Goal: Task Accomplishment & Management: Use online tool/utility

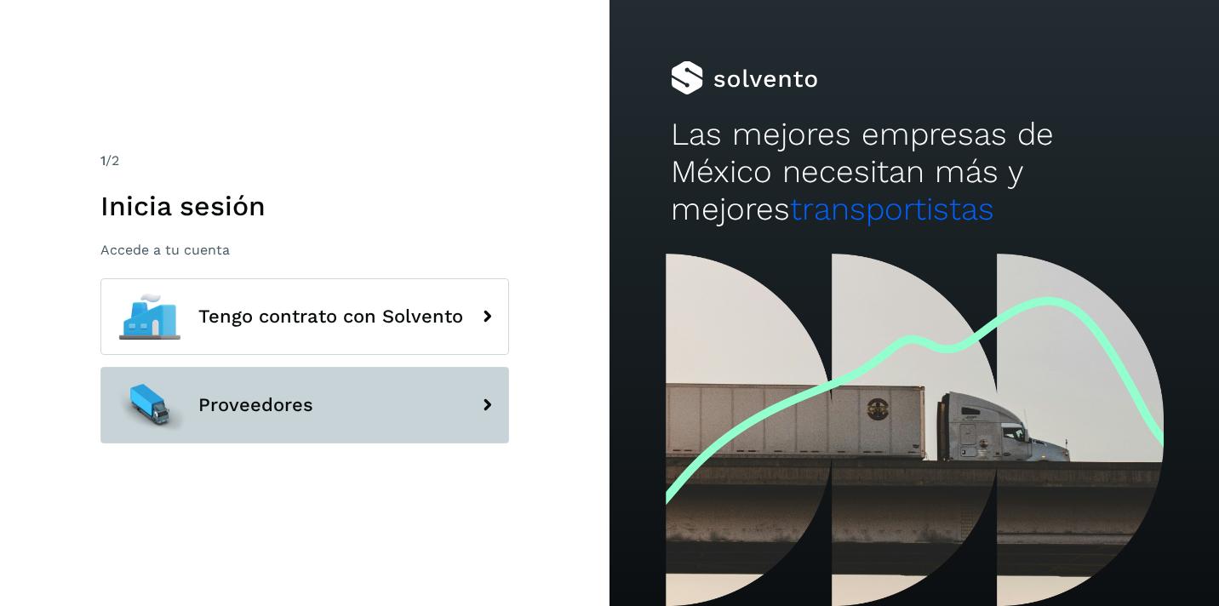
click at [291, 416] on button "Proveedores" at bounding box center [304, 405] width 409 height 77
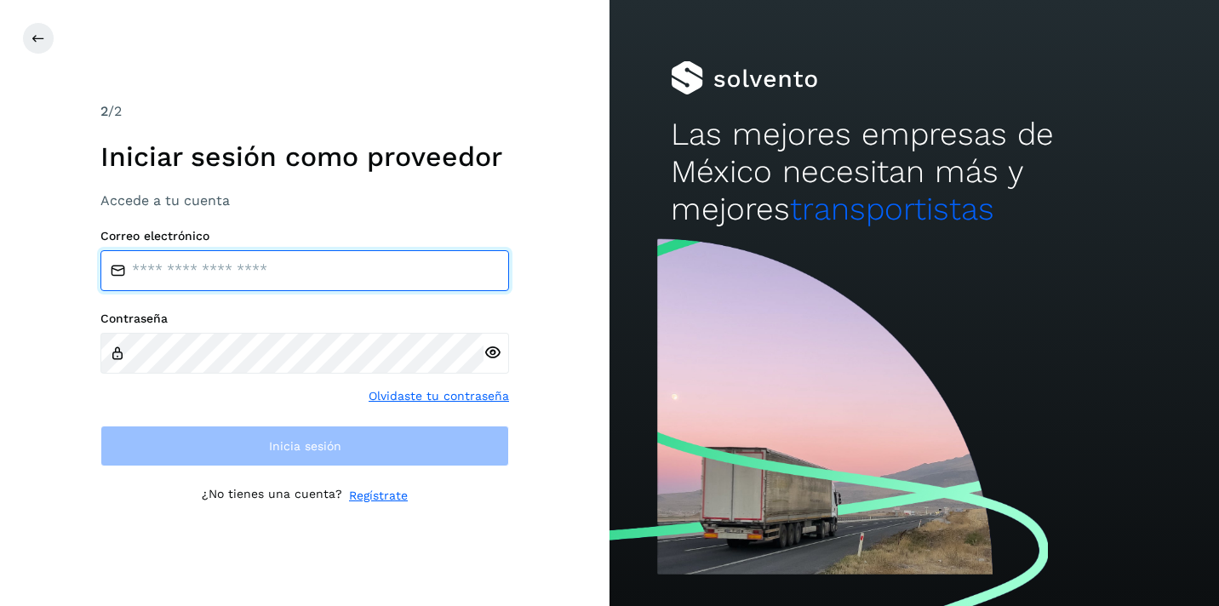
click at [260, 268] on input "email" at bounding box center [304, 270] width 409 height 41
type input "**********"
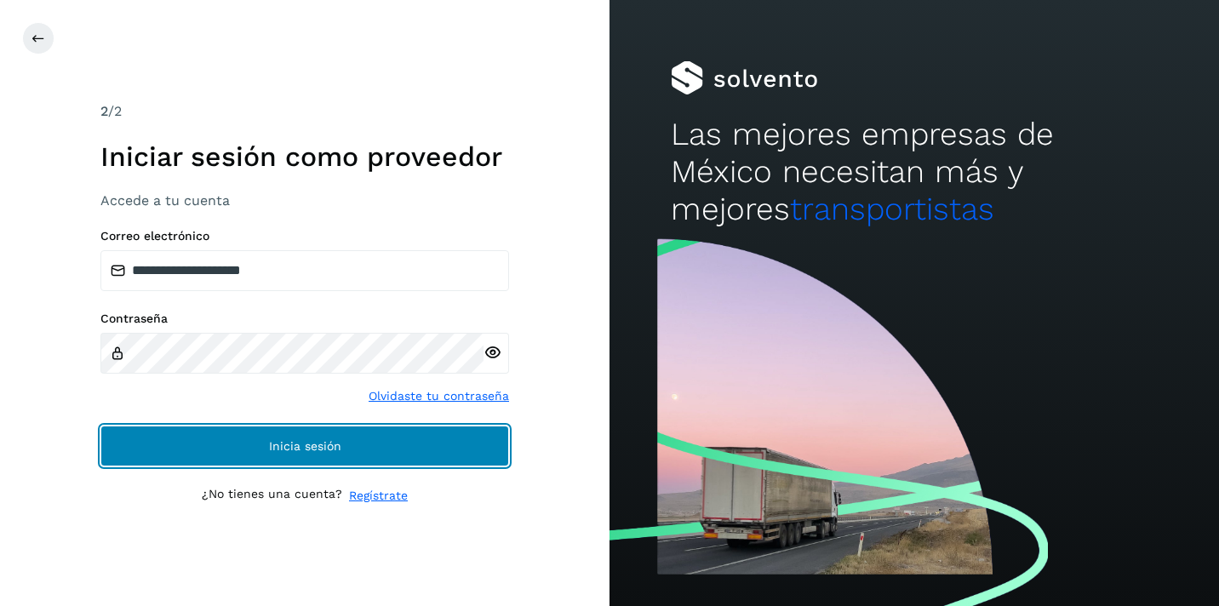
click at [322, 441] on span "Inicia sesión" at bounding box center [305, 446] width 72 height 12
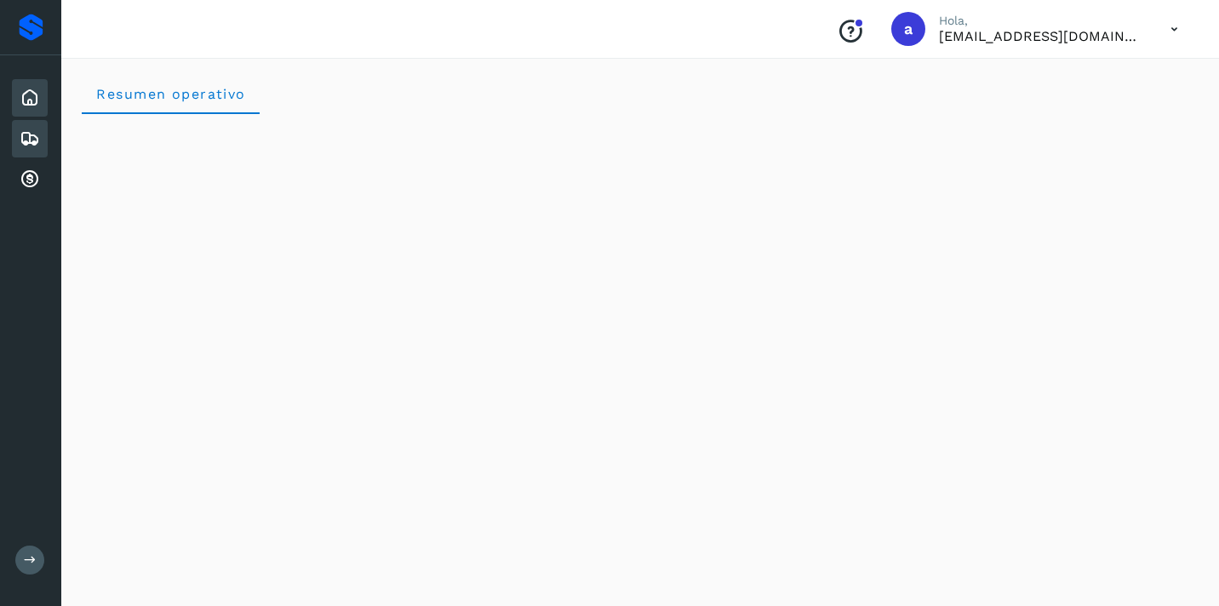
click at [39, 140] on icon at bounding box center [30, 139] width 20 height 20
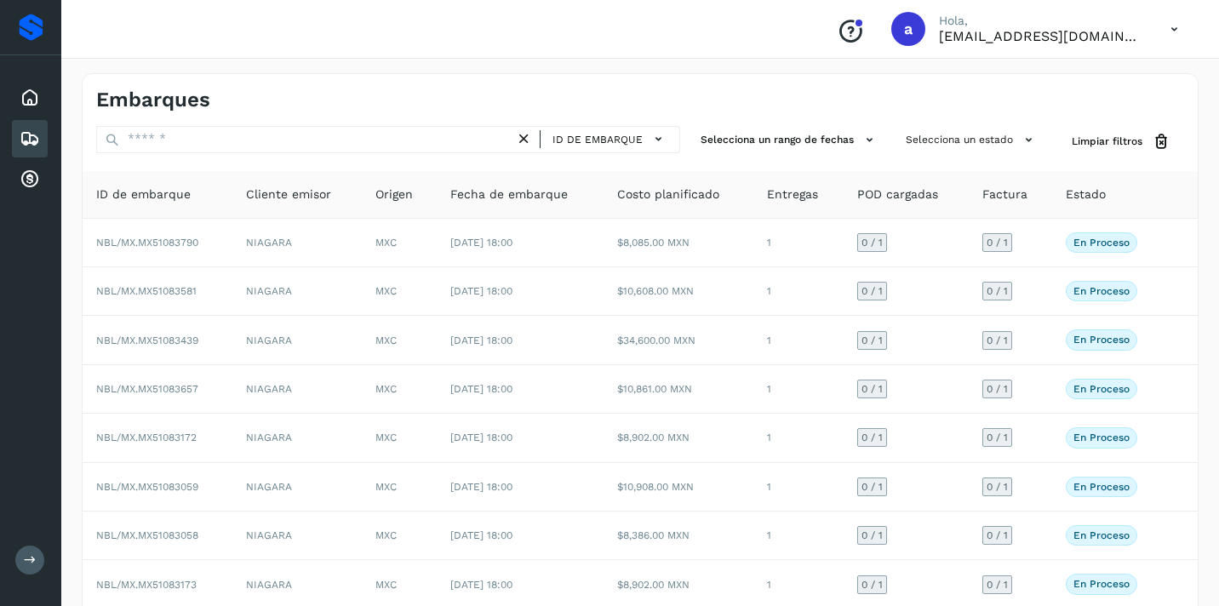
click at [401, 123] on div "Embarques ID de embarque Selecciona un rango de fechas Selecciona un estado Lim…" at bounding box center [640, 420] width 1117 height 695
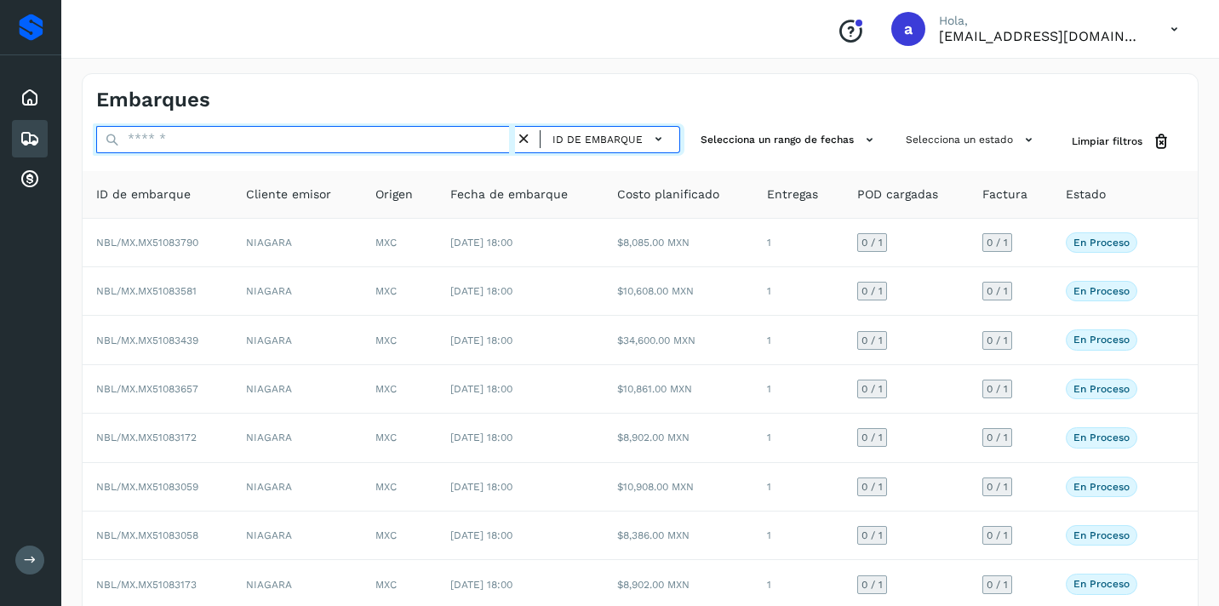
click at [387, 132] on input "text" at bounding box center [305, 139] width 419 height 27
paste input "**********"
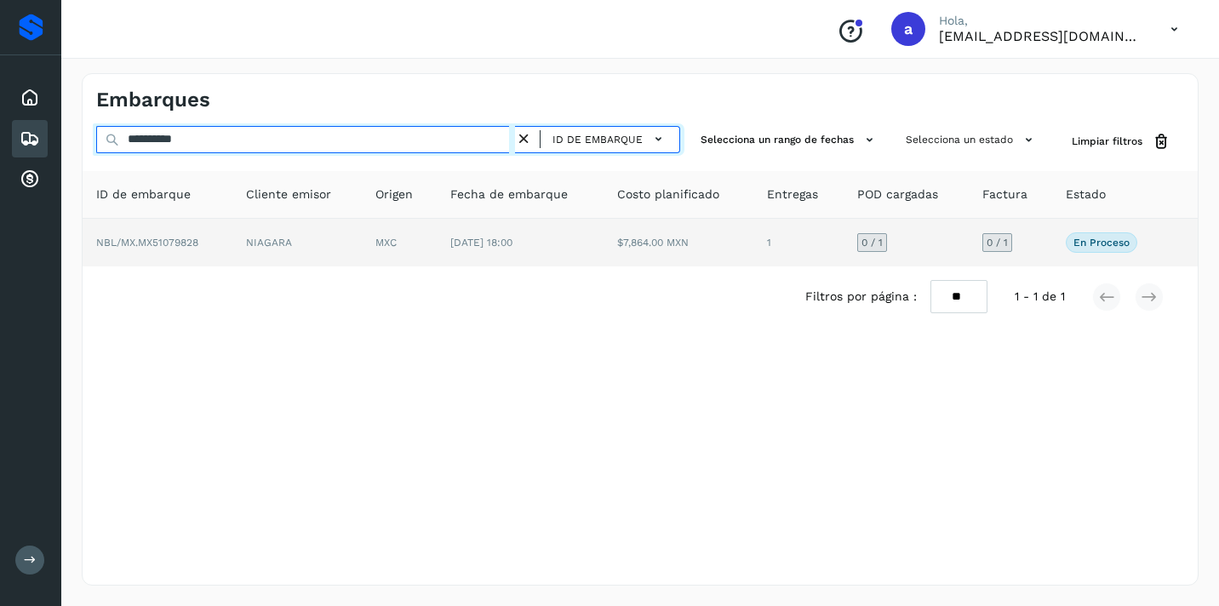
type input "**********"
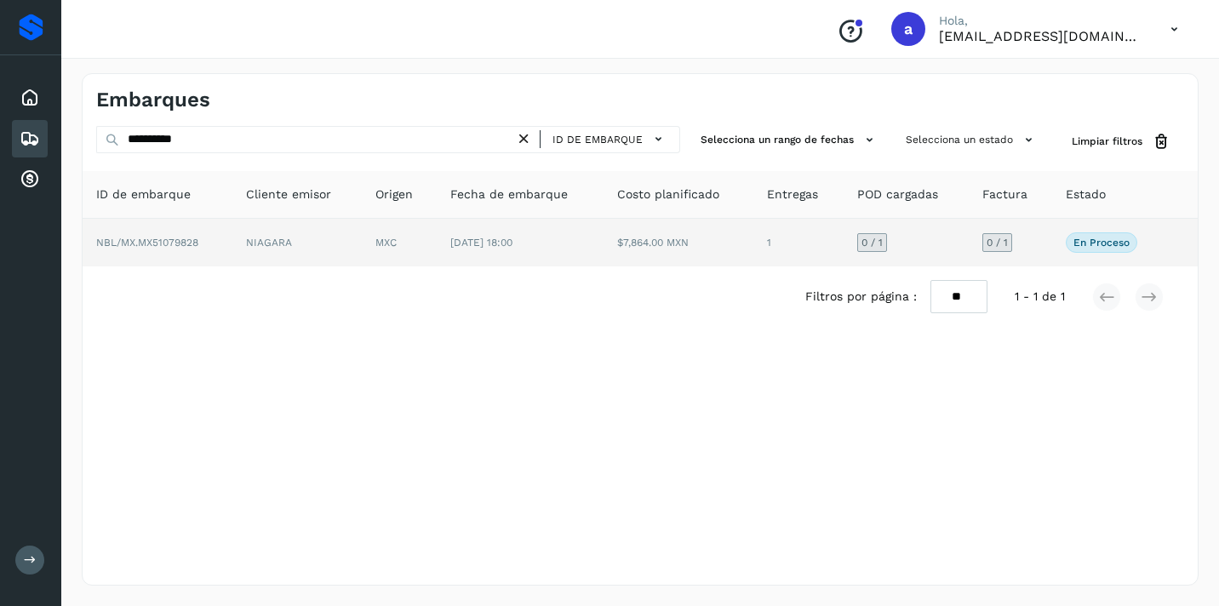
click at [997, 238] on span "0 / 1" at bounding box center [997, 243] width 21 height 10
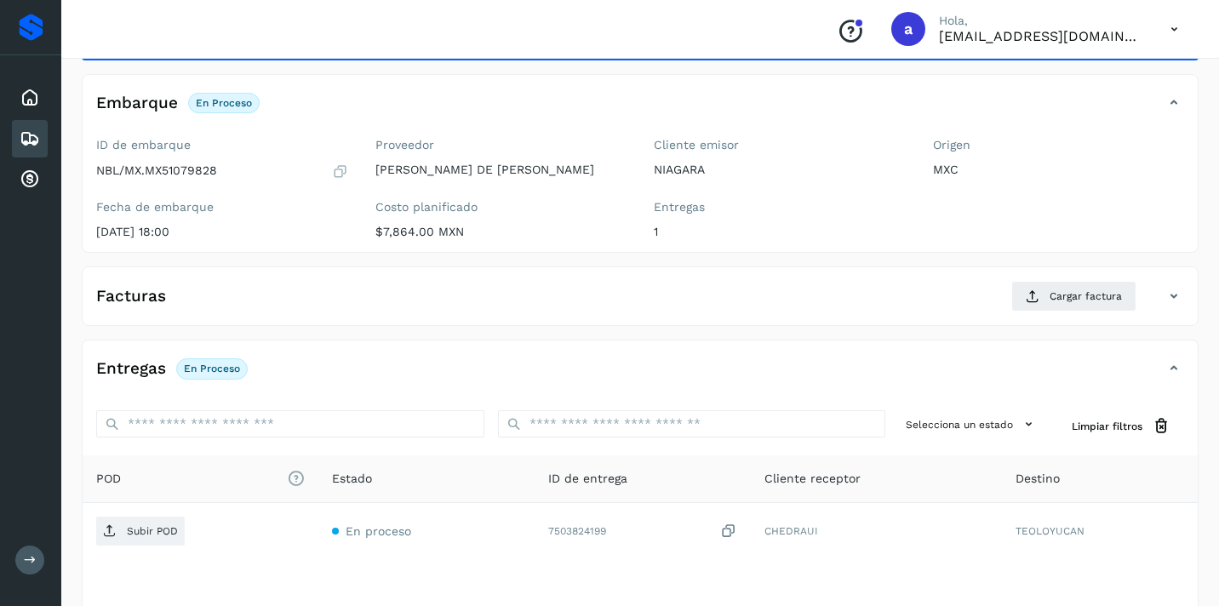
scroll to position [118, 0]
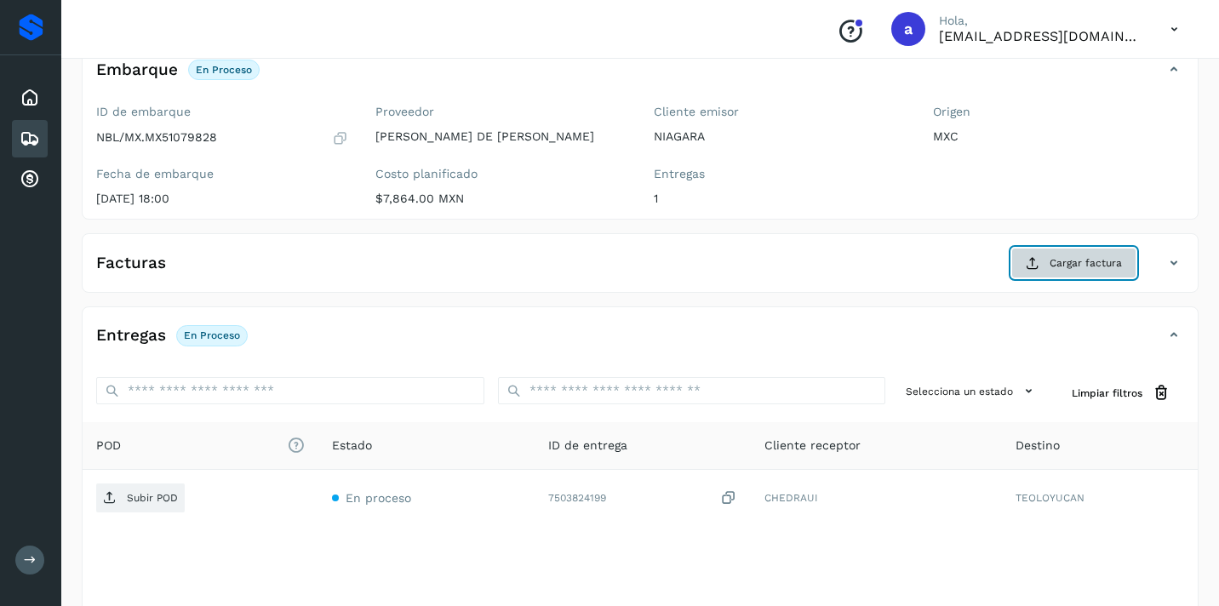
click at [1093, 266] on span "Cargar factura" at bounding box center [1086, 262] width 72 height 15
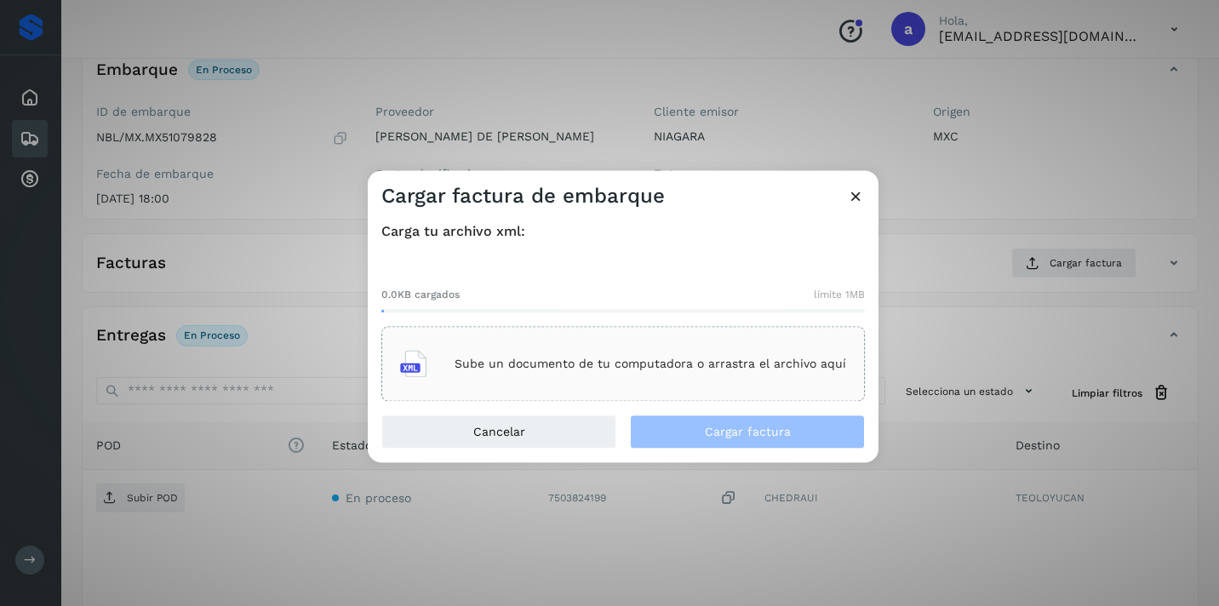
click at [775, 360] on p "Sube un documento de tu computadora o arrastra el archivo aquí" at bounding box center [651, 364] width 392 height 14
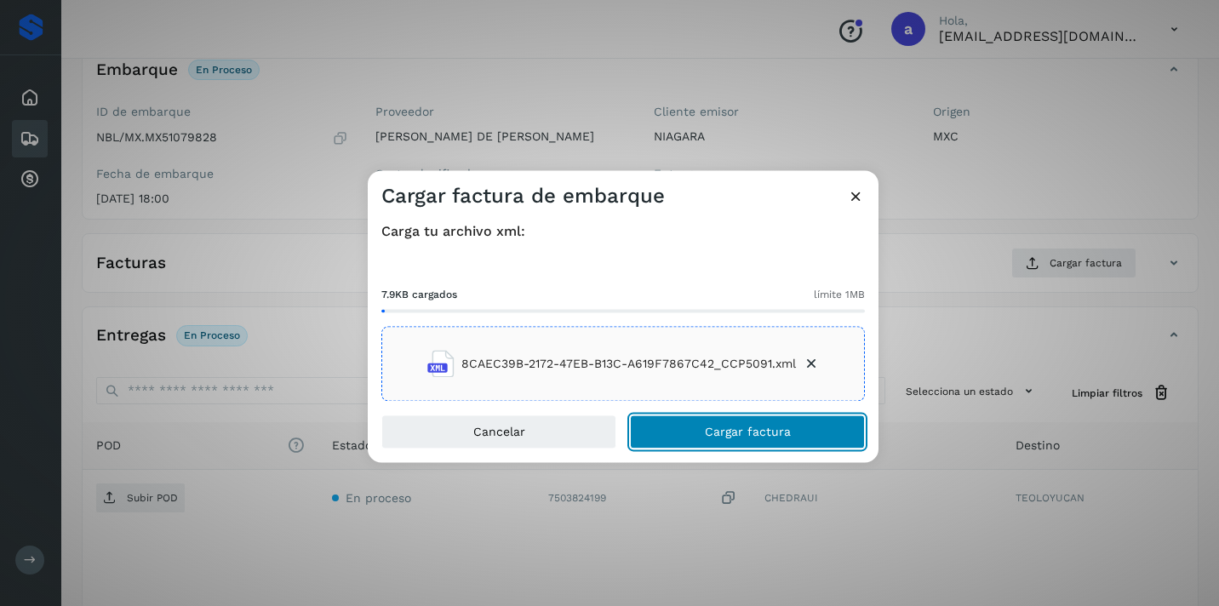
click at [784, 421] on button "Cargar factura" at bounding box center [747, 433] width 235 height 34
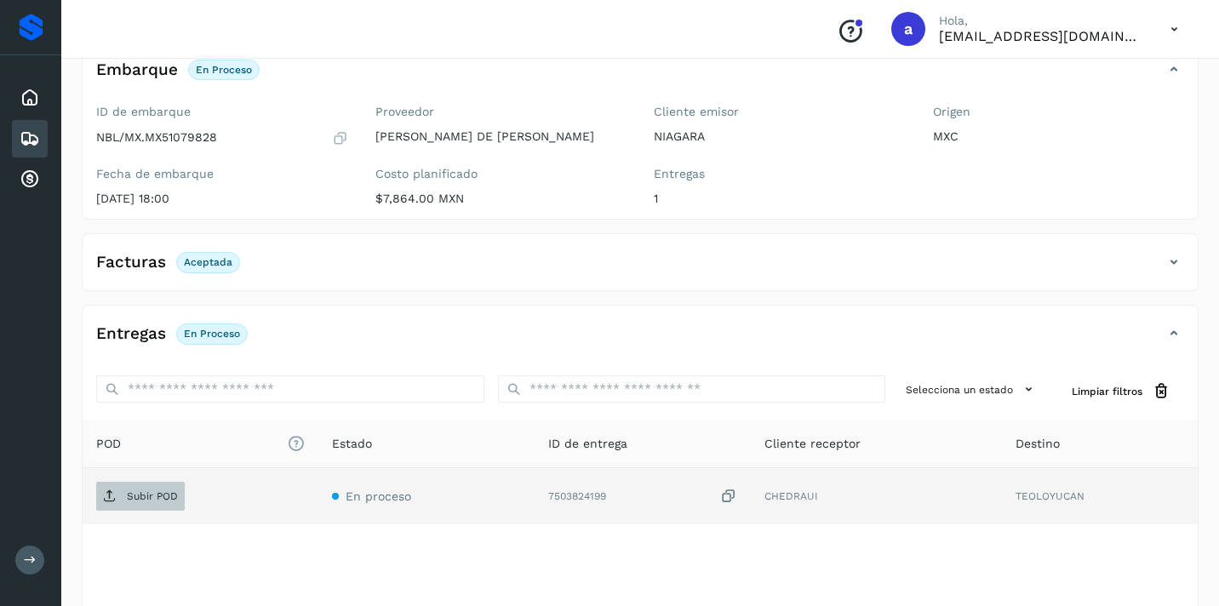
click at [171, 495] on p "Subir POD" at bounding box center [152, 497] width 51 height 12
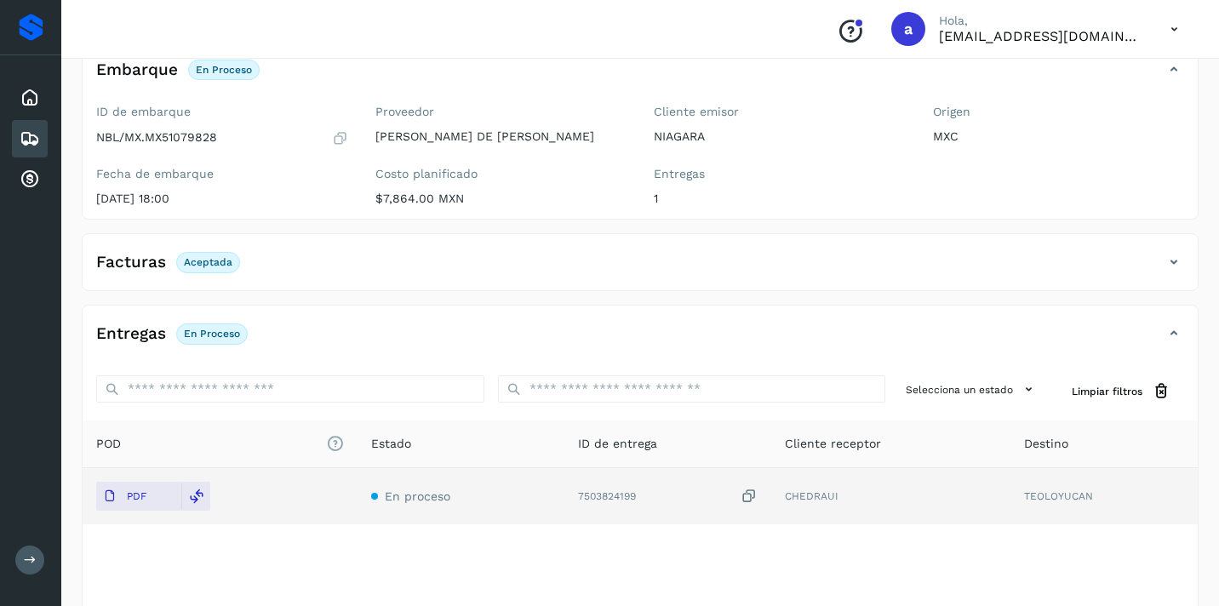
click at [41, 133] on div "Embarques" at bounding box center [30, 138] width 36 height 37
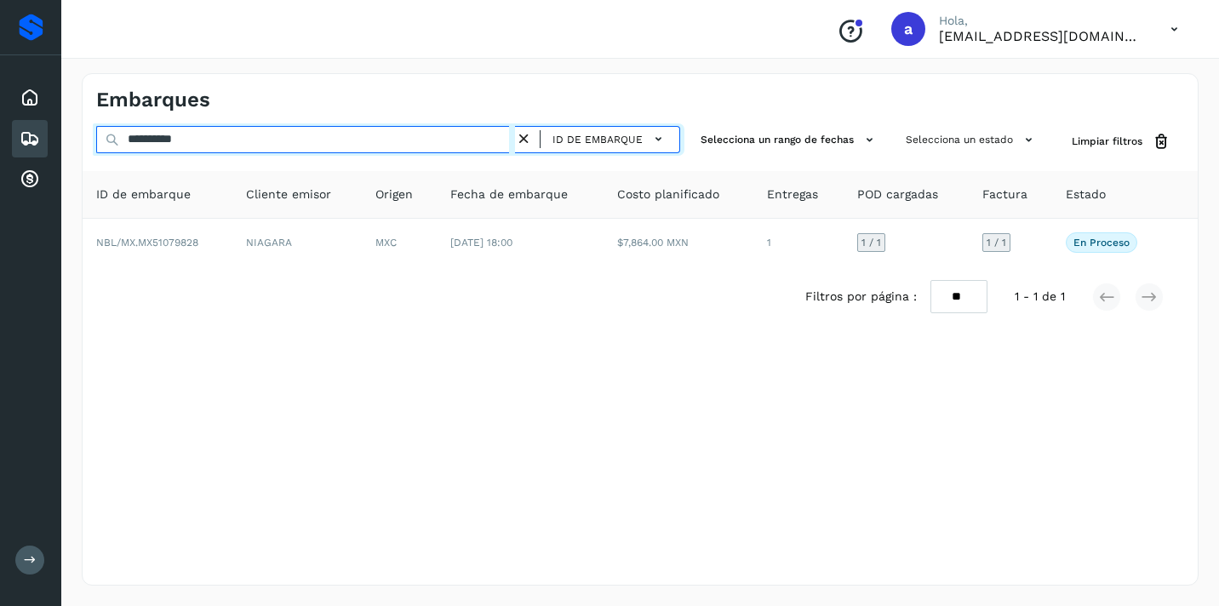
drag, startPoint x: 223, startPoint y: 145, endPoint x: 49, endPoint y: 127, distance: 174.6
click at [69, 134] on div "**********" at bounding box center [640, 330] width 1158 height 554
paste input "text"
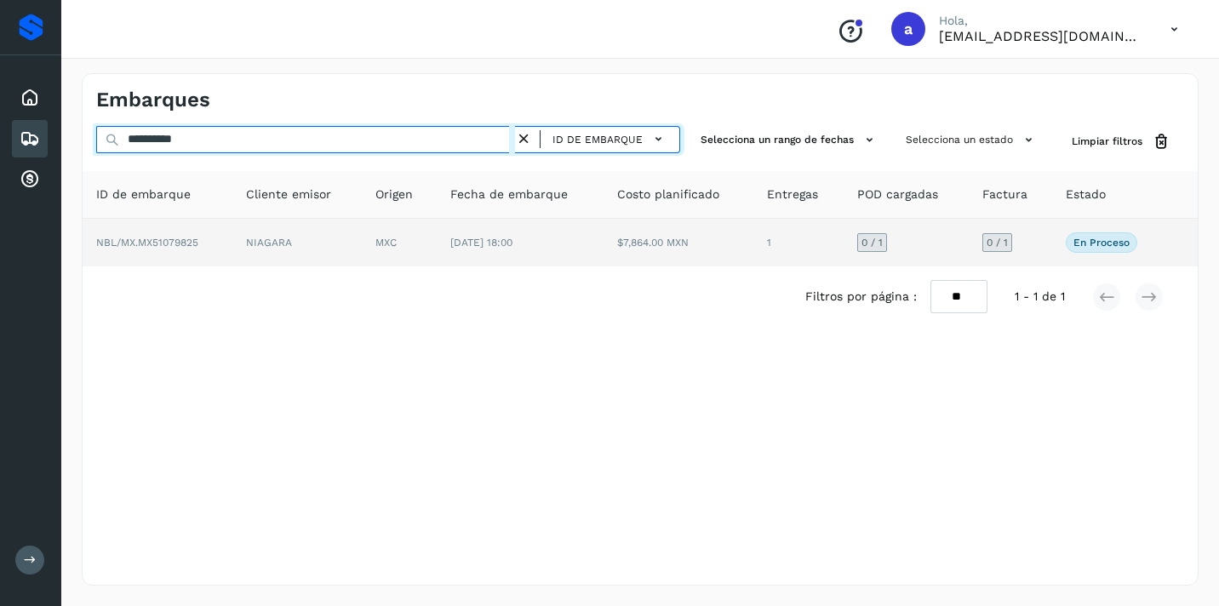
type input "**********"
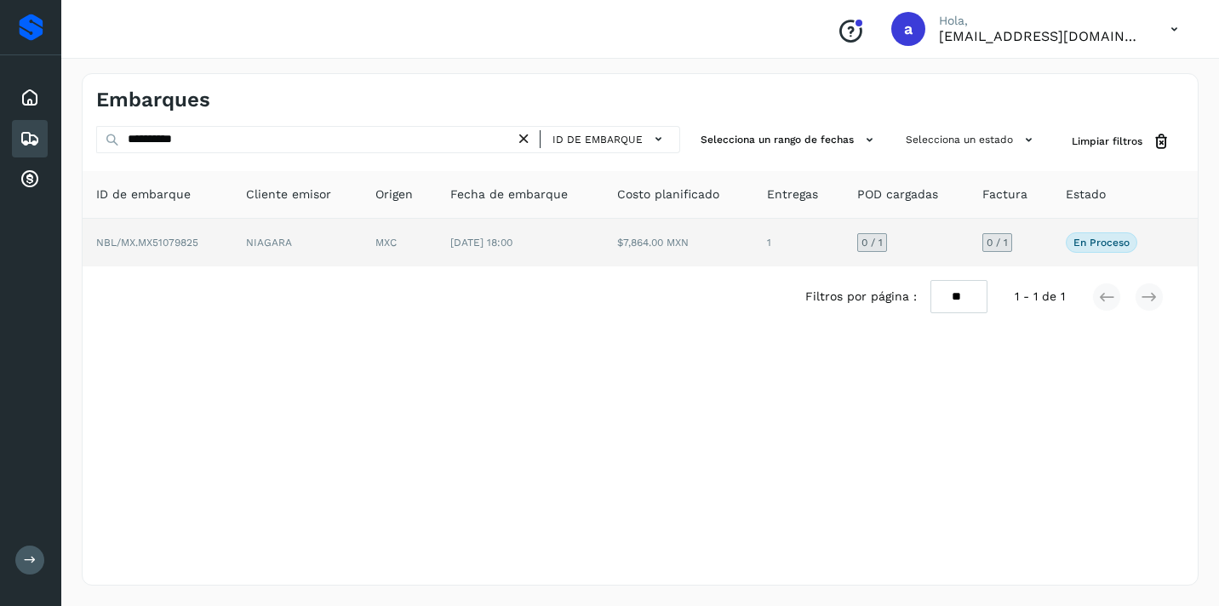
click at [992, 241] on span "0 / 1" at bounding box center [997, 243] width 21 height 10
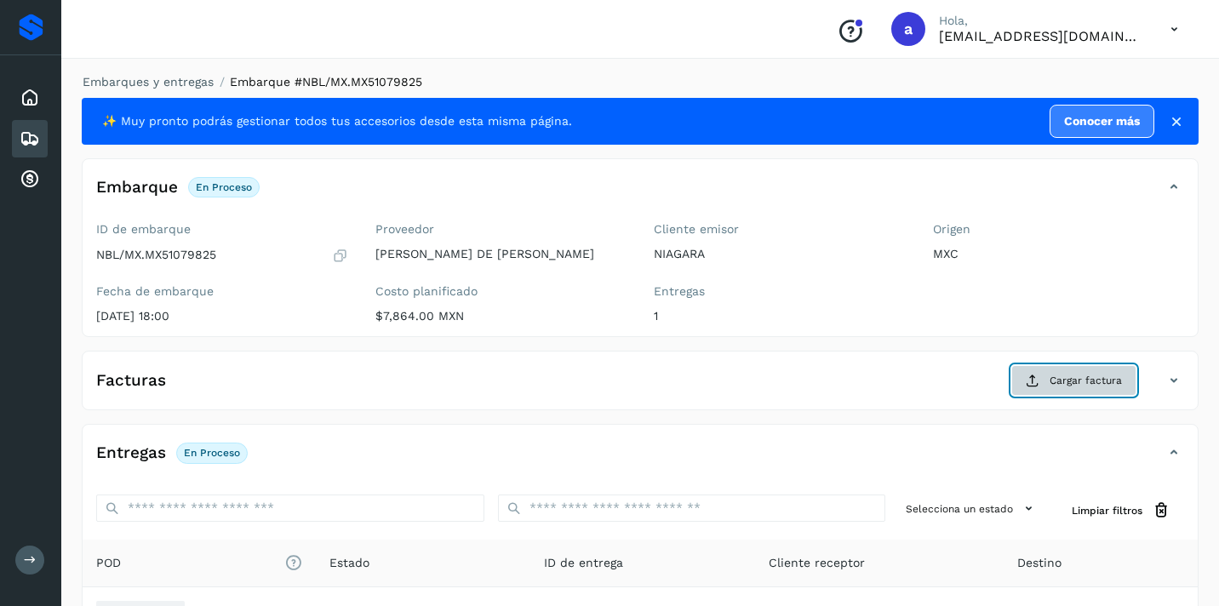
click at [1081, 385] on span "Cargar factura" at bounding box center [1086, 380] width 72 height 15
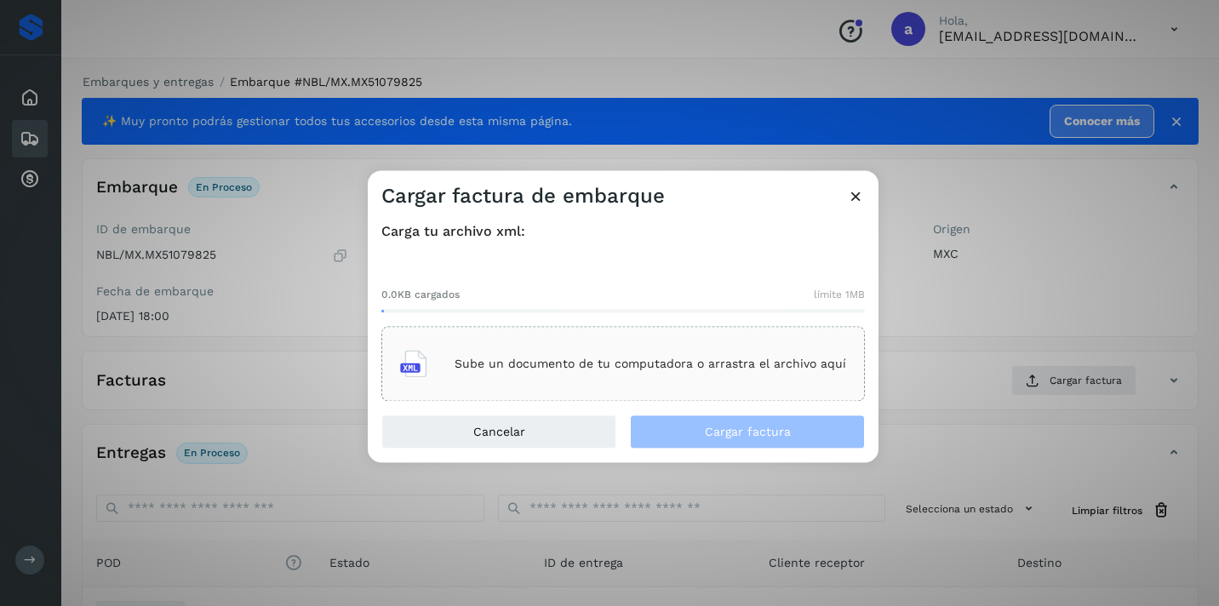
click at [554, 355] on div "Sube un documento de tu computadora o arrastra el archivo aquí" at bounding box center [623, 364] width 446 height 46
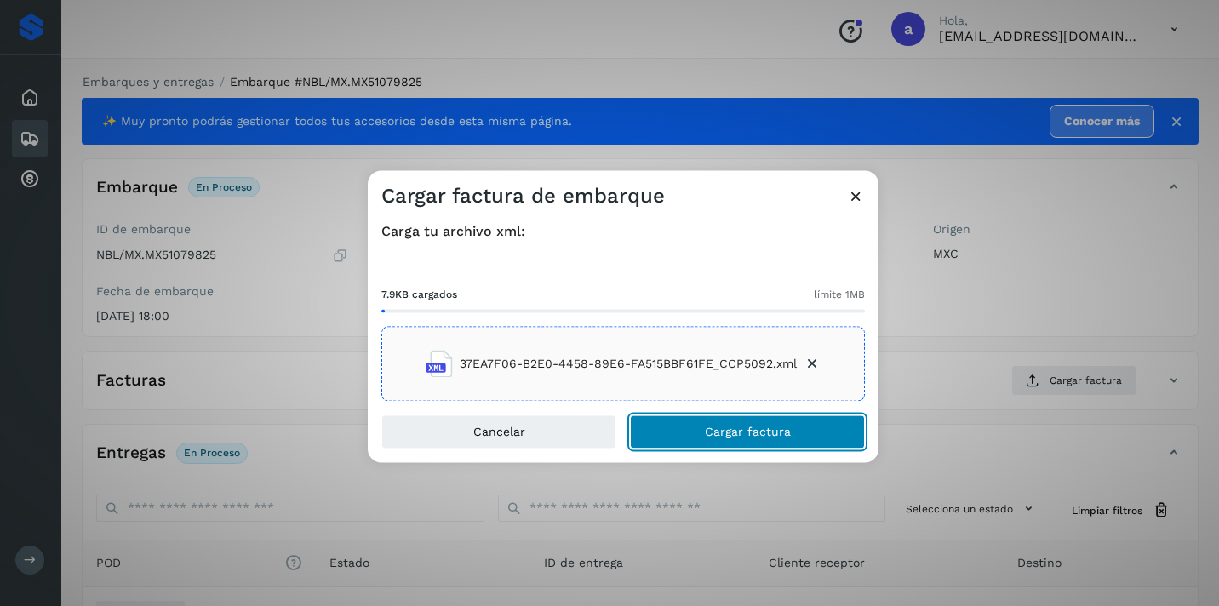
click at [806, 426] on button "Cargar factura" at bounding box center [747, 433] width 235 height 34
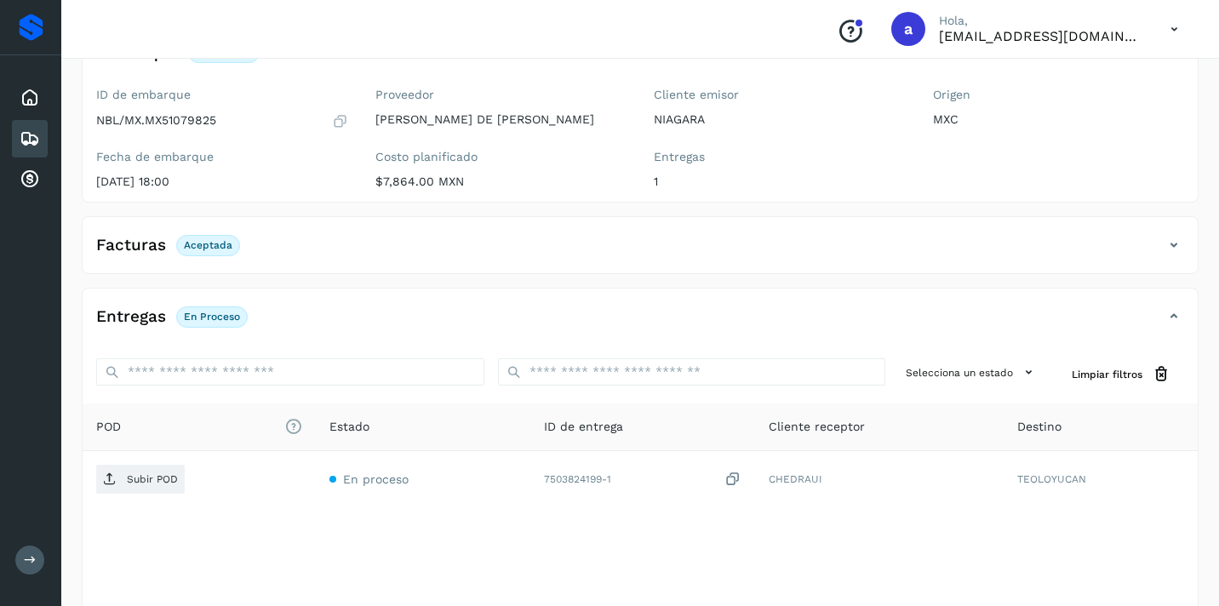
scroll to position [203, 0]
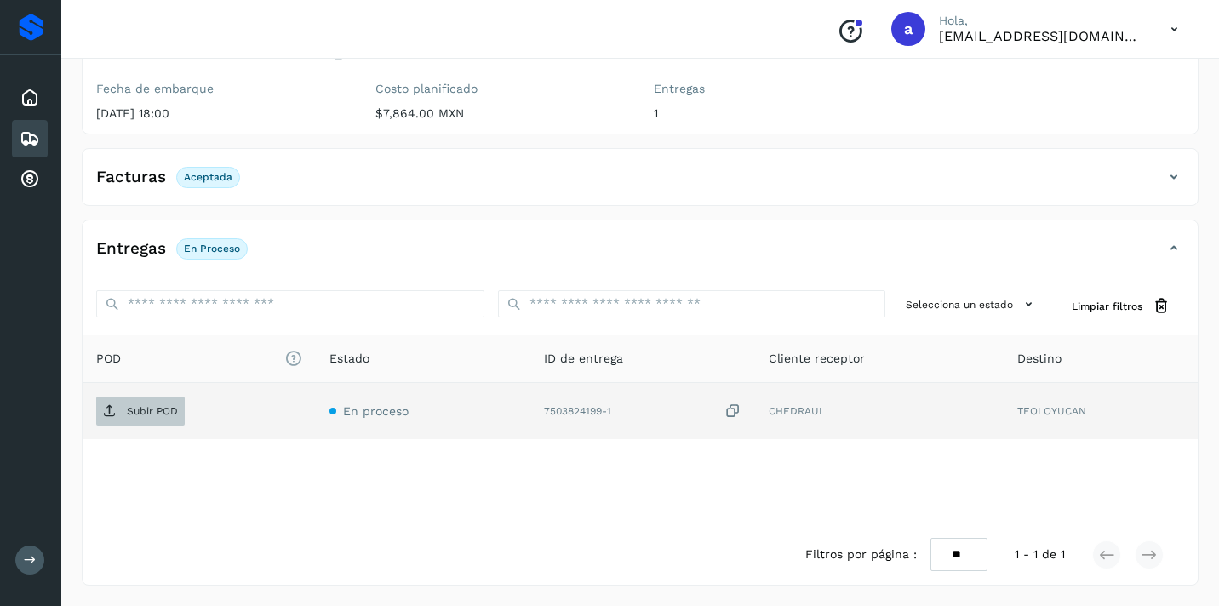
click at [152, 412] on p "Subir POD" at bounding box center [152, 411] width 51 height 12
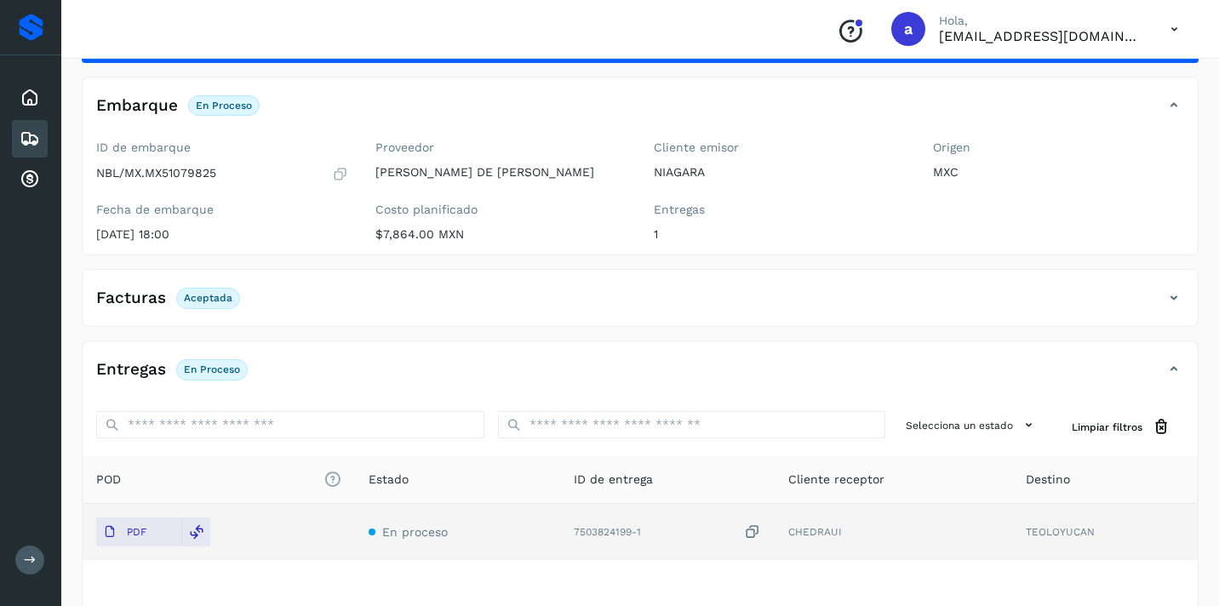
scroll to position [0, 0]
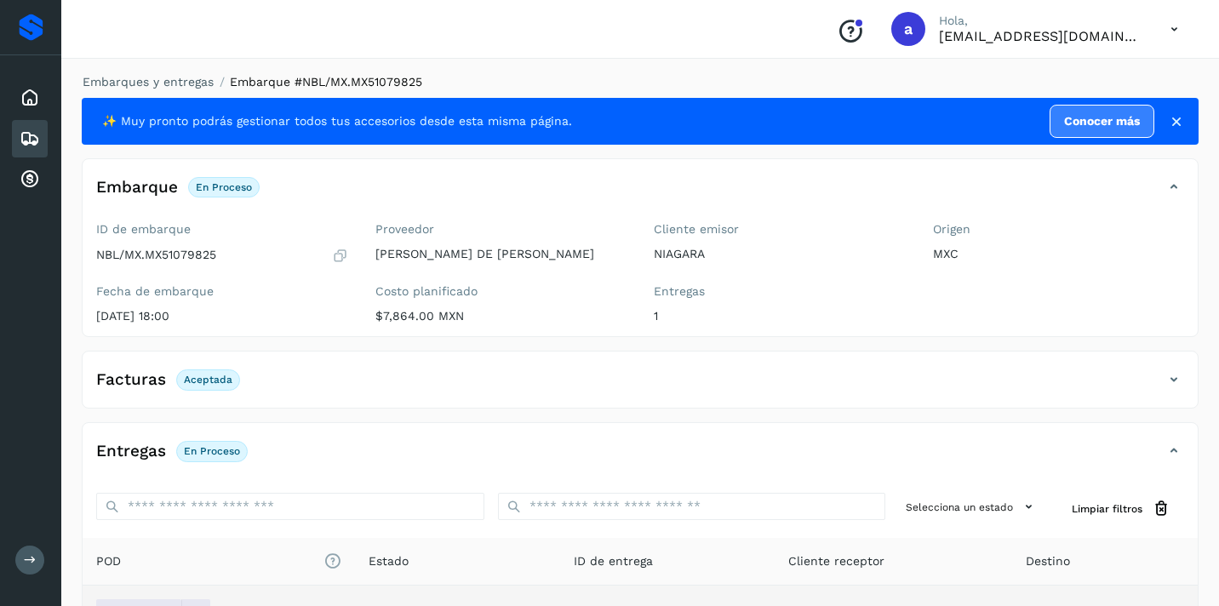
click at [34, 137] on icon at bounding box center [30, 139] width 20 height 20
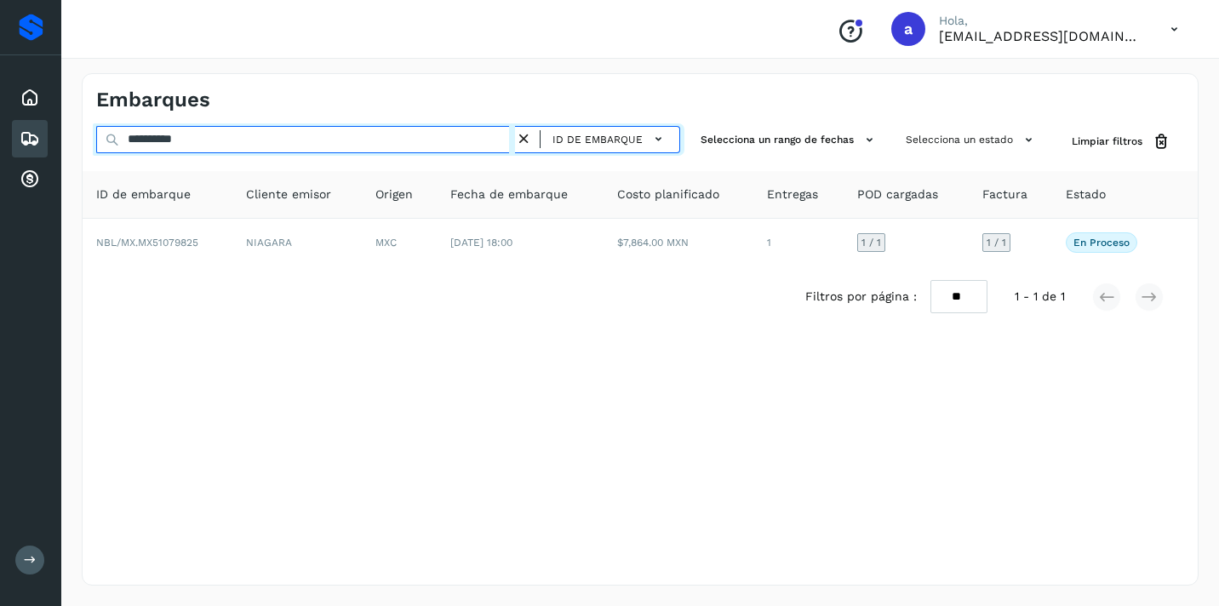
drag, startPoint x: 229, startPoint y: 146, endPoint x: 0, endPoint y: 131, distance: 229.5
click at [0, 131] on div "**********" at bounding box center [609, 303] width 1219 height 606
paste input "text"
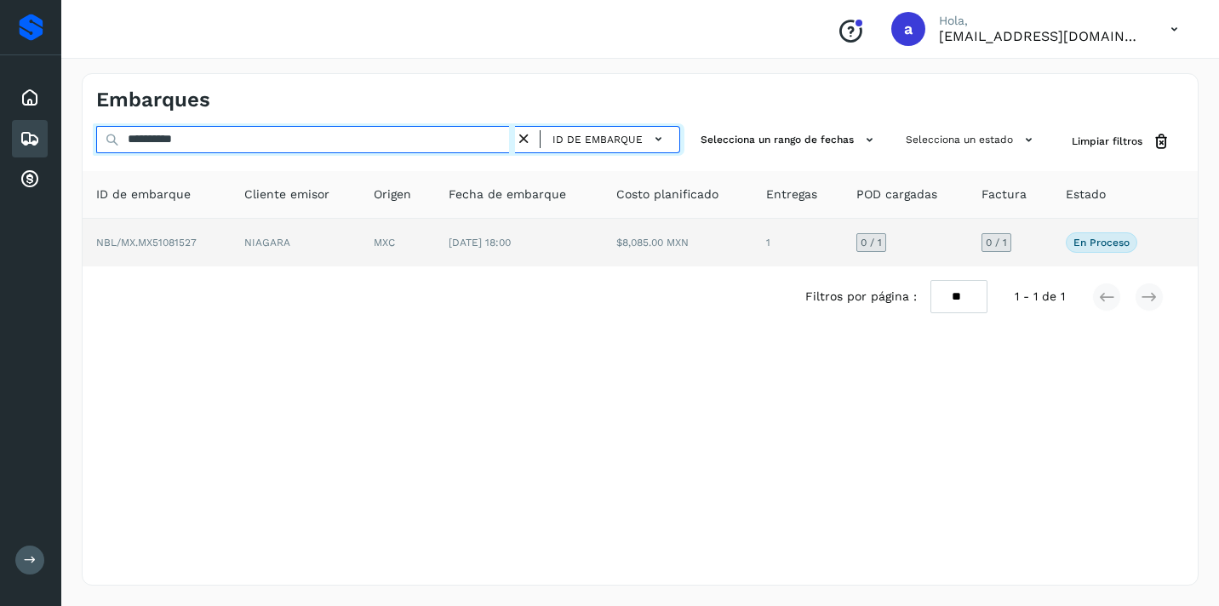
type input "**********"
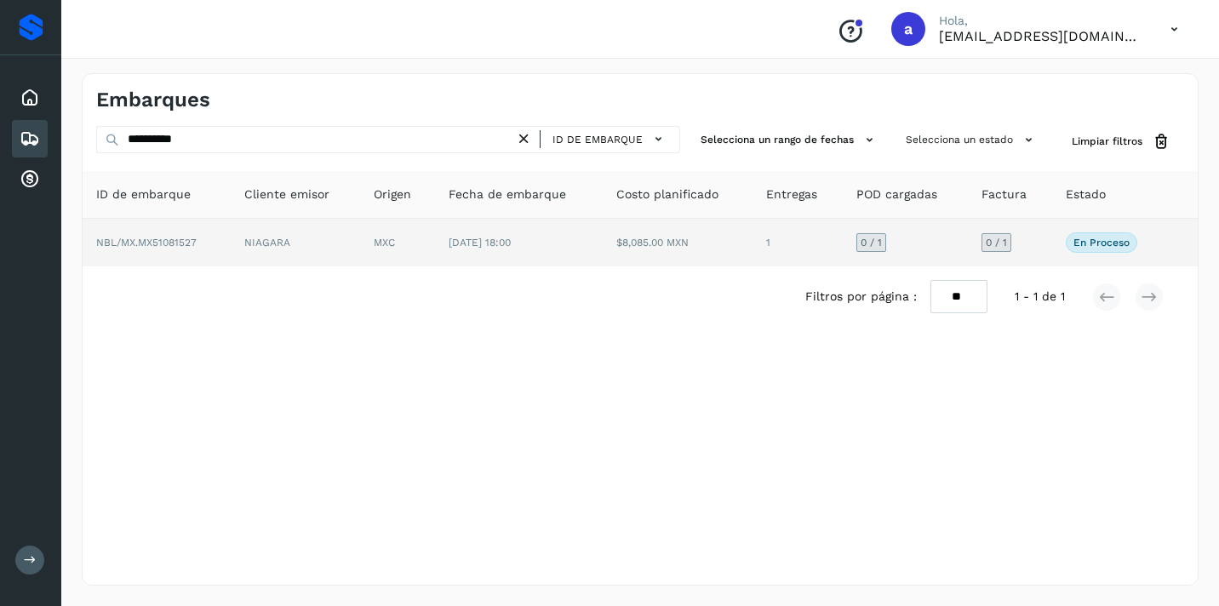
click at [997, 239] on span "0 / 1" at bounding box center [996, 243] width 21 height 10
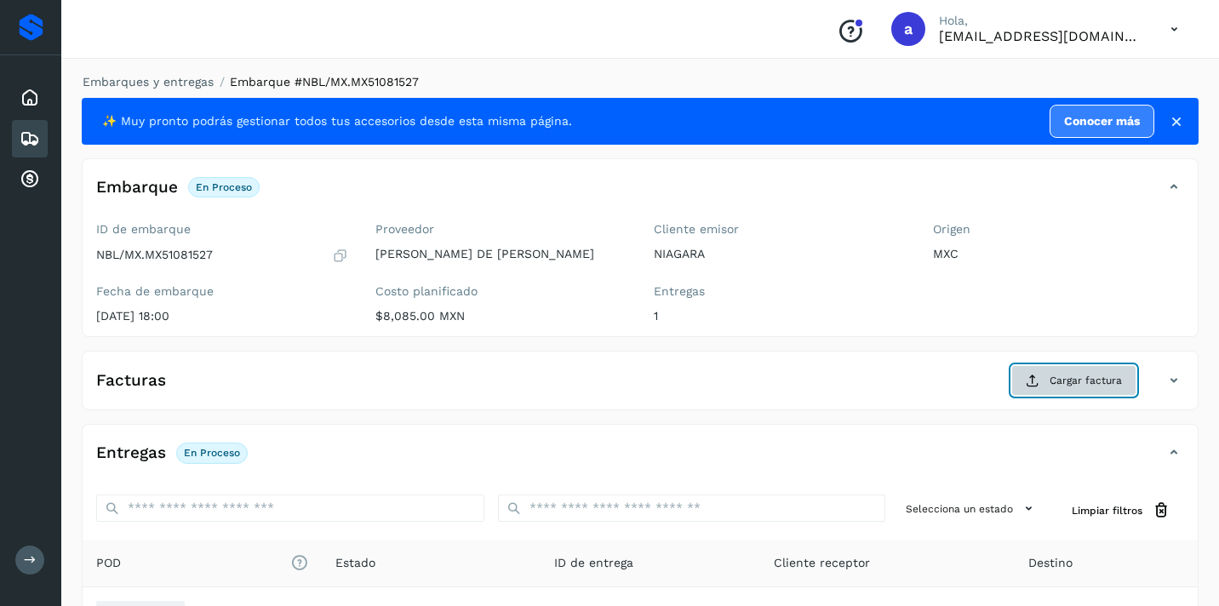
click at [1088, 382] on span "Cargar factura" at bounding box center [1086, 380] width 72 height 15
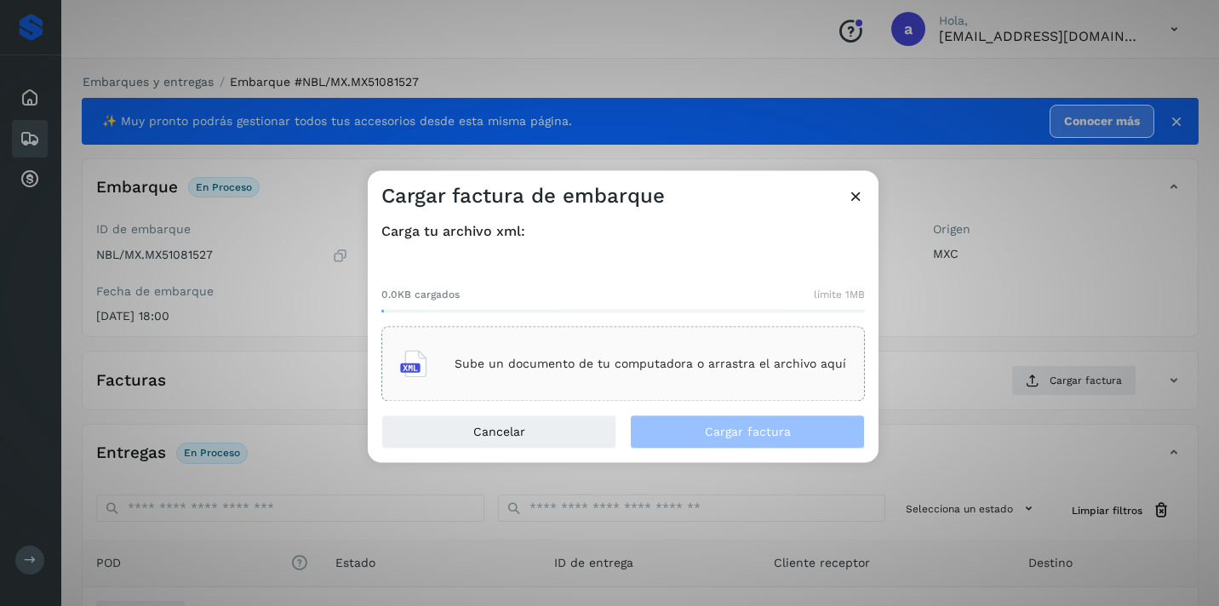
click at [611, 371] on div "Sube un documento de tu computadora o arrastra el archivo aquí" at bounding box center [623, 364] width 446 height 46
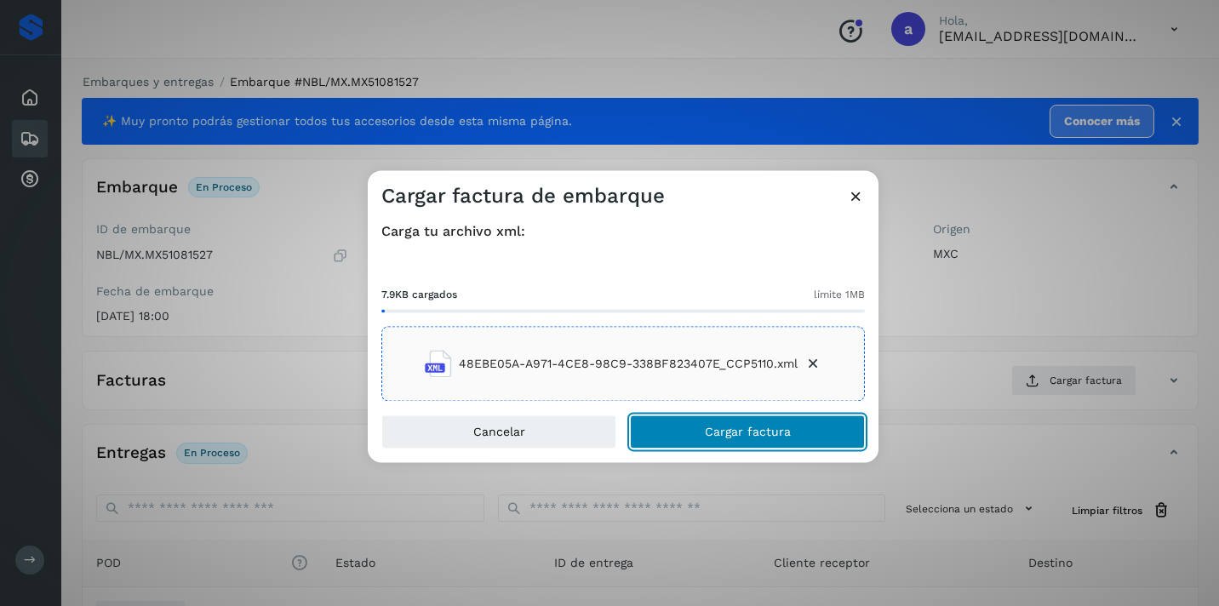
click at [822, 438] on button "Cargar factura" at bounding box center [747, 433] width 235 height 34
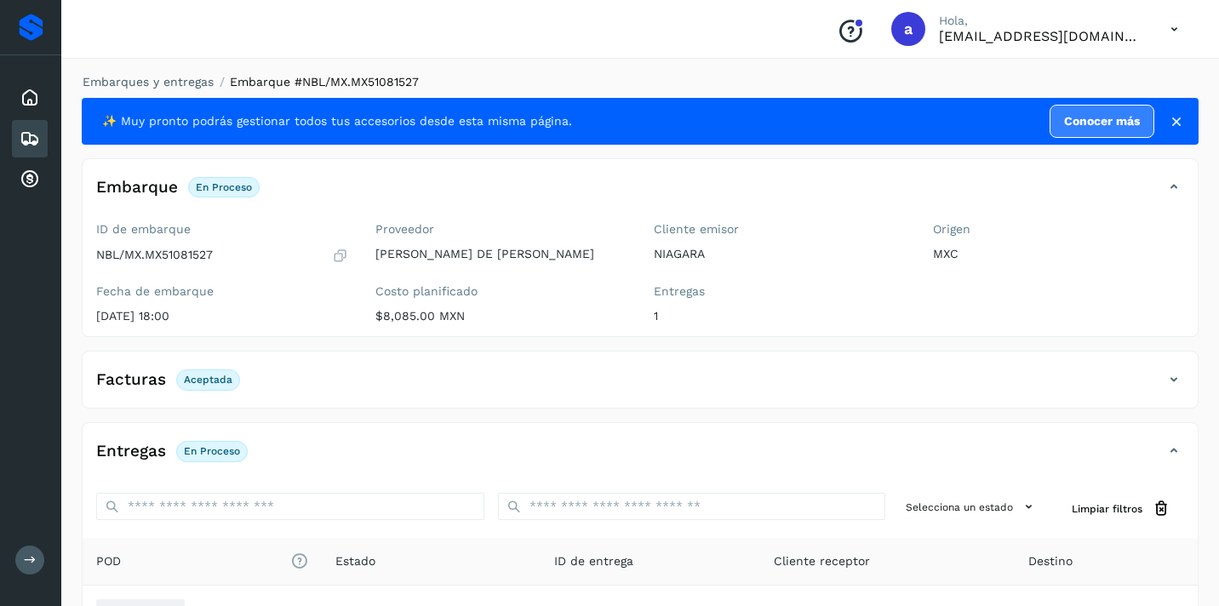
scroll to position [203, 0]
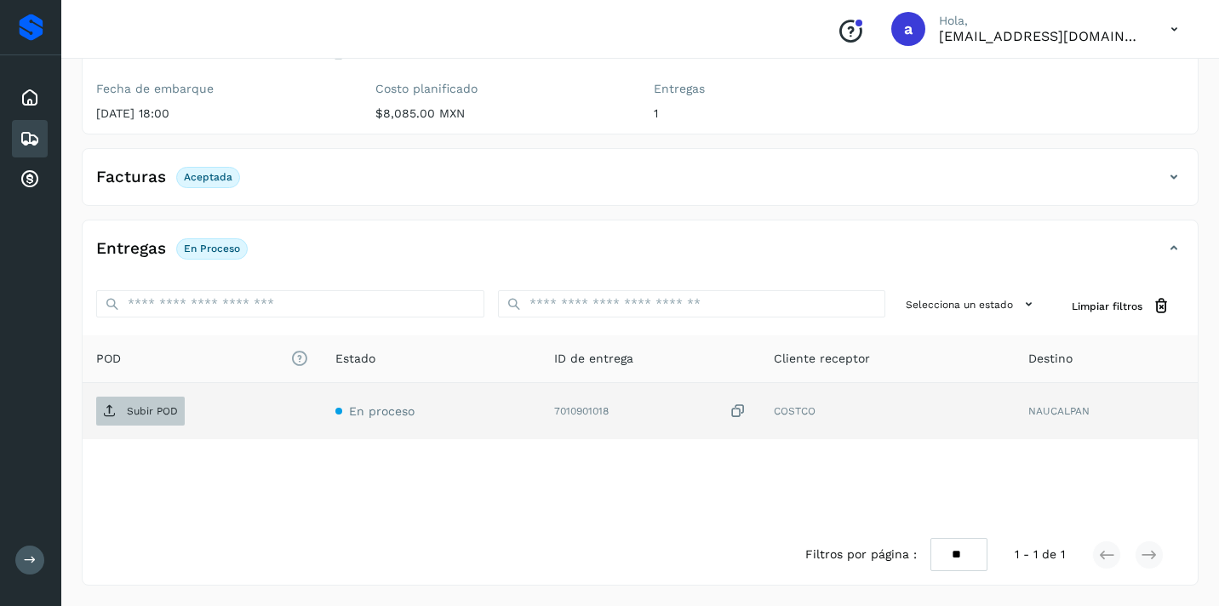
click at [158, 410] on p "Subir POD" at bounding box center [152, 411] width 51 height 12
click at [36, 136] on icon at bounding box center [30, 139] width 20 height 20
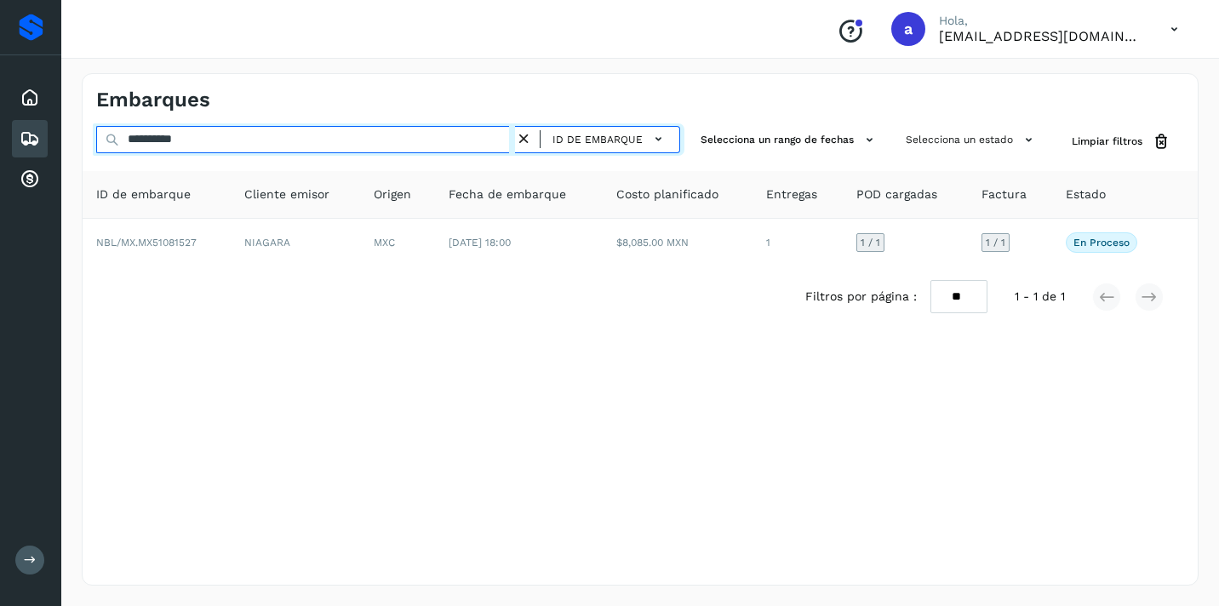
drag, startPoint x: 221, startPoint y: 135, endPoint x: 2, endPoint y: 126, distance: 219.9
click at [11, 135] on div "**********" at bounding box center [609, 303] width 1219 height 606
paste input "text"
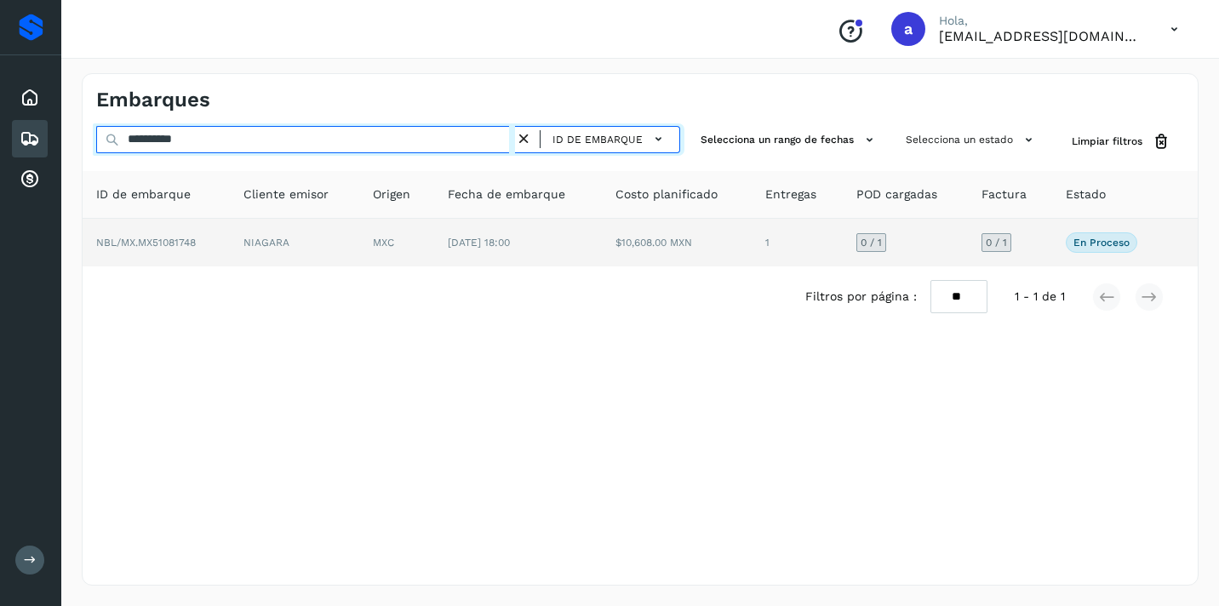
type input "**********"
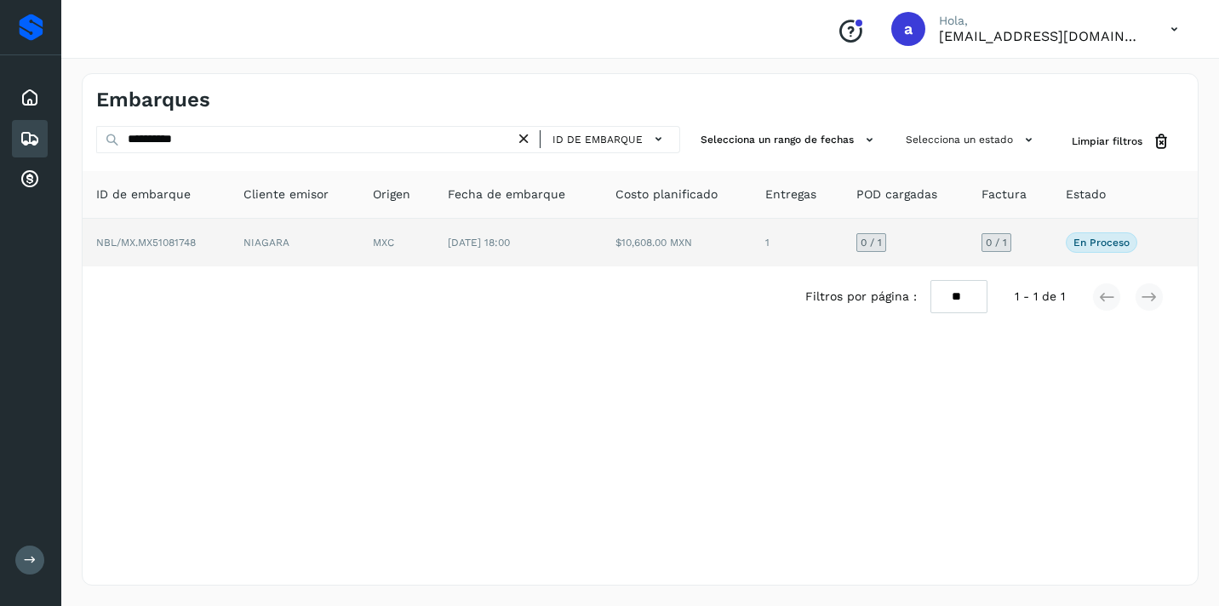
click at [987, 244] on span "0 / 1" at bounding box center [996, 243] width 21 height 10
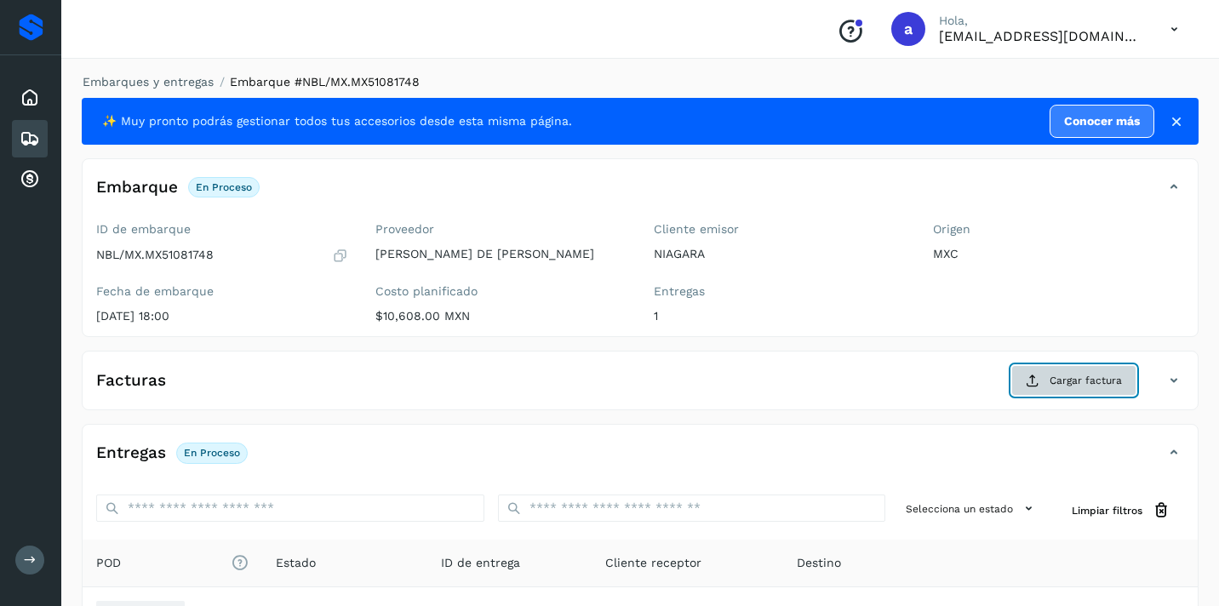
click at [1092, 386] on span "Cargar factura" at bounding box center [1086, 380] width 72 height 15
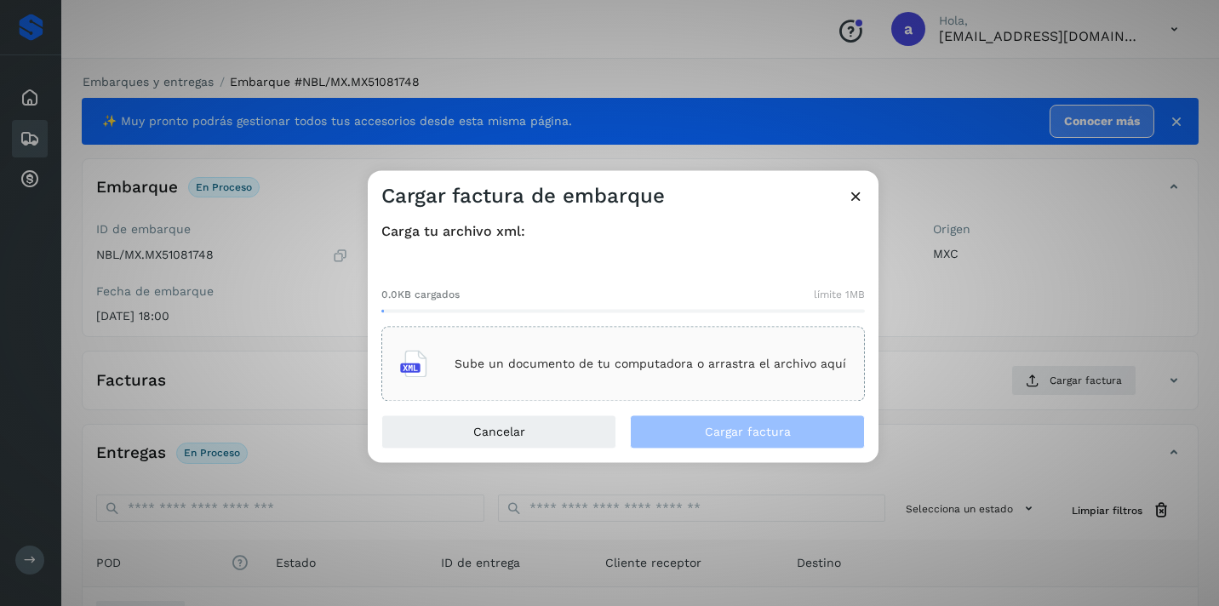
click at [825, 372] on div "Sube un documento de tu computadora o arrastra el archivo aquí" at bounding box center [623, 364] width 446 height 46
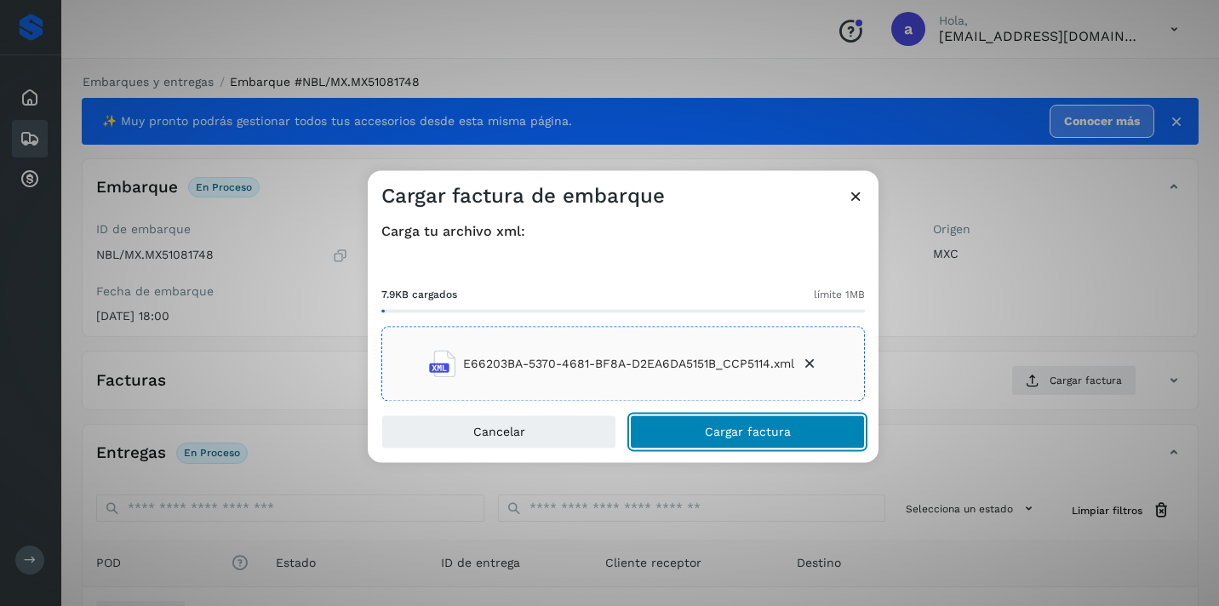
click at [784, 434] on span "Cargar factura" at bounding box center [748, 433] width 86 height 12
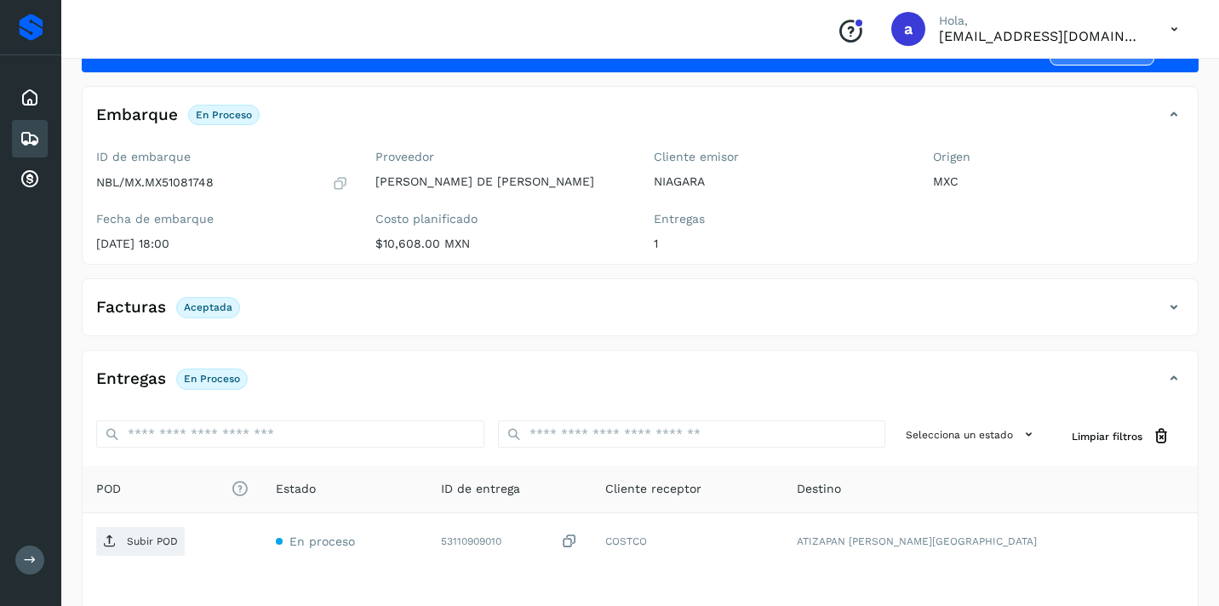
scroll to position [203, 0]
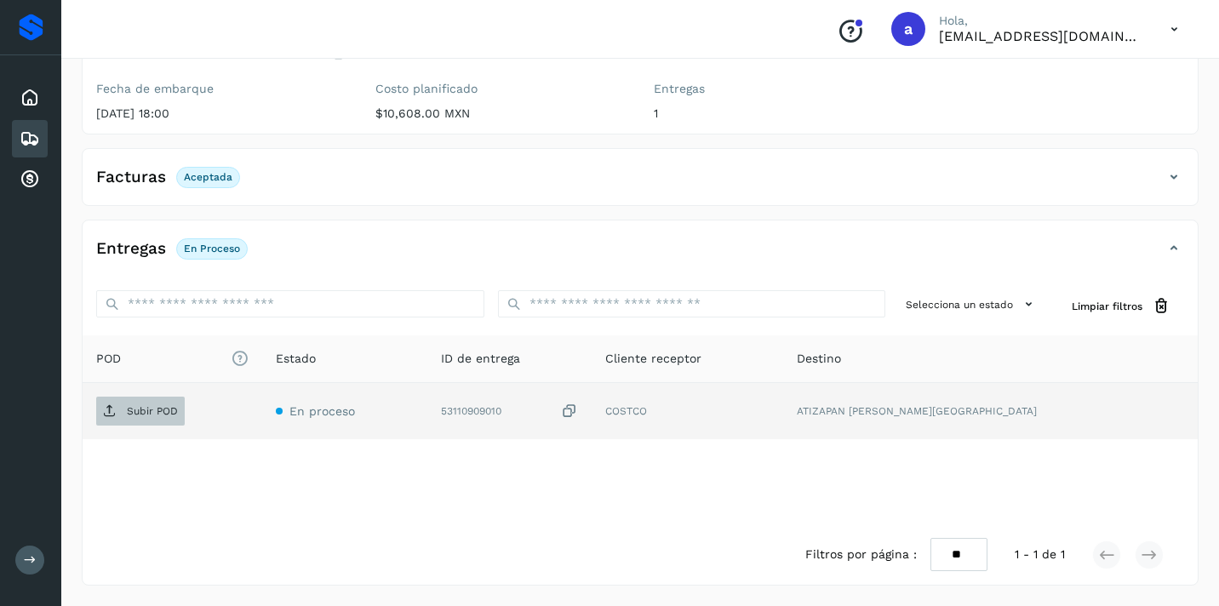
click at [158, 416] on p "Subir POD" at bounding box center [152, 411] width 51 height 12
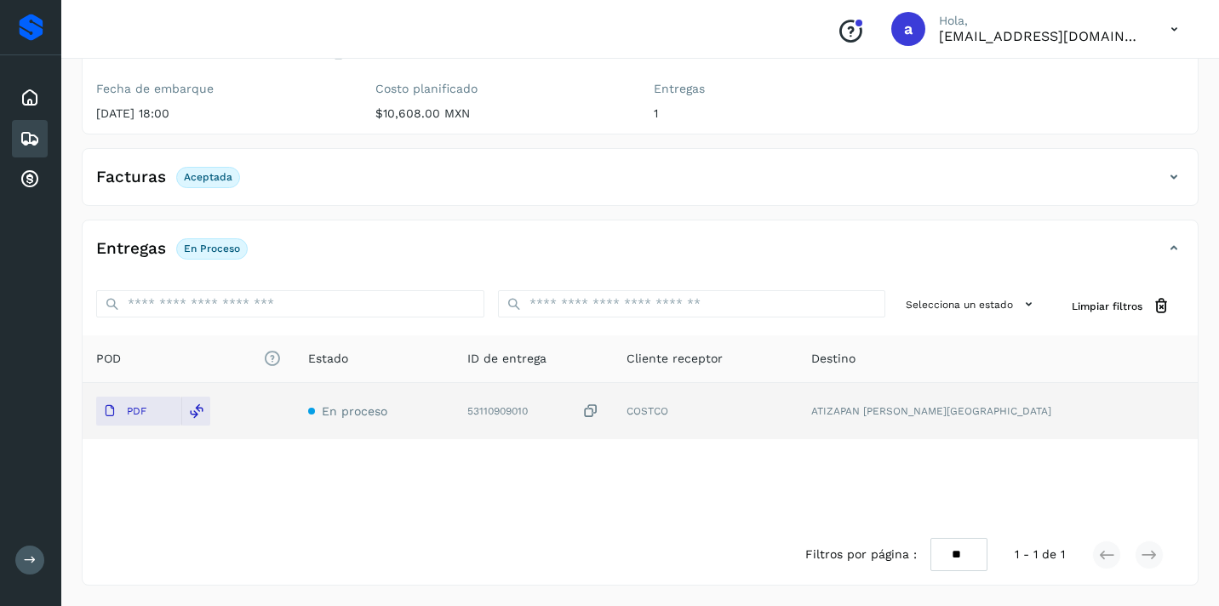
click at [34, 132] on icon at bounding box center [30, 139] width 20 height 20
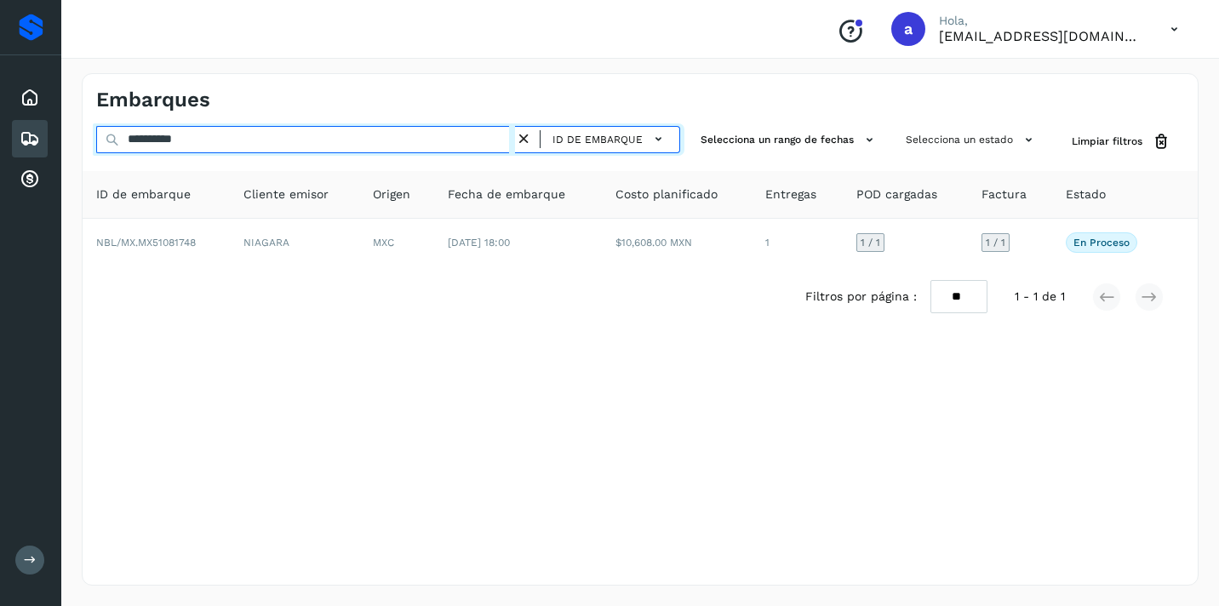
drag, startPoint x: 226, startPoint y: 139, endPoint x: 0, endPoint y: 119, distance: 226.5
click at [0, 119] on div "**********" at bounding box center [609, 303] width 1219 height 606
paste input "text"
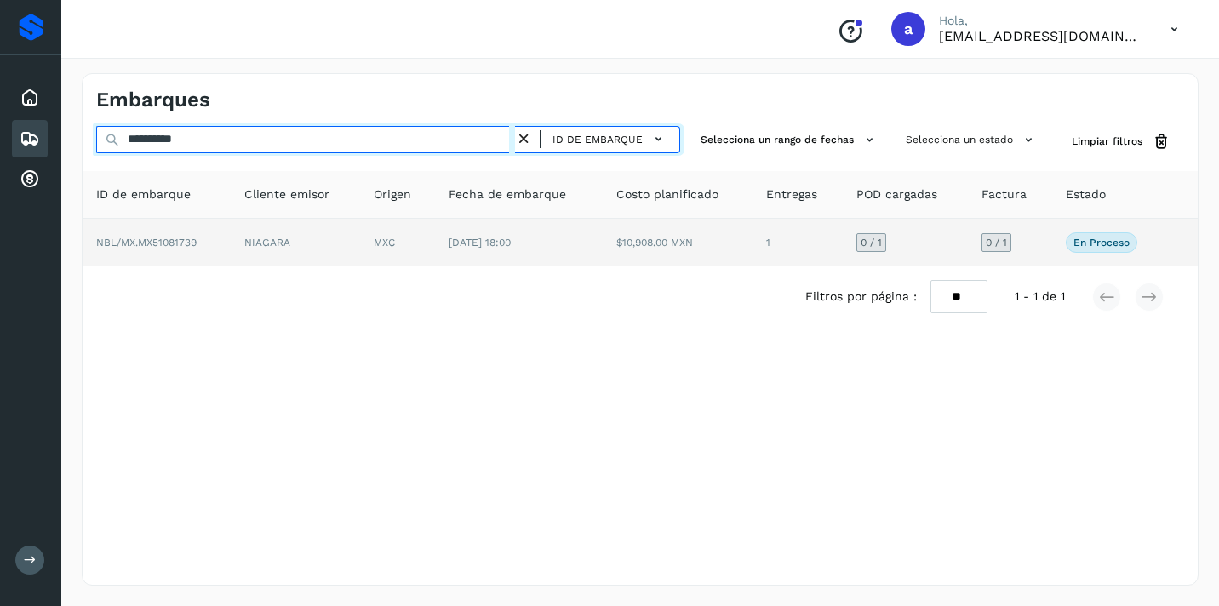
type input "**********"
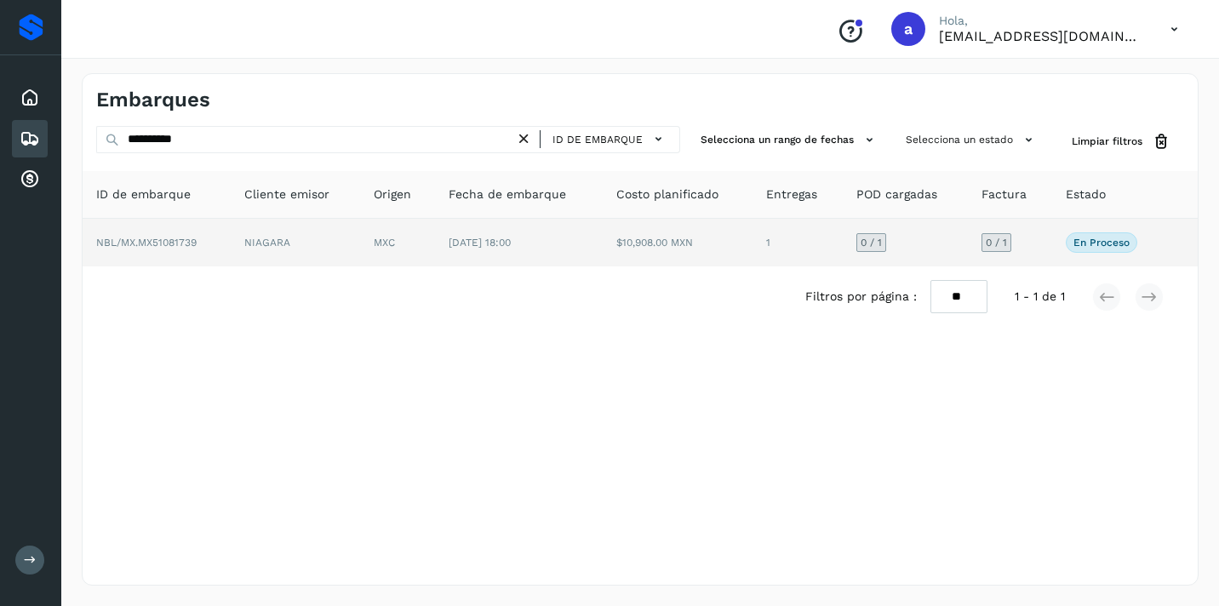
click at [997, 238] on span "0 / 1" at bounding box center [996, 243] width 21 height 10
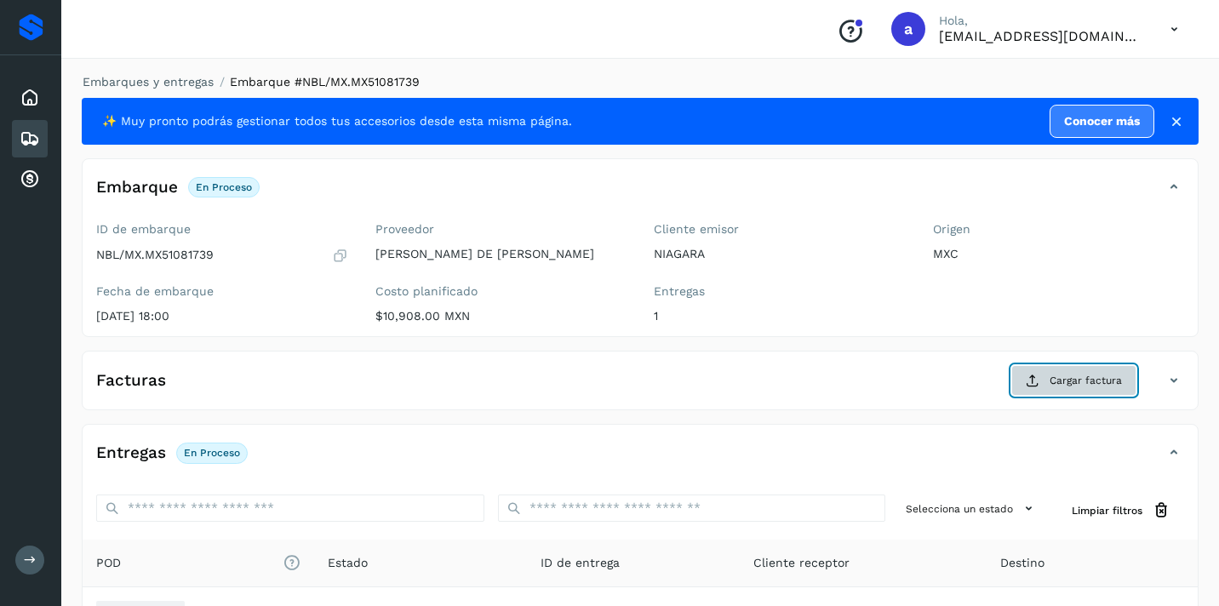
click at [1064, 383] on span "Cargar factura" at bounding box center [1086, 380] width 72 height 15
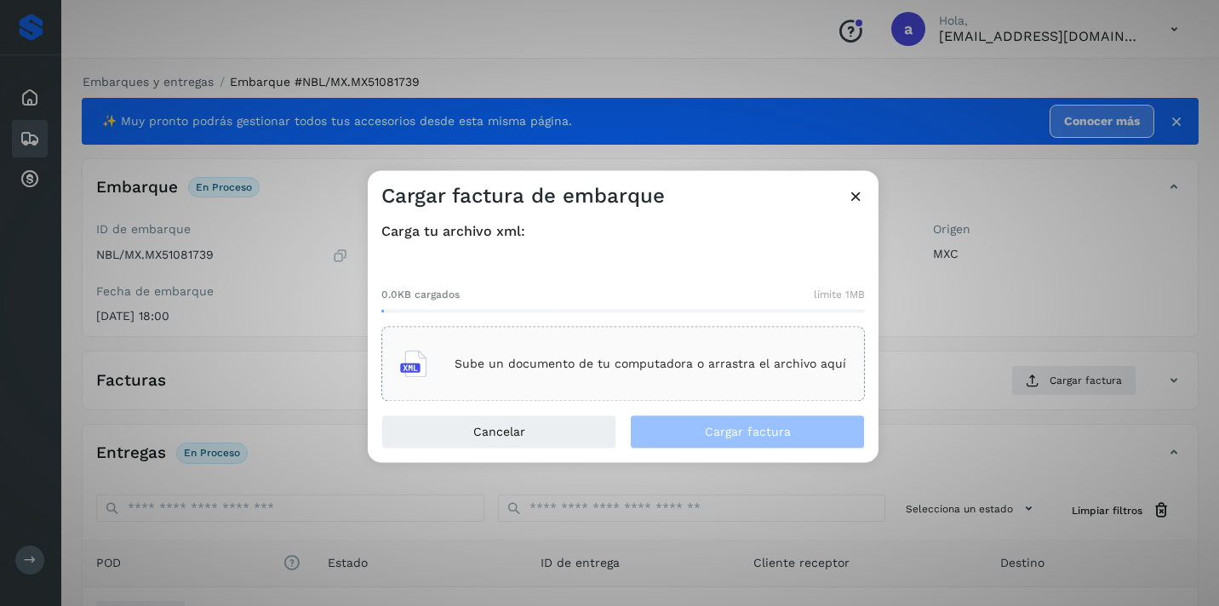
click at [671, 347] on div "Sube un documento de tu computadora o arrastra el archivo aquí" at bounding box center [623, 364] width 446 height 46
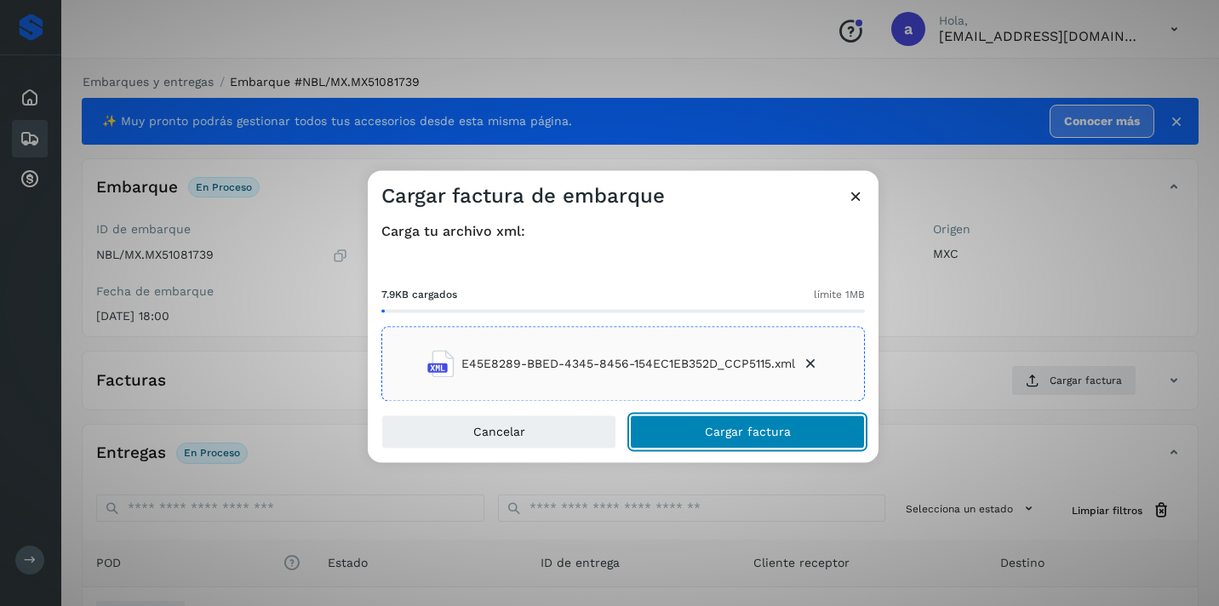
click at [823, 440] on button "Cargar factura" at bounding box center [747, 433] width 235 height 34
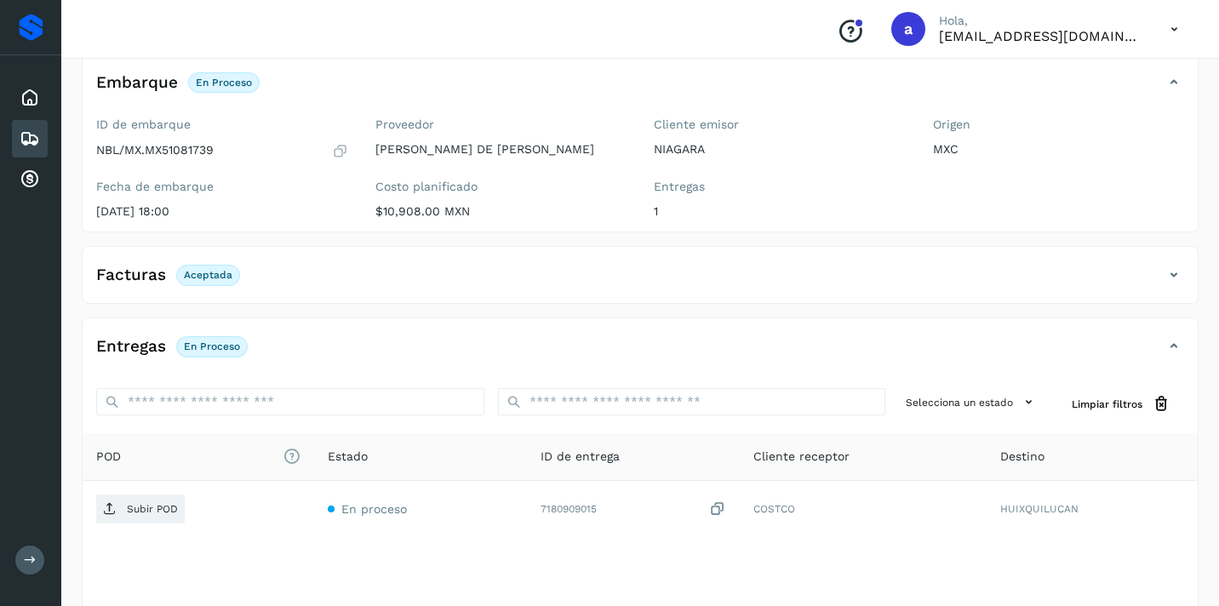
scroll to position [203, 0]
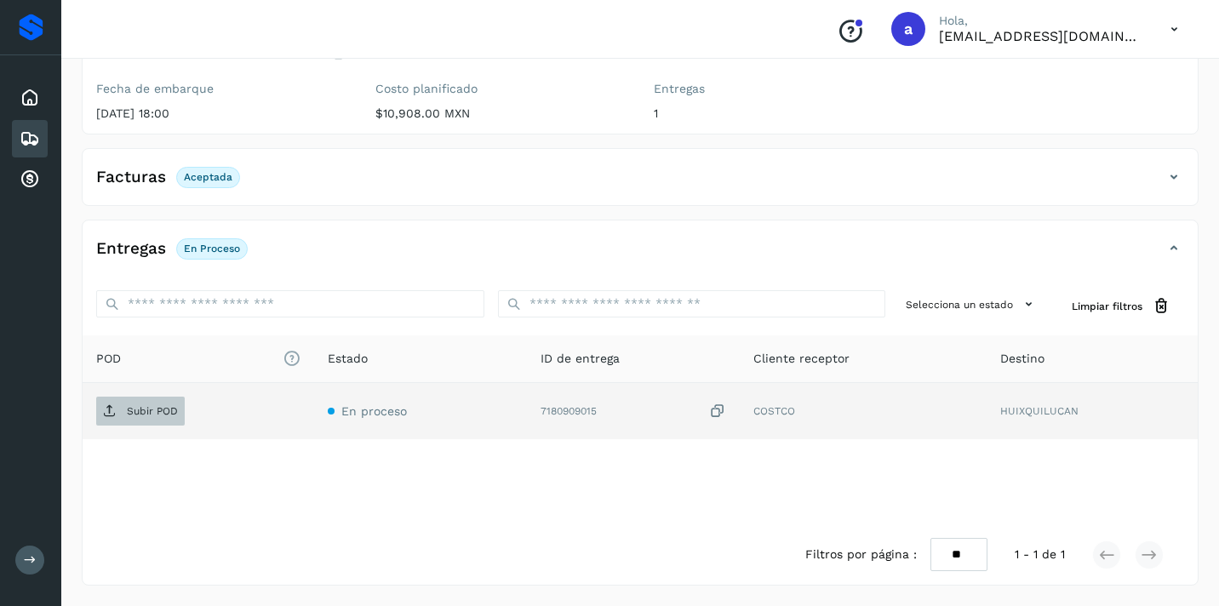
click at [162, 412] on p "Subir POD" at bounding box center [152, 411] width 51 height 12
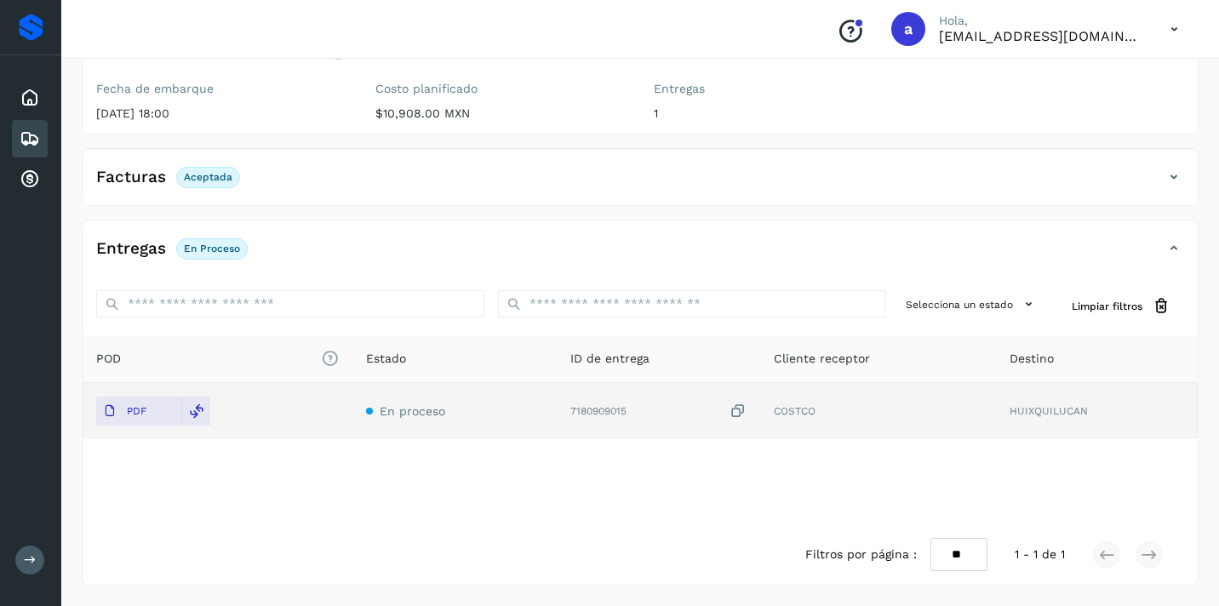
scroll to position [199, 0]
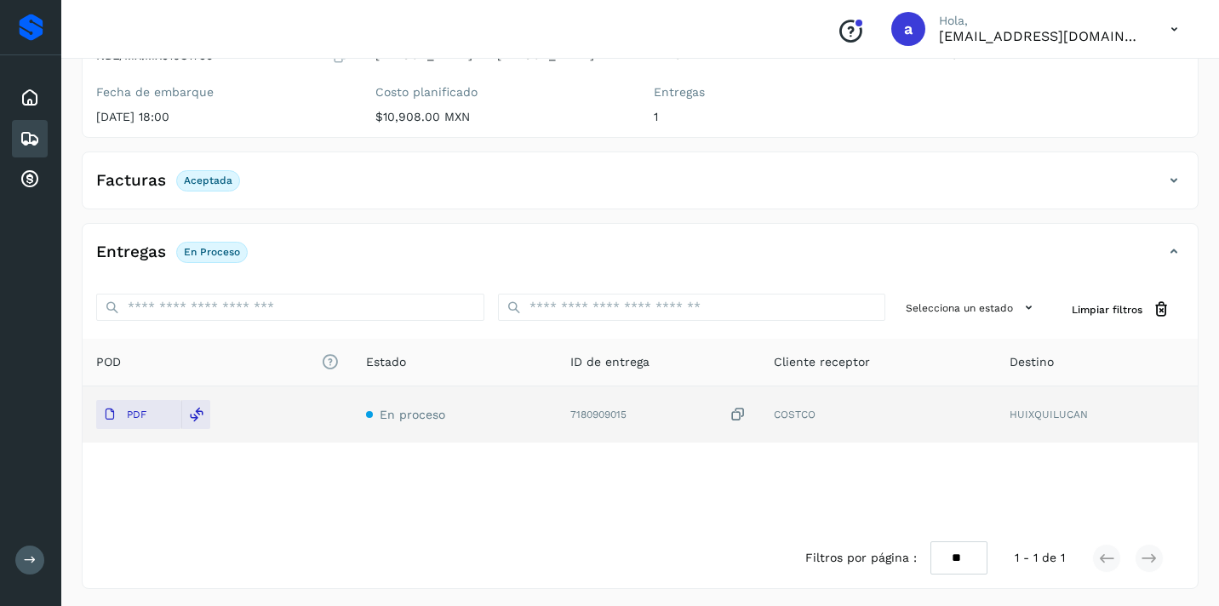
click at [26, 137] on icon at bounding box center [30, 139] width 20 height 20
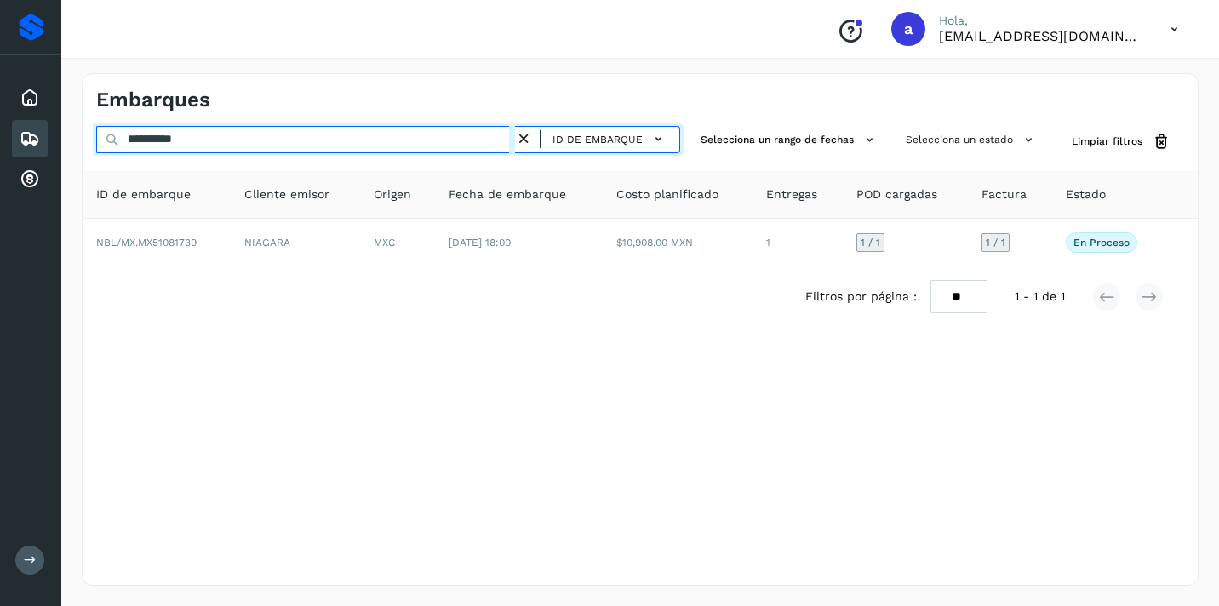
drag, startPoint x: 219, startPoint y: 143, endPoint x: 58, endPoint y: 123, distance: 162.1
click at [58, 123] on div "**********" at bounding box center [609, 303] width 1219 height 606
paste input "text"
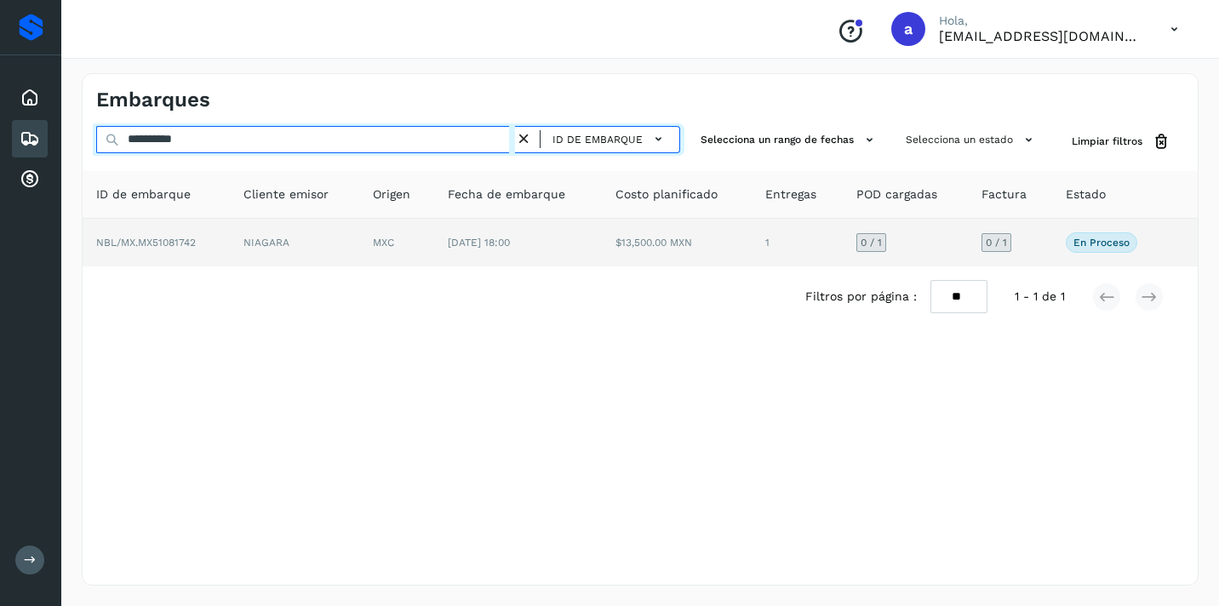
type input "**********"
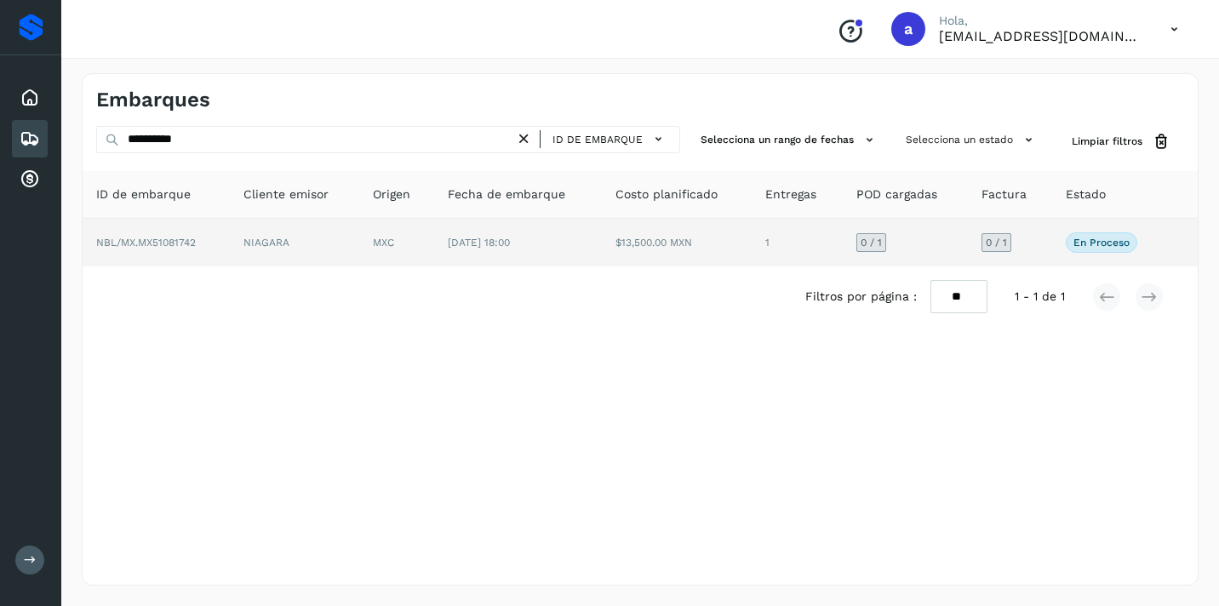
click at [996, 241] on span "0 / 1" at bounding box center [996, 243] width 21 height 10
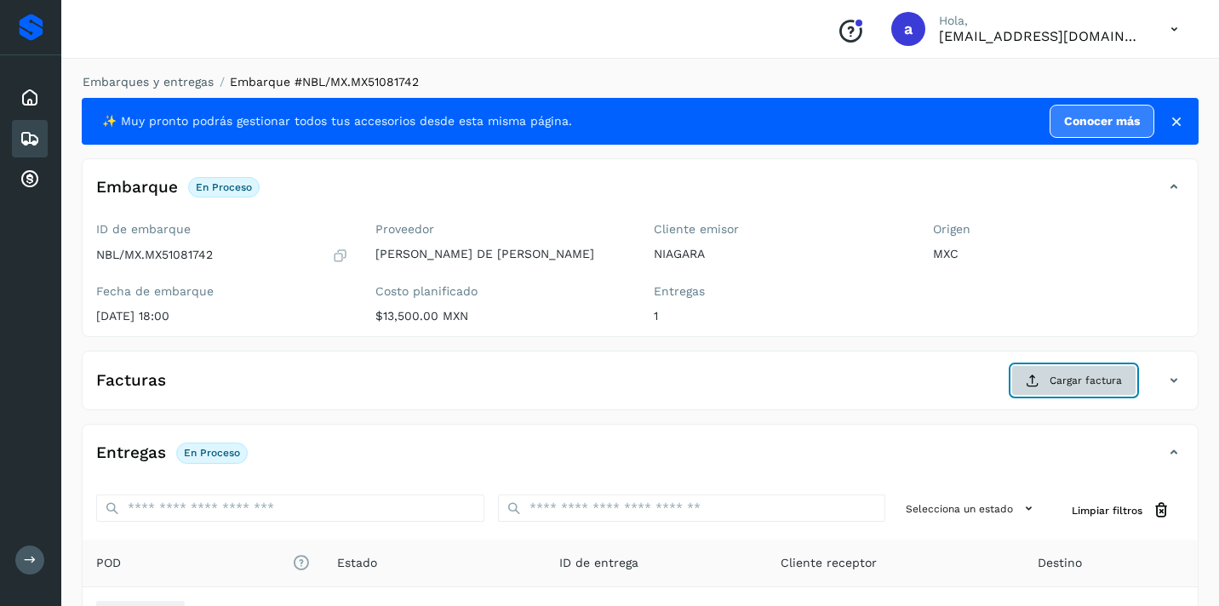
click at [1091, 377] on span "Cargar factura" at bounding box center [1086, 380] width 72 height 15
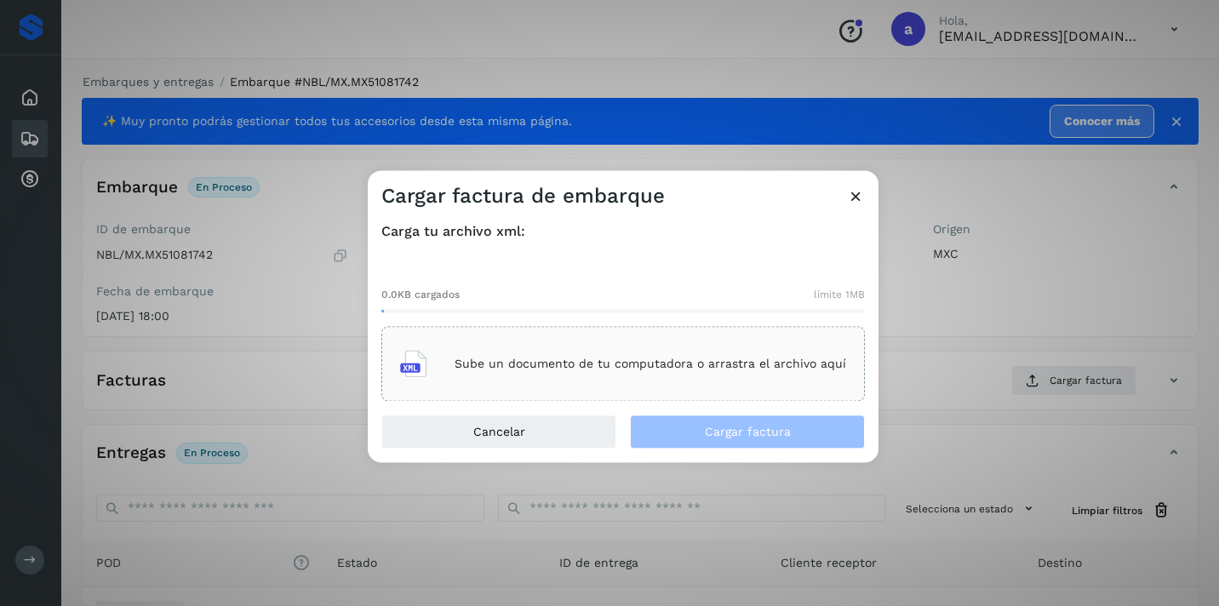
click at [735, 365] on p "Sube un documento de tu computadora o arrastra el archivo aquí" at bounding box center [651, 364] width 392 height 14
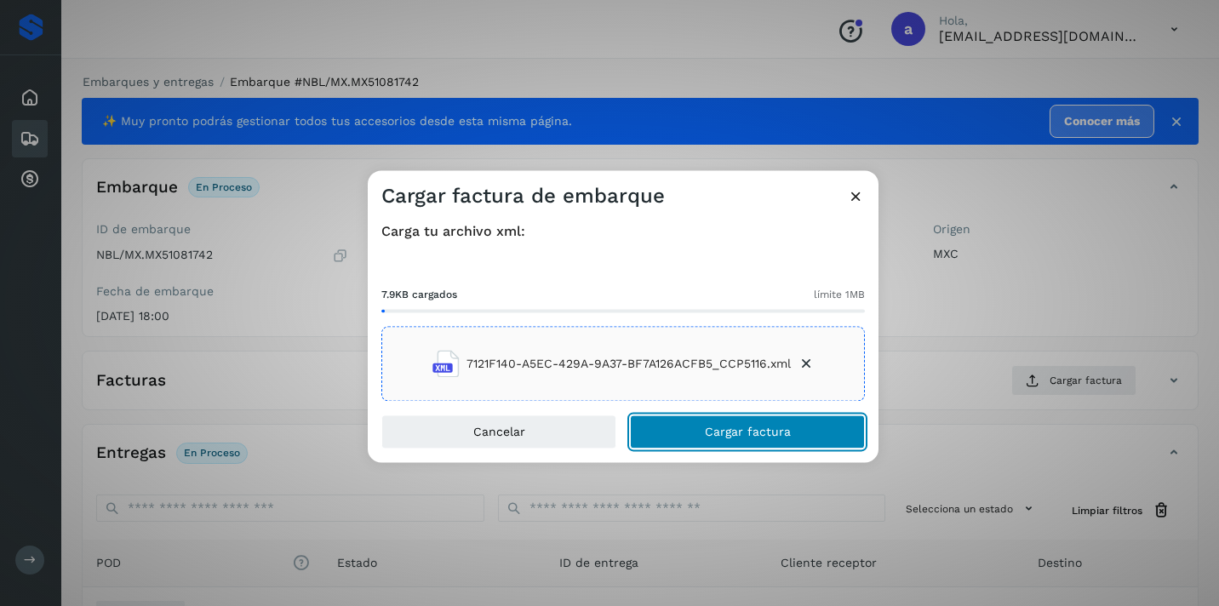
click at [778, 422] on button "Cargar factura" at bounding box center [747, 433] width 235 height 34
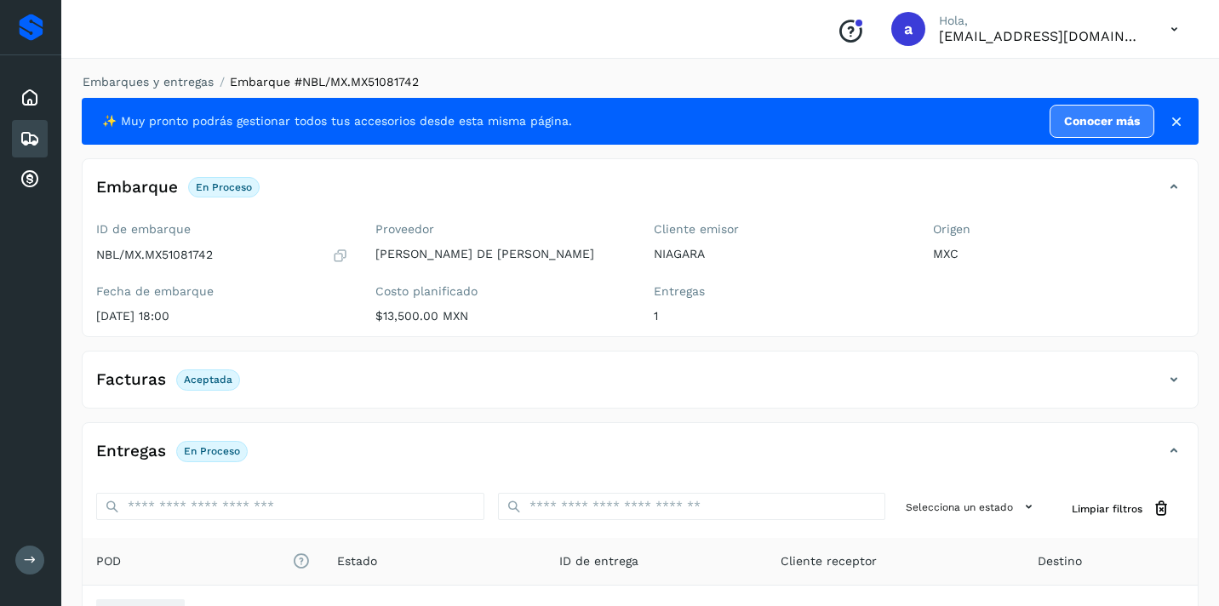
scroll to position [203, 0]
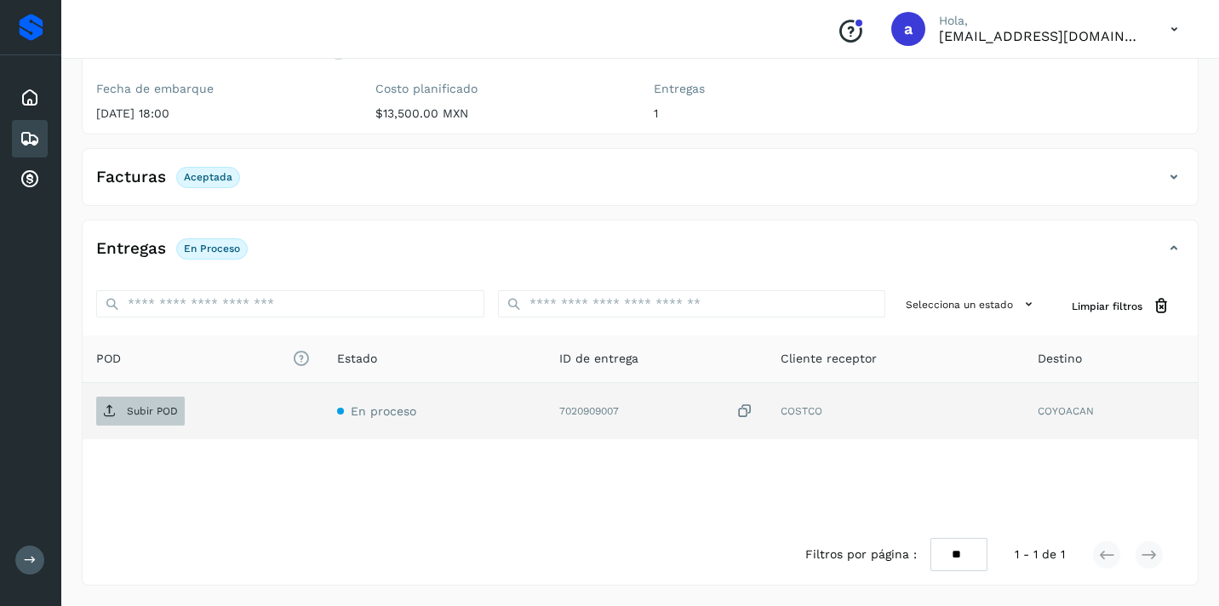
click at [144, 402] on span "Subir POD" at bounding box center [140, 411] width 89 height 27
click at [16, 145] on div "Embarques" at bounding box center [30, 138] width 36 height 37
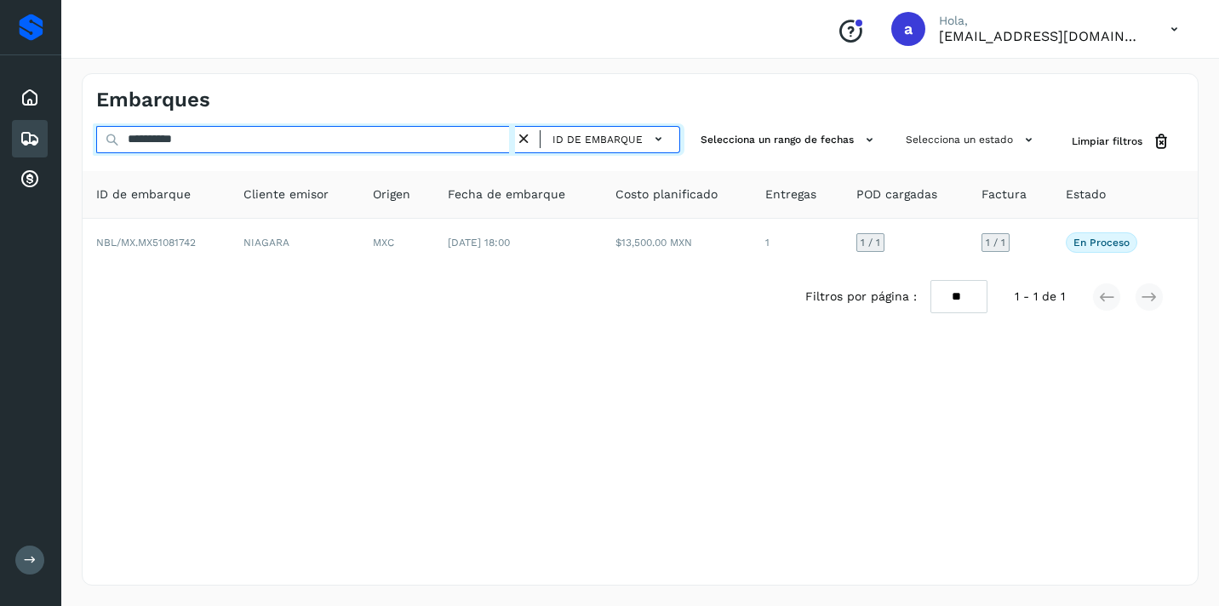
drag, startPoint x: 221, startPoint y: 142, endPoint x: 0, endPoint y: 112, distance: 223.5
click at [0, 112] on div "**********" at bounding box center [609, 303] width 1219 height 606
paste input "text"
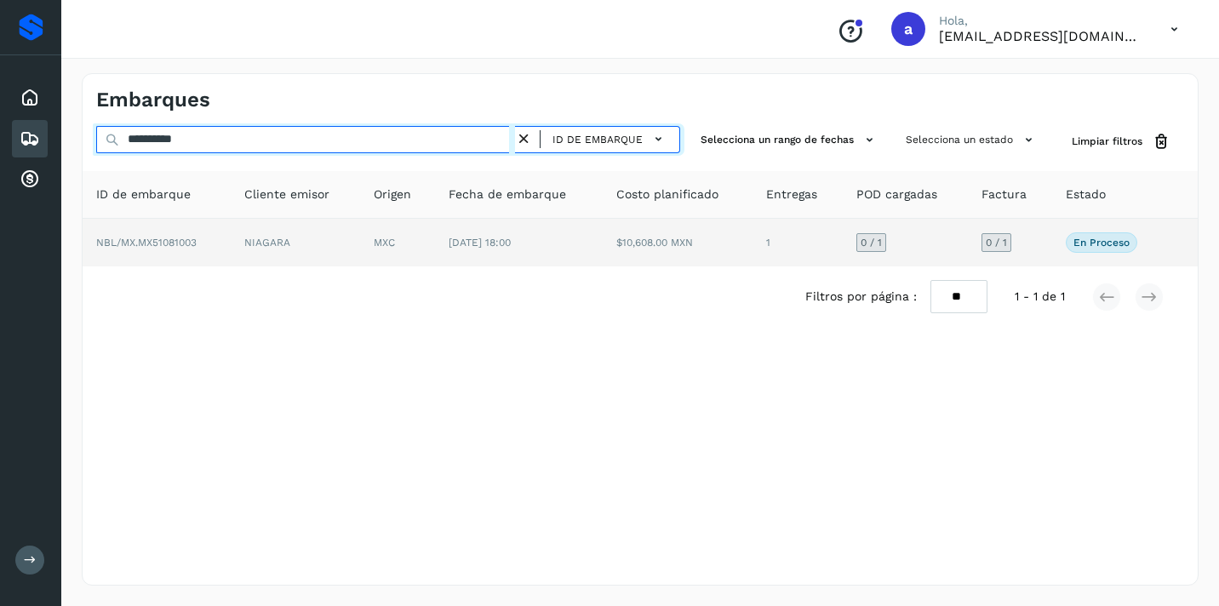
type input "**********"
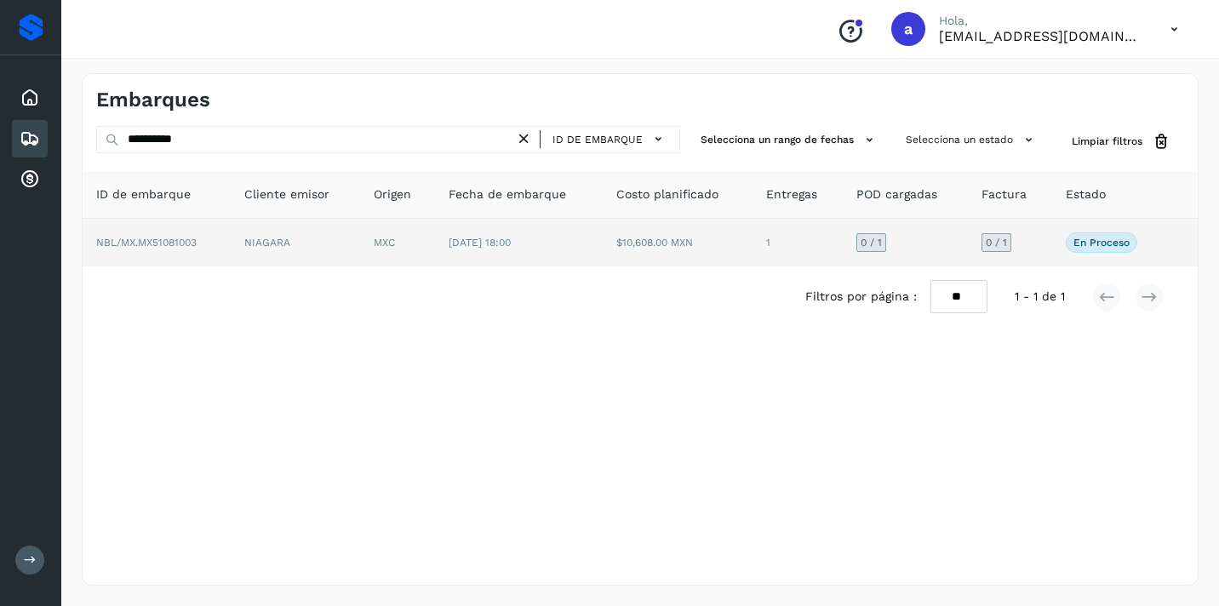
click at [1007, 238] on span "0 / 1" at bounding box center [996, 243] width 21 height 10
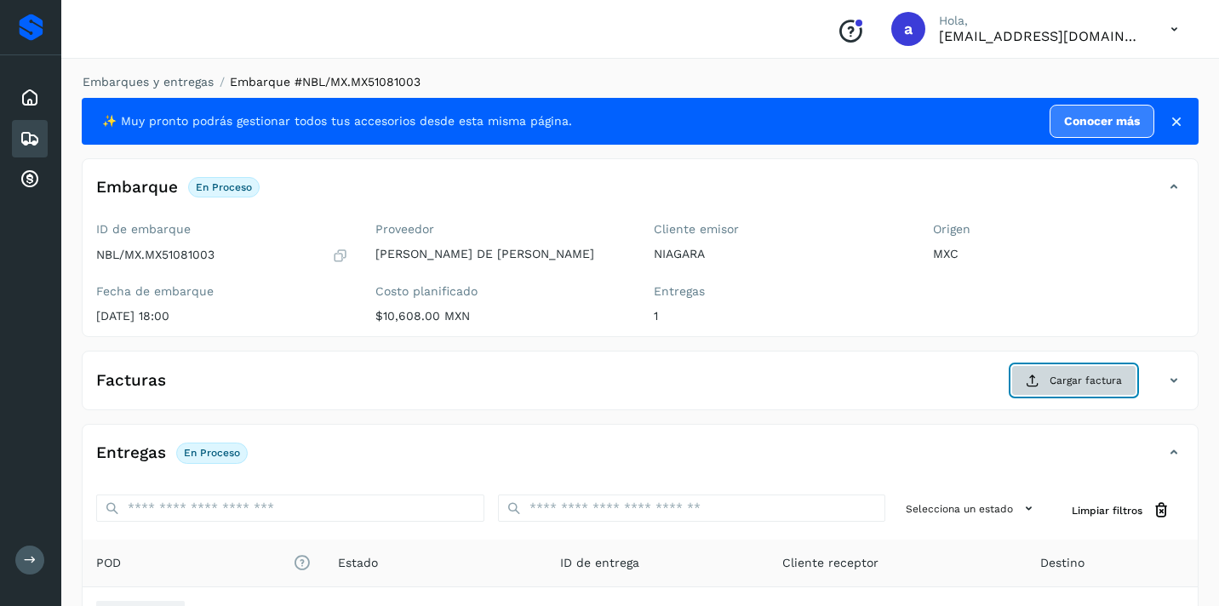
click at [1070, 380] on span "Cargar factura" at bounding box center [1086, 380] width 72 height 15
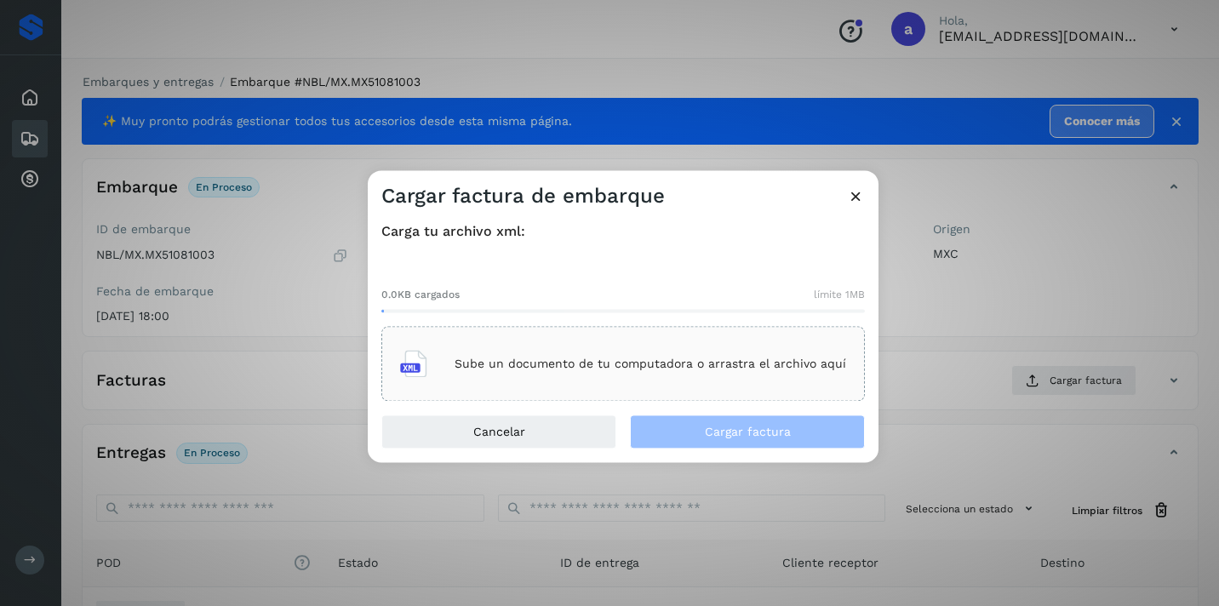
click at [689, 364] on p "Sube un documento de tu computadora o arrastra el archivo aquí" at bounding box center [651, 364] width 392 height 14
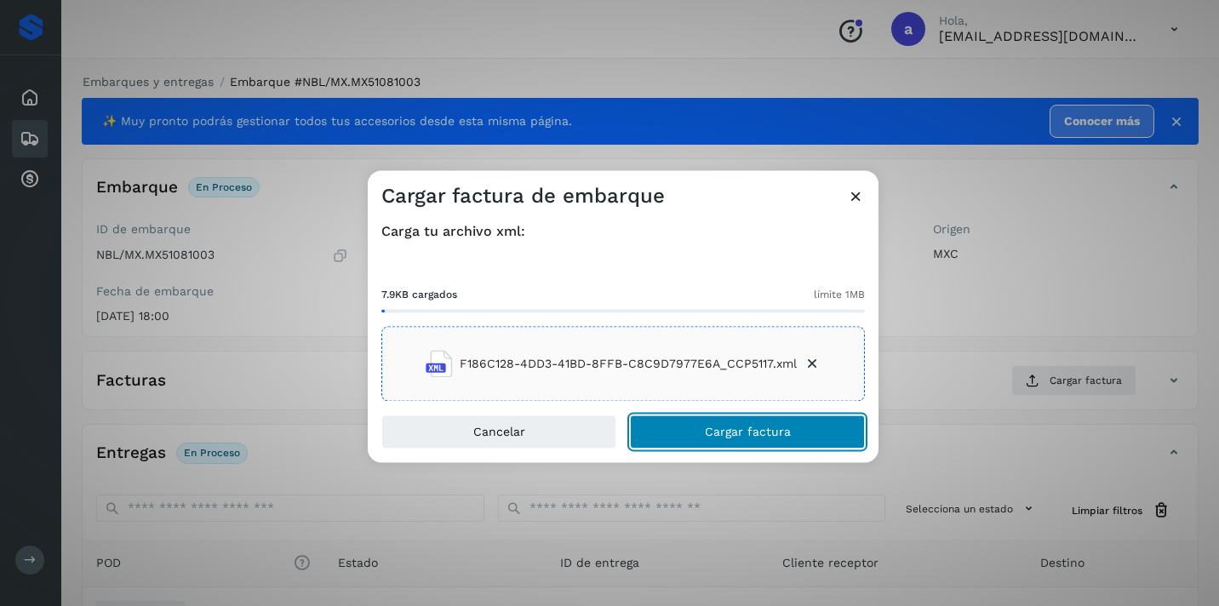
click at [750, 428] on span "Cargar factura" at bounding box center [748, 433] width 86 height 12
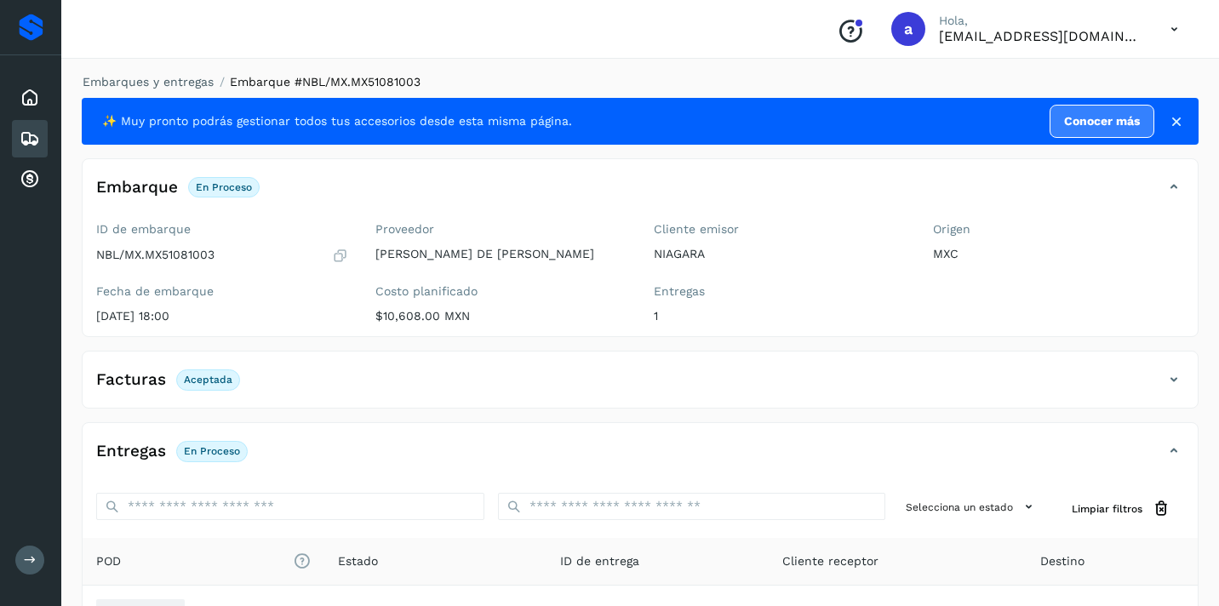
scroll to position [203, 0]
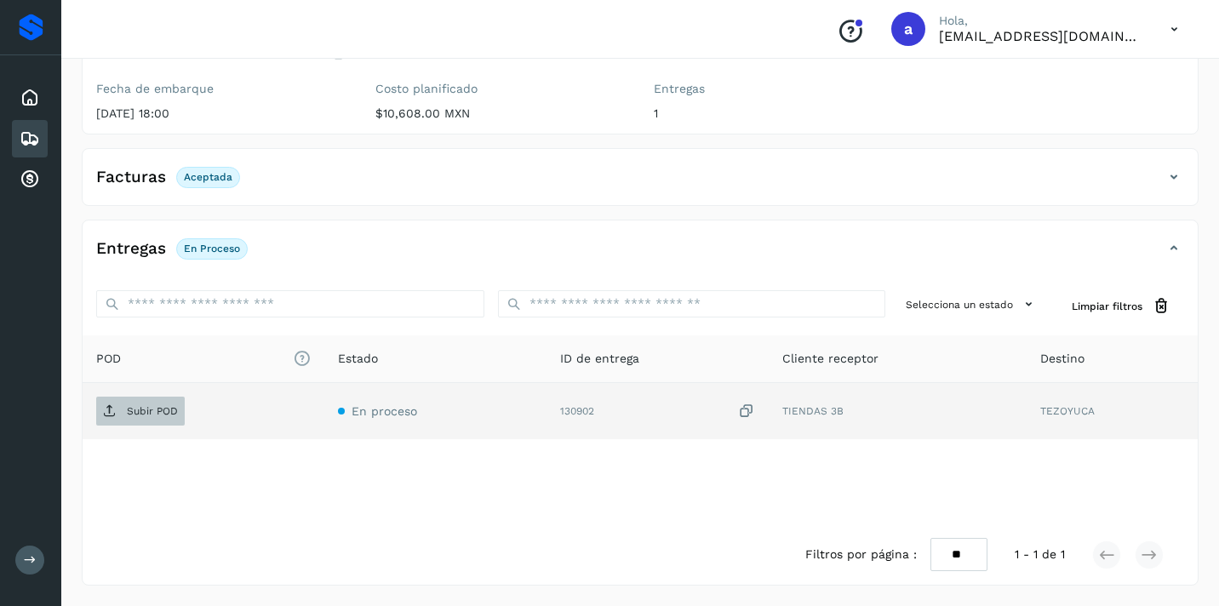
click at [157, 416] on p "Subir POD" at bounding box center [152, 411] width 51 height 12
click at [37, 132] on icon at bounding box center [30, 139] width 20 height 20
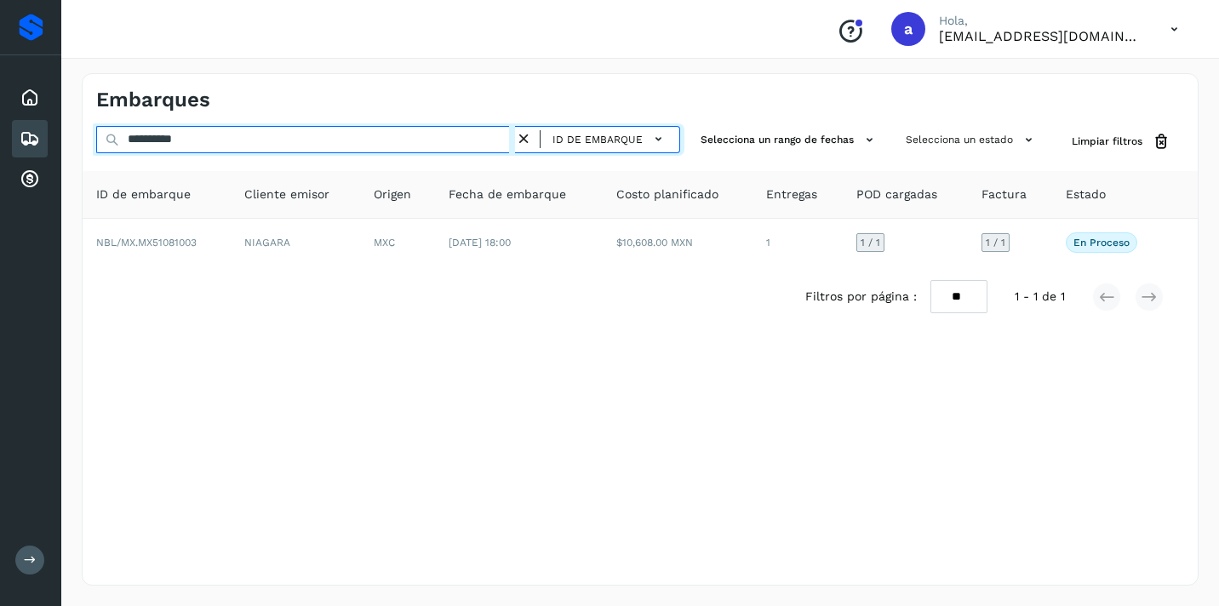
drag, startPoint x: 219, startPoint y: 142, endPoint x: 2, endPoint y: 117, distance: 218.6
click at [2, 117] on div "**********" at bounding box center [609, 303] width 1219 height 606
paste input "text"
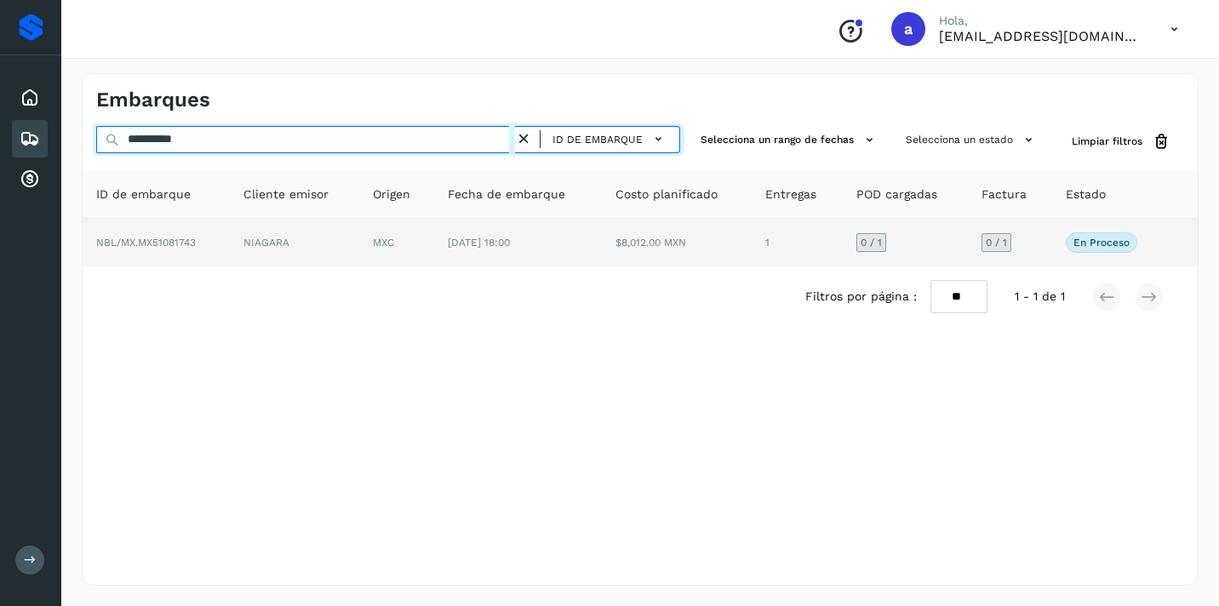
type input "**********"
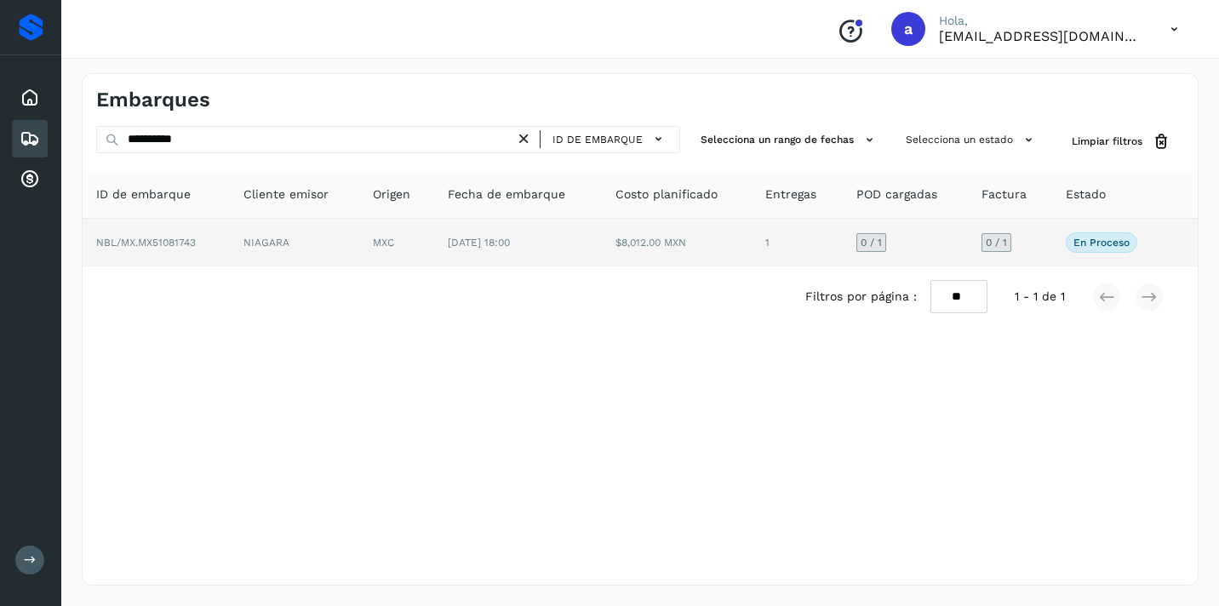
click at [992, 239] on span "0 / 1" at bounding box center [996, 243] width 21 height 10
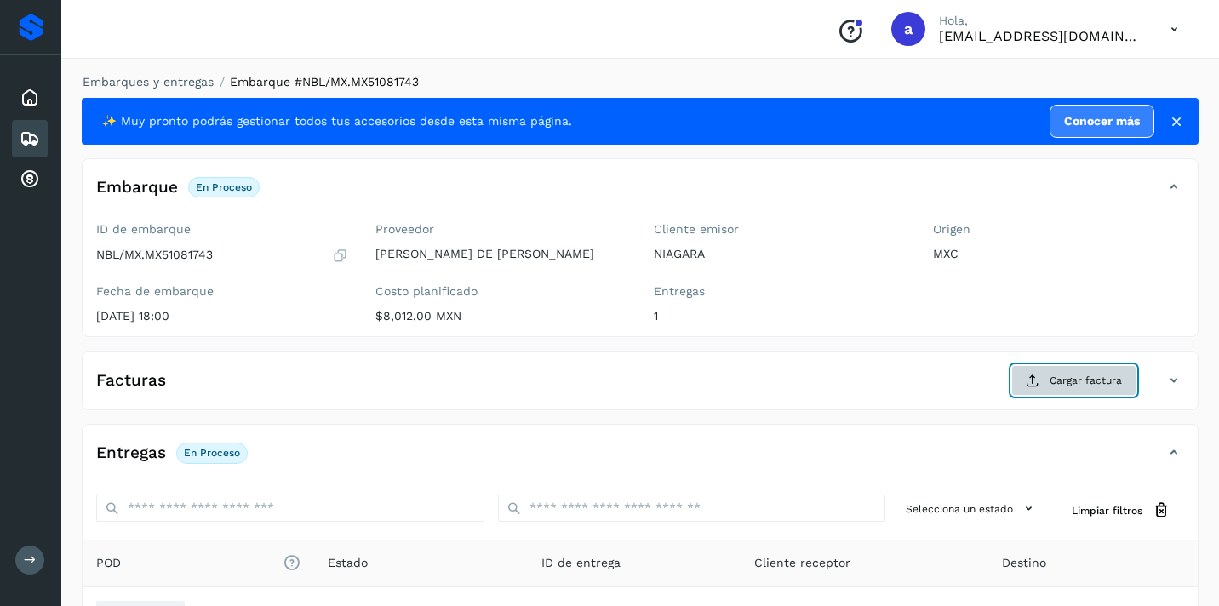
click at [1062, 384] on span "Cargar factura" at bounding box center [1086, 380] width 72 height 15
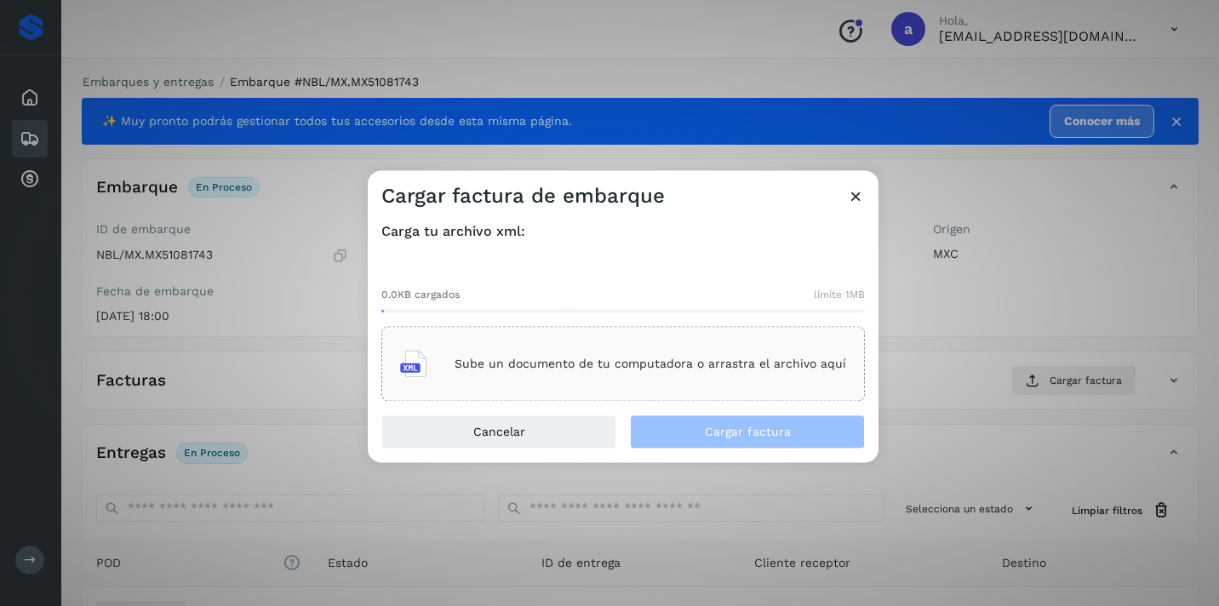
click at [745, 363] on p "Sube un documento de tu computadora o arrastra el archivo aquí" at bounding box center [651, 364] width 392 height 14
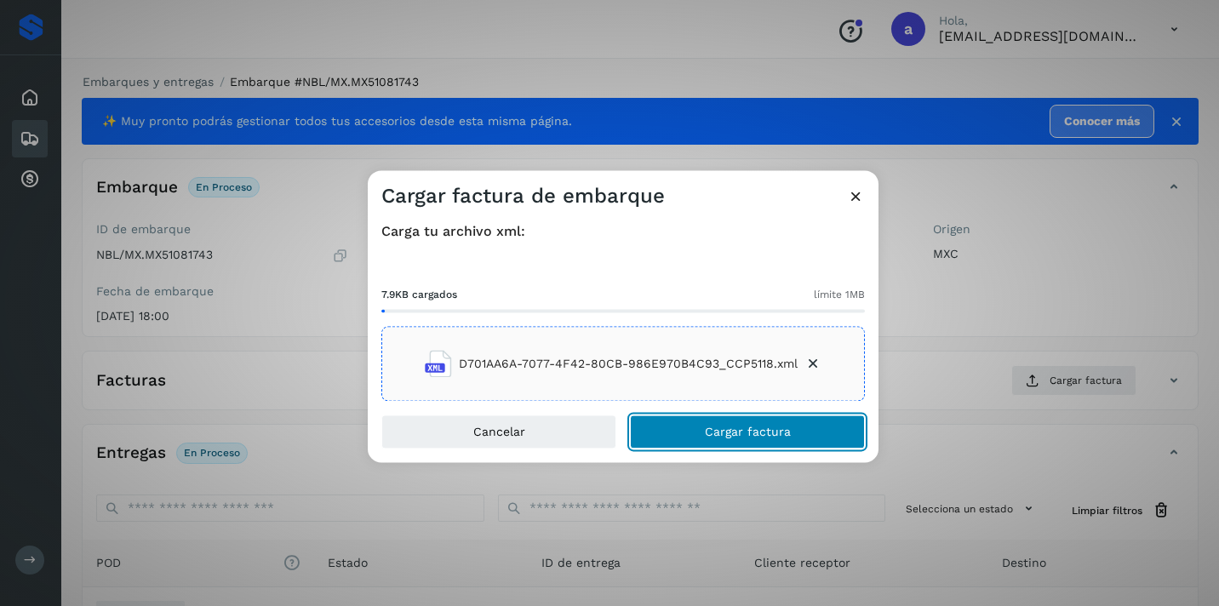
click at [714, 429] on span "Cargar factura" at bounding box center [748, 433] width 86 height 12
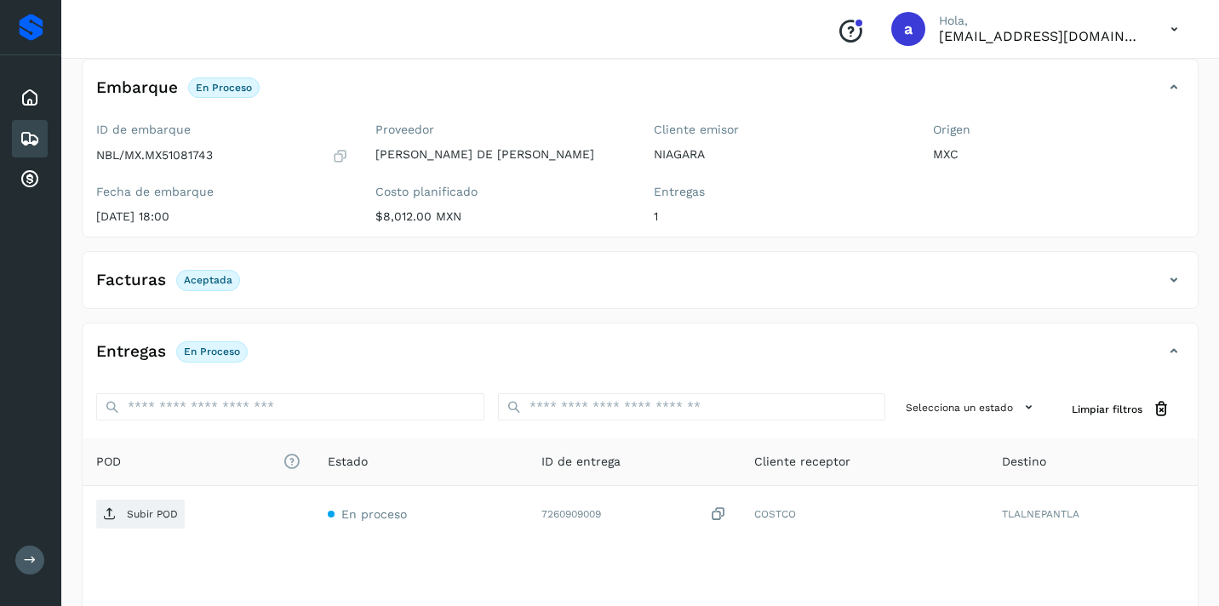
scroll to position [203, 0]
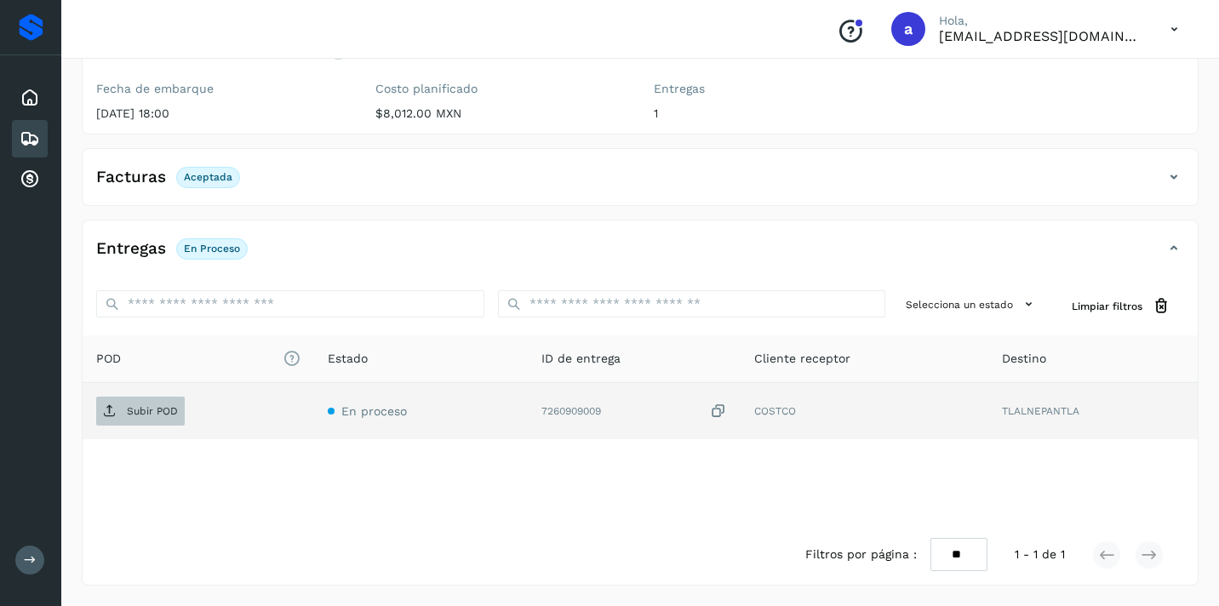
click at [161, 413] on p "Subir POD" at bounding box center [152, 411] width 51 height 12
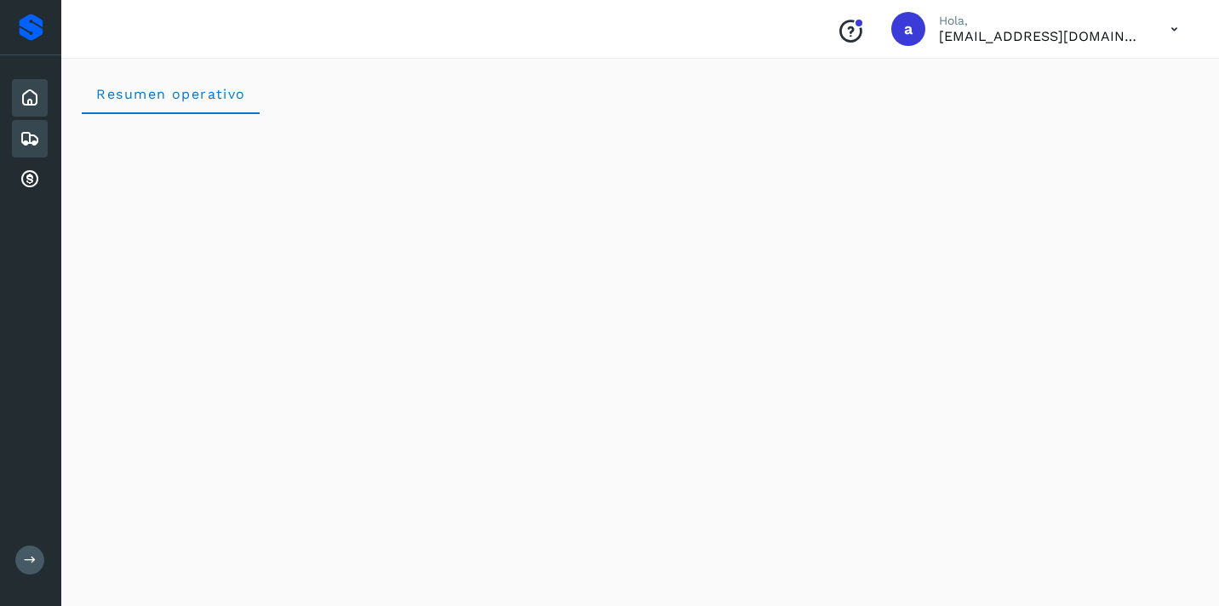
click at [39, 141] on icon at bounding box center [30, 139] width 20 height 20
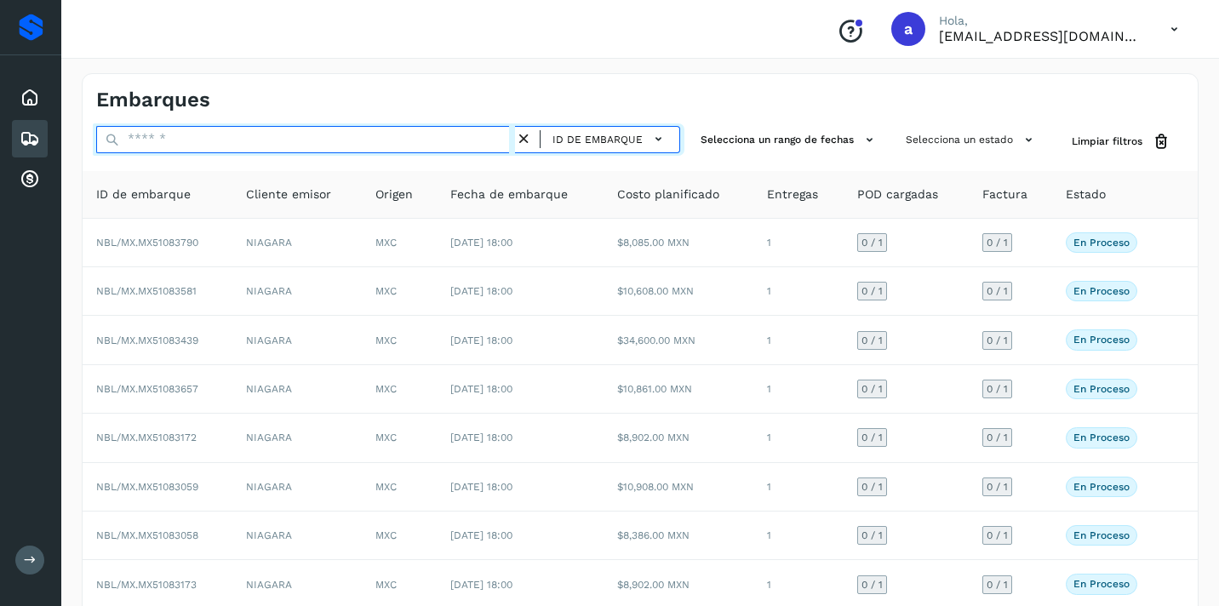
click at [219, 141] on input "text" at bounding box center [305, 139] width 419 height 27
paste input "**********"
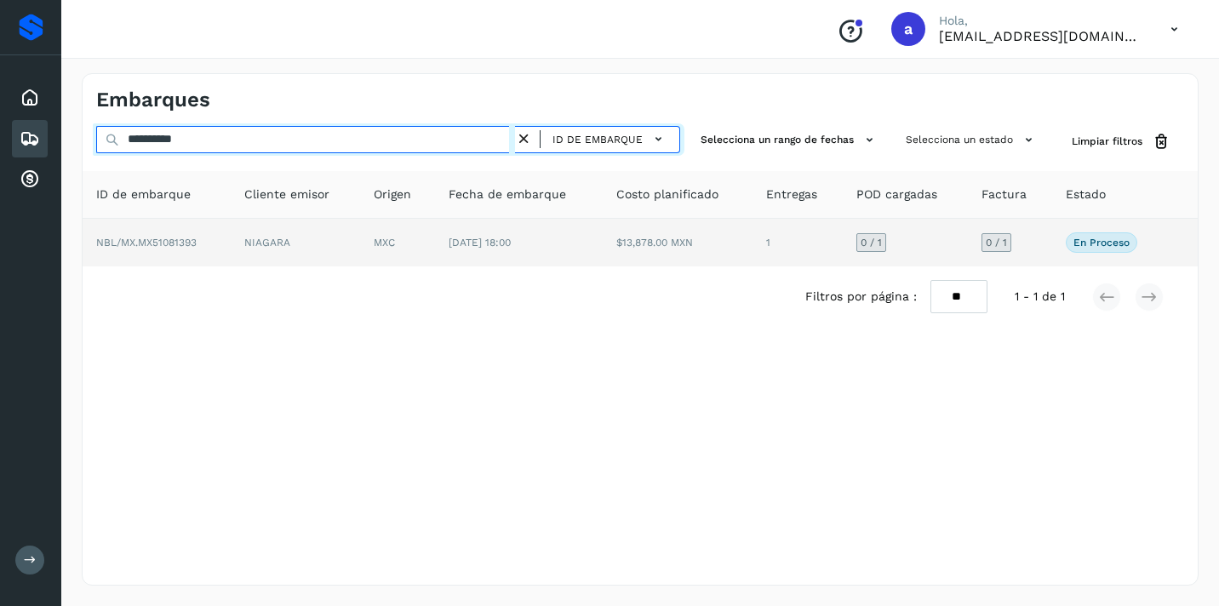
type input "**********"
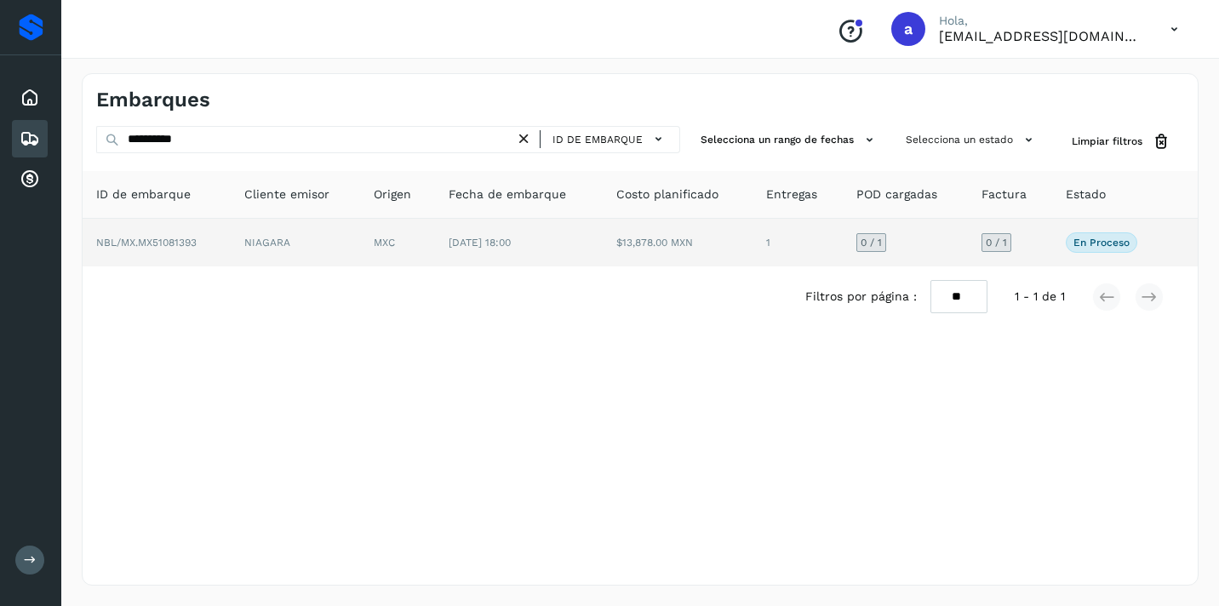
click at [998, 244] on span "0 / 1" at bounding box center [996, 243] width 21 height 10
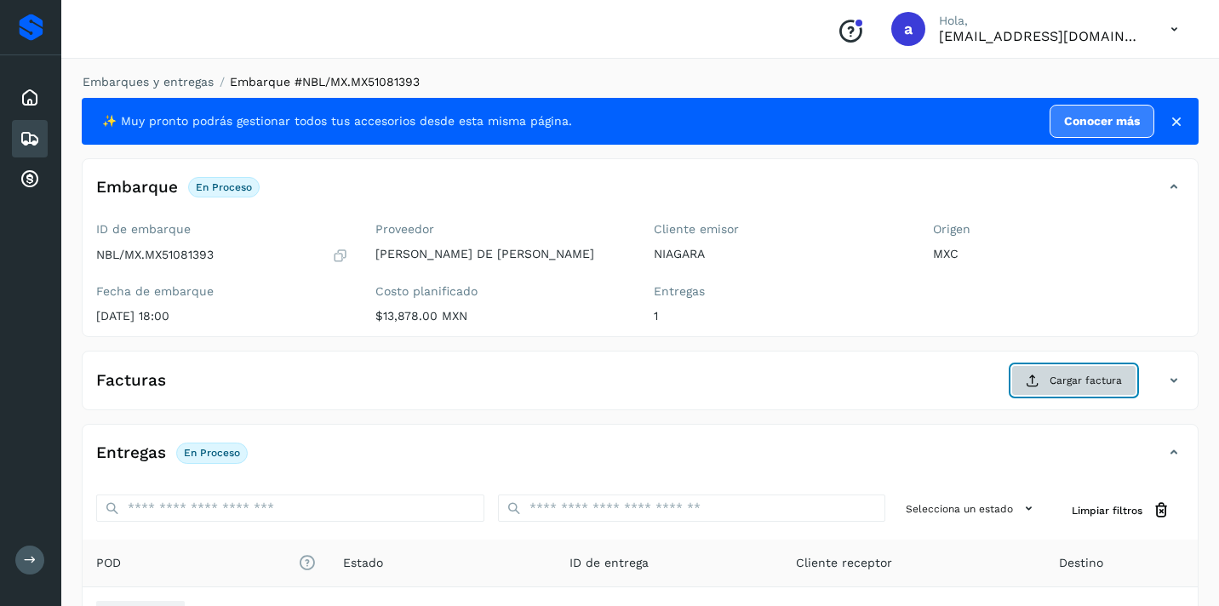
click at [1104, 379] on span "Cargar factura" at bounding box center [1086, 380] width 72 height 15
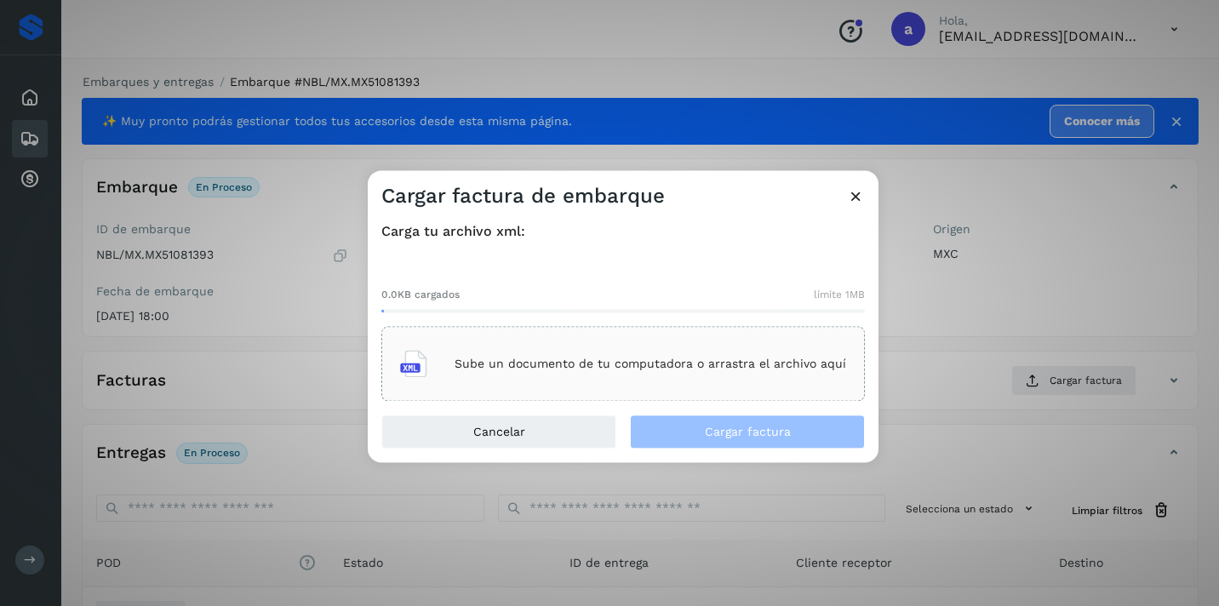
click at [789, 342] on div "Sube un documento de tu computadora o arrastra el archivo aquí" at bounding box center [623, 364] width 446 height 46
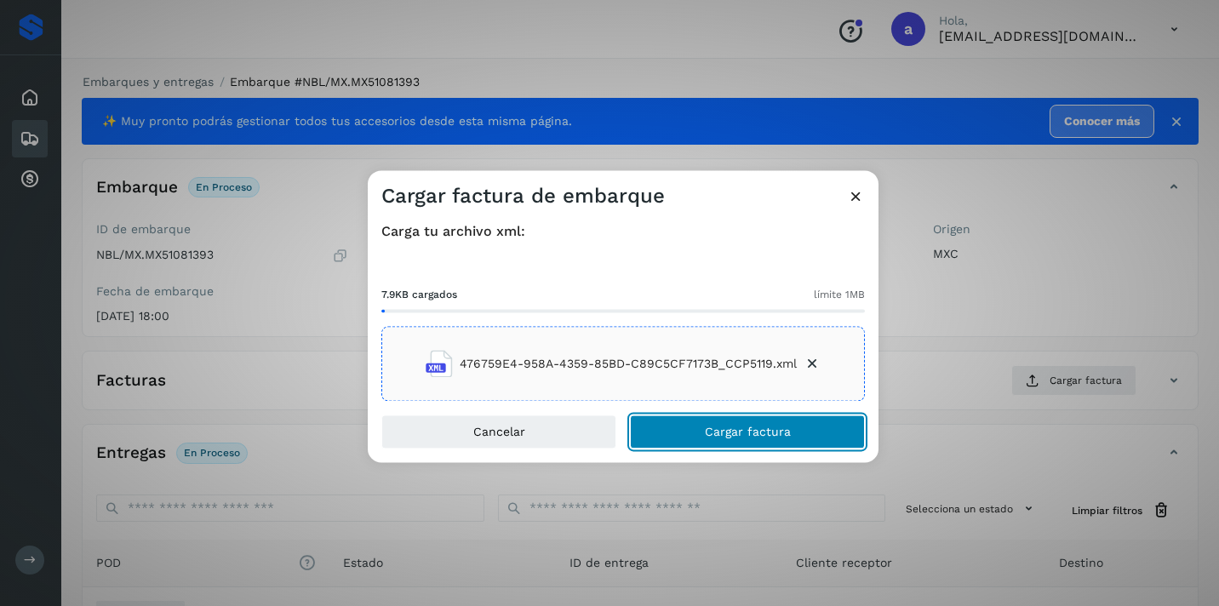
click at [795, 427] on button "Cargar factura" at bounding box center [747, 433] width 235 height 34
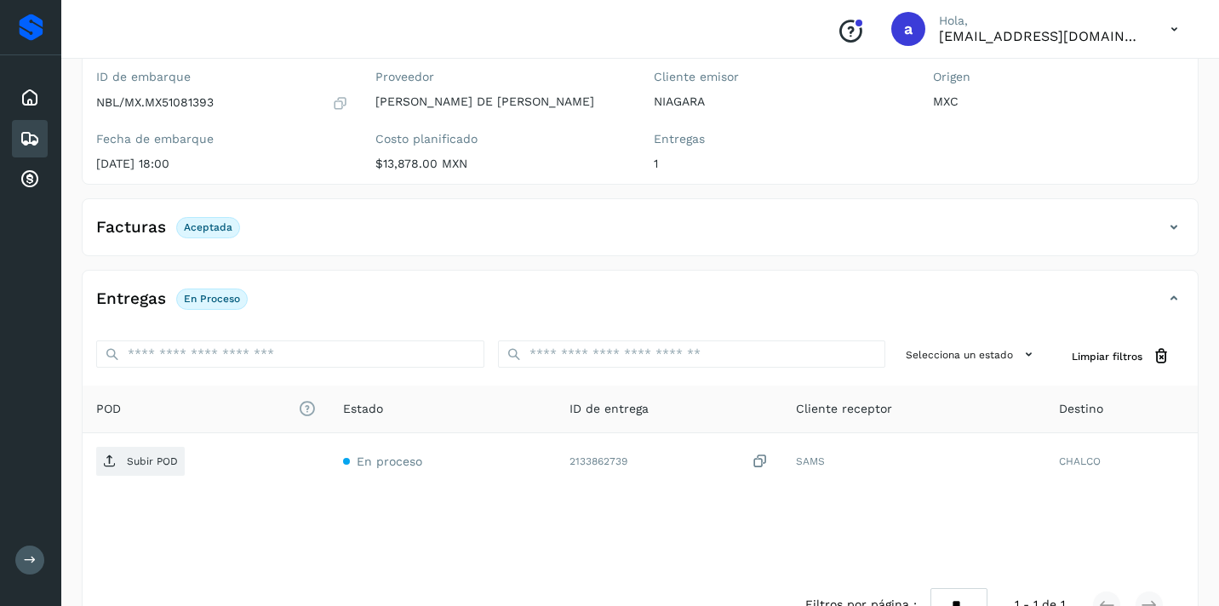
scroll to position [203, 0]
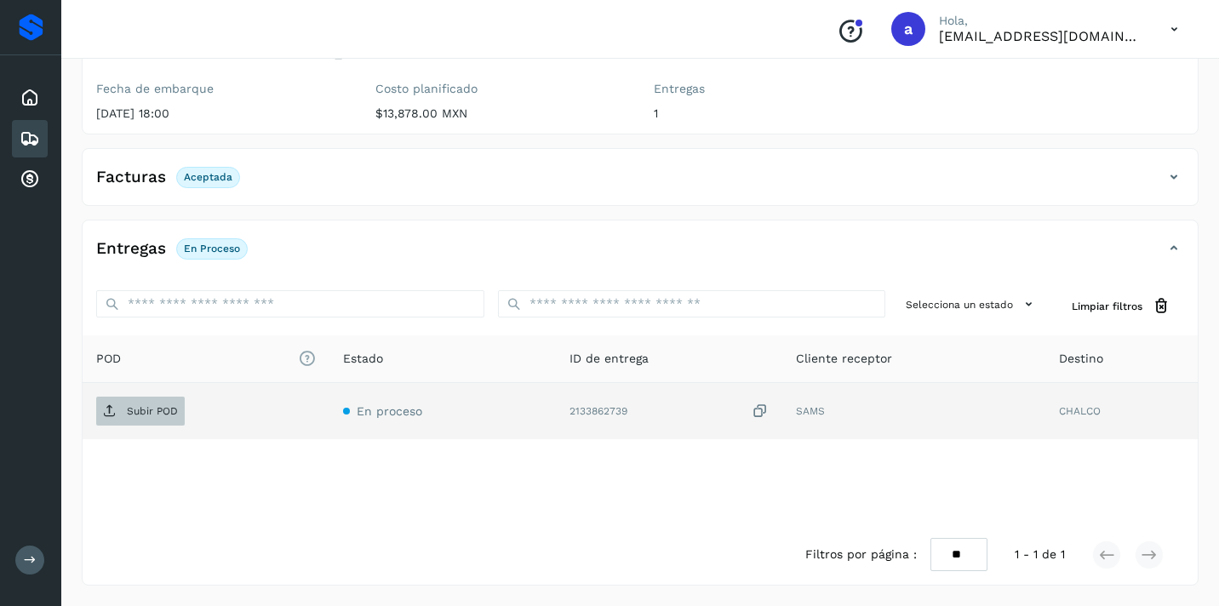
click at [158, 416] on p "Subir POD" at bounding box center [152, 411] width 51 height 12
click at [37, 135] on icon at bounding box center [30, 139] width 20 height 20
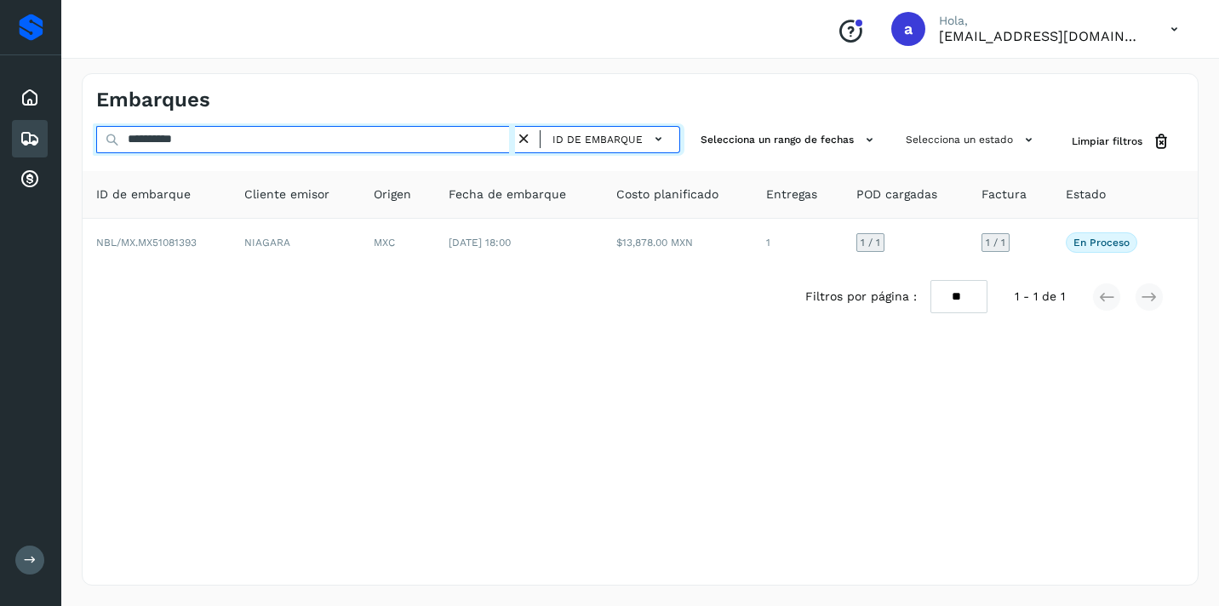
drag, startPoint x: 227, startPoint y: 141, endPoint x: 26, endPoint y: 153, distance: 201.3
click at [65, 147] on div "**********" at bounding box center [640, 330] width 1158 height 554
type input "*"
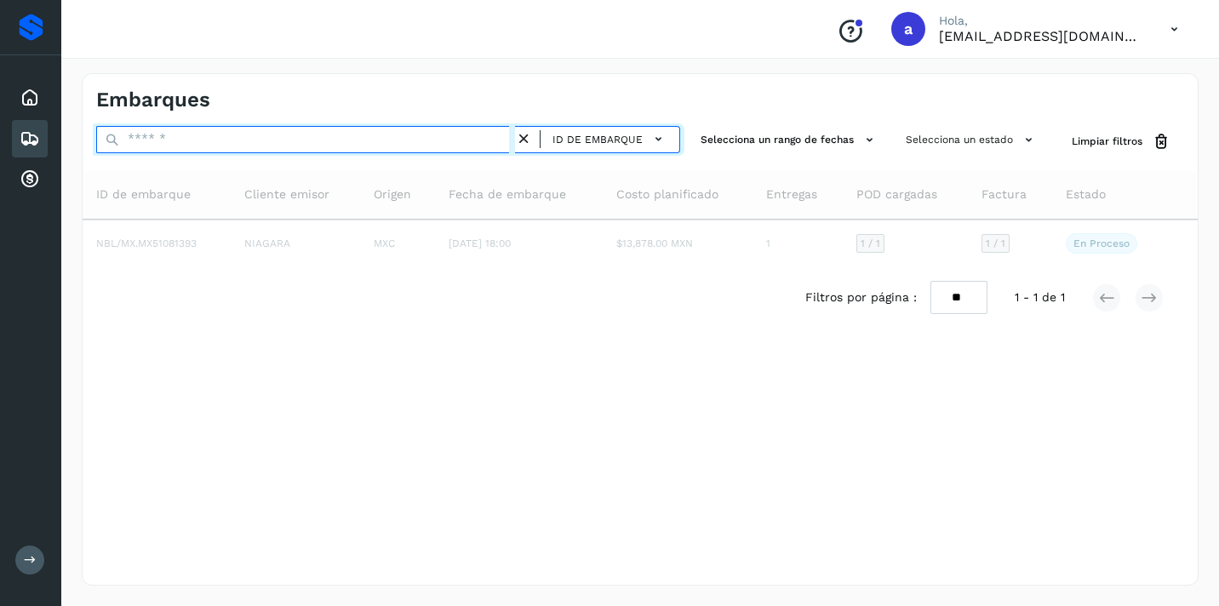
paste input "**********"
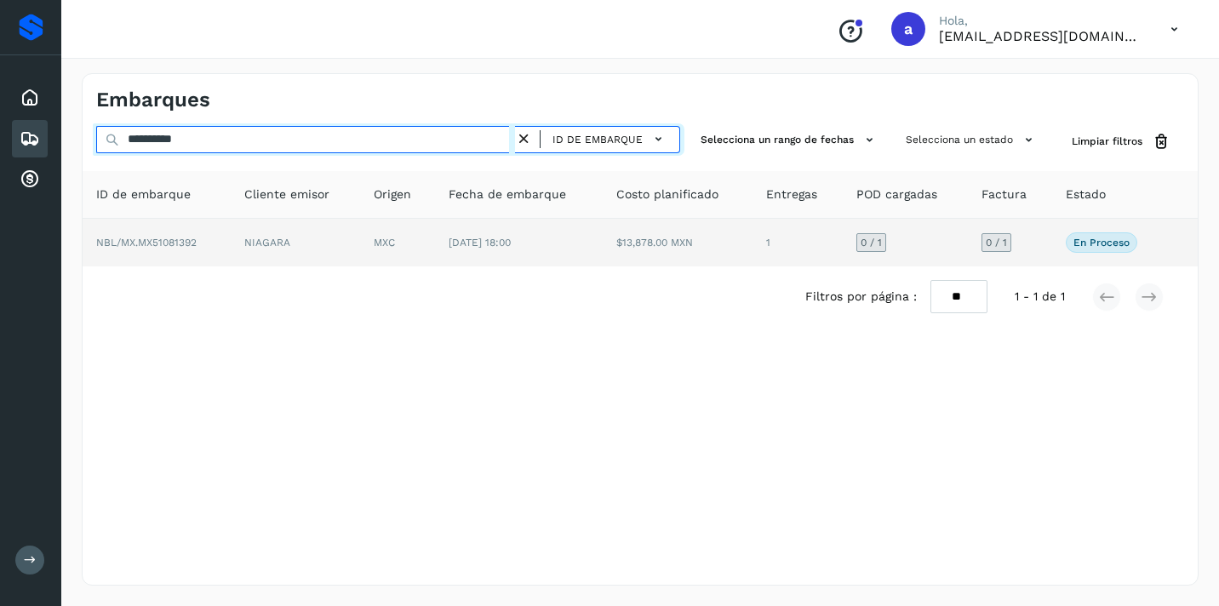
type input "**********"
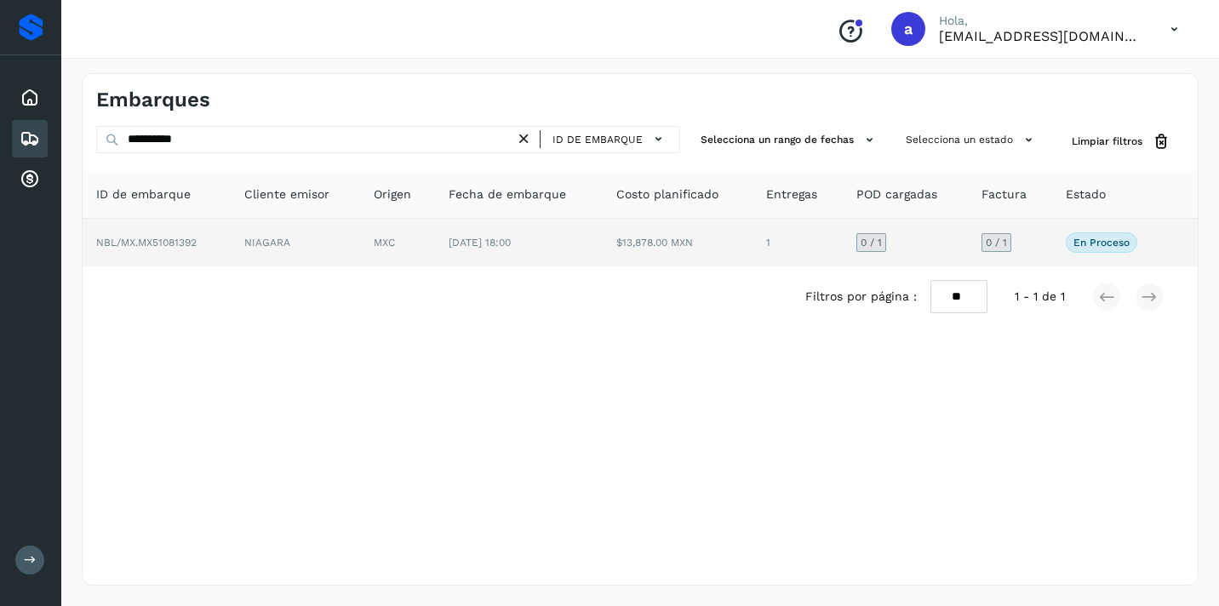
click at [999, 249] on div "0 / 1" at bounding box center [997, 242] width 30 height 19
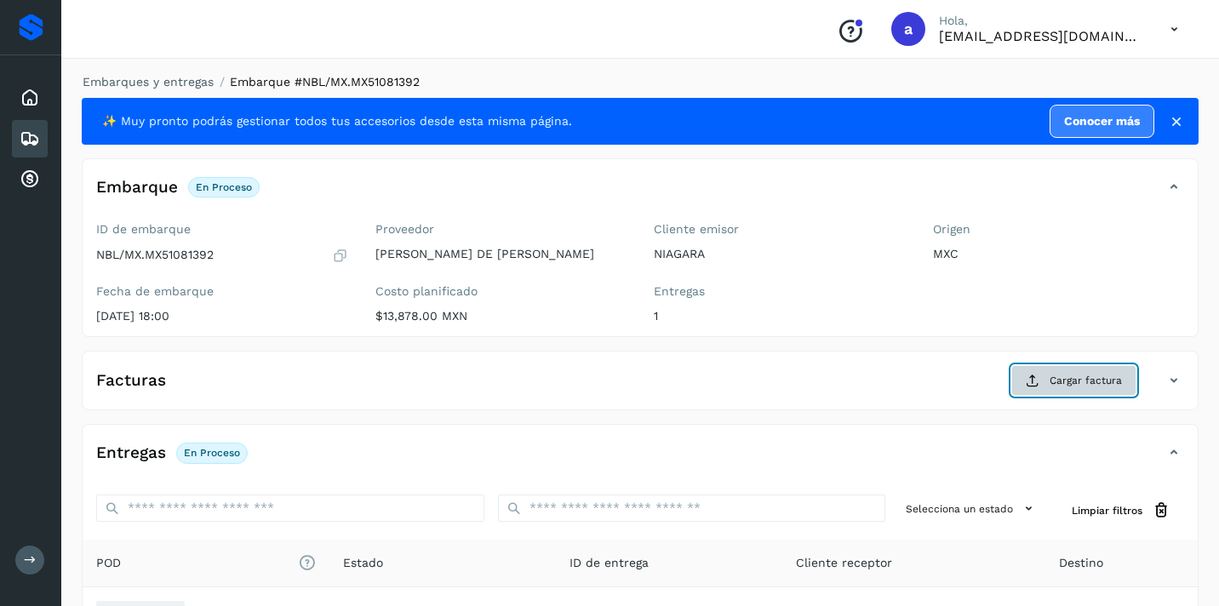
click at [1067, 381] on span "Cargar factura" at bounding box center [1086, 380] width 72 height 15
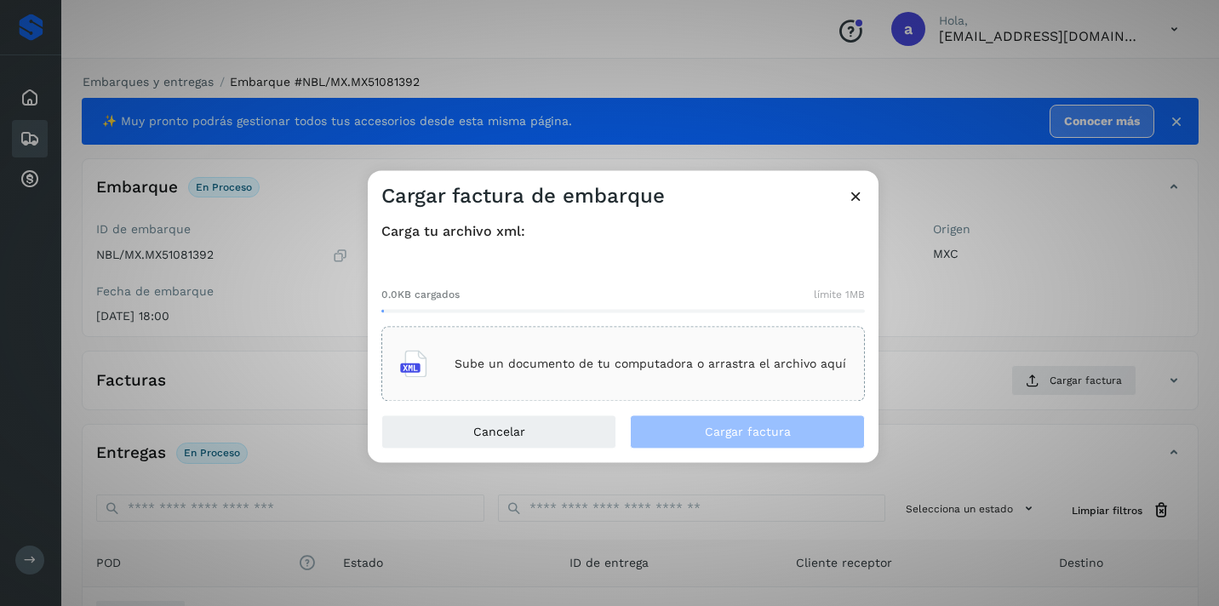
click at [638, 364] on p "Sube un documento de tu computadora o arrastra el archivo aquí" at bounding box center [651, 364] width 392 height 14
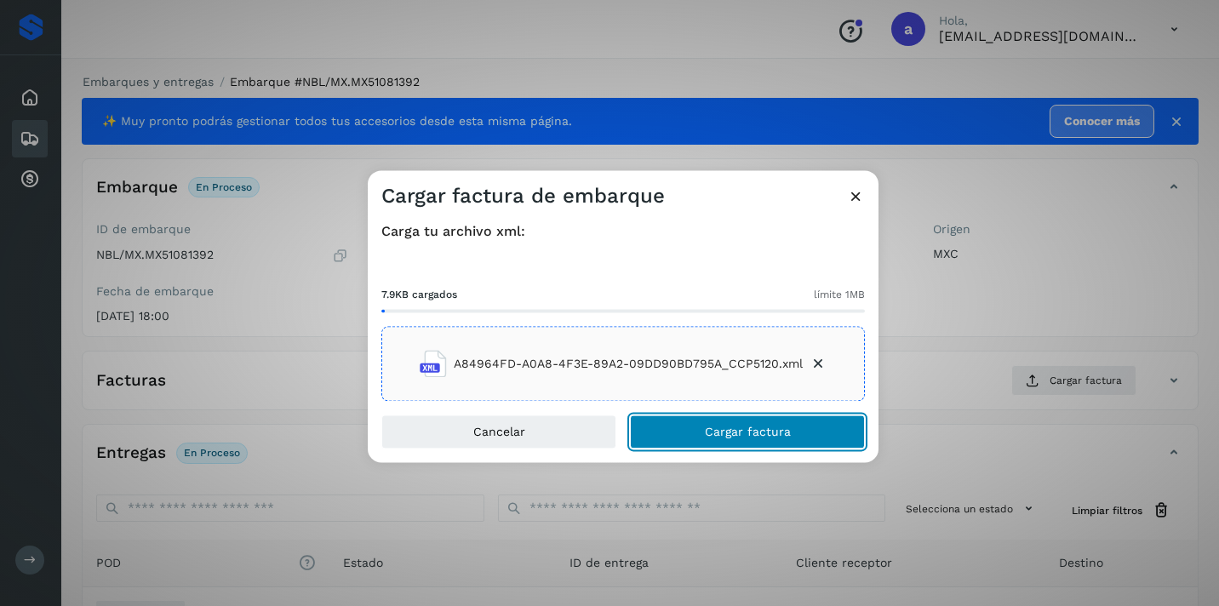
click at [695, 427] on button "Cargar factura" at bounding box center [747, 433] width 235 height 34
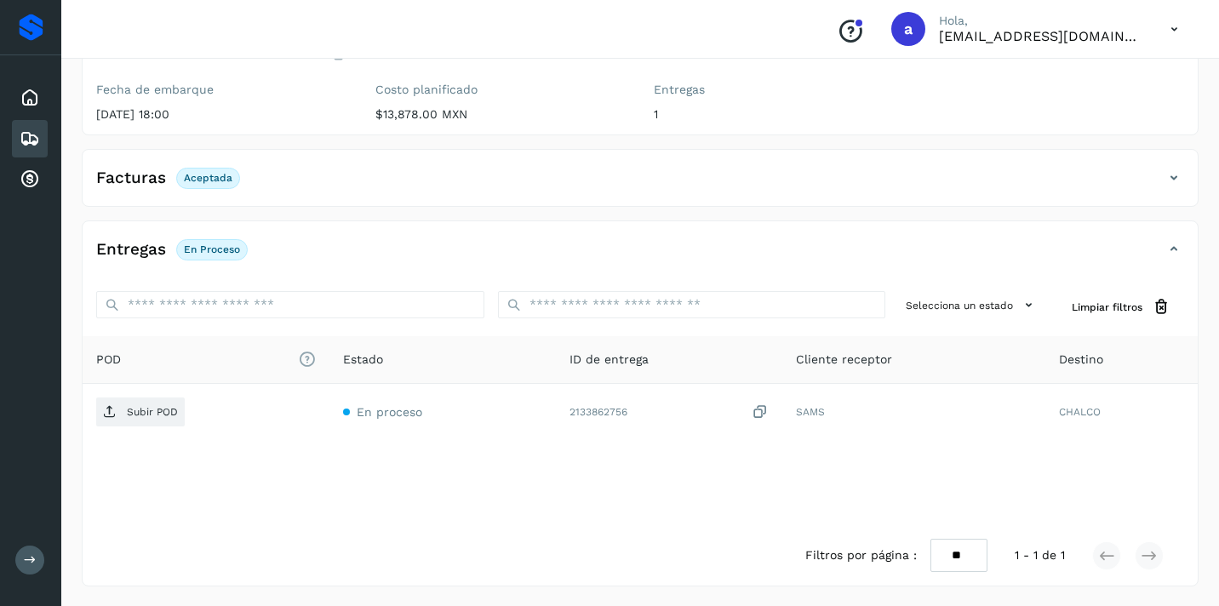
scroll to position [203, 0]
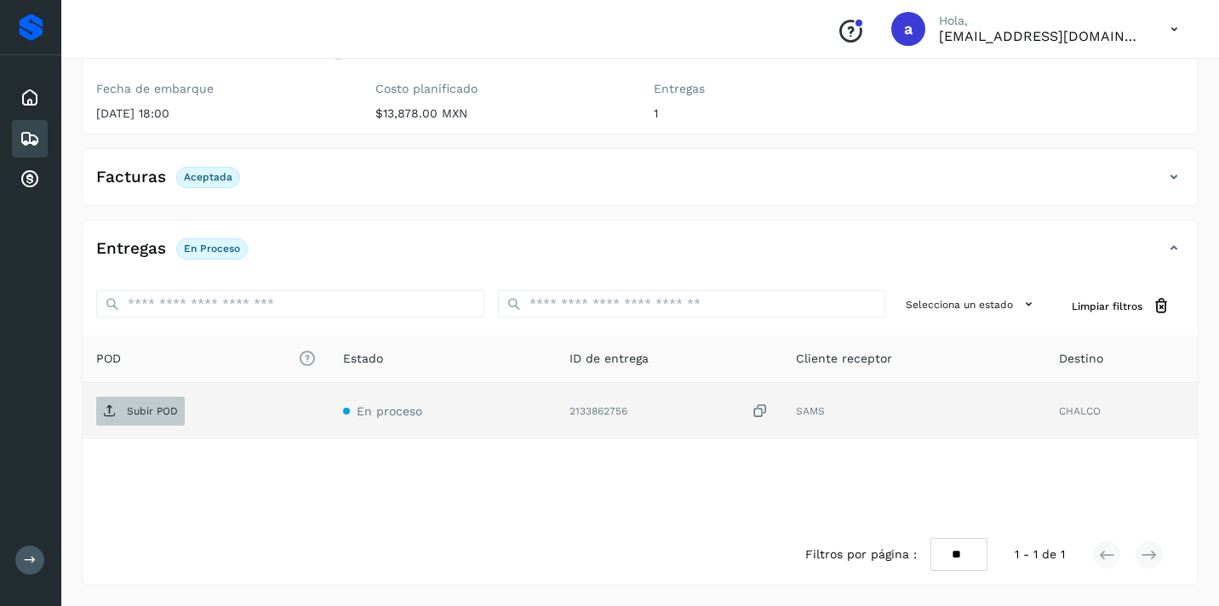
click at [164, 410] on p "Subir POD" at bounding box center [152, 411] width 51 height 12
click at [29, 132] on icon at bounding box center [30, 139] width 20 height 20
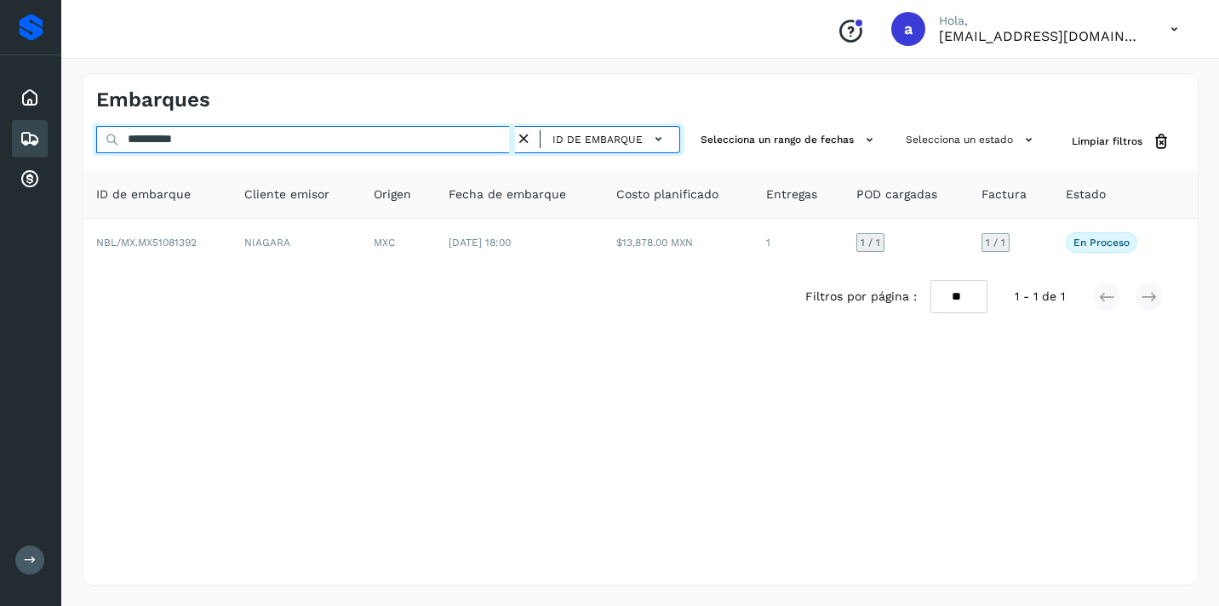
drag, startPoint x: 223, startPoint y: 137, endPoint x: 38, endPoint y: 121, distance: 185.5
click at [46, 125] on div "**********" at bounding box center [609, 303] width 1219 height 606
paste input "text"
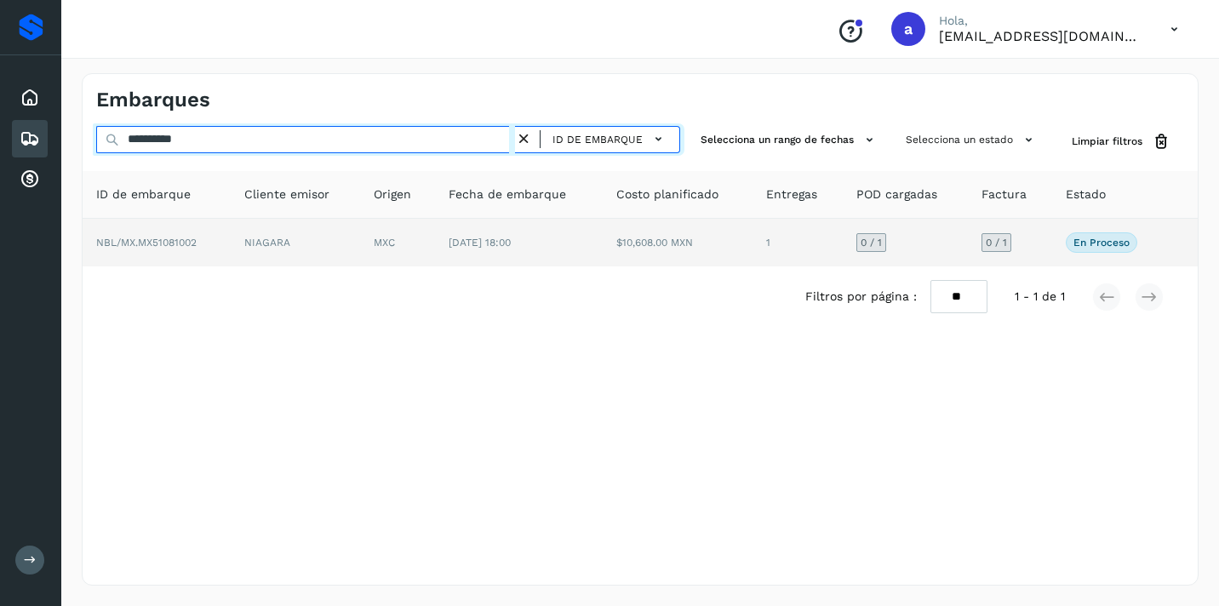
type input "**********"
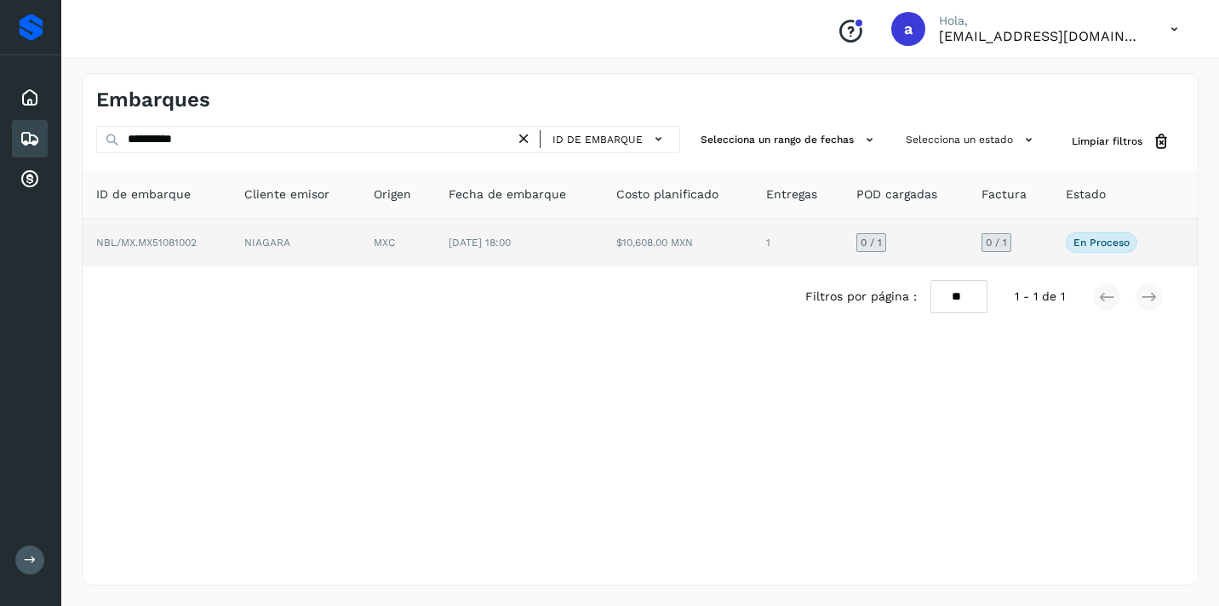
click at [995, 244] on span "0 / 1" at bounding box center [996, 243] width 21 height 10
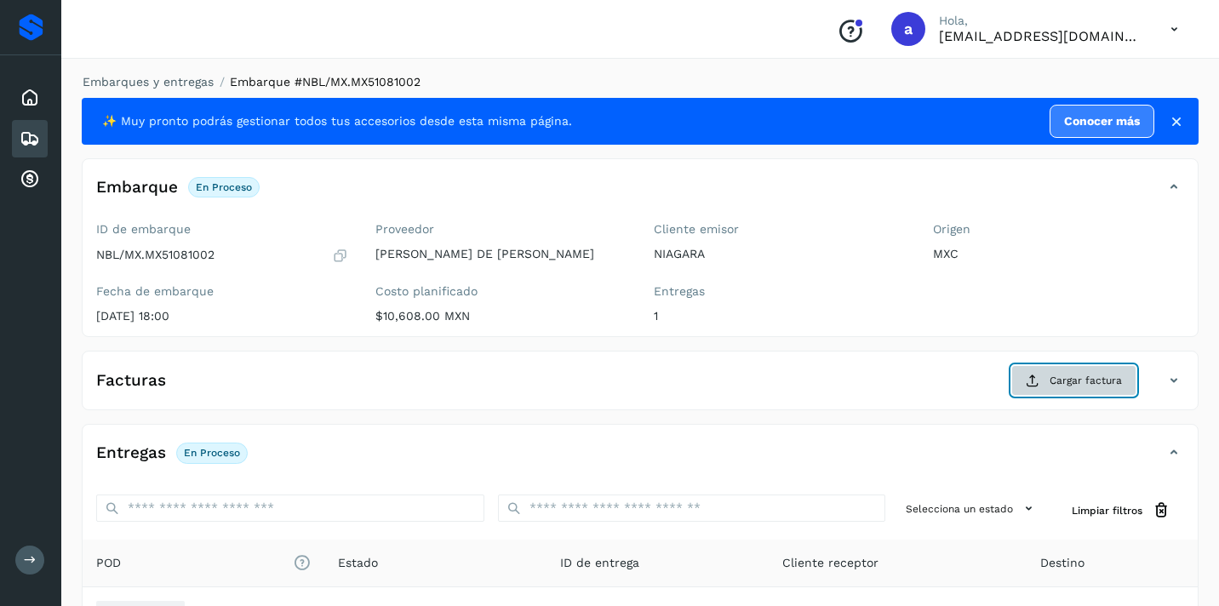
click at [1087, 382] on span "Cargar factura" at bounding box center [1086, 380] width 72 height 15
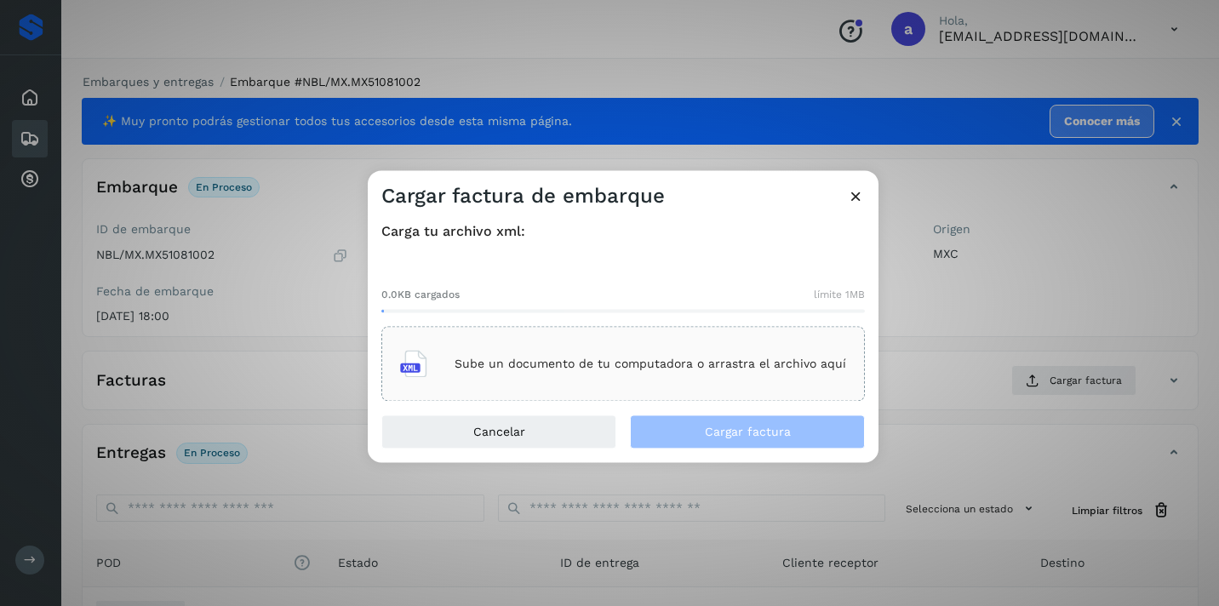
click at [775, 346] on div "Sube un documento de tu computadora o arrastra el archivo aquí" at bounding box center [623, 364] width 446 height 46
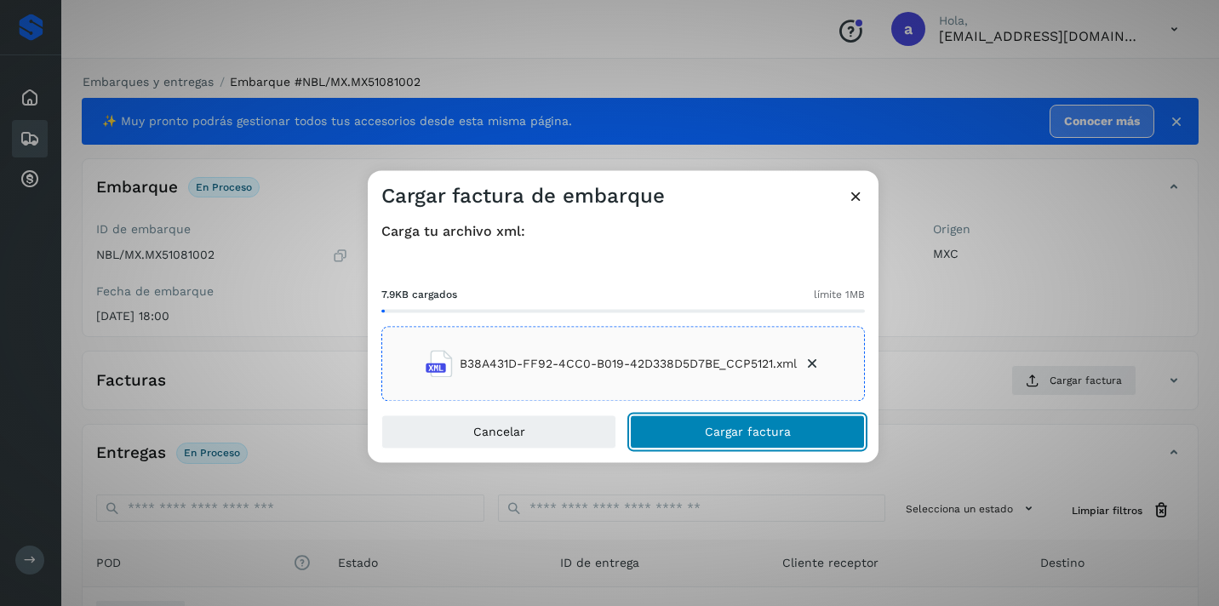
click at [720, 423] on button "Cargar factura" at bounding box center [747, 433] width 235 height 34
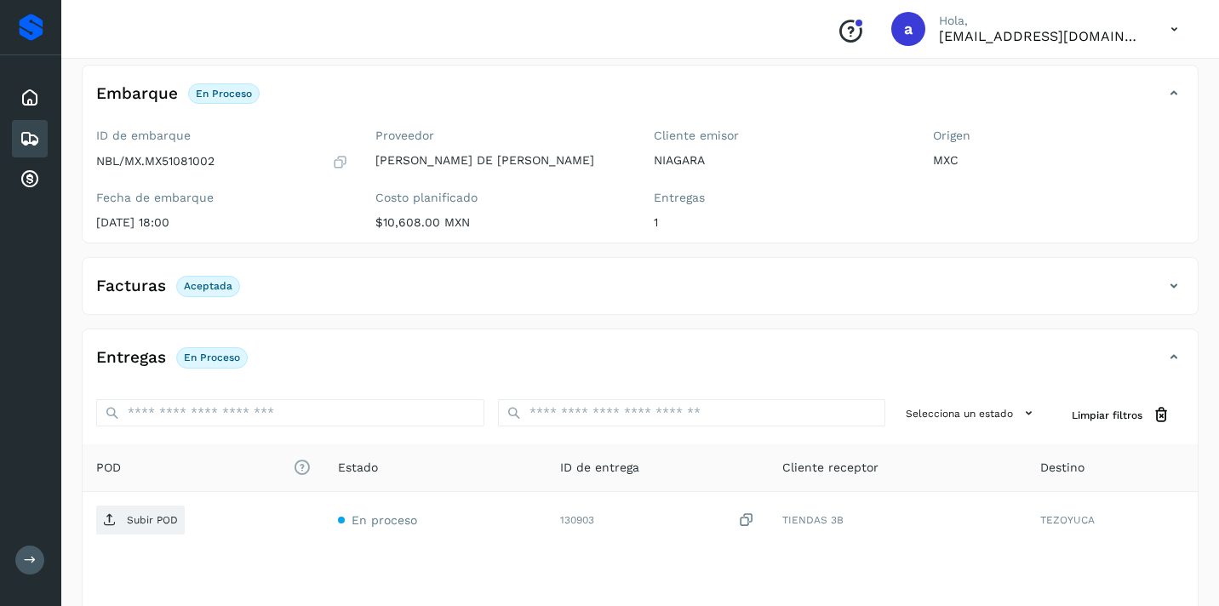
scroll to position [203, 0]
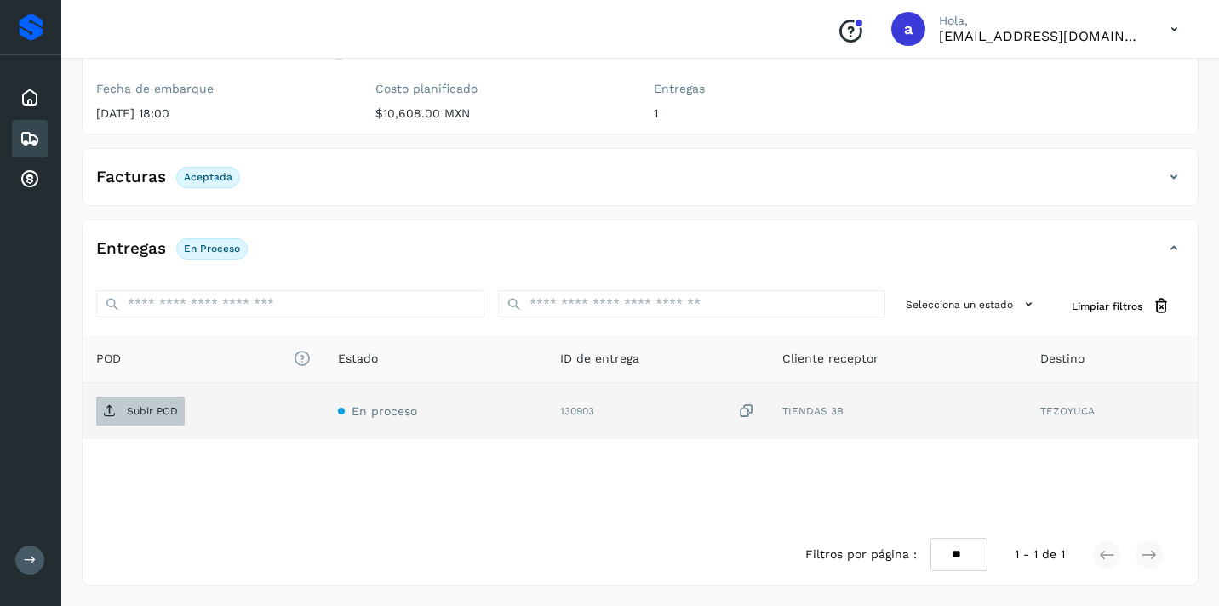
click at [158, 412] on p "Subir POD" at bounding box center [152, 411] width 51 height 12
click at [32, 139] on icon at bounding box center [30, 139] width 20 height 20
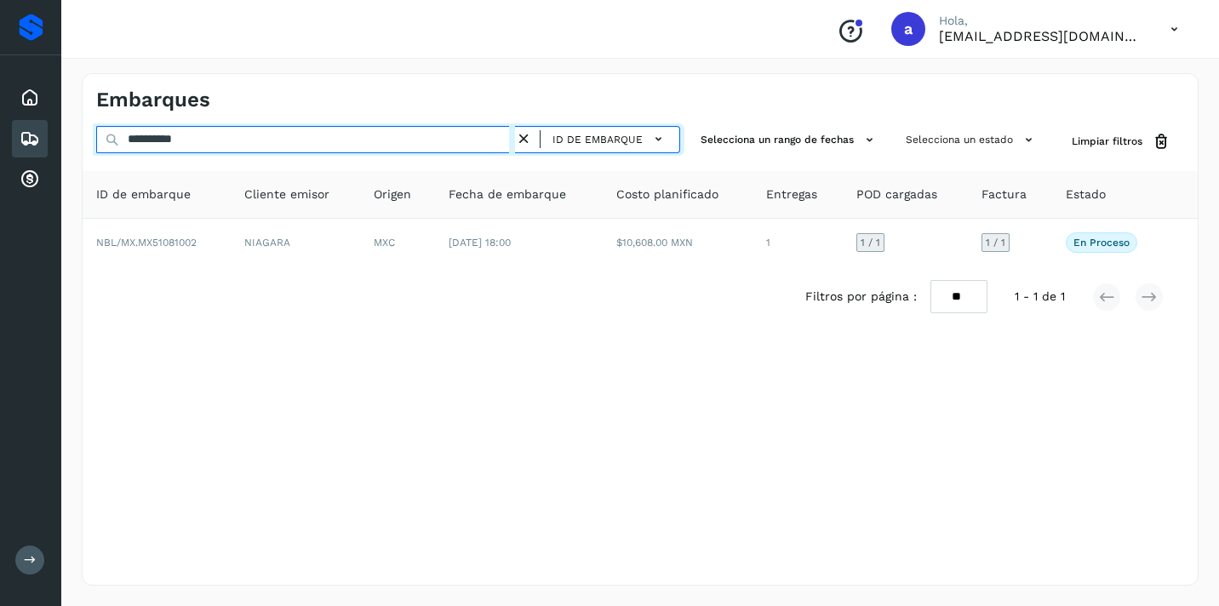
drag, startPoint x: 207, startPoint y: 141, endPoint x: 40, endPoint y: 136, distance: 167.0
click at [40, 136] on div "**********" at bounding box center [609, 303] width 1219 height 606
paste input "text"
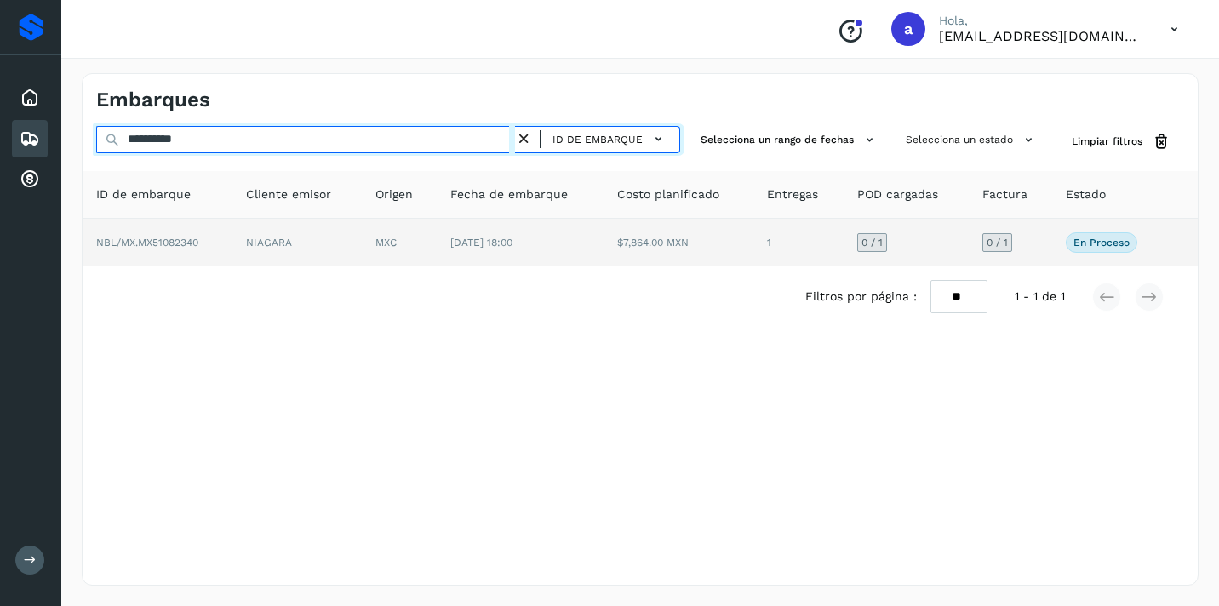
type input "**********"
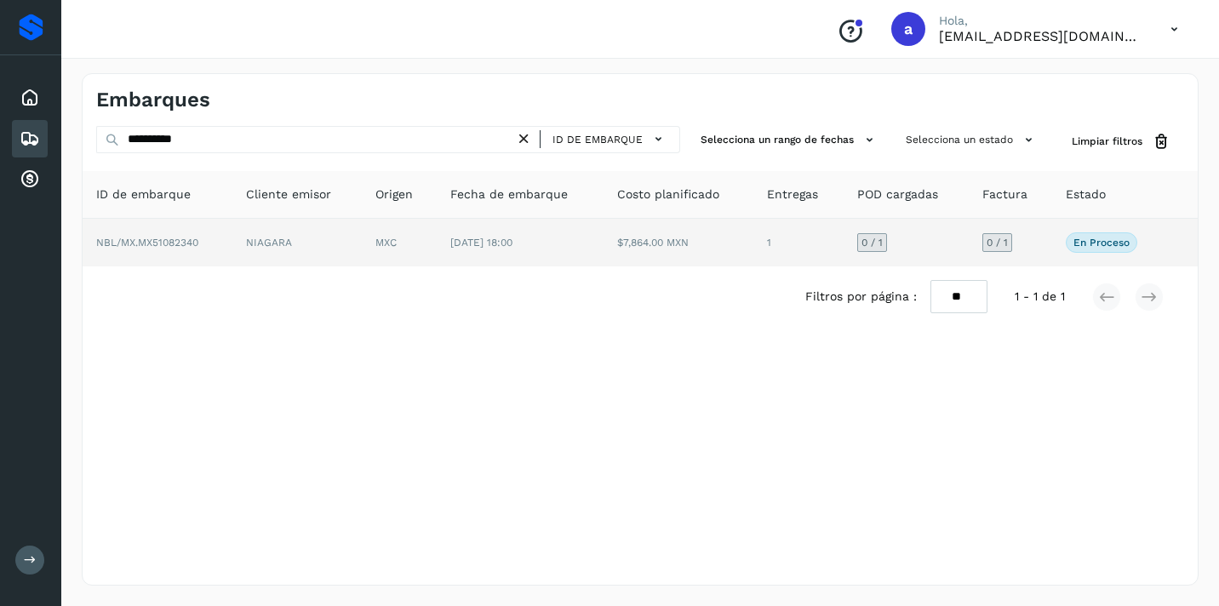
click at [997, 246] on span "0 / 1" at bounding box center [997, 243] width 21 height 10
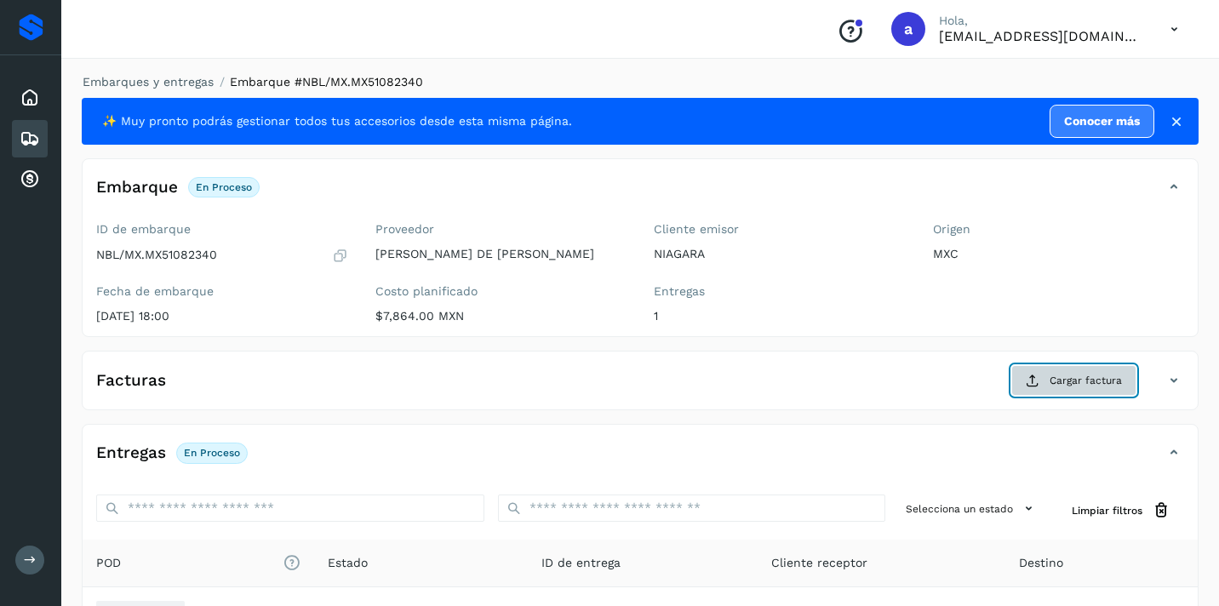
click at [1090, 382] on span "Cargar factura" at bounding box center [1086, 380] width 72 height 15
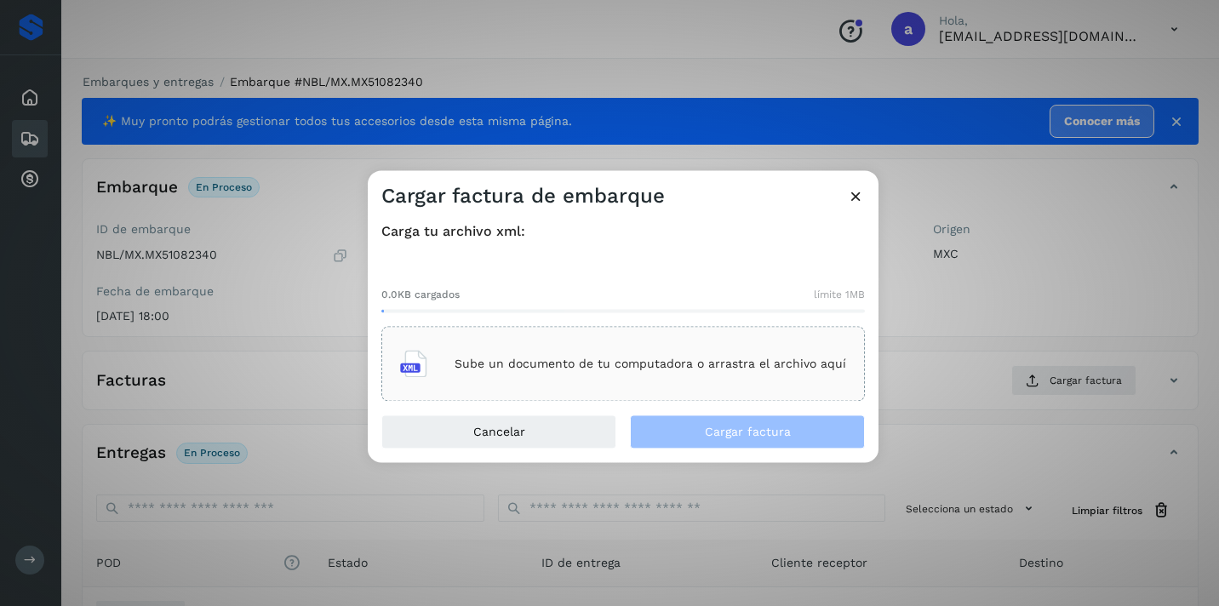
click at [697, 362] on p "Sube un documento de tu computadora o arrastra el archivo aquí" at bounding box center [651, 364] width 392 height 14
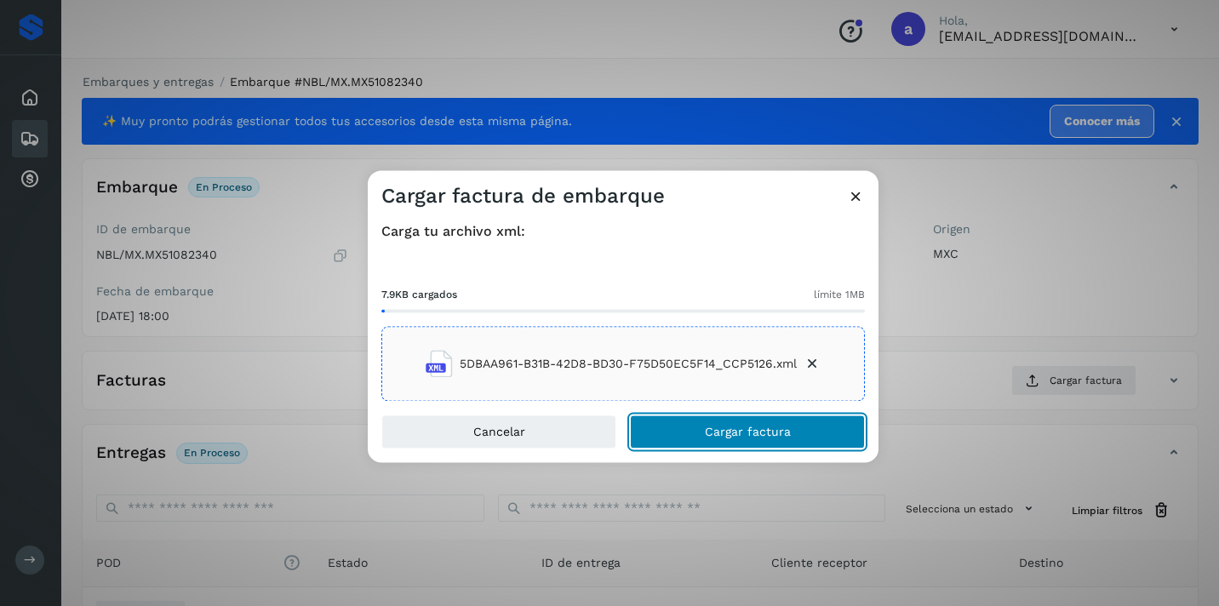
click at [723, 427] on span "Cargar factura" at bounding box center [748, 433] width 86 height 12
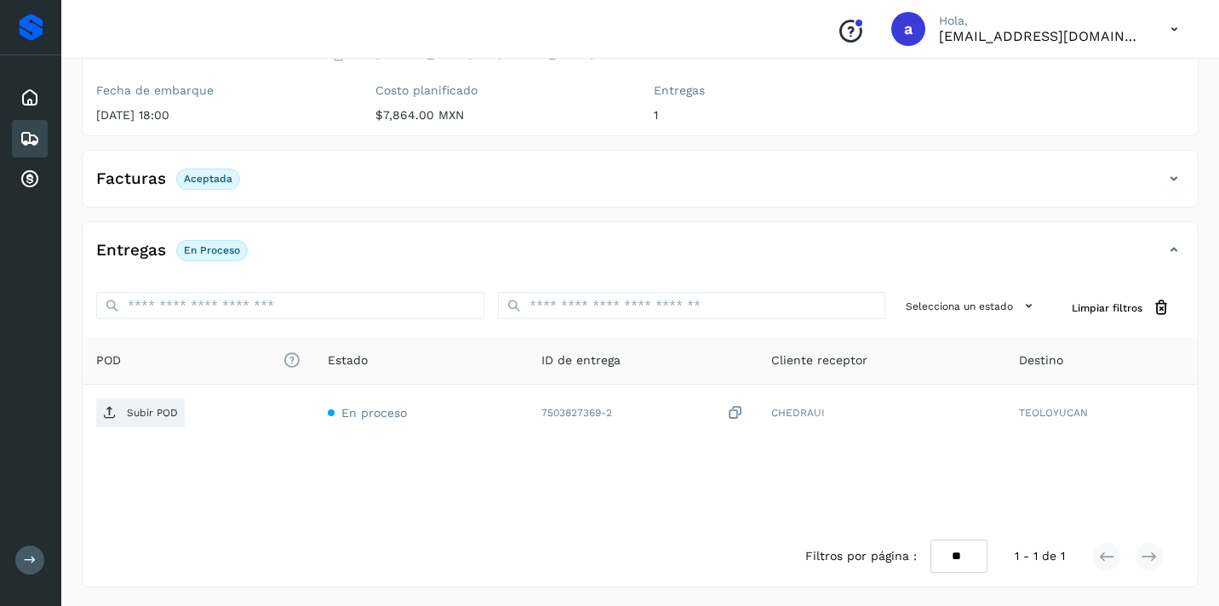
scroll to position [203, 0]
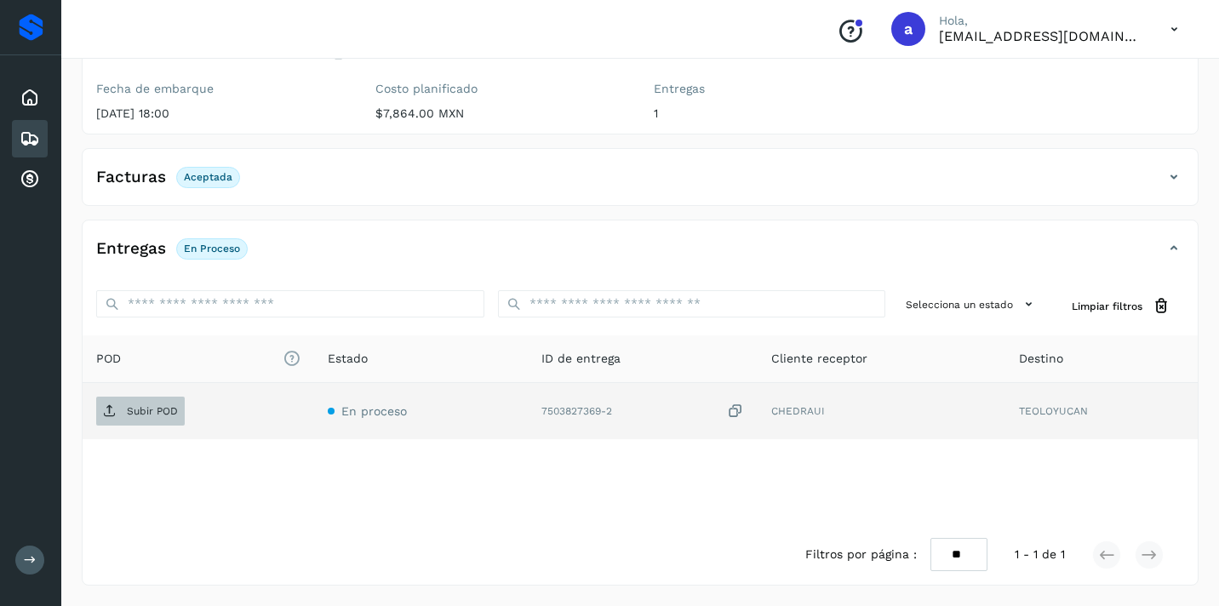
click at [158, 410] on p "Subir POD" at bounding box center [152, 411] width 51 height 12
click at [21, 132] on icon at bounding box center [30, 139] width 20 height 20
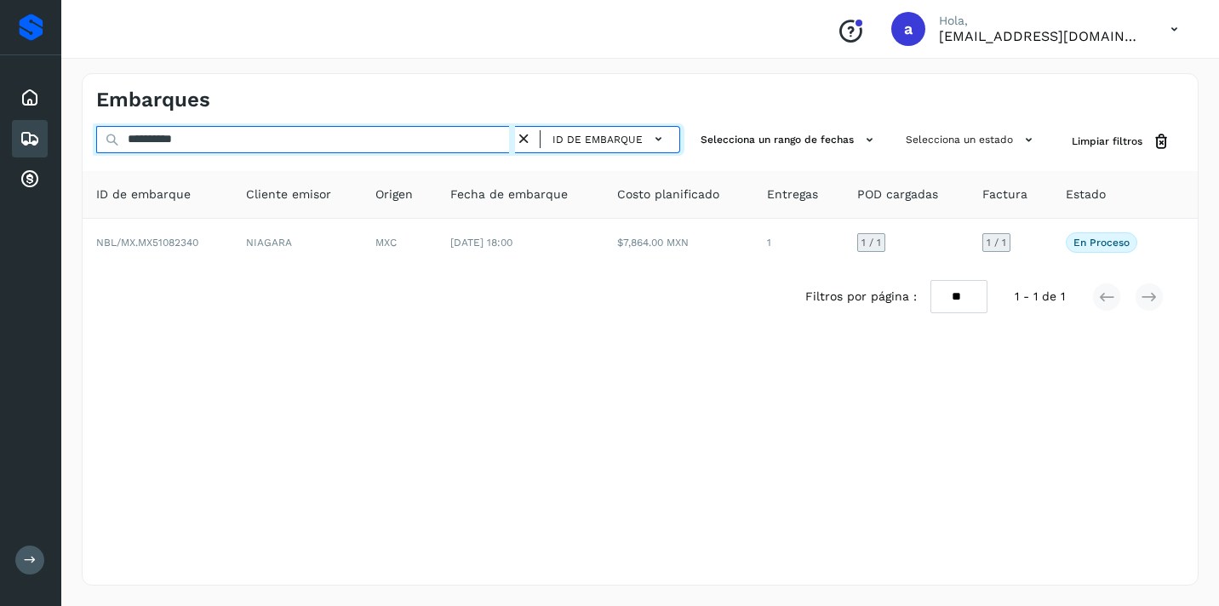
drag, startPoint x: 227, startPoint y: 142, endPoint x: 0, endPoint y: 130, distance: 227.7
click at [0, 132] on div "**********" at bounding box center [609, 303] width 1219 height 606
paste input "text"
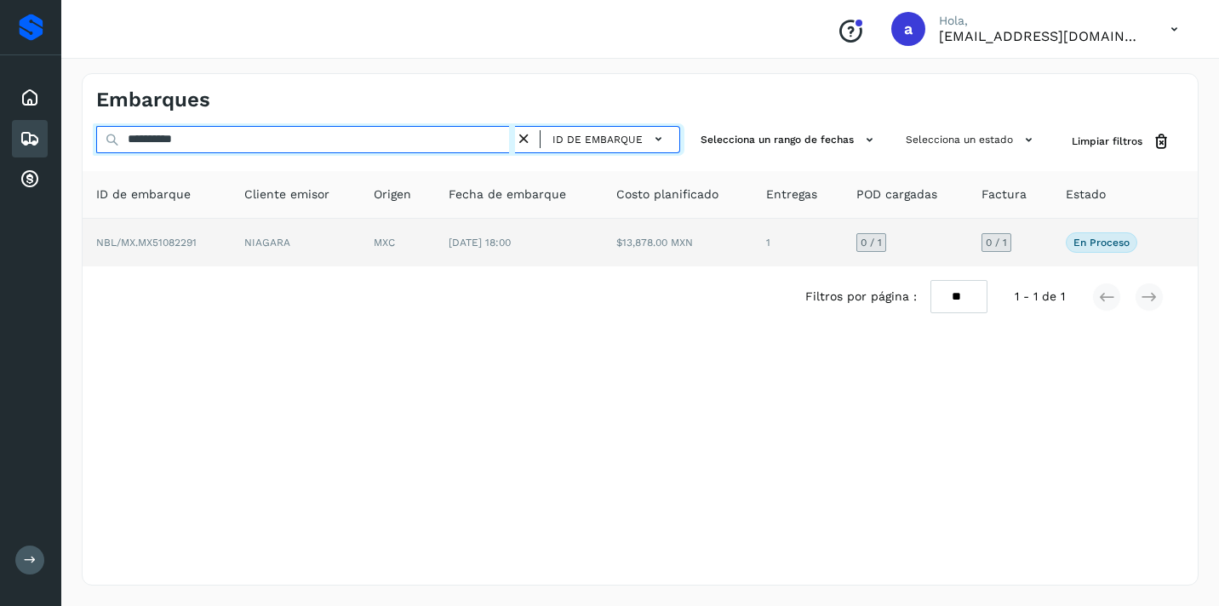
type input "**********"
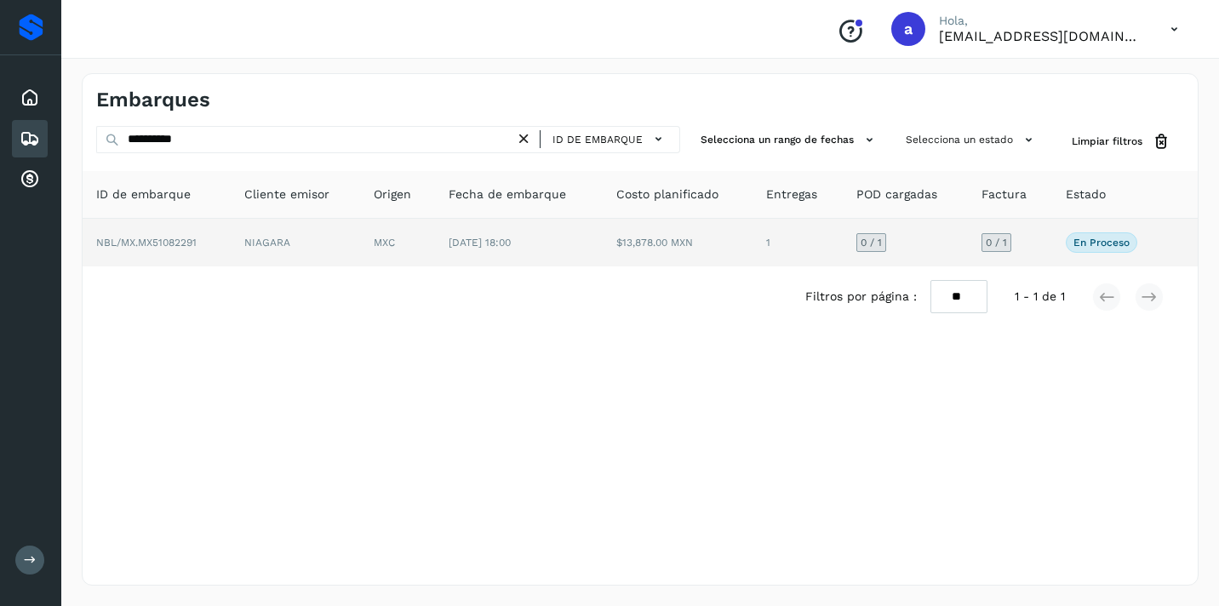
click at [1000, 241] on span "0 / 1" at bounding box center [996, 243] width 21 height 10
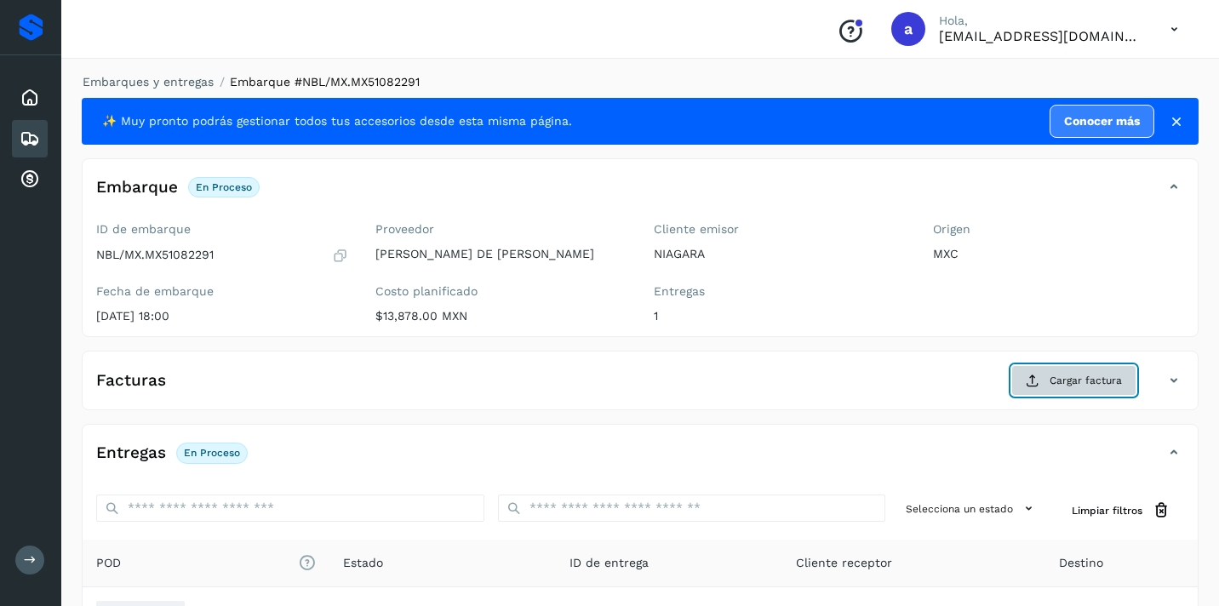
click at [1065, 380] on span "Cargar factura" at bounding box center [1086, 380] width 72 height 15
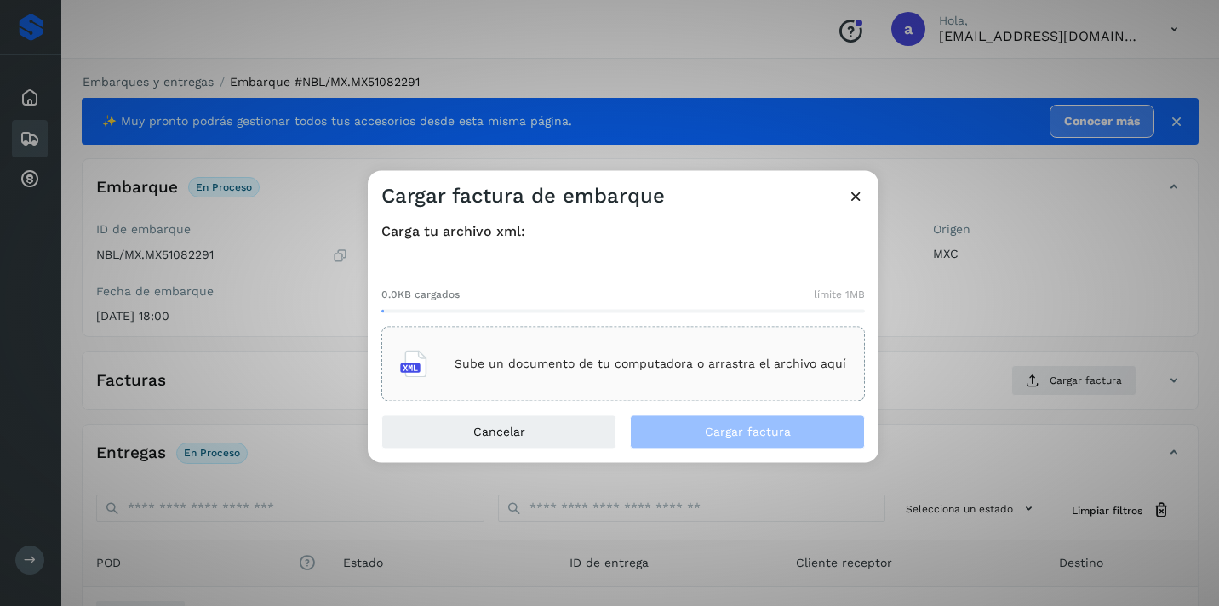
click at [661, 362] on p "Sube un documento de tu computadora o arrastra el archivo aquí" at bounding box center [651, 364] width 392 height 14
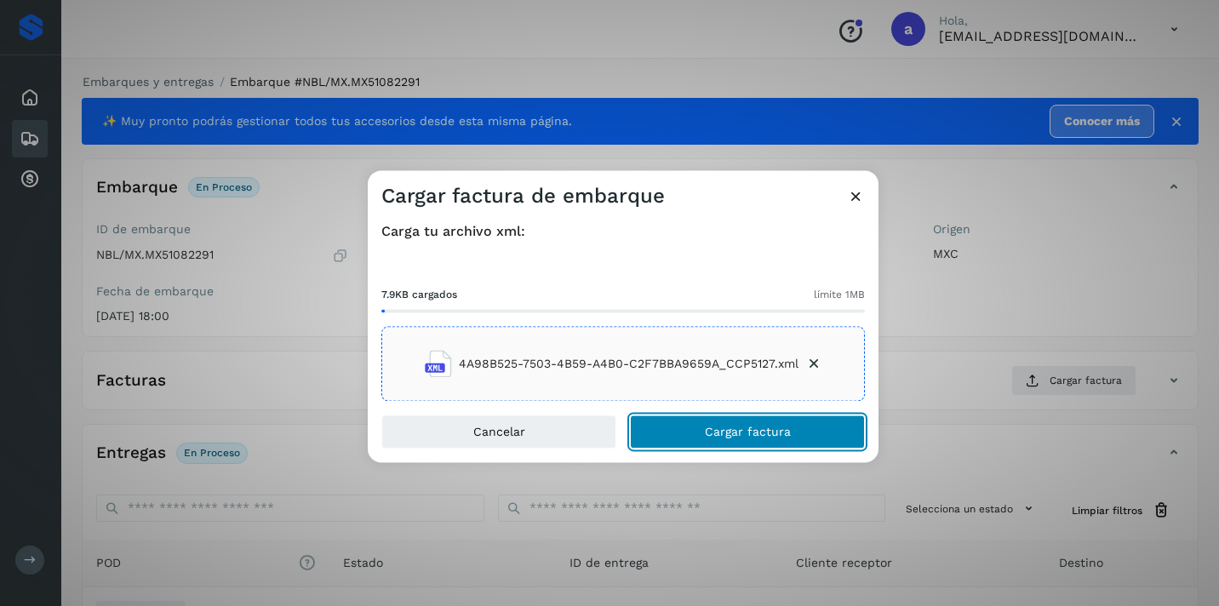
click at [756, 435] on span "Cargar factura" at bounding box center [748, 433] width 86 height 12
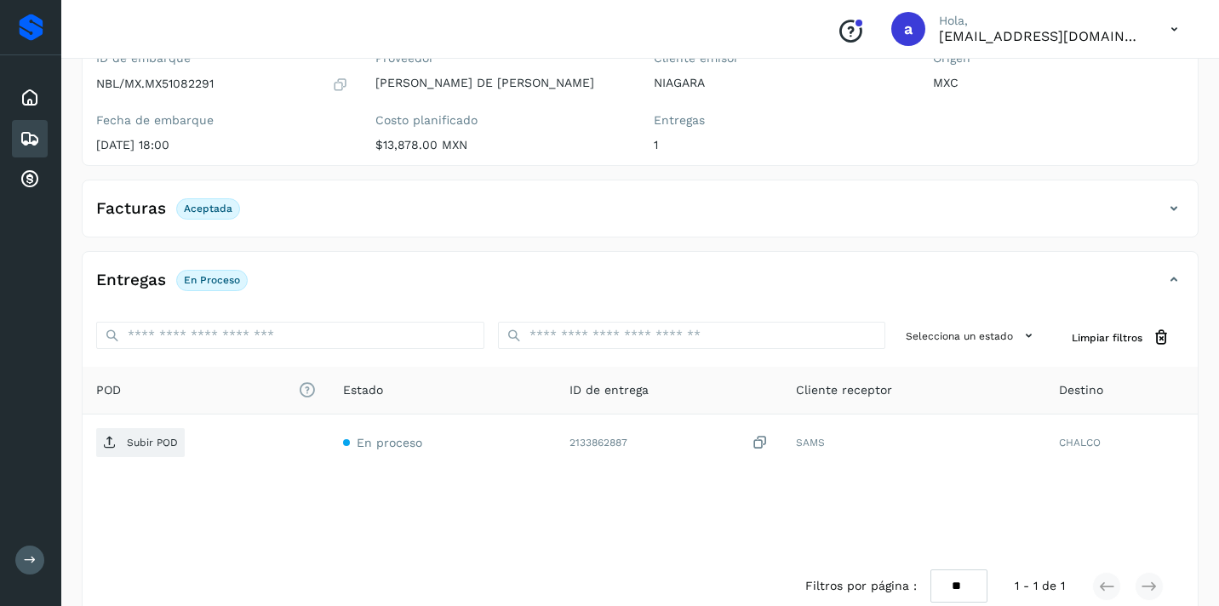
scroll to position [203, 0]
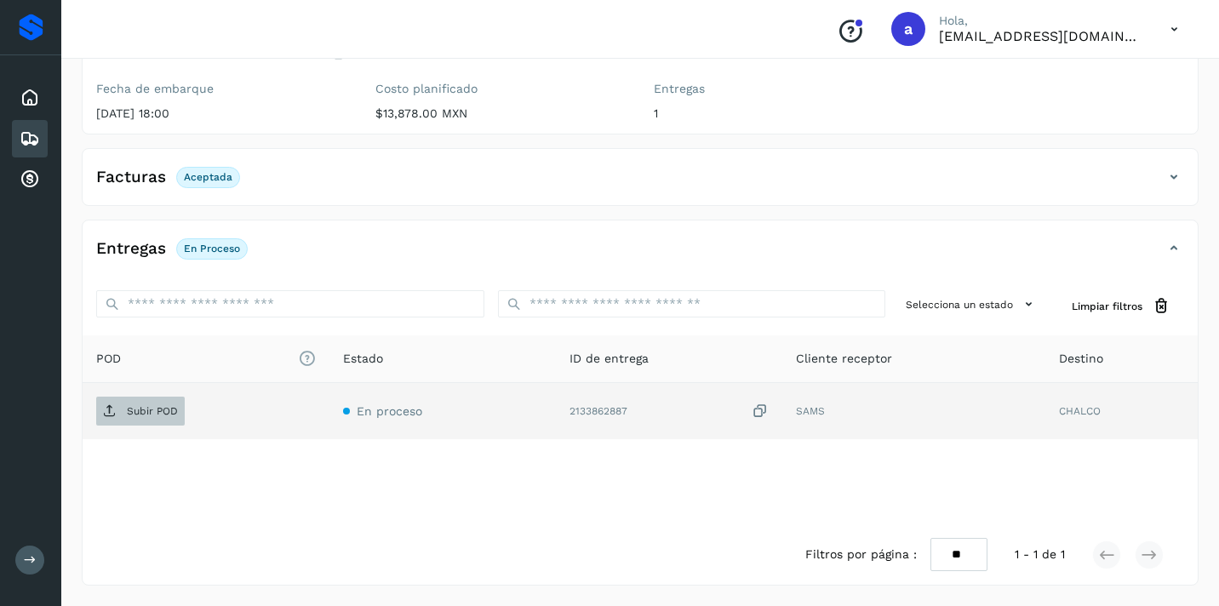
click at [165, 413] on p "Subir POD" at bounding box center [152, 411] width 51 height 12
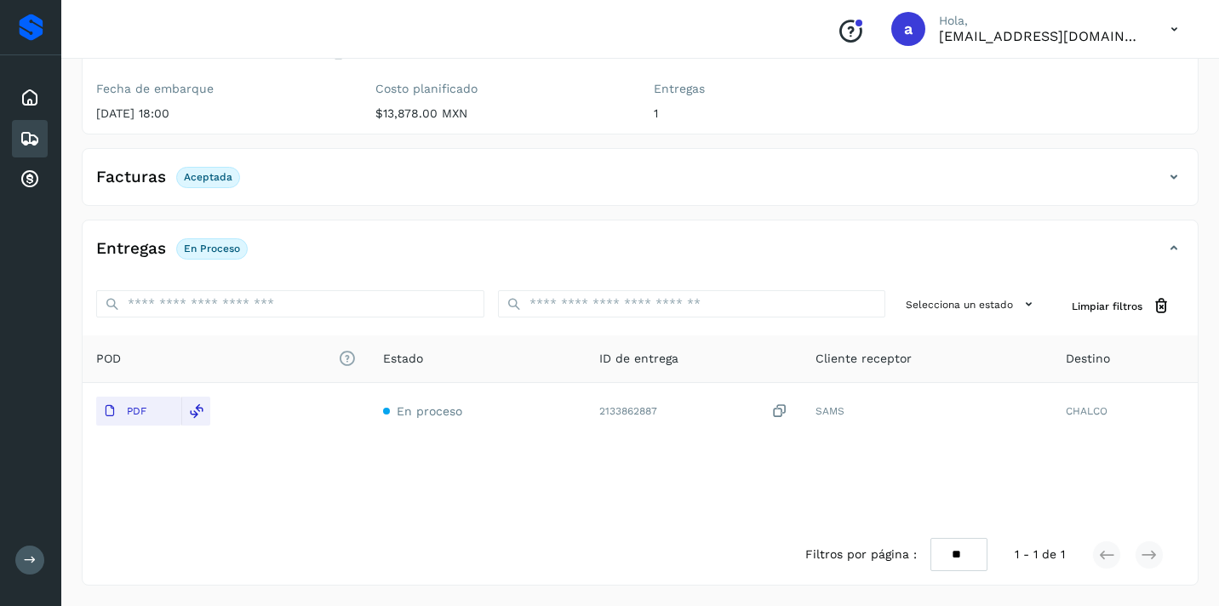
click at [17, 137] on div "Embarques" at bounding box center [30, 138] width 36 height 37
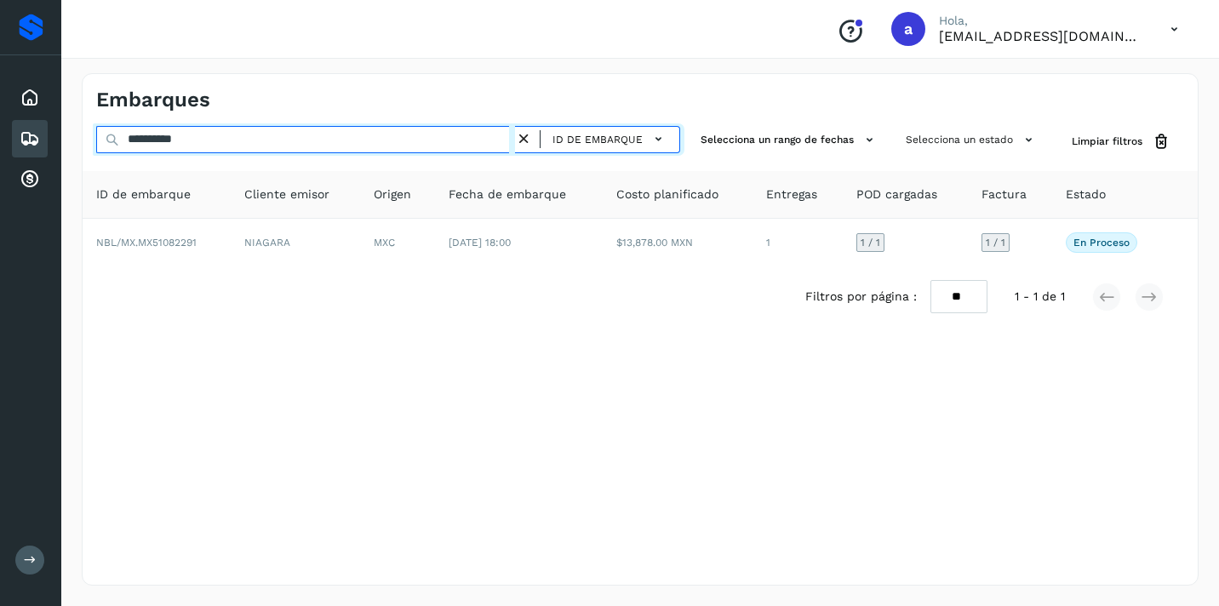
drag, startPoint x: 216, startPoint y: 143, endPoint x: 0, endPoint y: 148, distance: 216.4
click at [0, 146] on div "**********" at bounding box center [609, 303] width 1219 height 606
drag, startPoint x: 208, startPoint y: 144, endPoint x: 26, endPoint y: 94, distance: 189.0
click at [26, 94] on div "**********" at bounding box center [609, 303] width 1219 height 606
paste input "text"
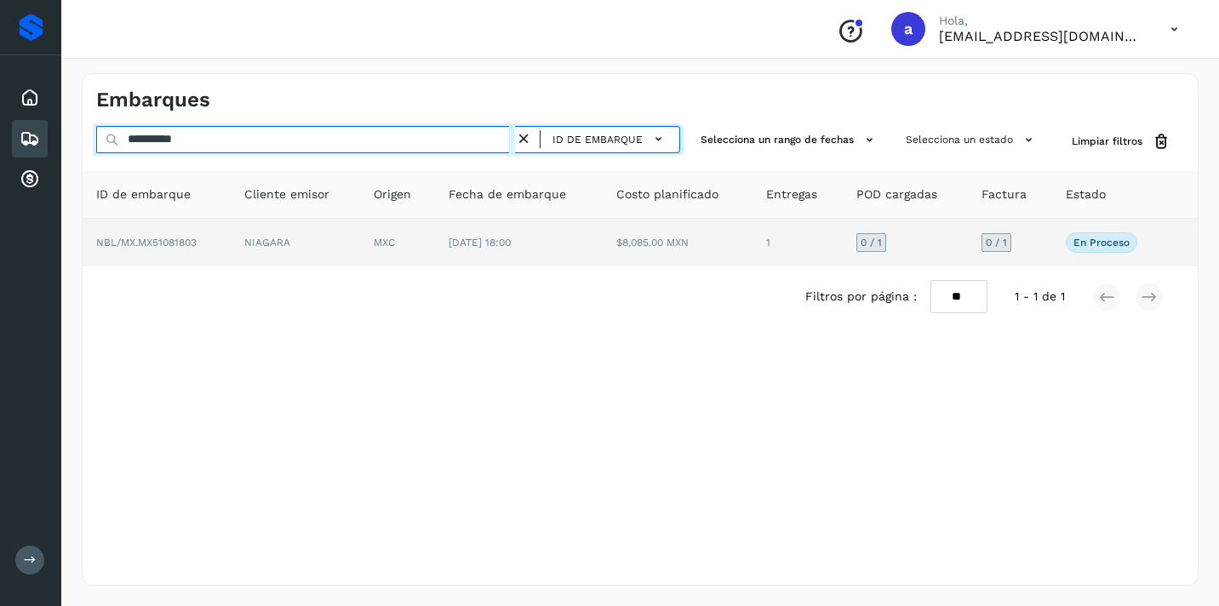
type input "**********"
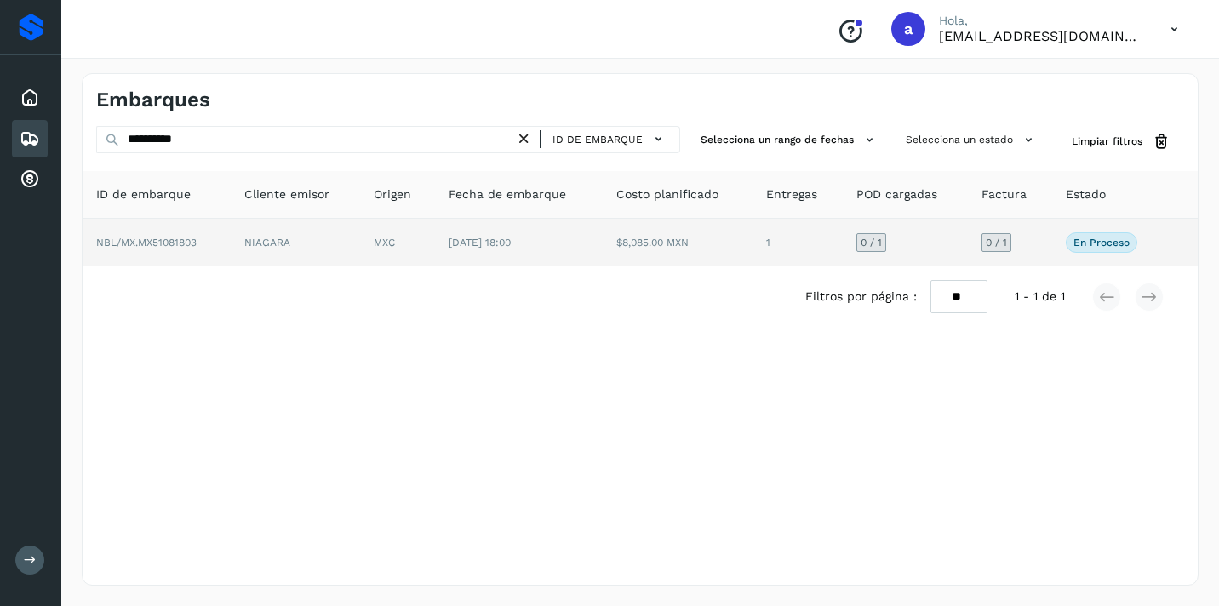
click at [998, 242] on span "0 / 1" at bounding box center [996, 243] width 21 height 10
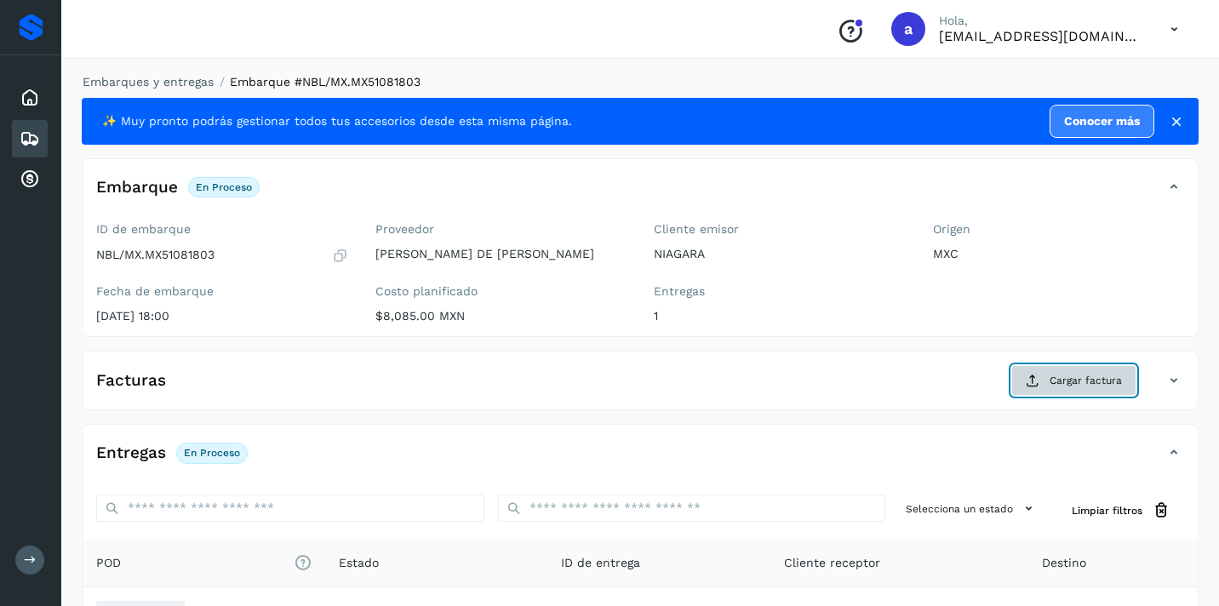
click at [1088, 375] on span "Cargar factura" at bounding box center [1086, 380] width 72 height 15
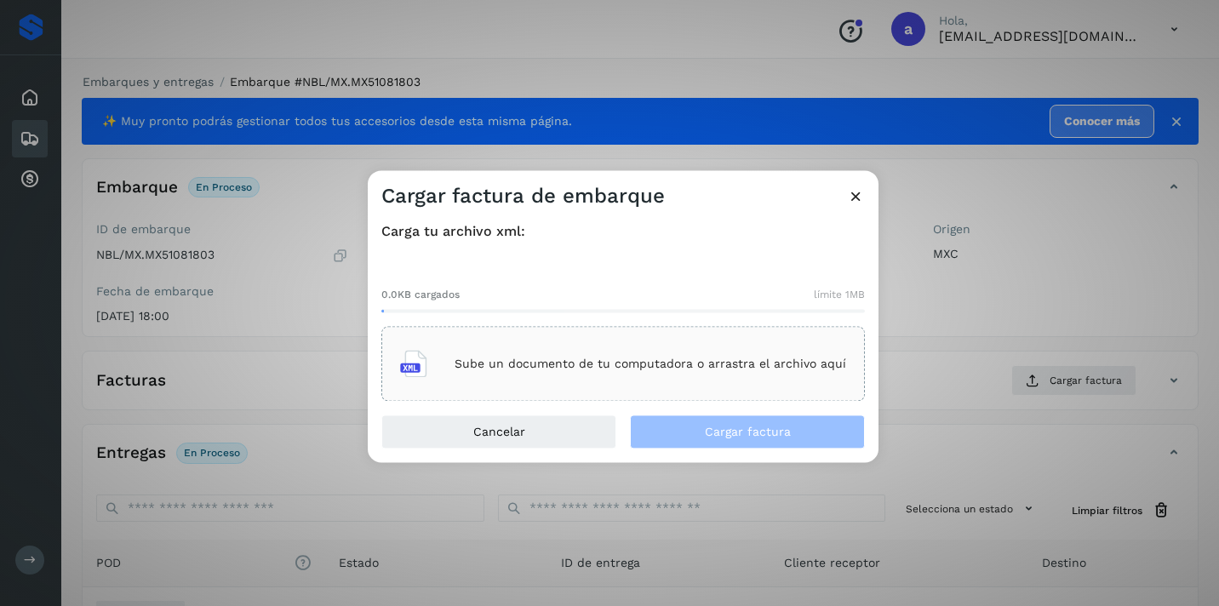
click at [748, 362] on p "Sube un documento de tu computadora o arrastra el archivo aquí" at bounding box center [651, 364] width 392 height 14
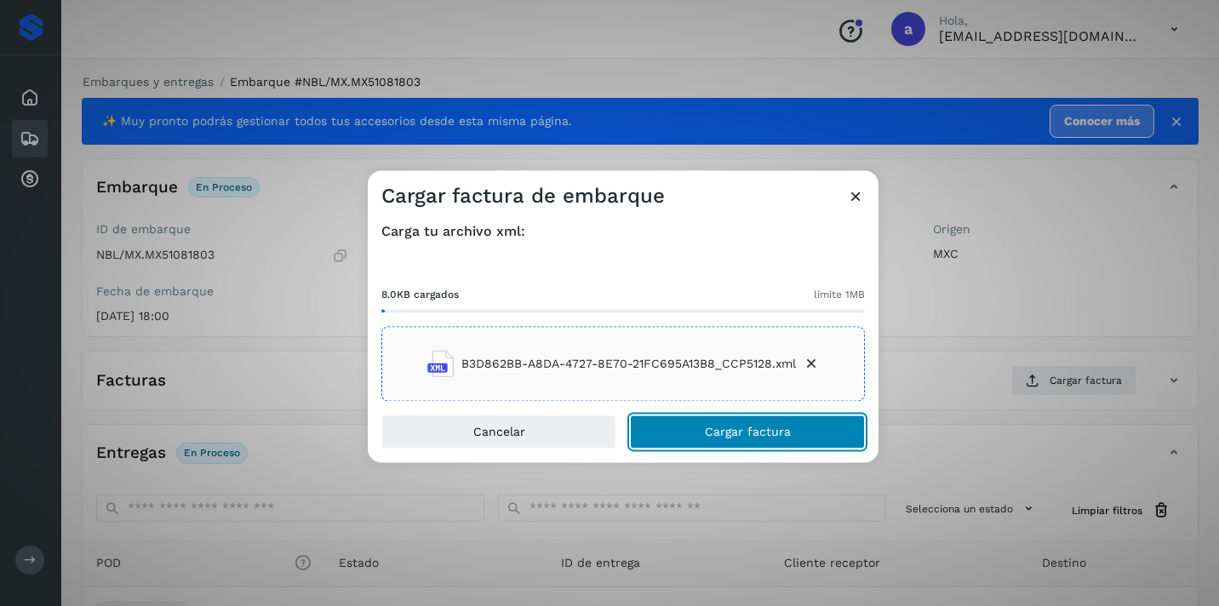
click at [743, 433] on span "Cargar factura" at bounding box center [748, 433] width 86 height 12
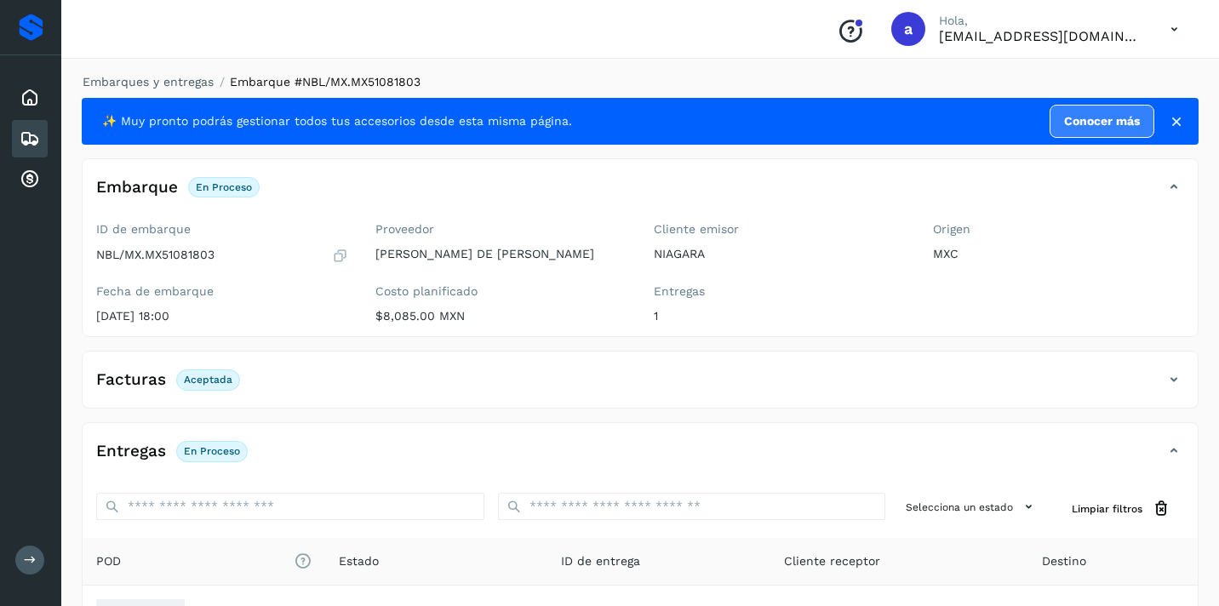
scroll to position [203, 0]
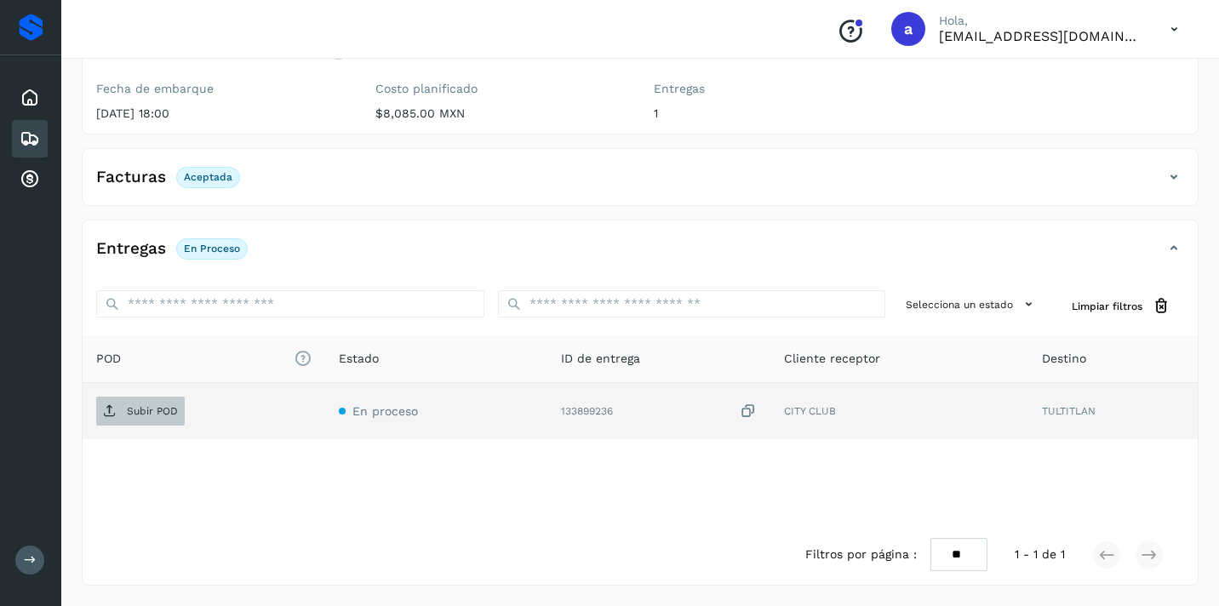
click at [146, 407] on p "Subir POD" at bounding box center [152, 411] width 51 height 12
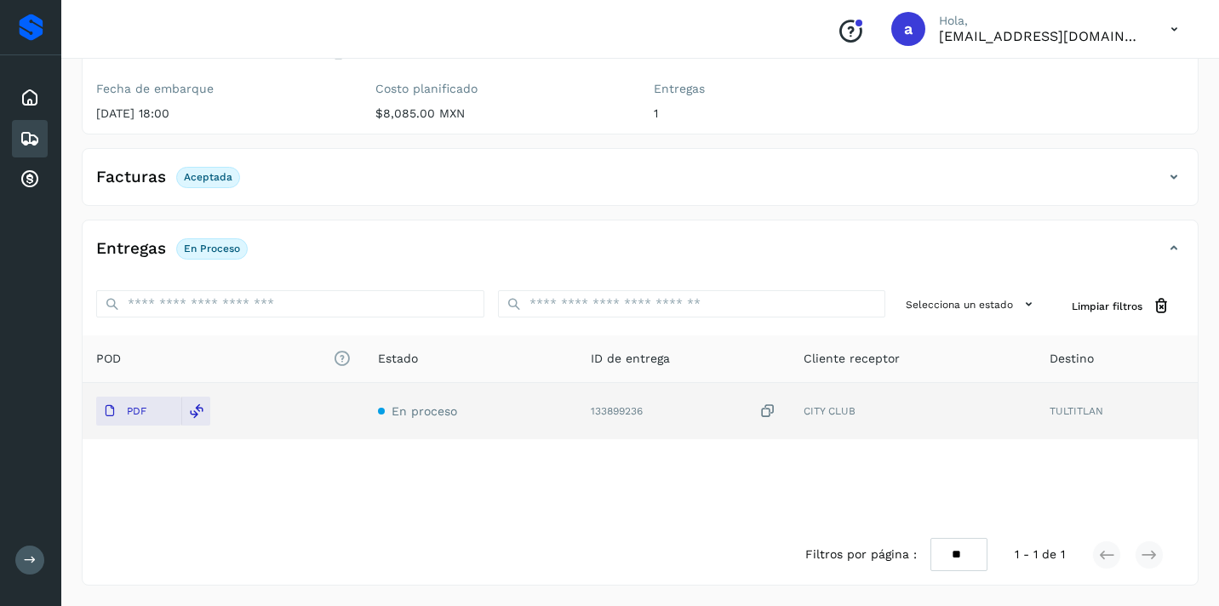
click at [38, 141] on icon at bounding box center [30, 139] width 20 height 20
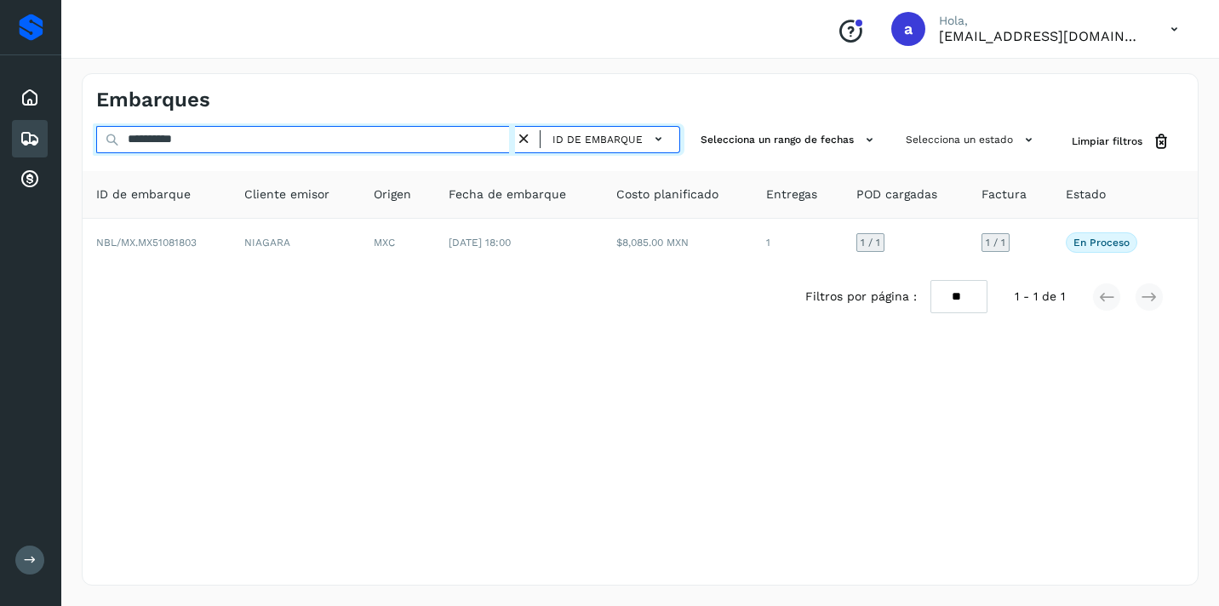
drag, startPoint x: 220, startPoint y: 147, endPoint x: 0, endPoint y: 125, distance: 220.8
click at [0, 125] on div "**********" at bounding box center [609, 303] width 1219 height 606
paste input "text"
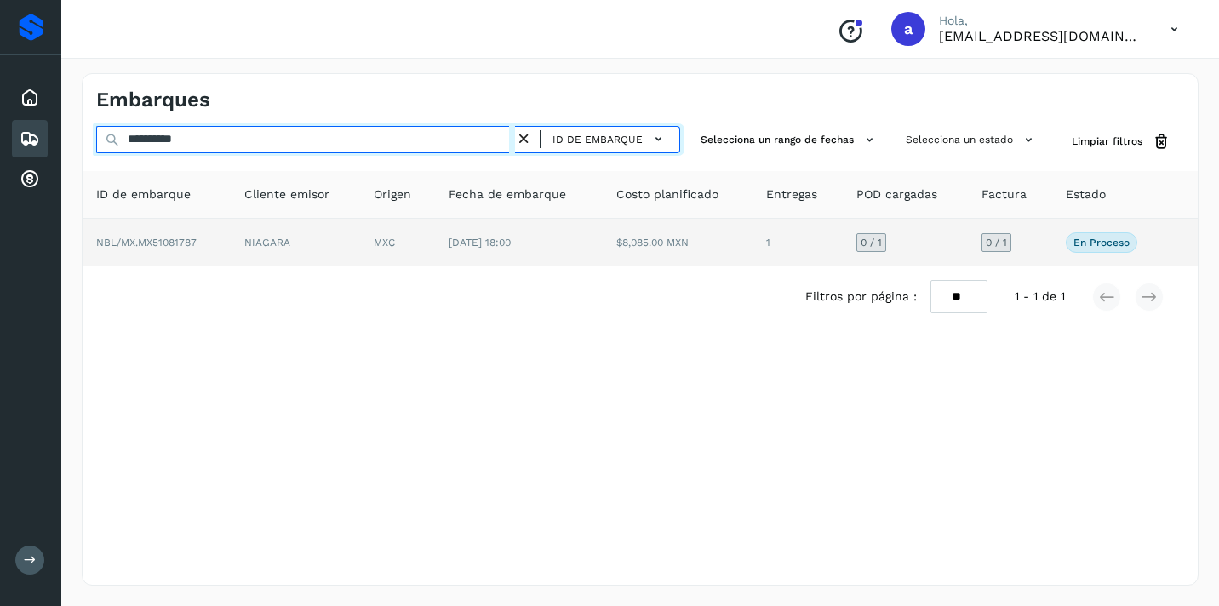
type input "**********"
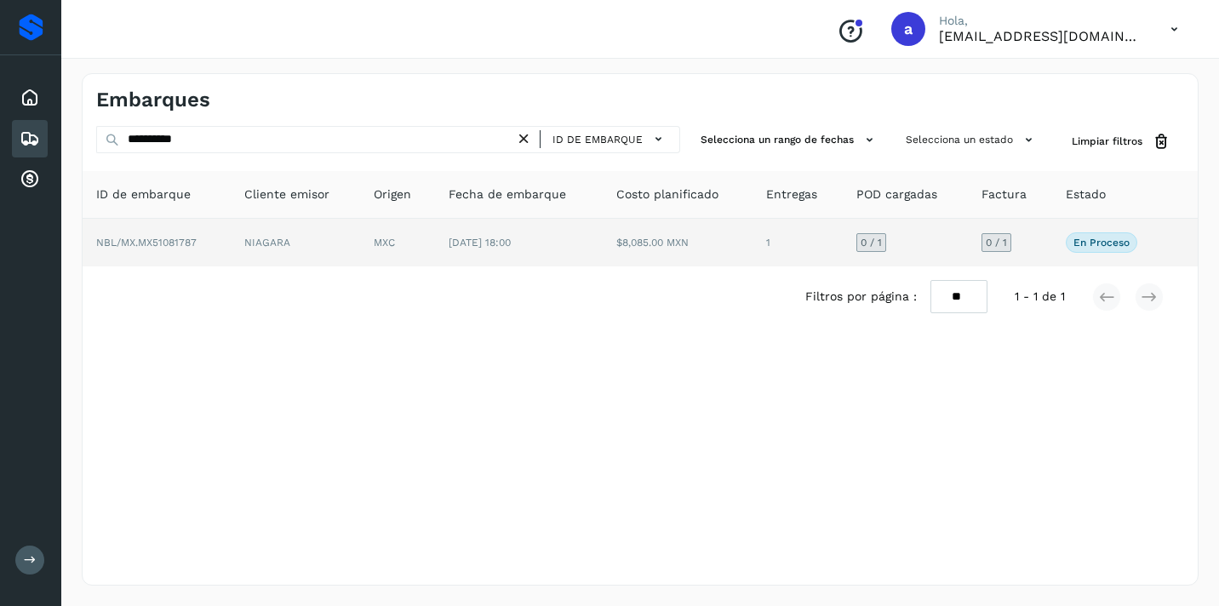
click at [995, 248] on span "0 / 1" at bounding box center [996, 243] width 21 height 10
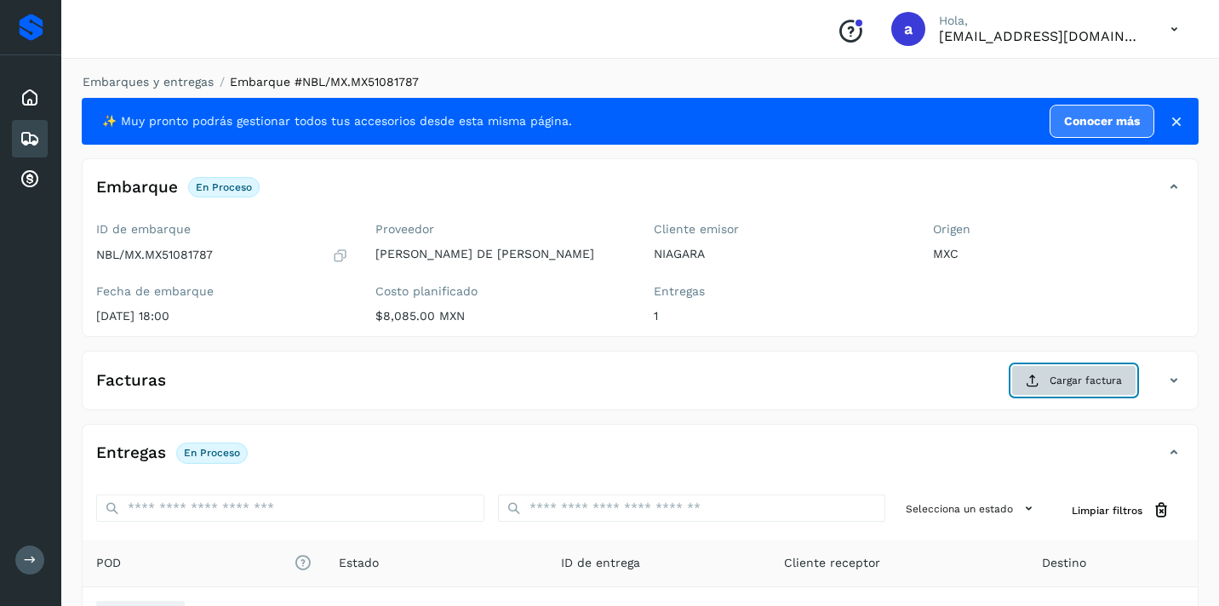
click at [1072, 385] on span "Cargar factura" at bounding box center [1086, 380] width 72 height 15
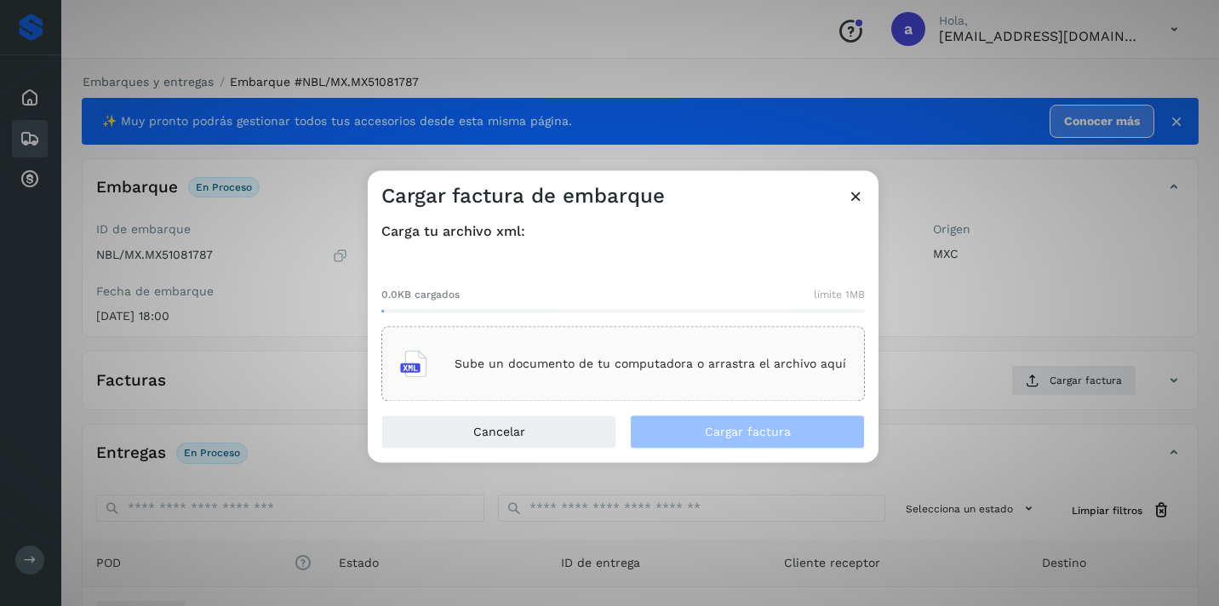
click at [610, 361] on p "Sube un documento de tu computadora o arrastra el archivo aquí" at bounding box center [651, 364] width 392 height 14
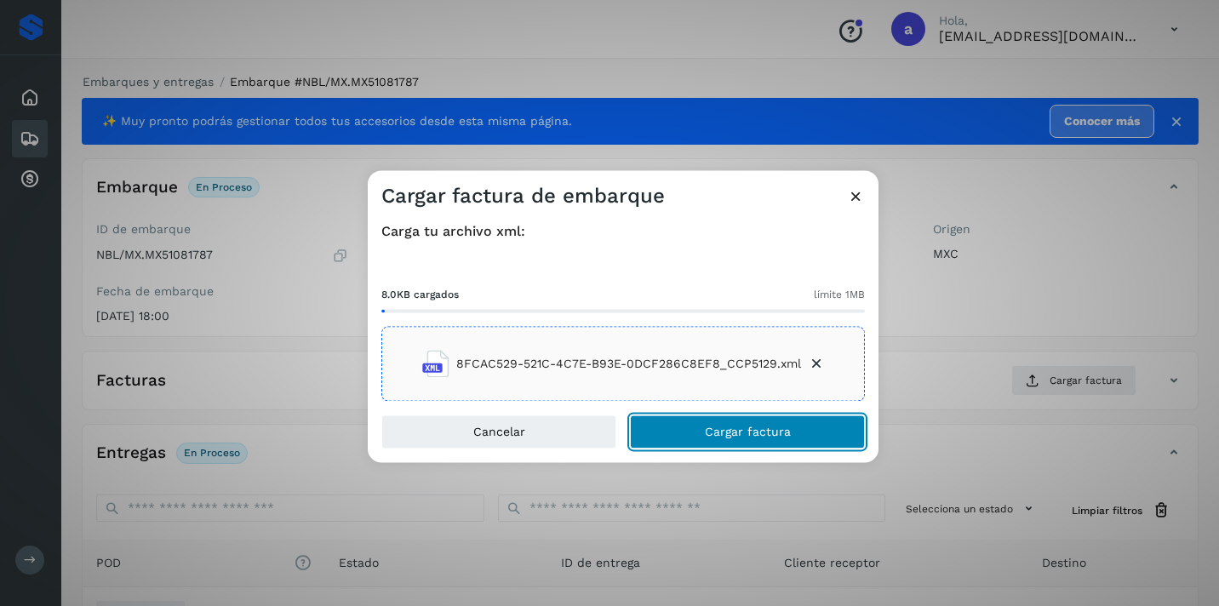
click at [735, 437] on span "Cargar factura" at bounding box center [748, 433] width 86 height 12
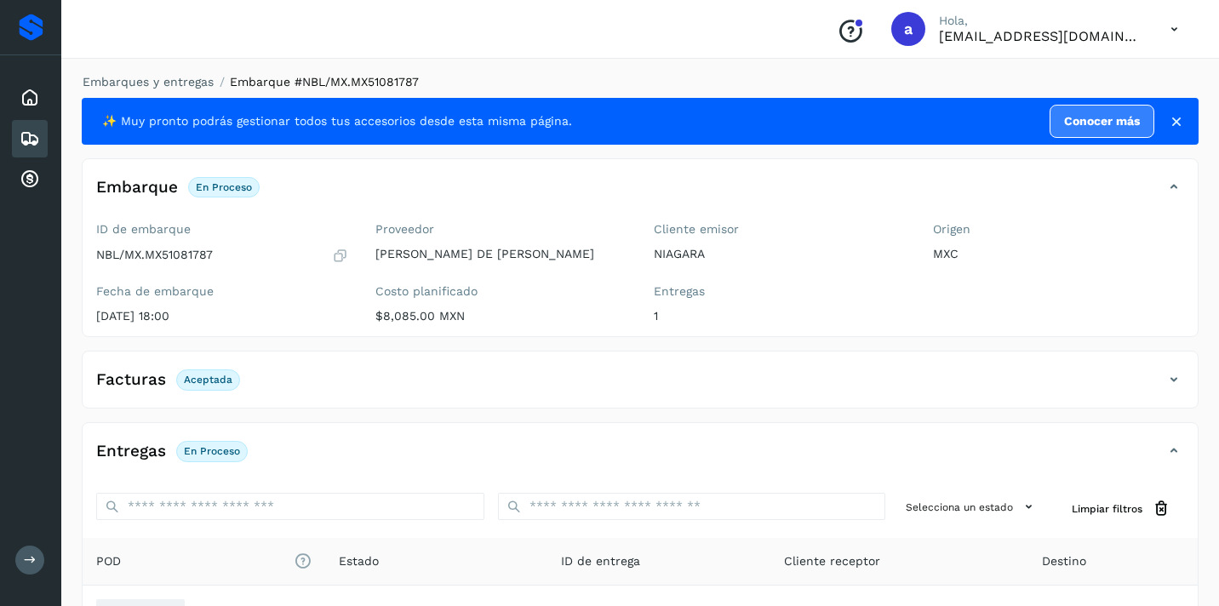
scroll to position [203, 0]
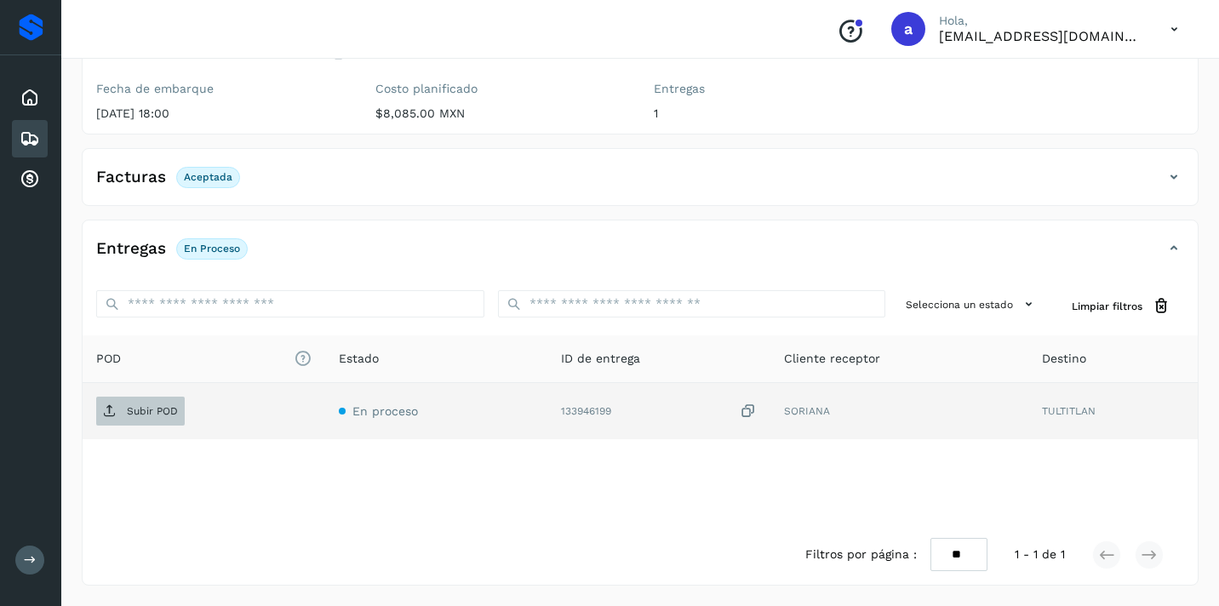
click at [152, 412] on p "Subir POD" at bounding box center [152, 411] width 51 height 12
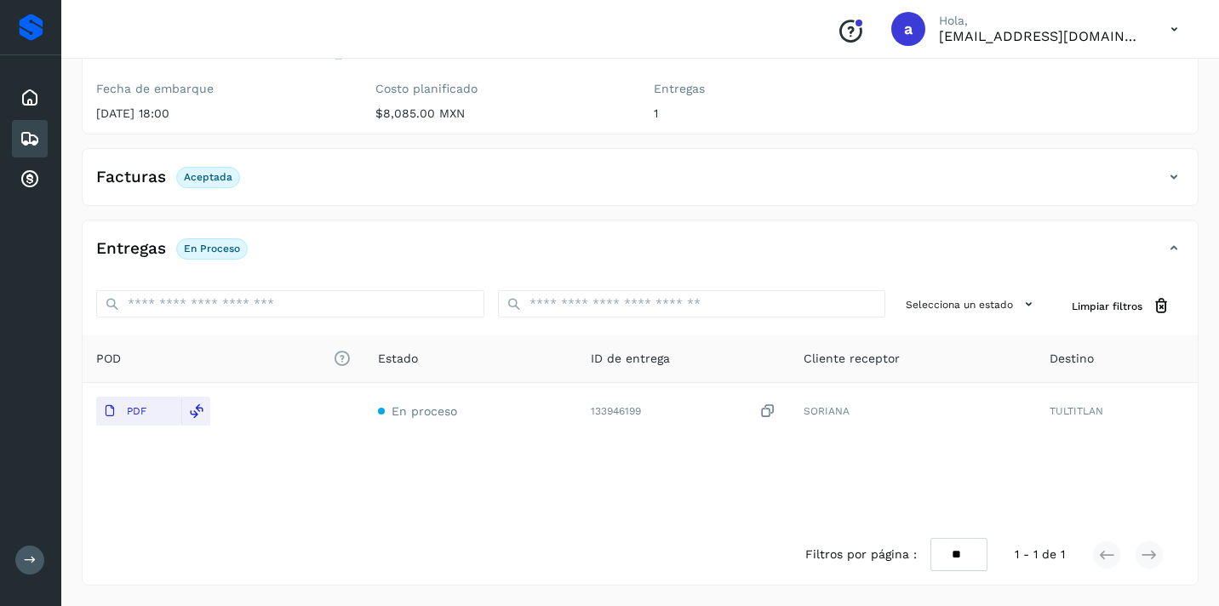
click at [22, 135] on icon at bounding box center [30, 139] width 20 height 20
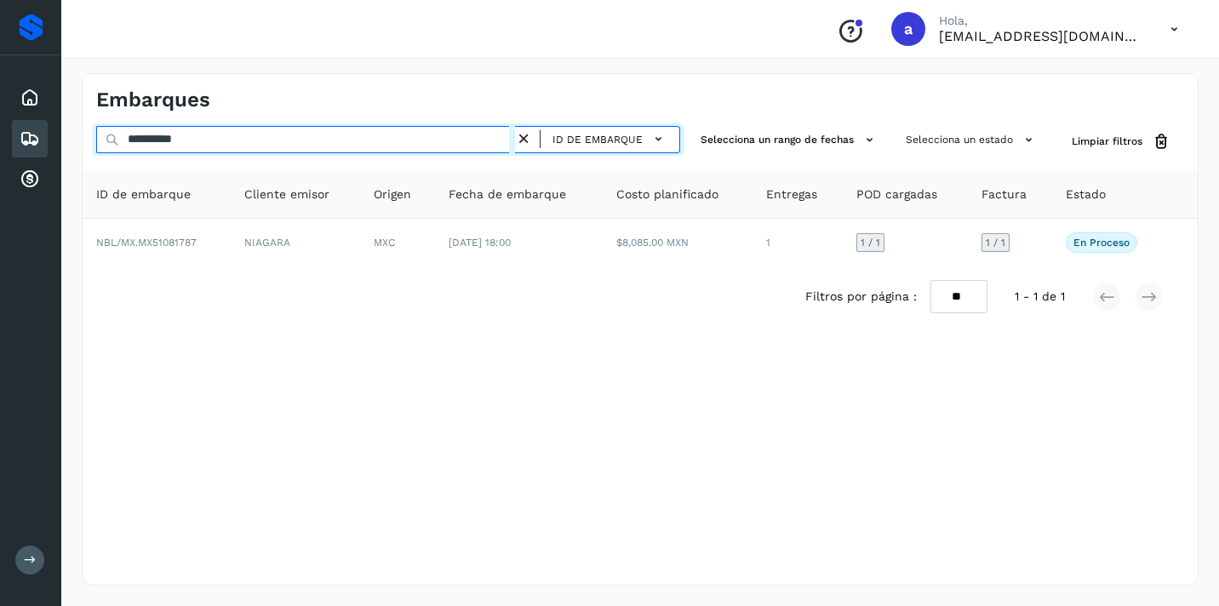
drag, startPoint x: 211, startPoint y: 144, endPoint x: 5, endPoint y: 135, distance: 206.3
click at [7, 134] on div "**********" at bounding box center [609, 303] width 1219 height 606
paste input "text"
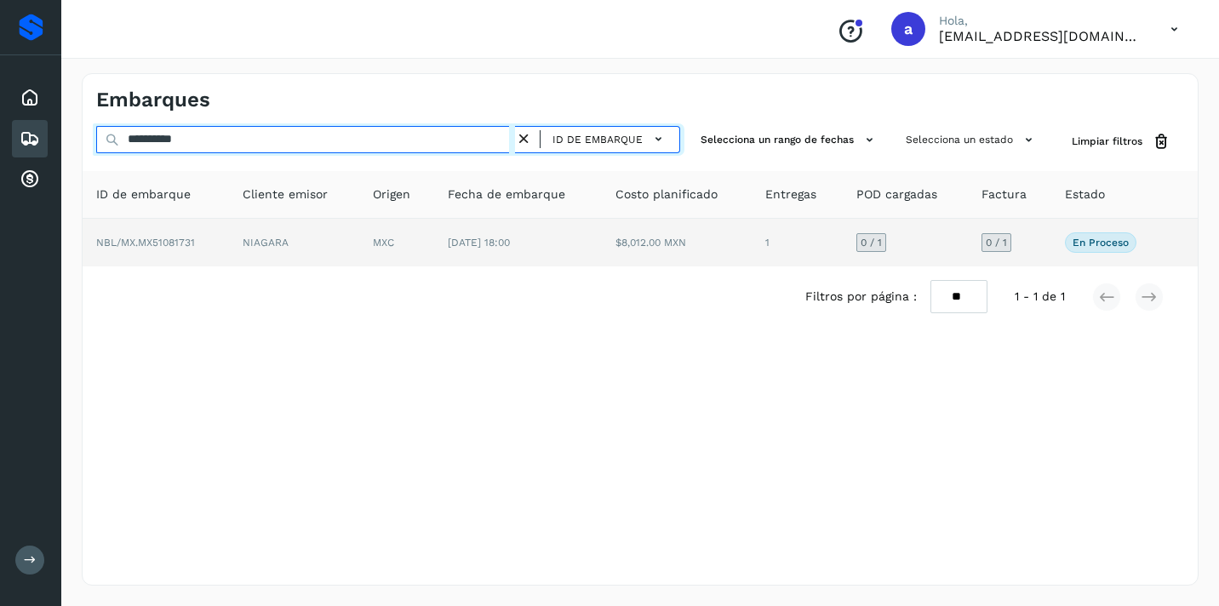
type input "**********"
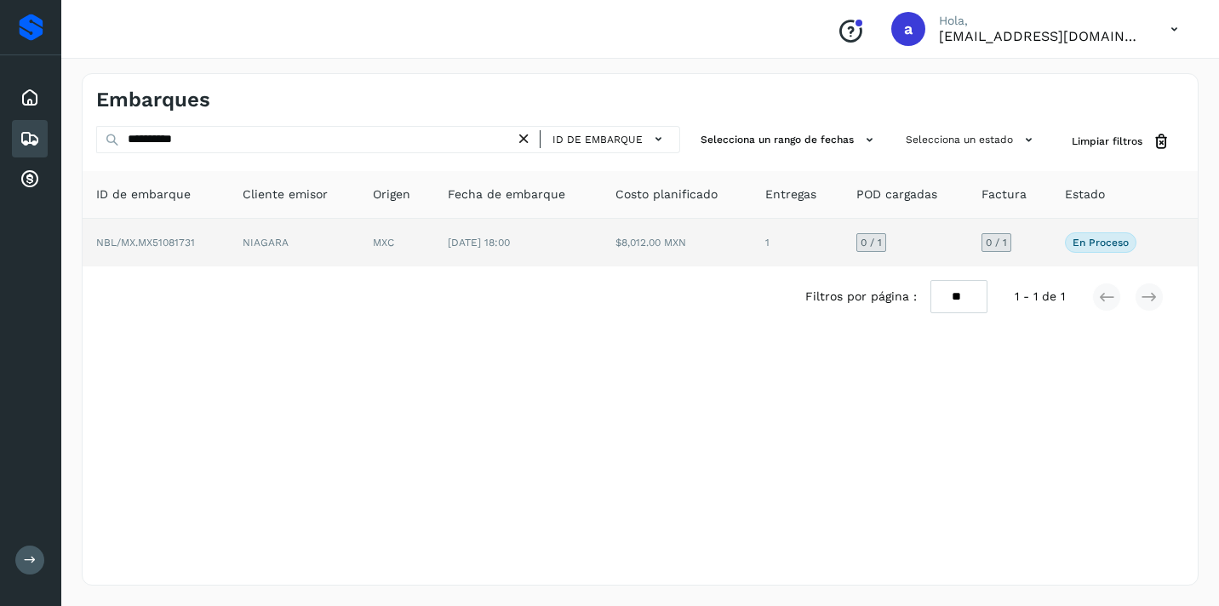
click at [997, 244] on span "0 / 1" at bounding box center [996, 243] width 21 height 10
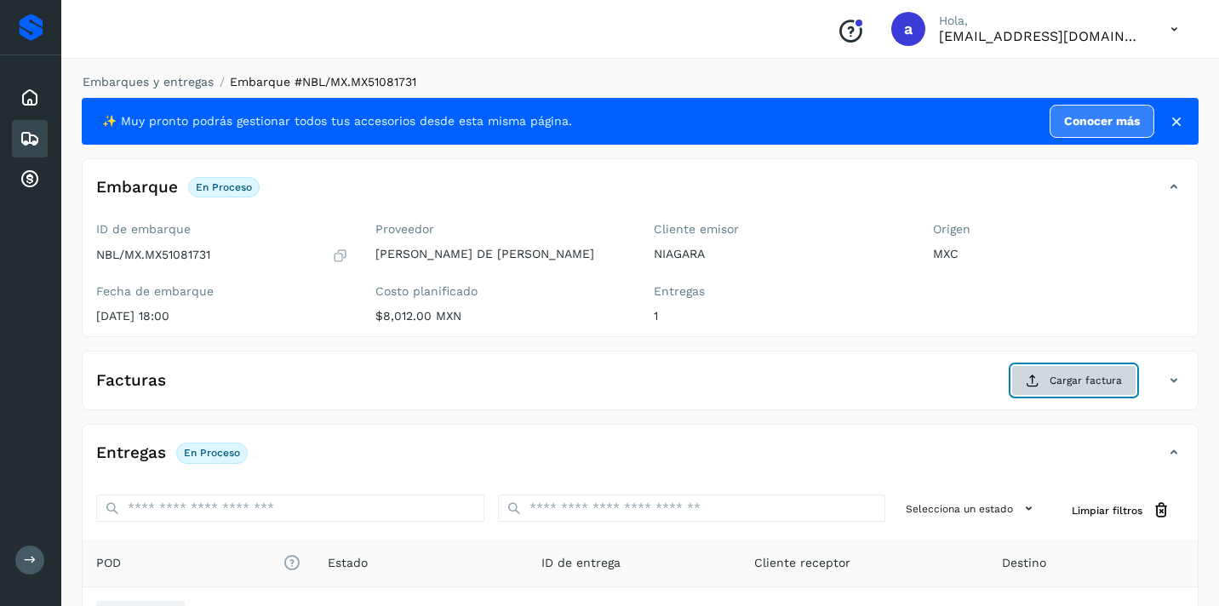
click at [1090, 386] on span "Cargar factura" at bounding box center [1086, 380] width 72 height 15
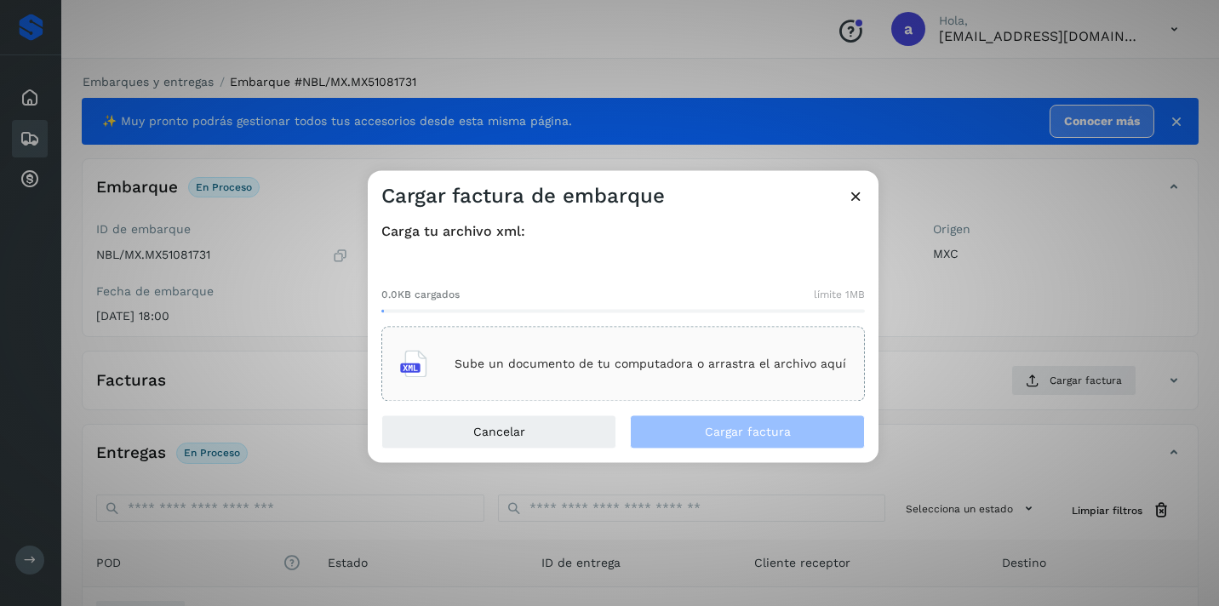
click at [748, 345] on div "Sube un documento de tu computadora o arrastra el archivo aquí" at bounding box center [623, 364] width 446 height 46
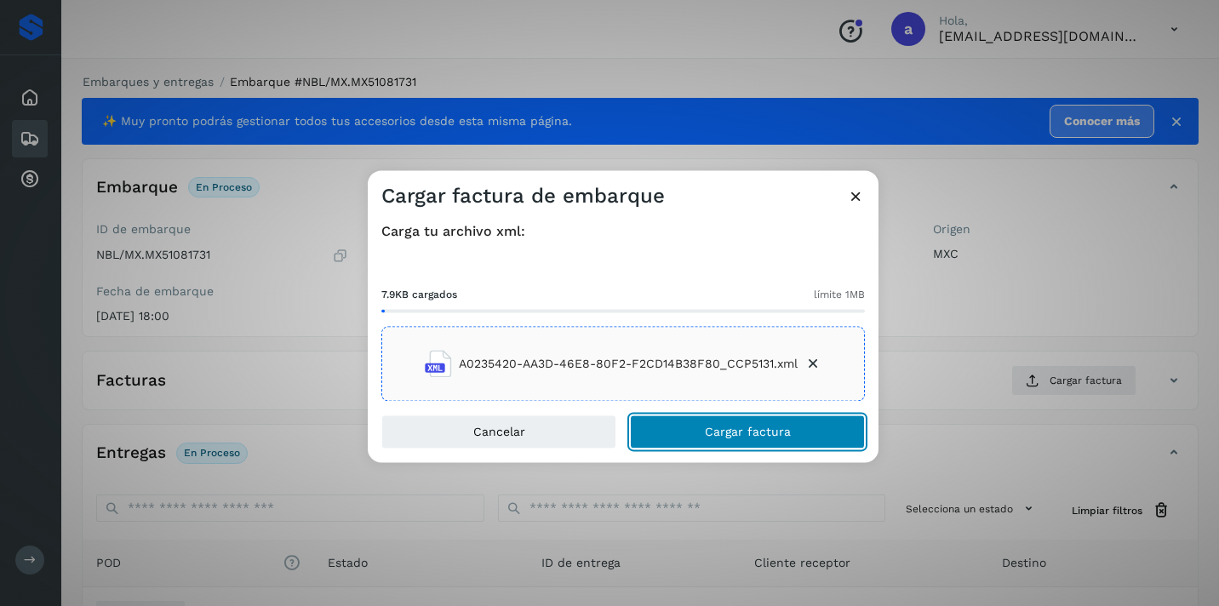
click at [703, 422] on button "Cargar factura" at bounding box center [747, 433] width 235 height 34
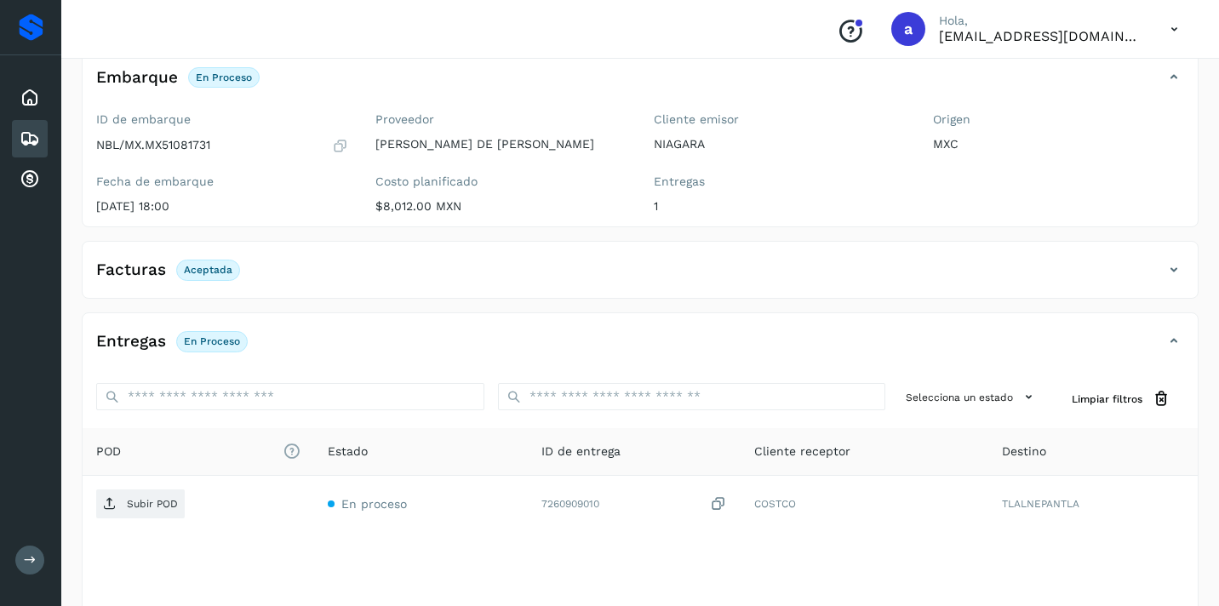
scroll to position [203, 0]
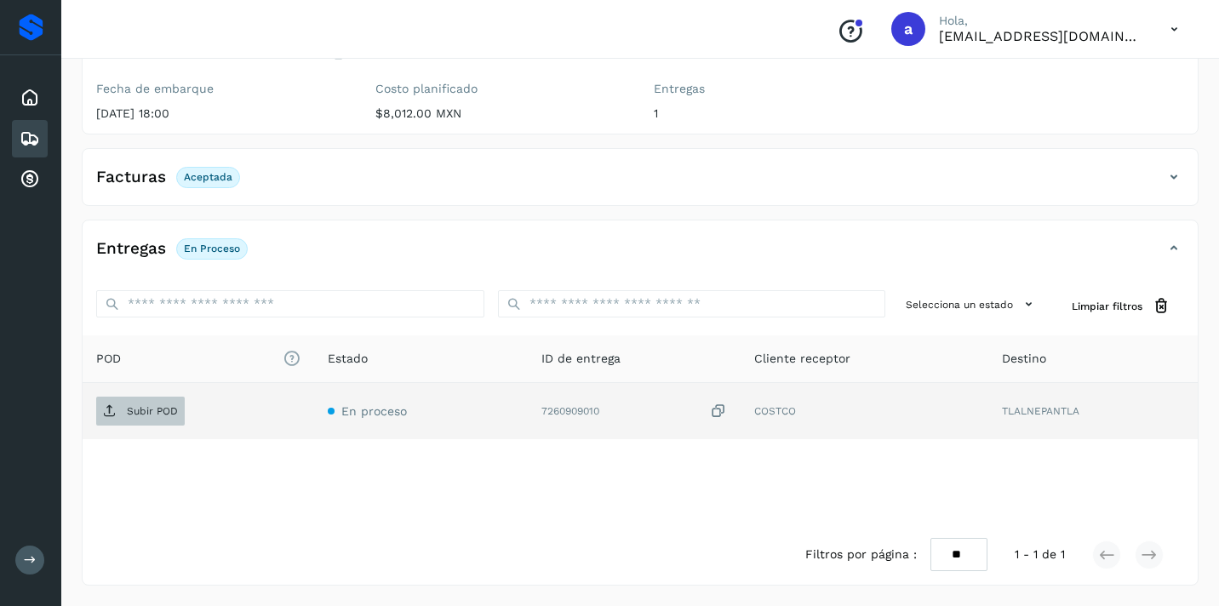
click at [159, 405] on p "Subir POD" at bounding box center [152, 411] width 51 height 12
click at [36, 138] on icon at bounding box center [30, 139] width 20 height 20
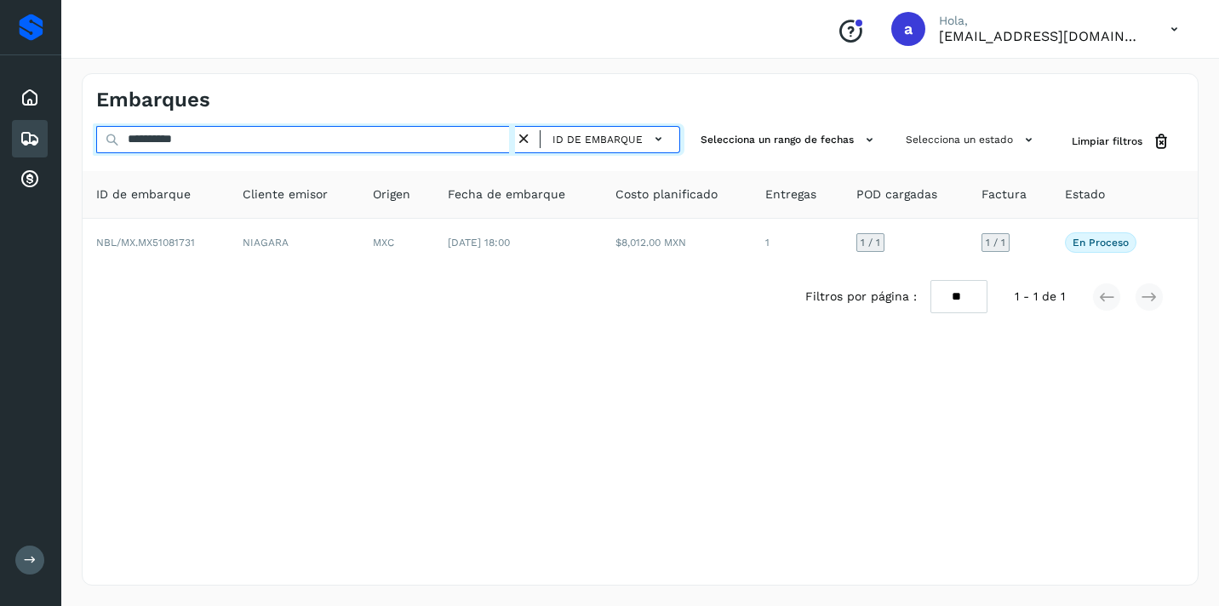
drag, startPoint x: 214, startPoint y: 137, endPoint x: 0, endPoint y: 146, distance: 213.9
click at [0, 138] on div "**********" at bounding box center [609, 303] width 1219 height 606
paste input "text"
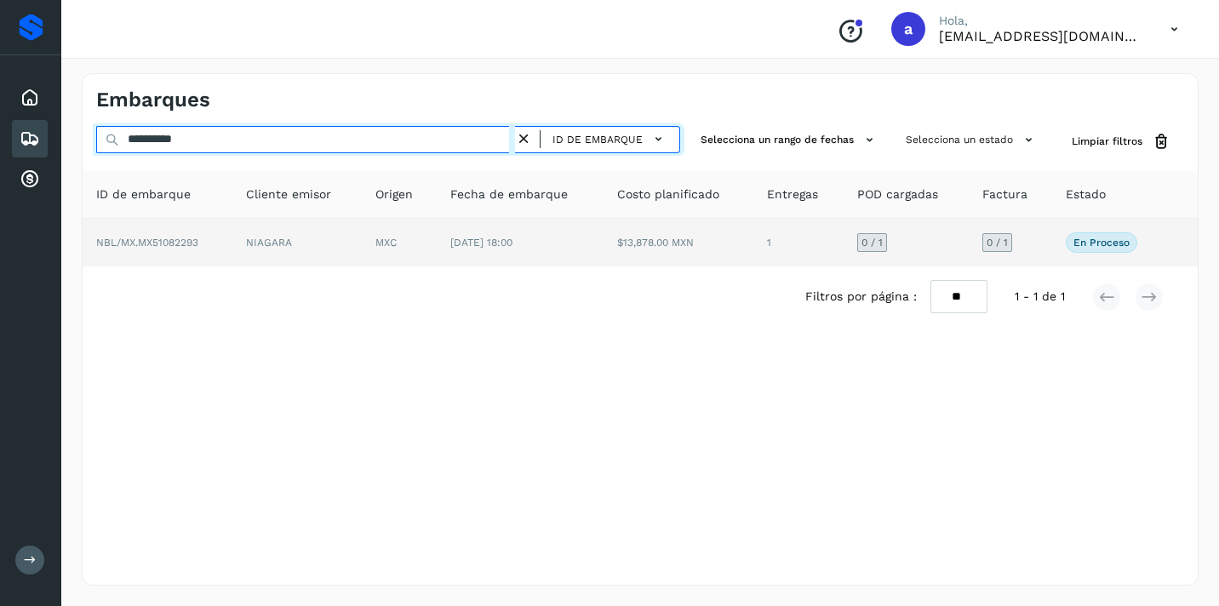
type input "**********"
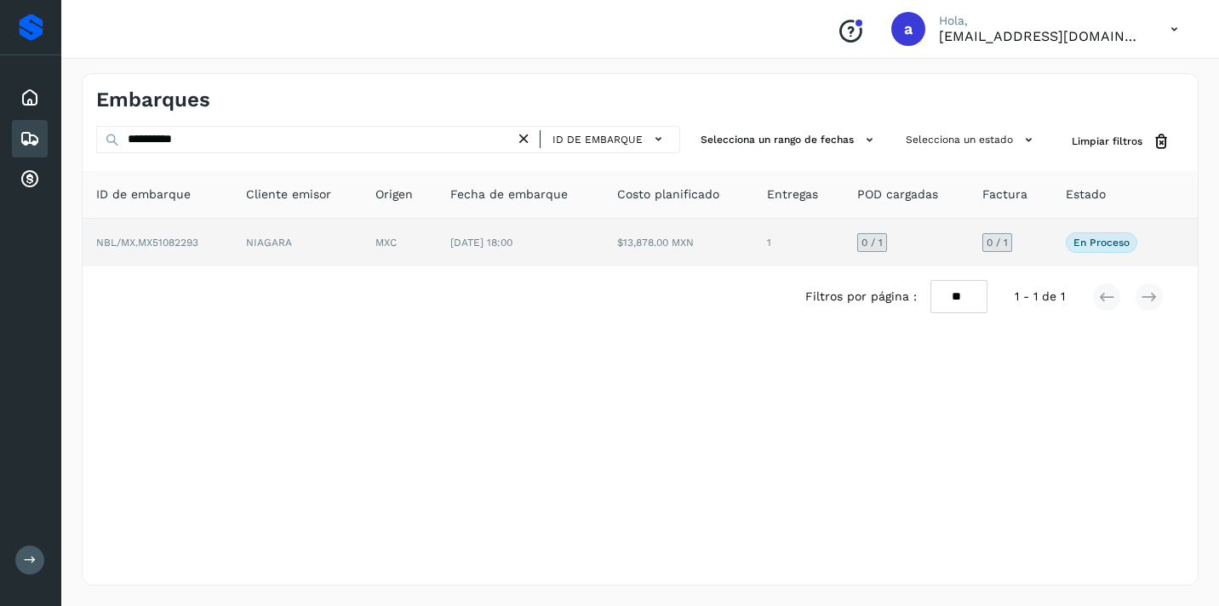
click at [1012, 240] on div "0 / 1" at bounding box center [998, 242] width 30 height 19
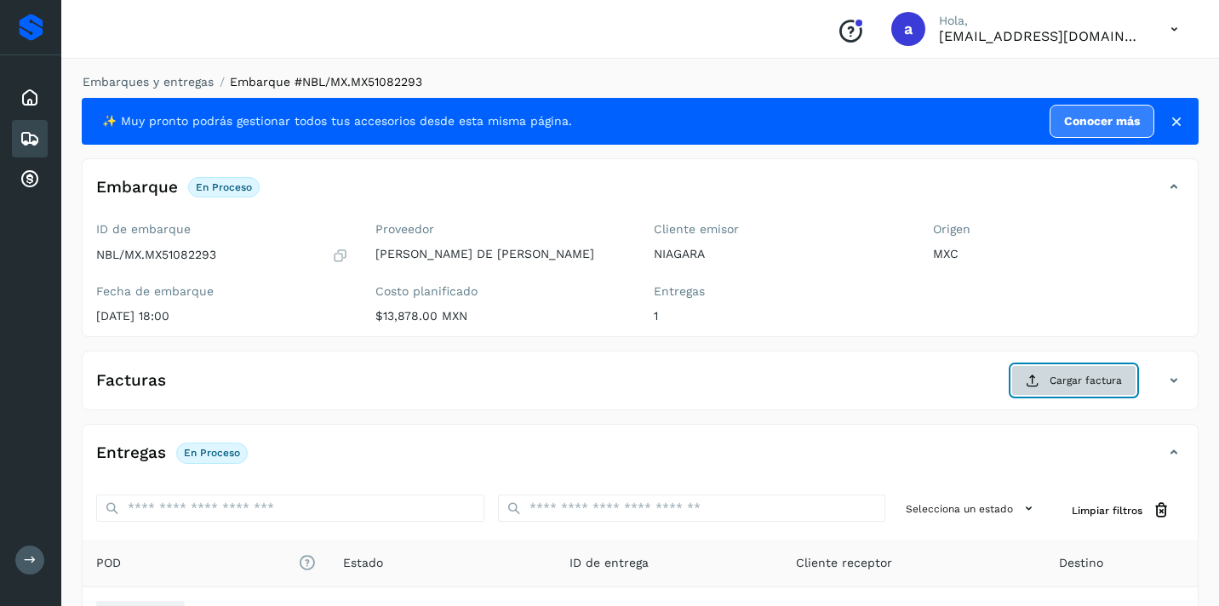
click at [1097, 374] on span "Cargar factura" at bounding box center [1086, 380] width 72 height 15
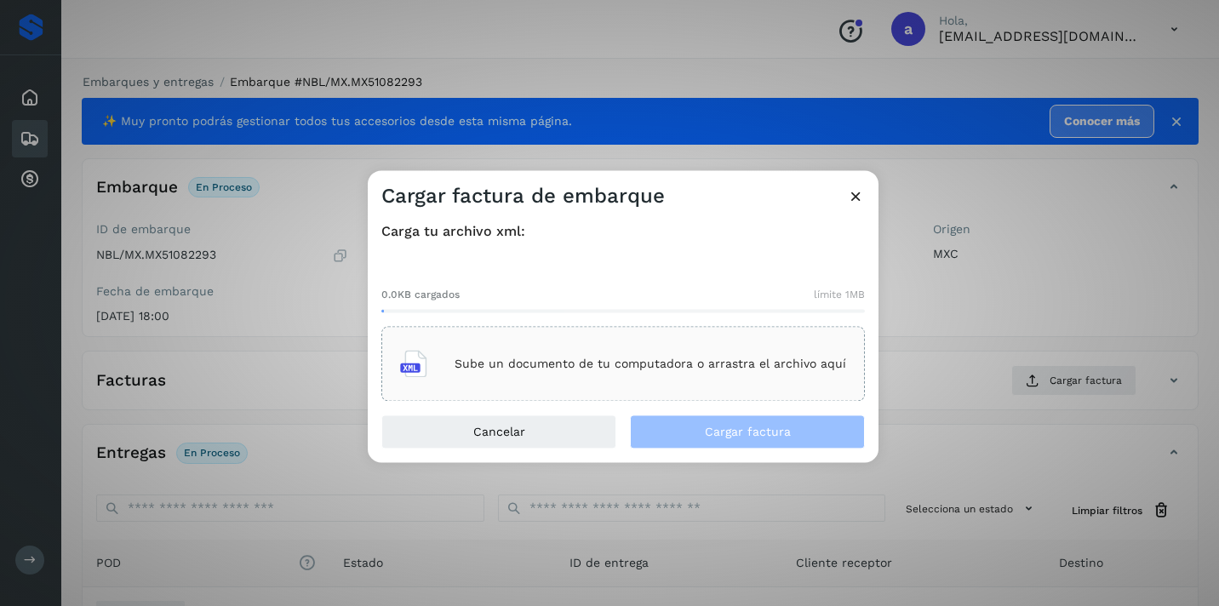
click at [631, 364] on p "Sube un documento de tu computadora o arrastra el archivo aquí" at bounding box center [651, 364] width 392 height 14
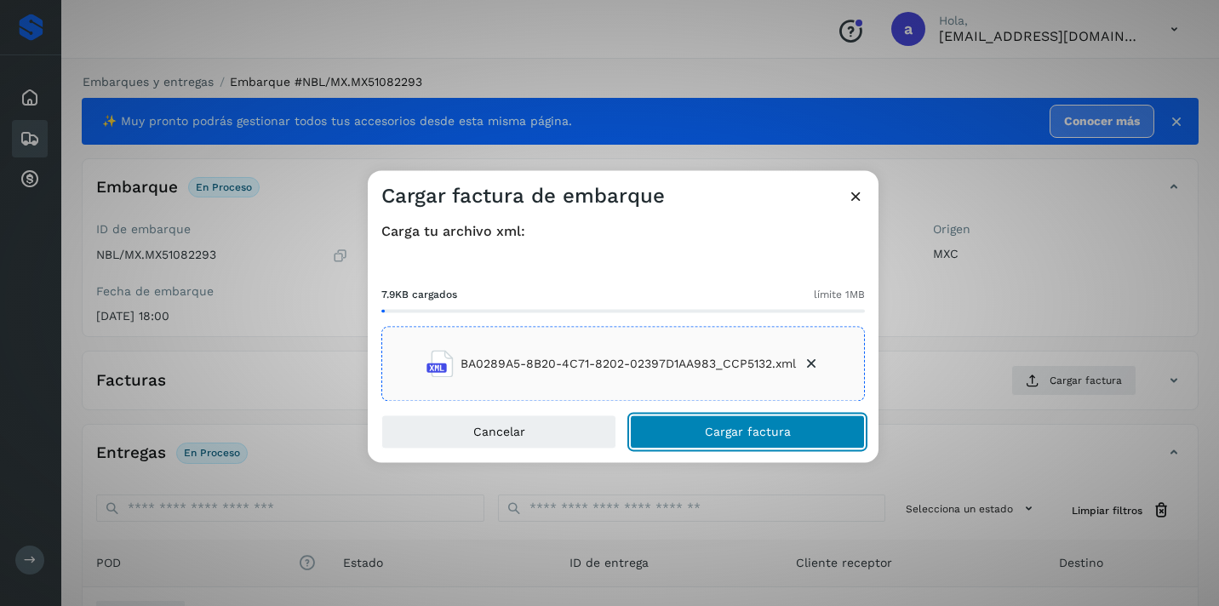
click at [765, 433] on span "Cargar factura" at bounding box center [748, 433] width 86 height 12
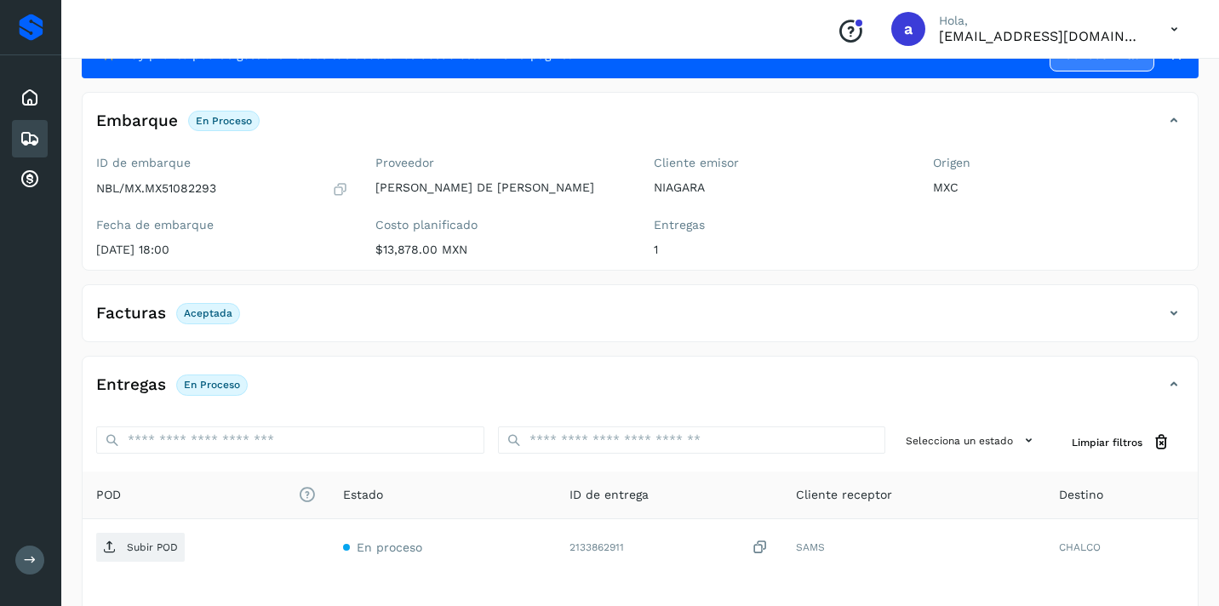
scroll to position [203, 0]
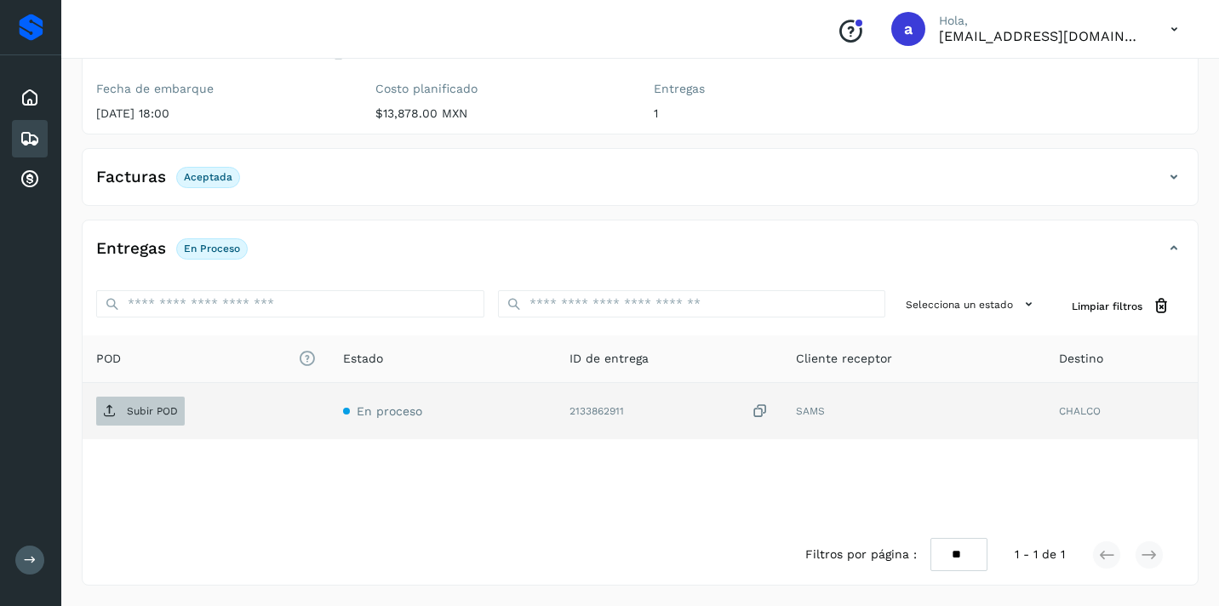
click at [162, 409] on p "Subir POD" at bounding box center [152, 411] width 51 height 12
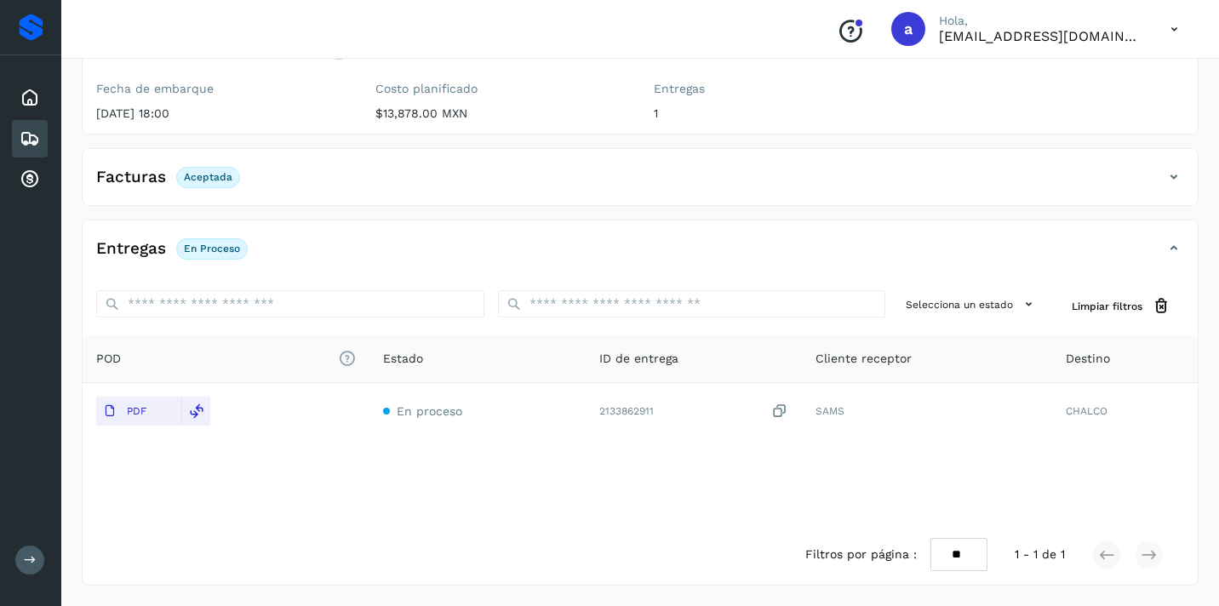
click at [31, 143] on icon at bounding box center [30, 139] width 20 height 20
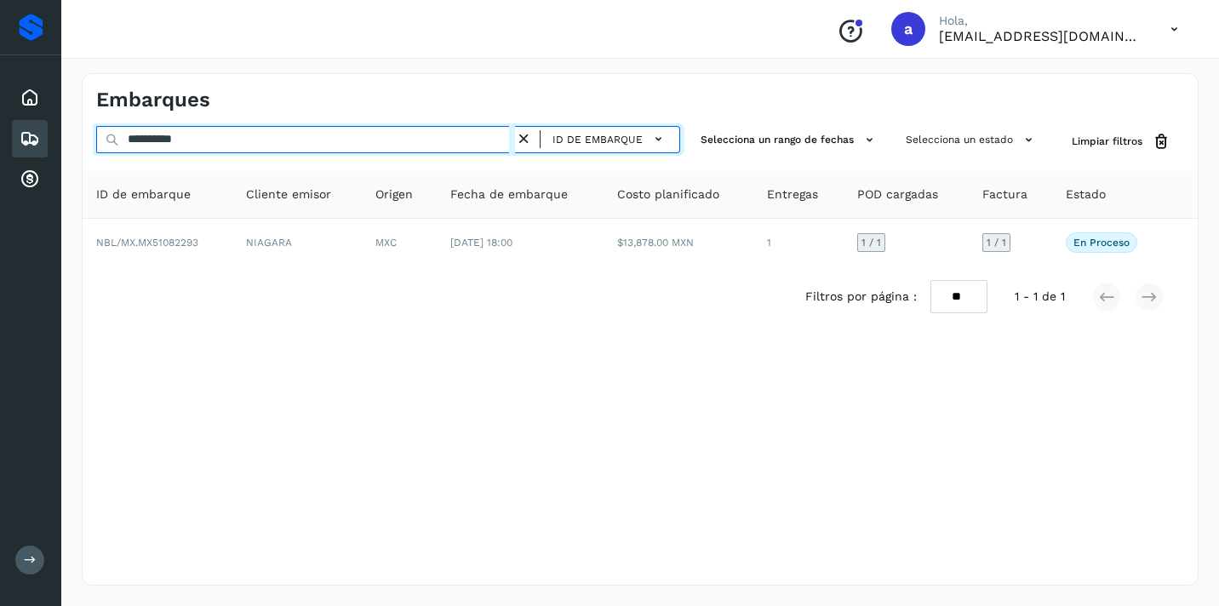
drag, startPoint x: 245, startPoint y: 136, endPoint x: 0, endPoint y: 135, distance: 245.3
click at [0, 140] on div "**********" at bounding box center [609, 303] width 1219 height 606
paste input "text"
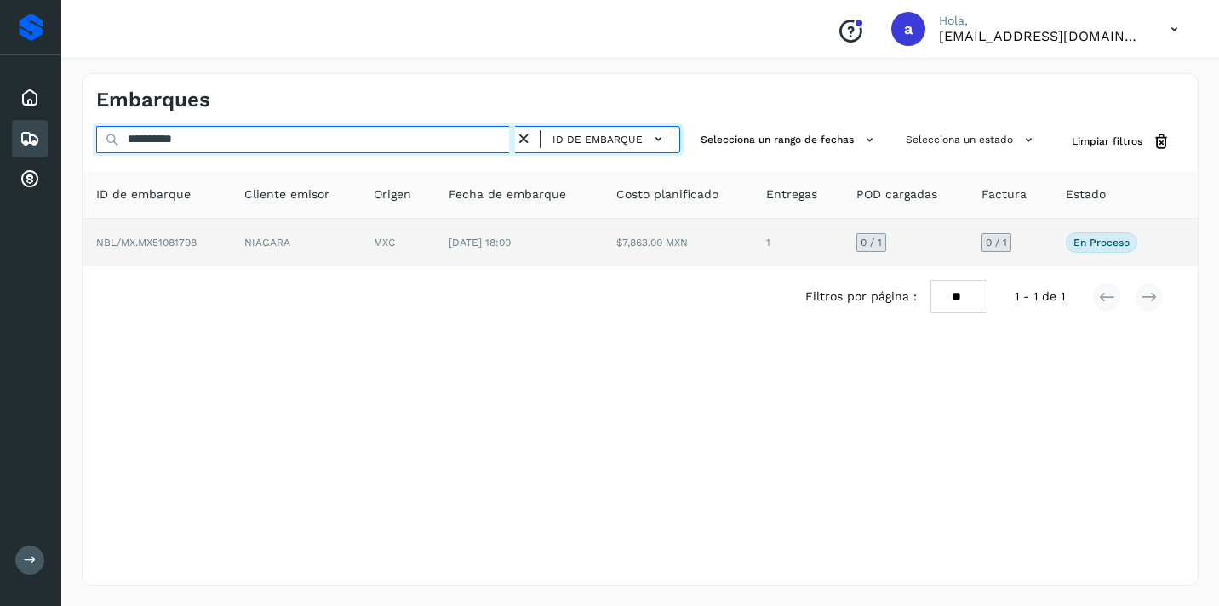
type input "**********"
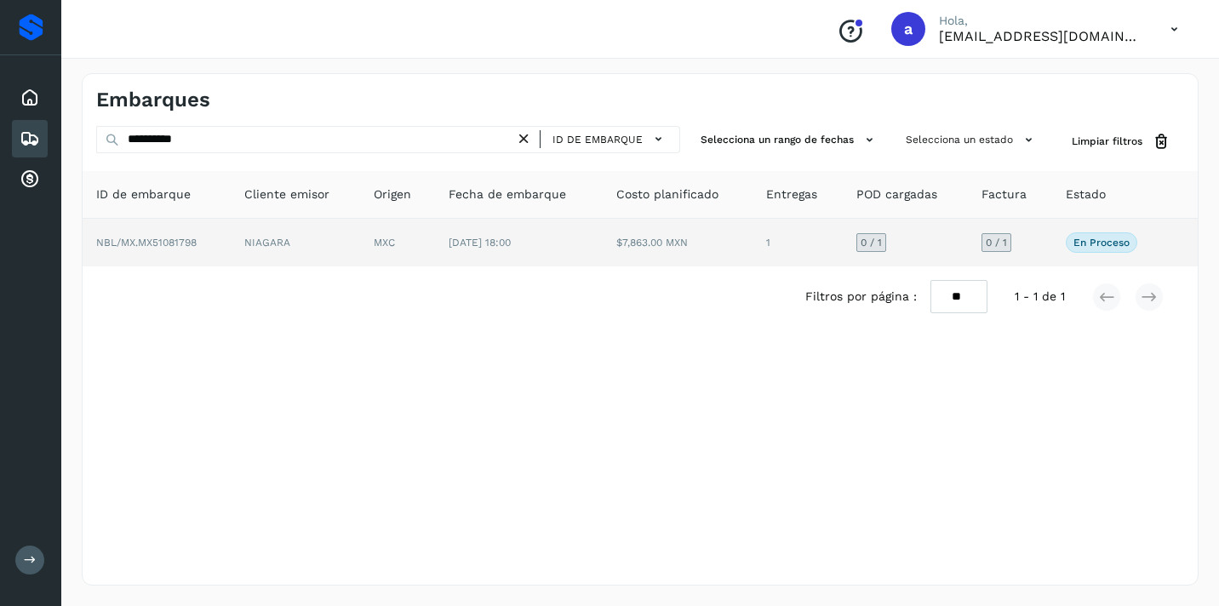
click at [992, 244] on span "0 / 1" at bounding box center [996, 243] width 21 height 10
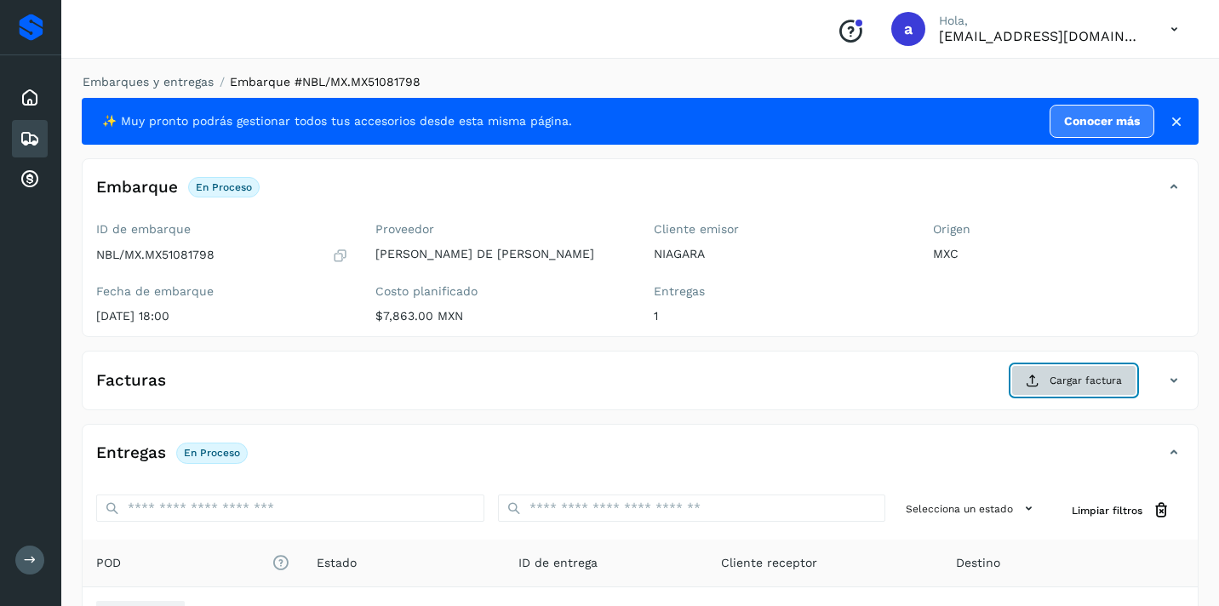
click at [1085, 379] on span "Cargar factura" at bounding box center [1086, 380] width 72 height 15
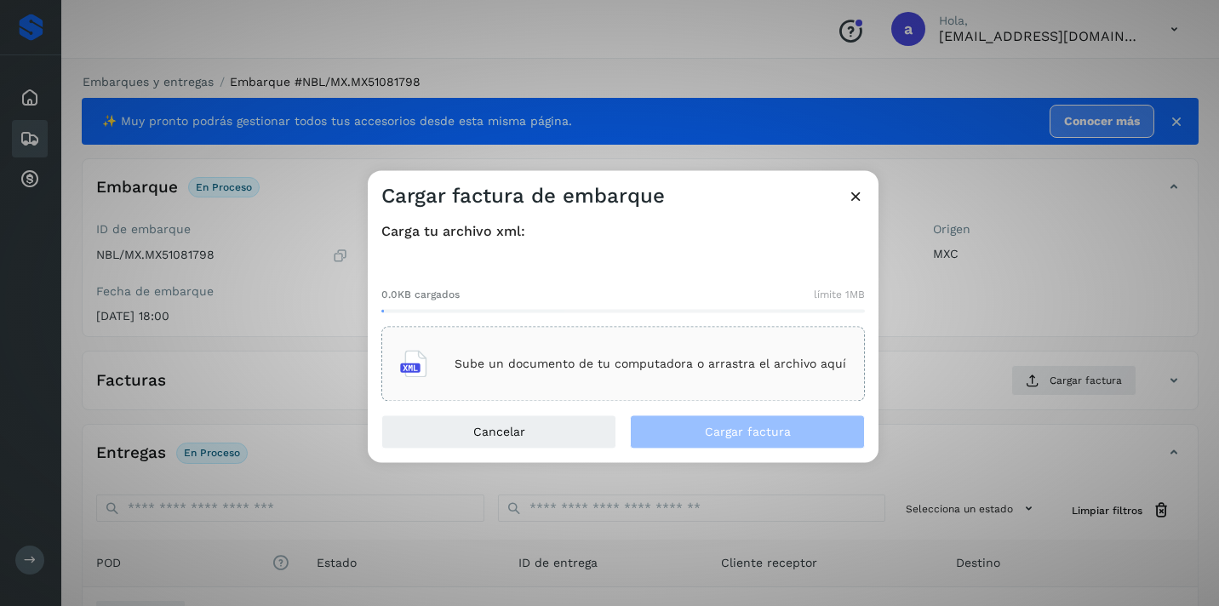
click at [704, 342] on div "Sube un documento de tu computadora o arrastra el archivo aquí" at bounding box center [623, 364] width 446 height 46
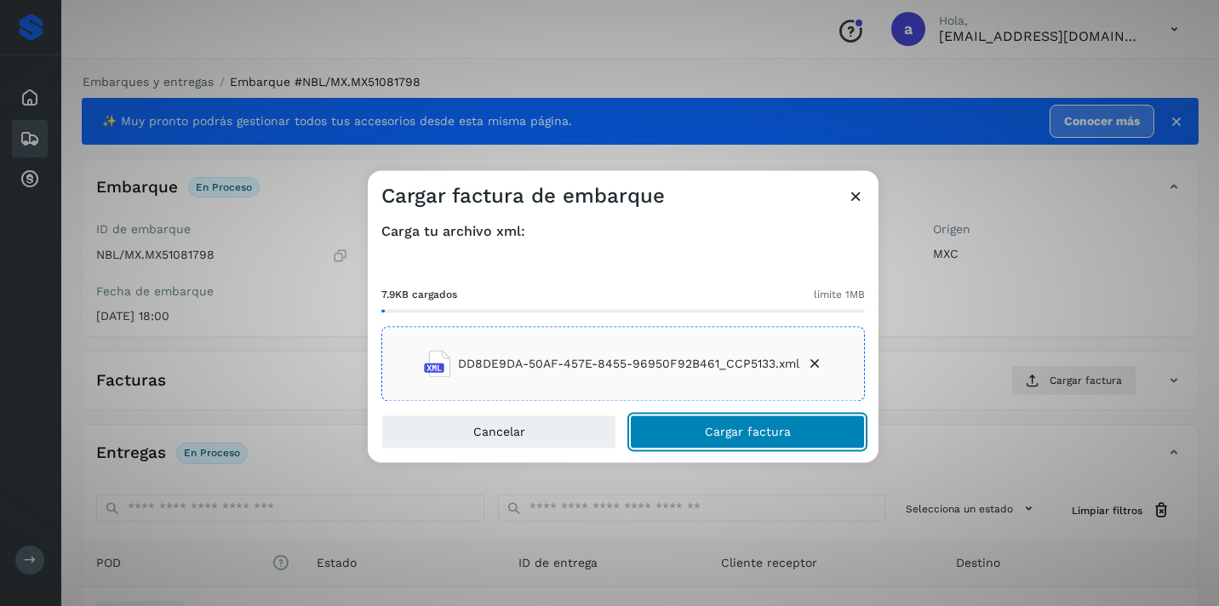
click at [800, 424] on button "Cargar factura" at bounding box center [747, 433] width 235 height 34
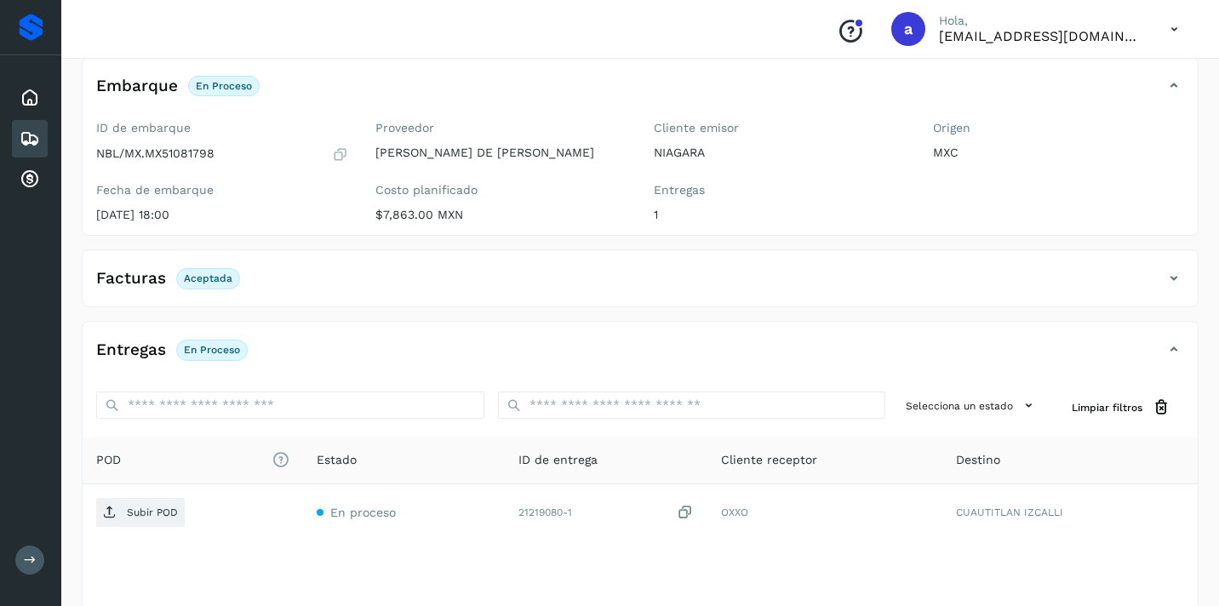
scroll to position [203, 0]
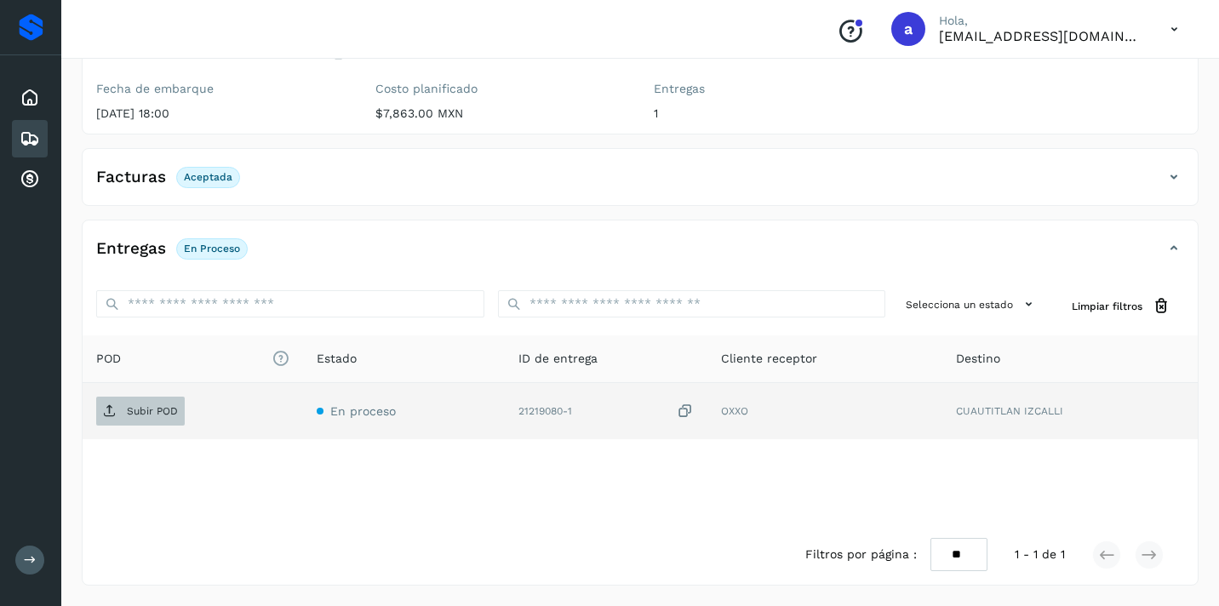
click at [156, 405] on p "Subir POD" at bounding box center [152, 411] width 51 height 12
click at [28, 136] on icon at bounding box center [30, 139] width 20 height 20
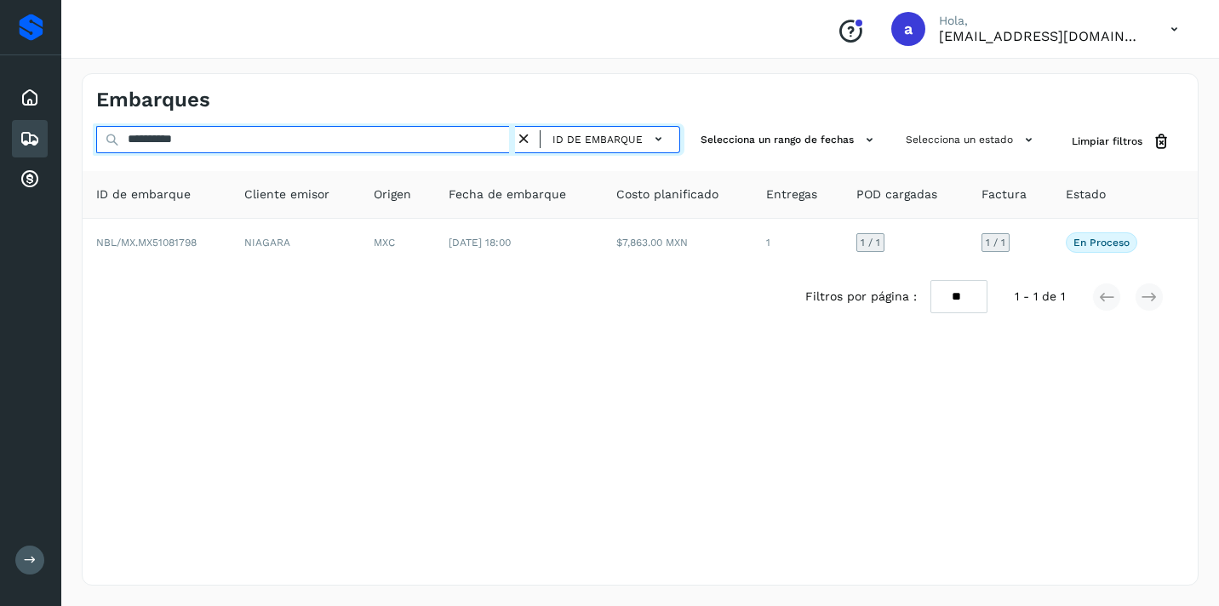
drag, startPoint x: 224, startPoint y: 140, endPoint x: 0, endPoint y: 136, distance: 224.0
click at [0, 145] on div "**********" at bounding box center [609, 303] width 1219 height 606
paste input "text"
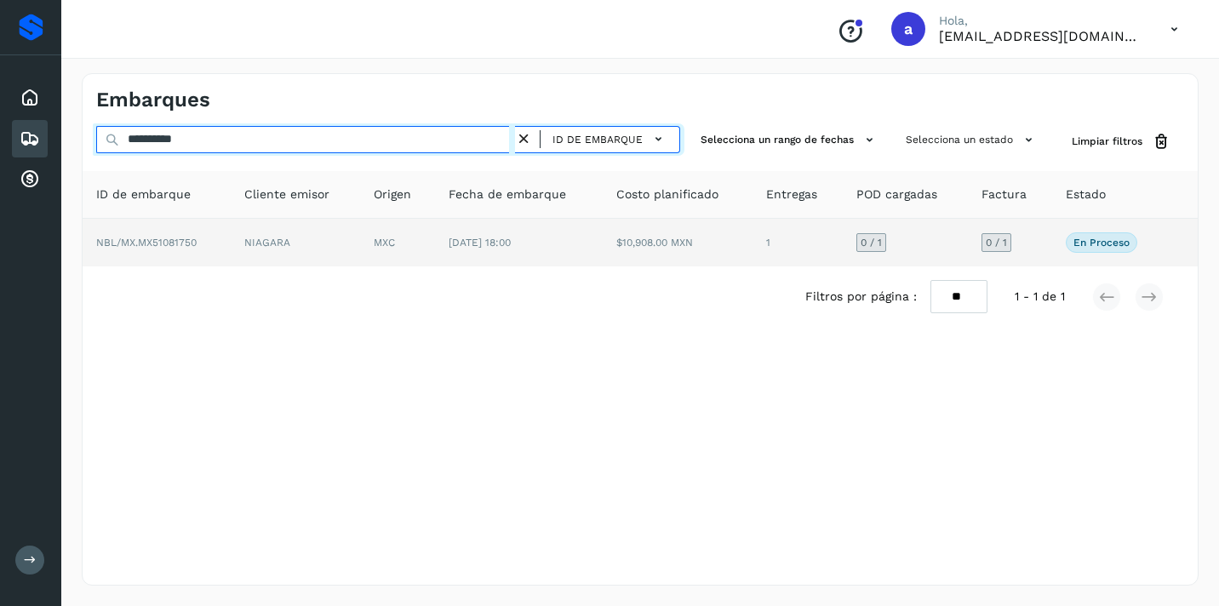
type input "**********"
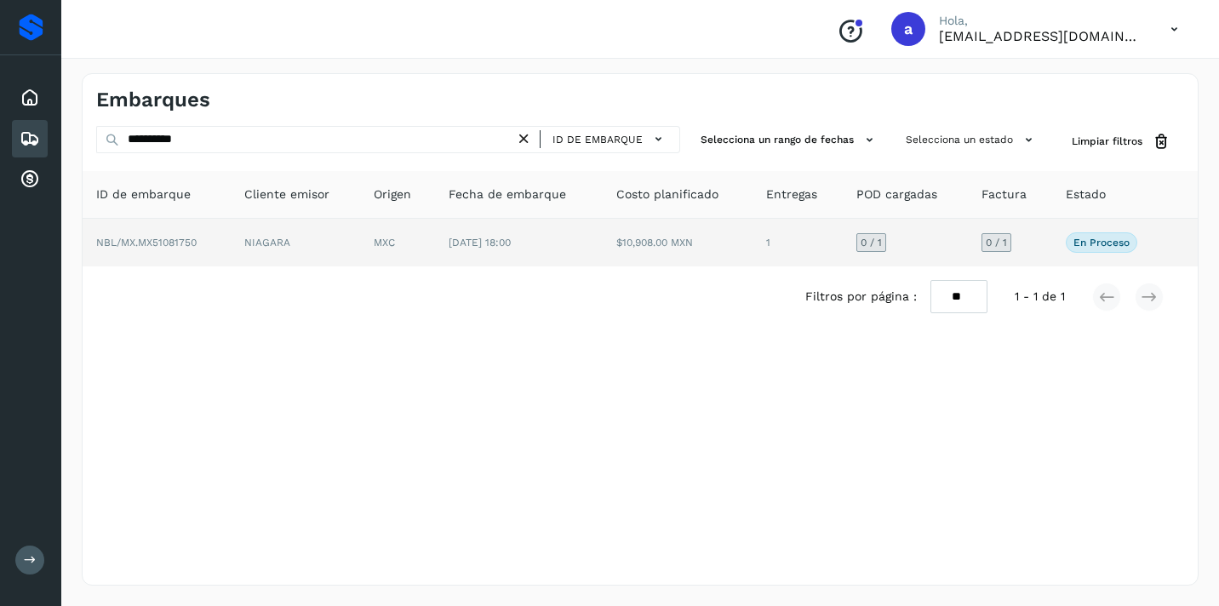
click at [1007, 247] on span "0 / 1" at bounding box center [996, 243] width 21 height 10
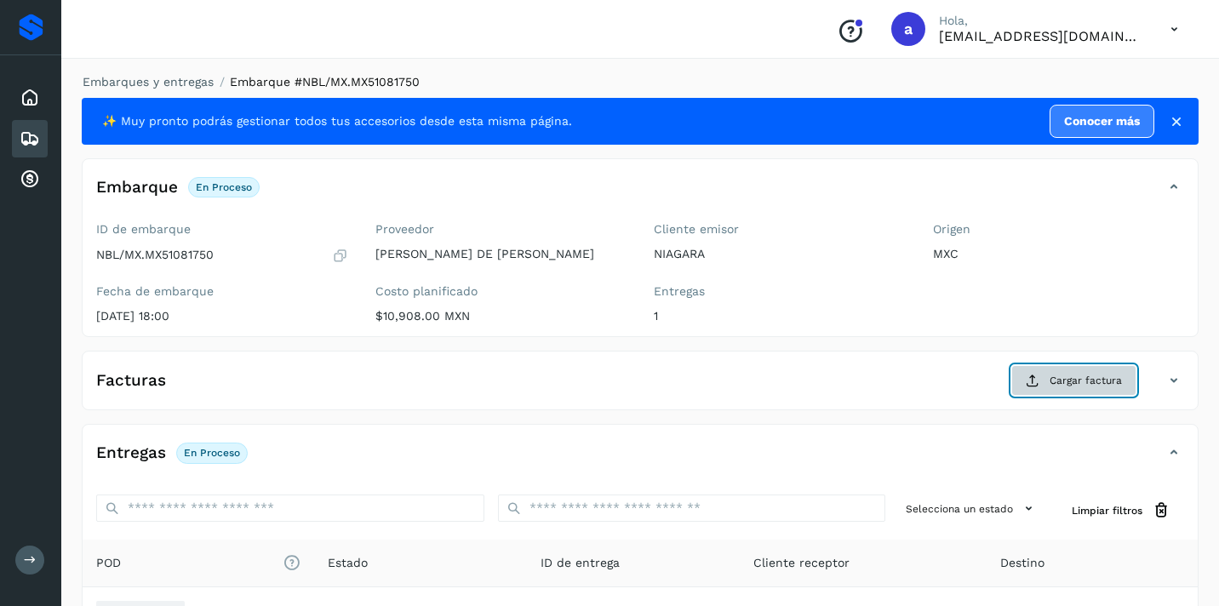
click at [1086, 373] on span "Cargar factura" at bounding box center [1086, 380] width 72 height 15
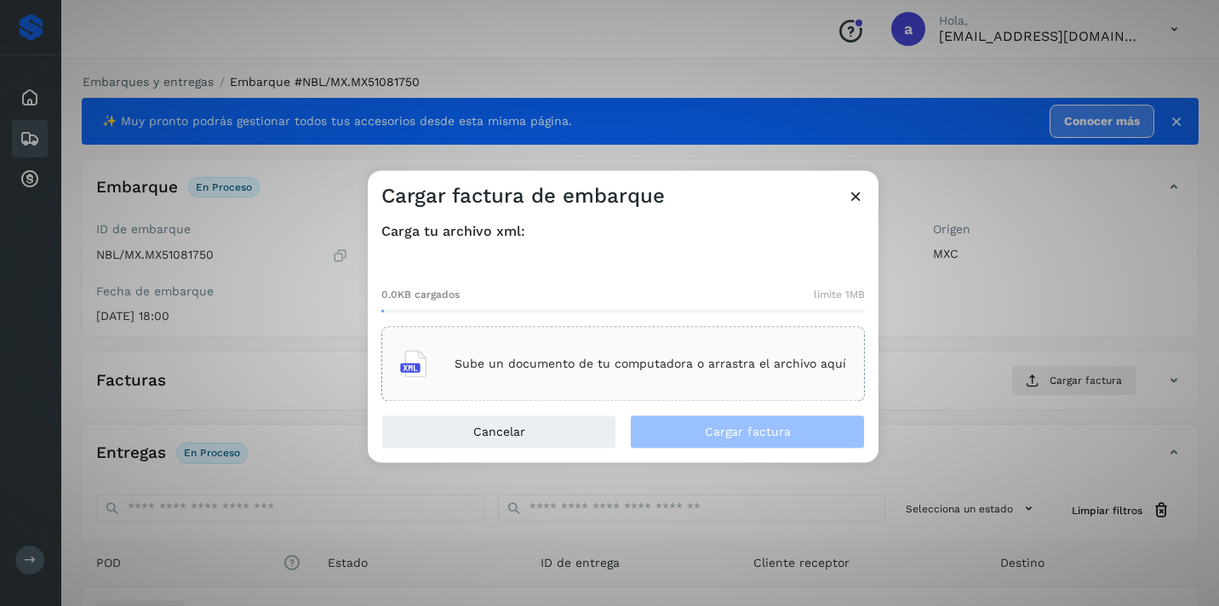
click at [764, 376] on div "Sube un documento de tu computadora o arrastra el archivo aquí" at bounding box center [623, 364] width 446 height 46
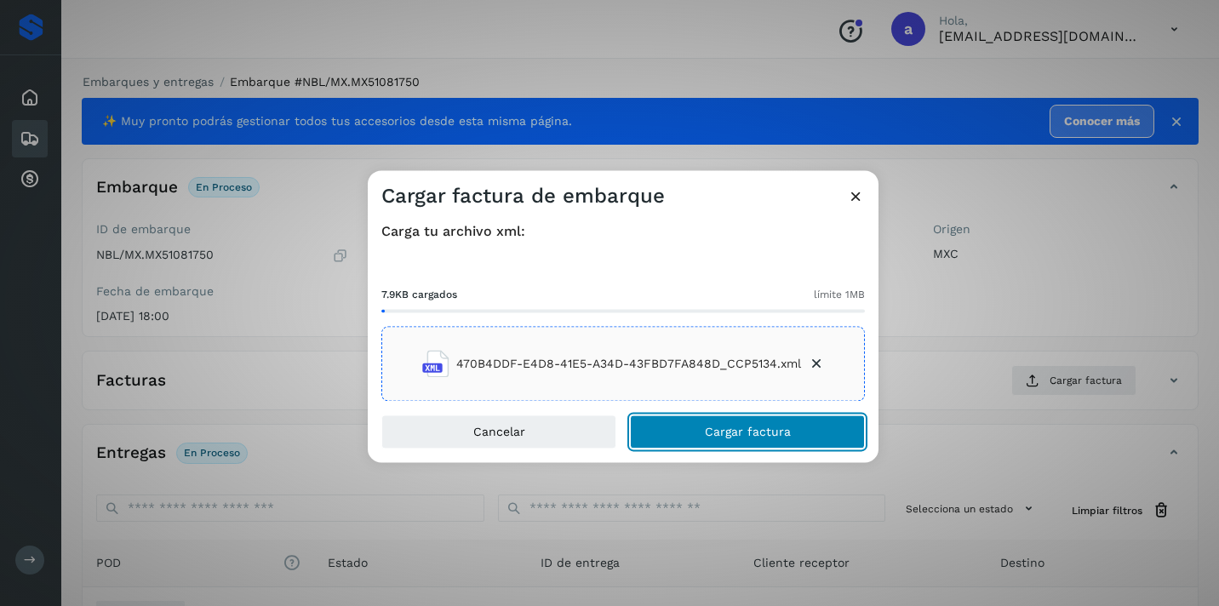
click at [717, 432] on span "Cargar factura" at bounding box center [748, 433] width 86 height 12
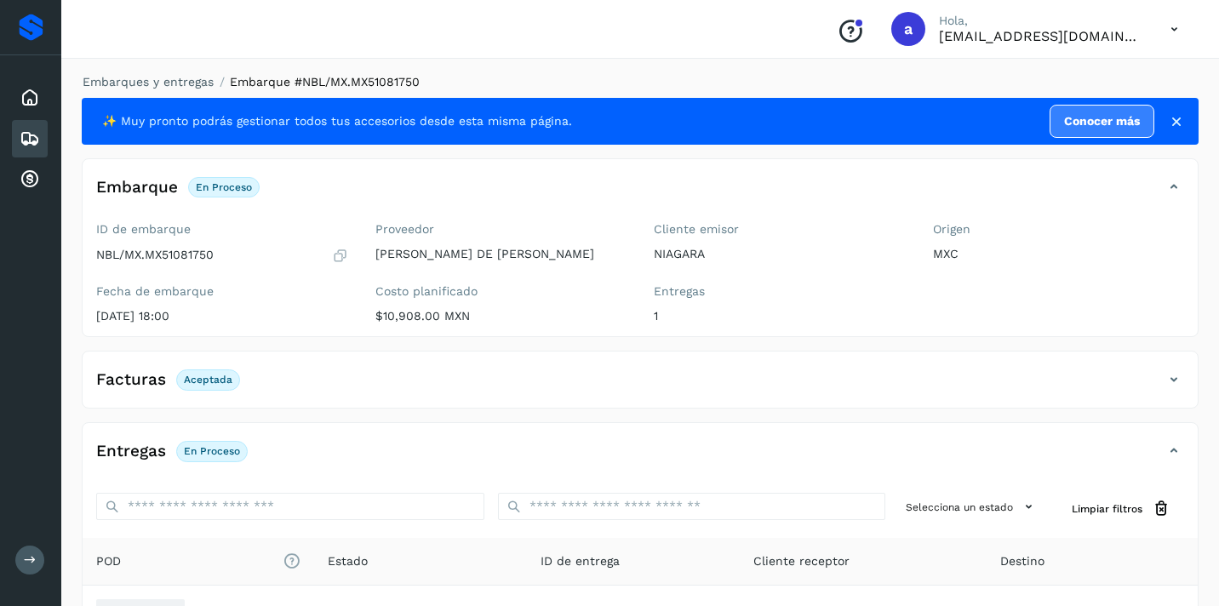
scroll to position [203, 0]
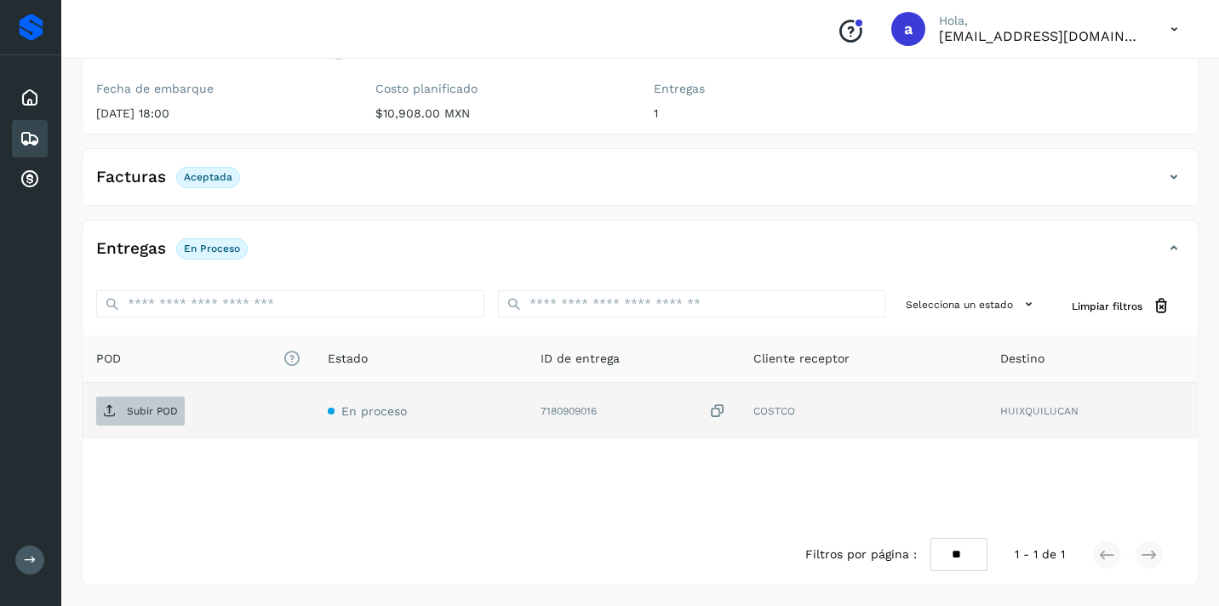
click at [157, 413] on p "Subir POD" at bounding box center [152, 411] width 51 height 12
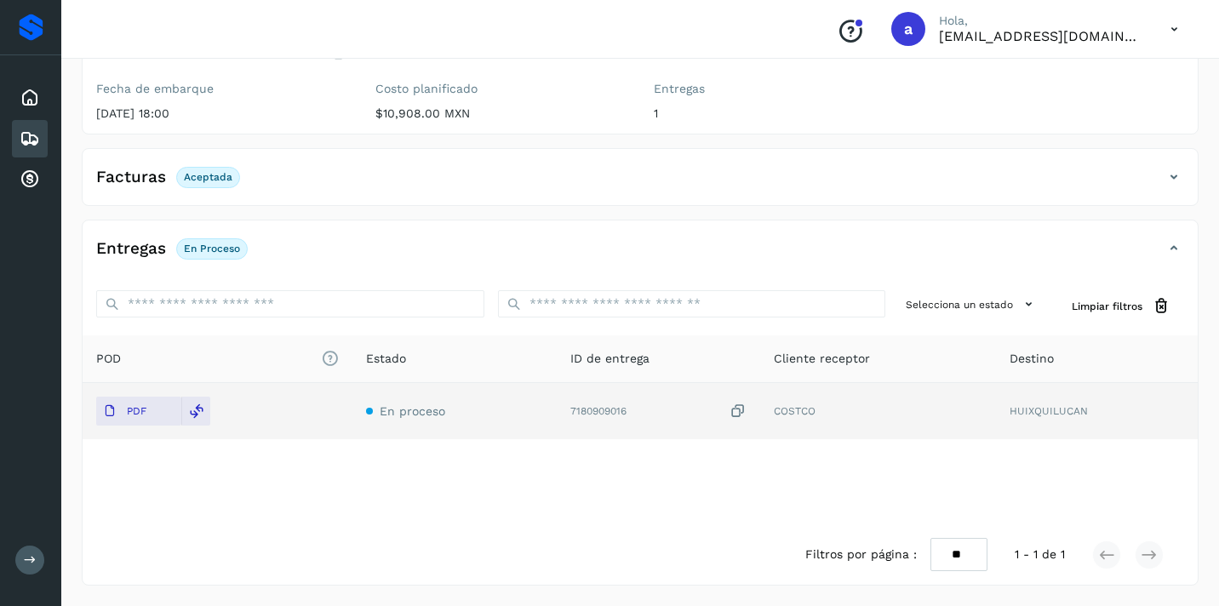
scroll to position [0, 0]
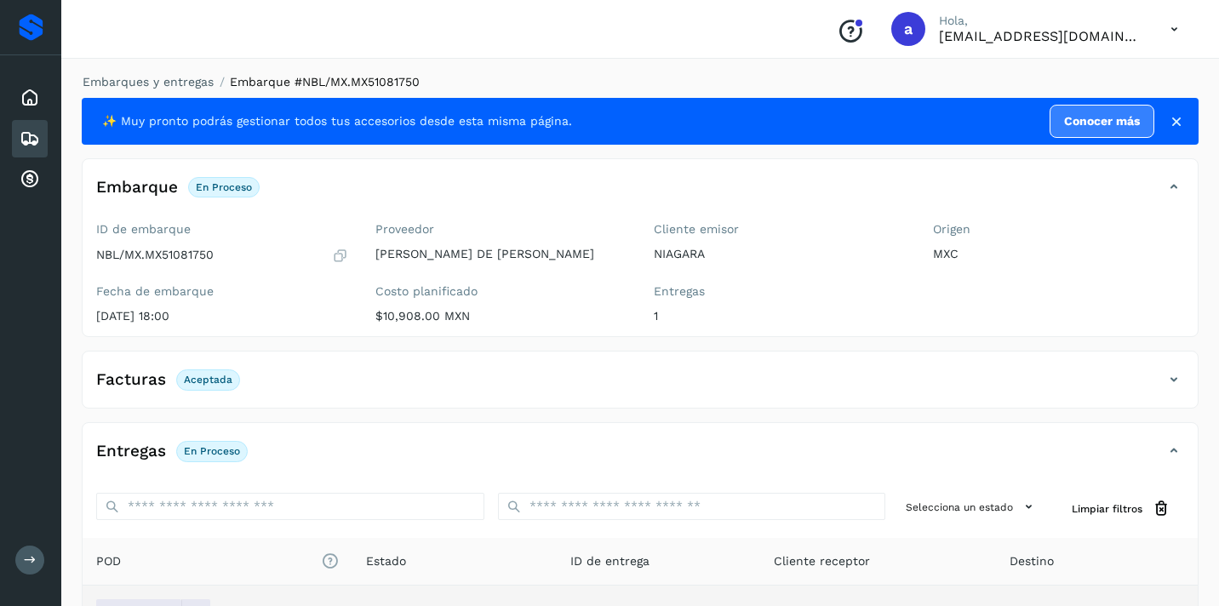
click at [37, 135] on icon at bounding box center [30, 139] width 20 height 20
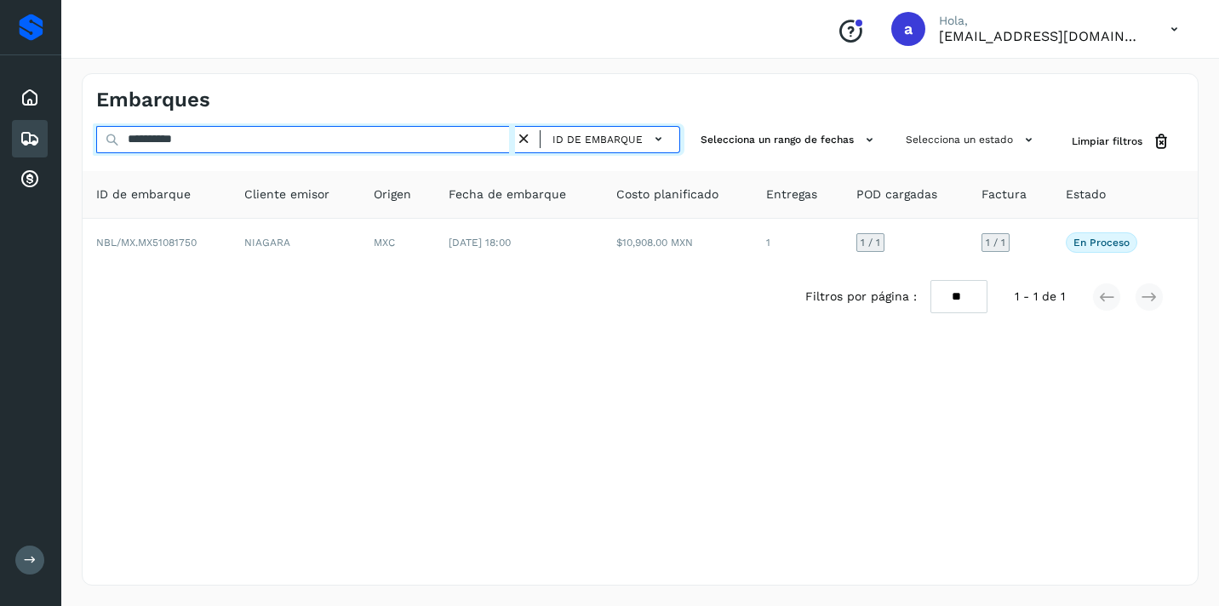
drag, startPoint x: 224, startPoint y: 146, endPoint x: 12, endPoint y: 139, distance: 212.2
click at [14, 139] on div "**********" at bounding box center [609, 303] width 1219 height 606
paste input "text"
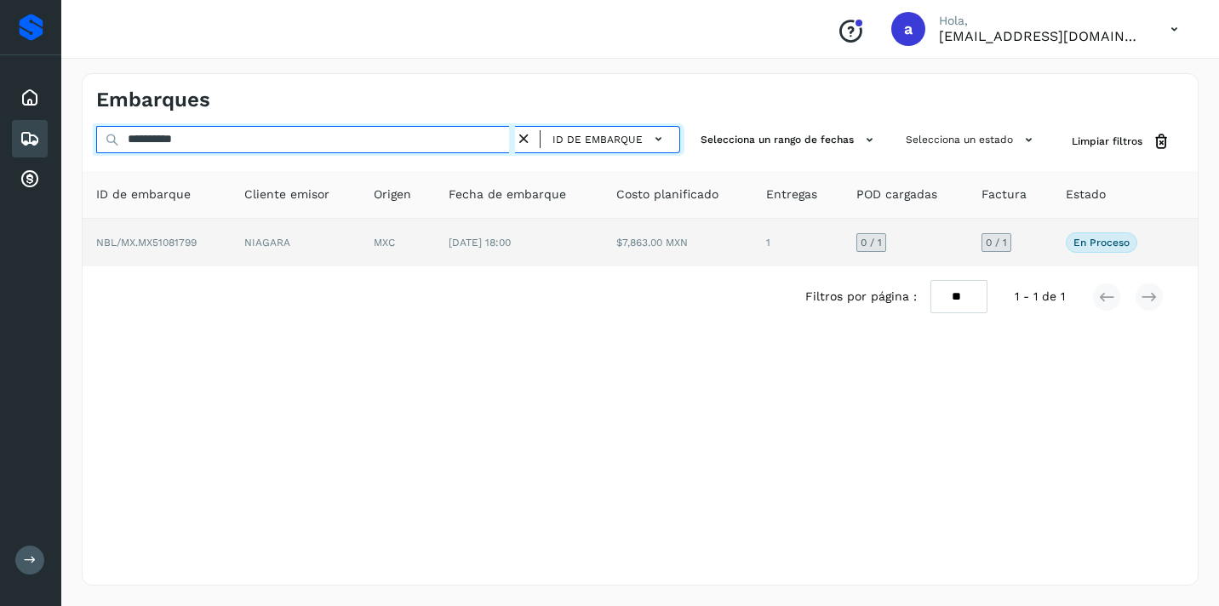
type input "**********"
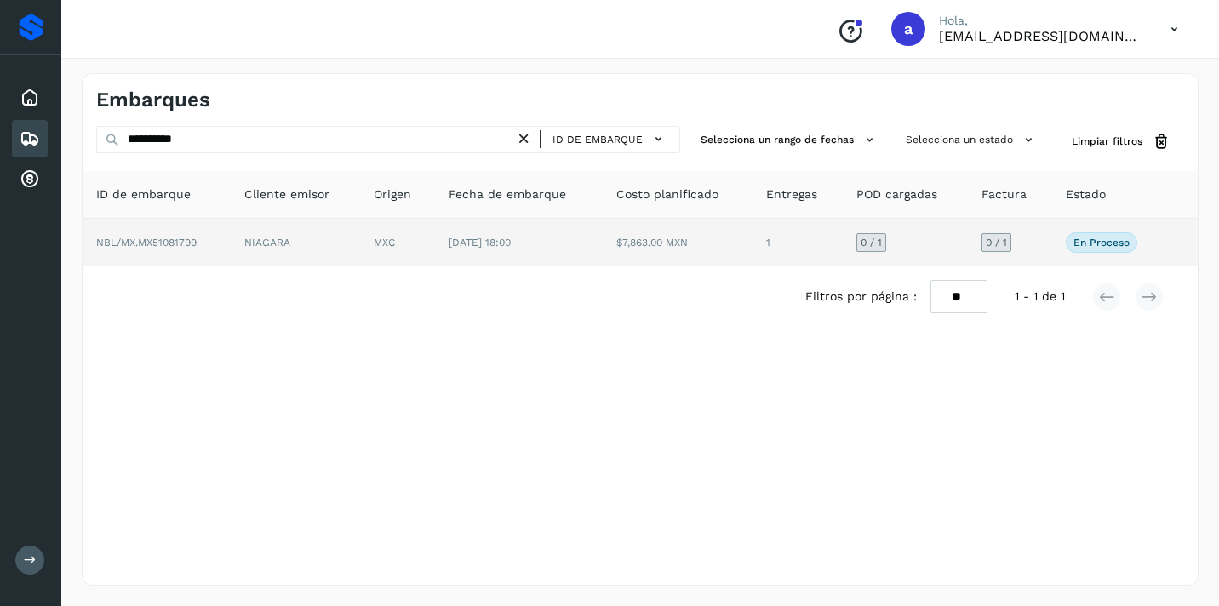
click at [993, 246] on span "0 / 1" at bounding box center [996, 243] width 21 height 10
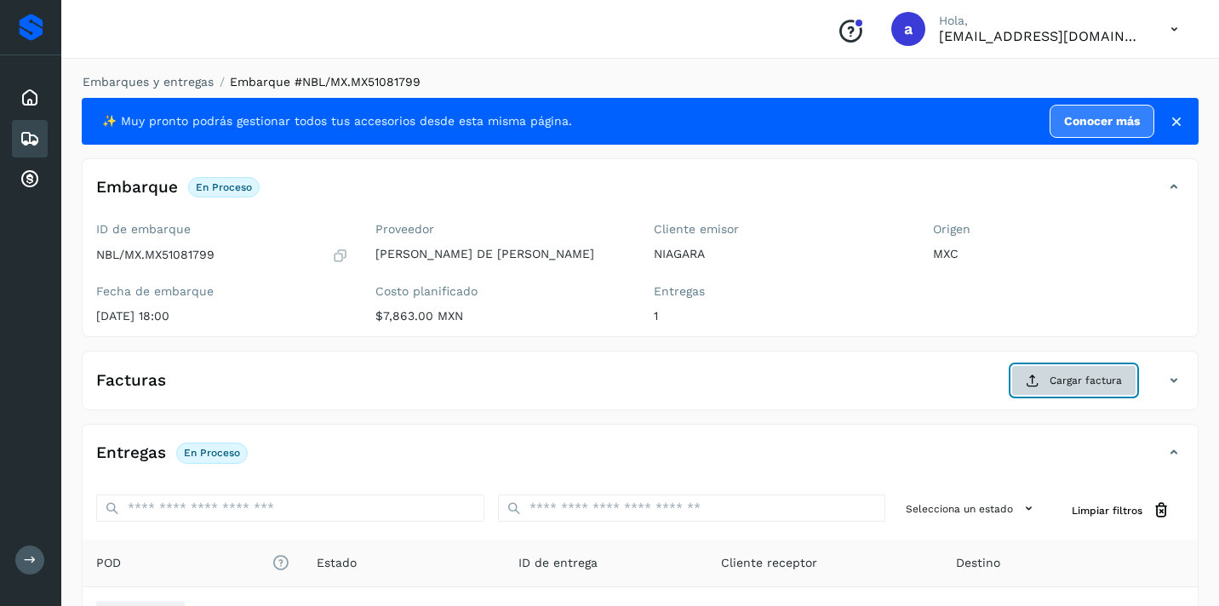
click at [1064, 382] on span "Cargar factura" at bounding box center [1086, 380] width 72 height 15
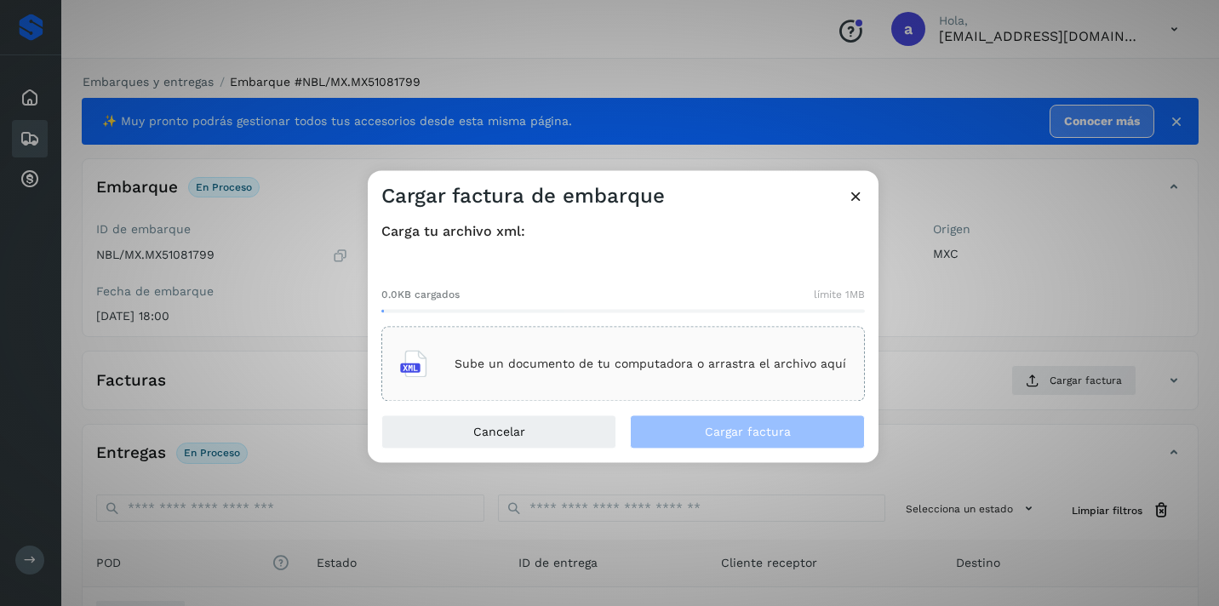
click at [742, 353] on div "Sube un documento de tu computadora o arrastra el archivo aquí" at bounding box center [623, 364] width 446 height 46
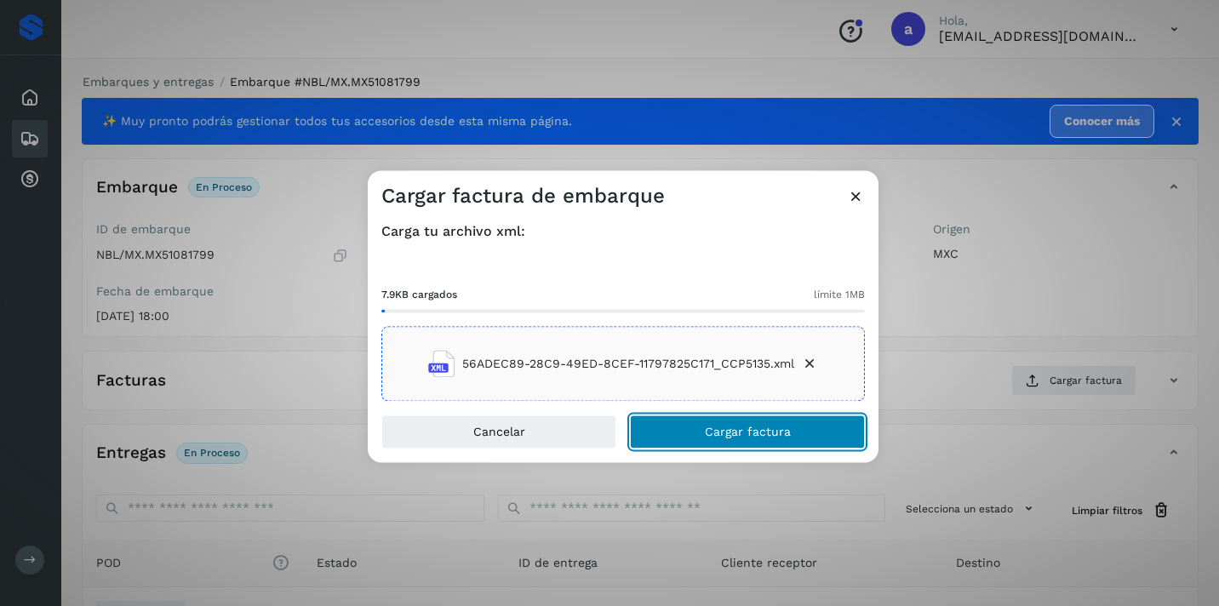
click at [755, 437] on span "Cargar factura" at bounding box center [748, 433] width 86 height 12
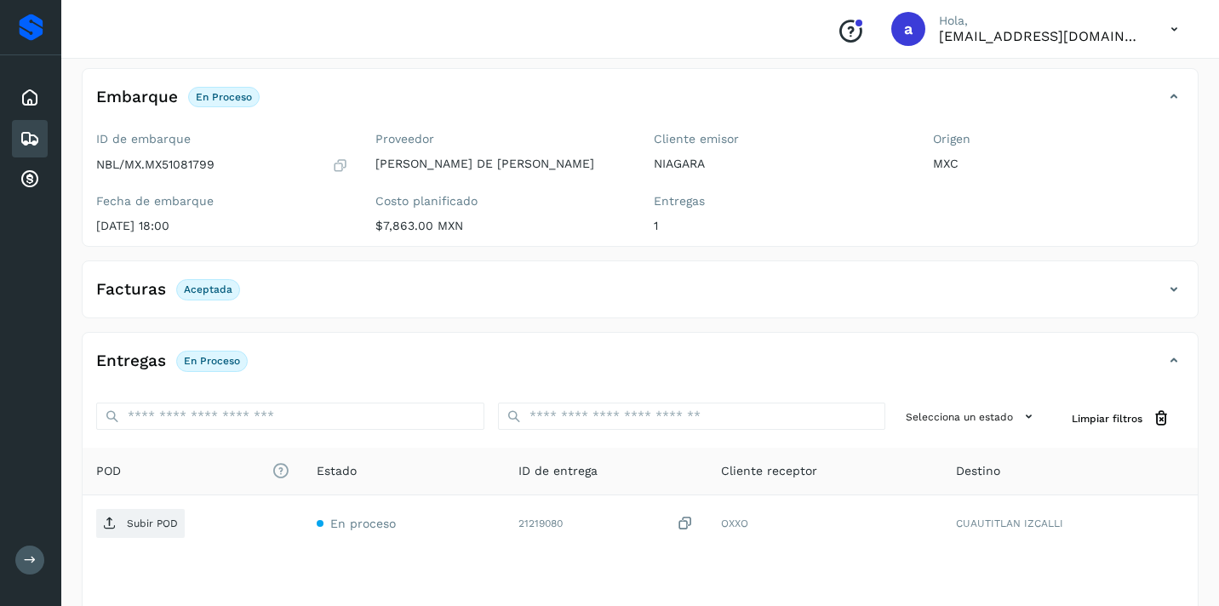
scroll to position [203, 0]
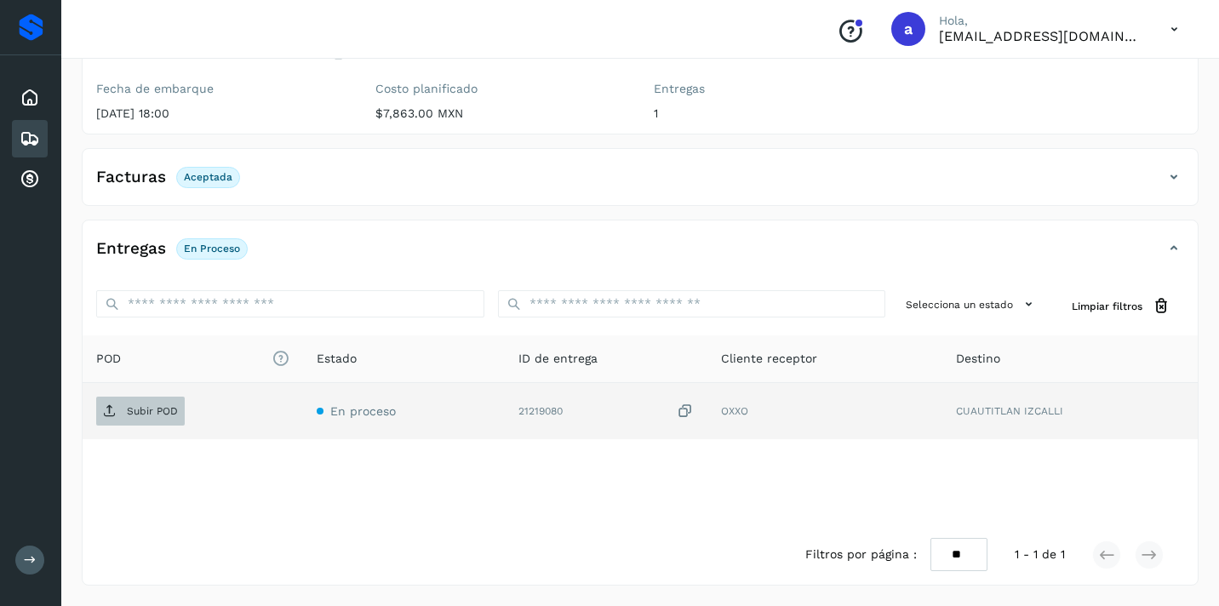
click at [144, 412] on p "Subir POD" at bounding box center [152, 411] width 51 height 12
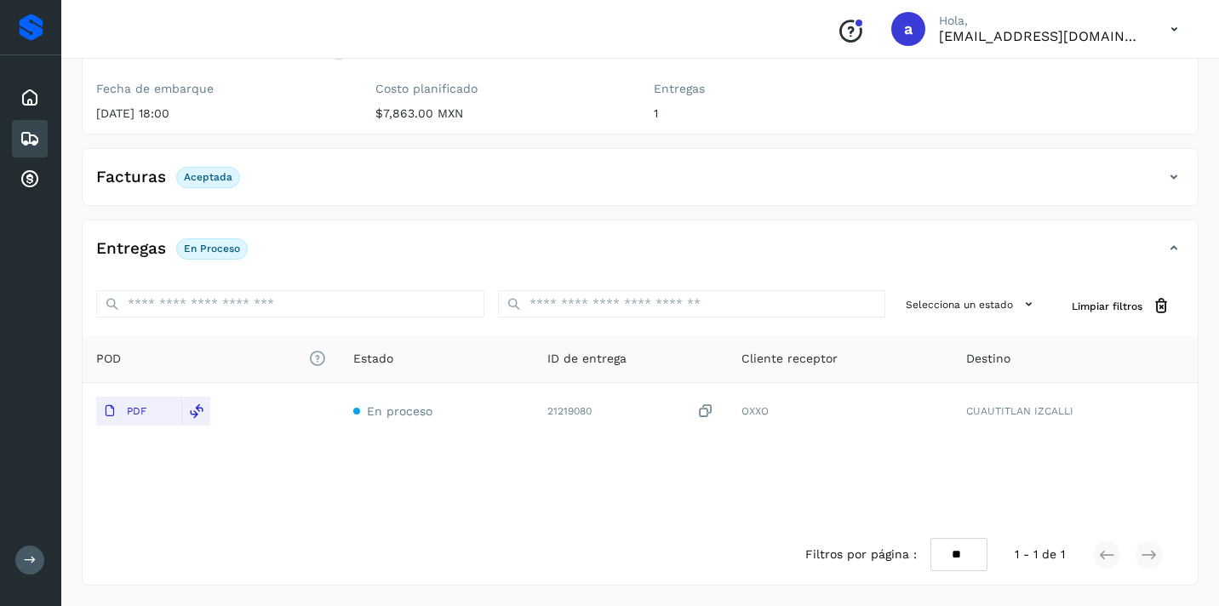
click at [35, 144] on icon at bounding box center [30, 139] width 20 height 20
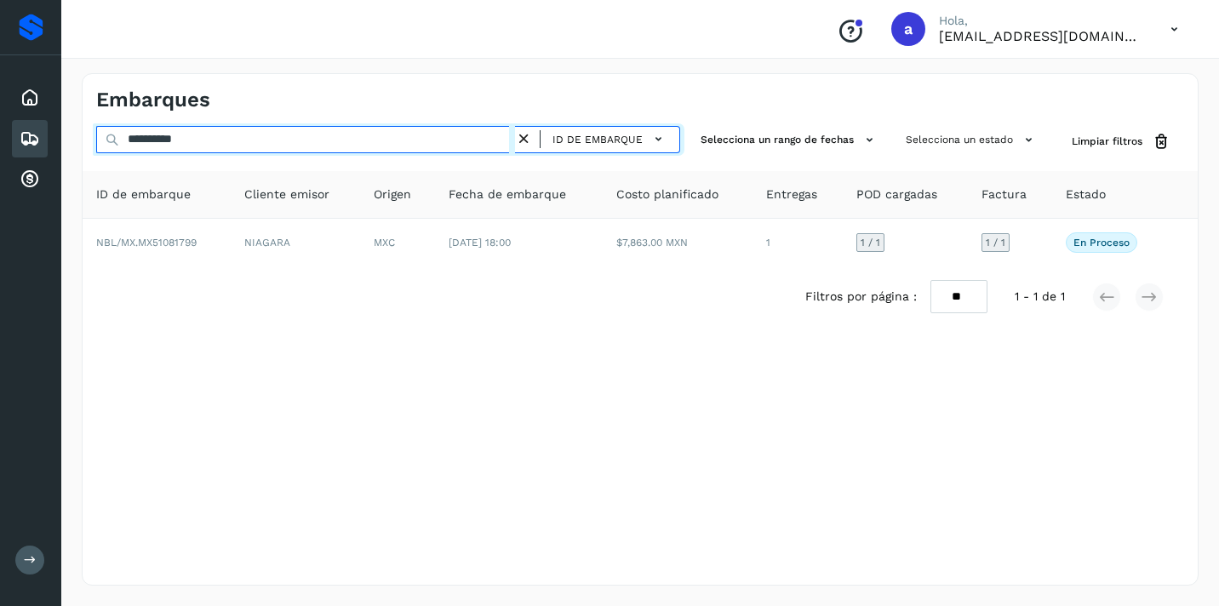
drag, startPoint x: 221, startPoint y: 137, endPoint x: 0, endPoint y: 114, distance: 222.6
click at [0, 114] on div "**********" at bounding box center [609, 303] width 1219 height 606
paste input "text"
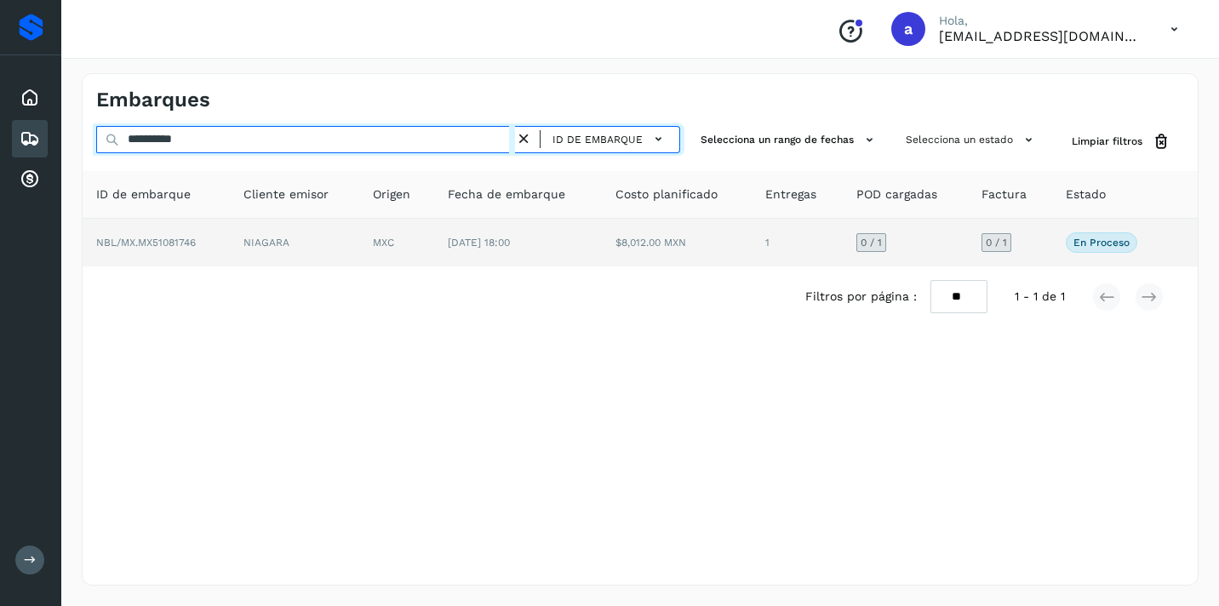
type input "**********"
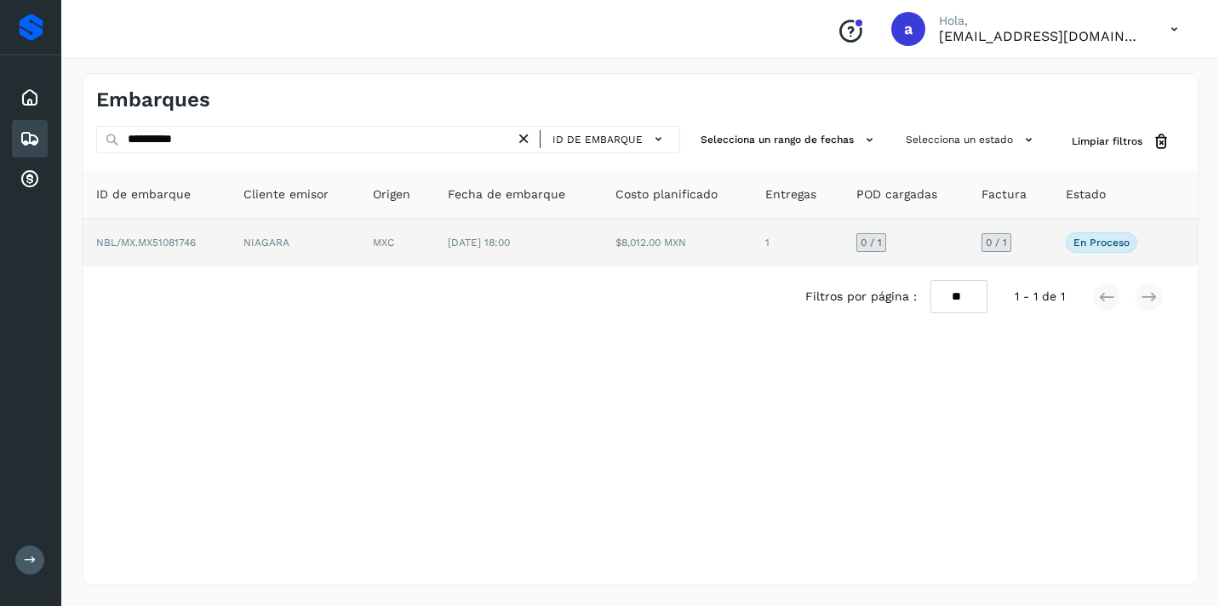
click at [998, 240] on span "0 / 1" at bounding box center [996, 243] width 21 height 10
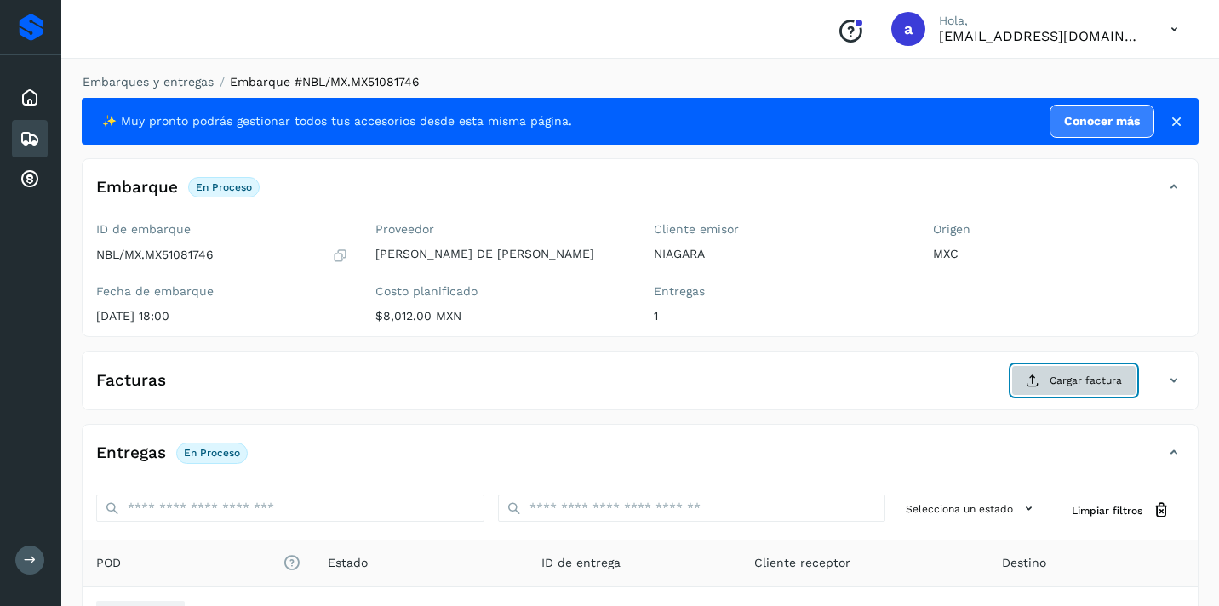
click at [1044, 378] on button "Cargar factura" at bounding box center [1074, 380] width 125 height 31
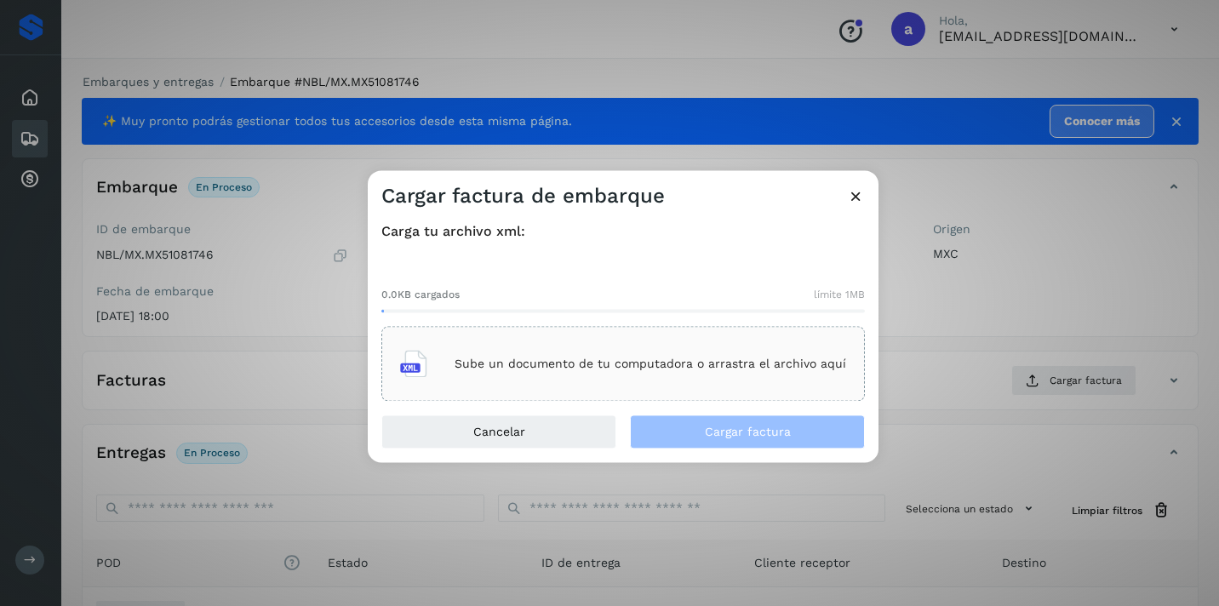
click at [779, 357] on p "Sube un documento de tu computadora o arrastra el archivo aquí" at bounding box center [651, 364] width 392 height 14
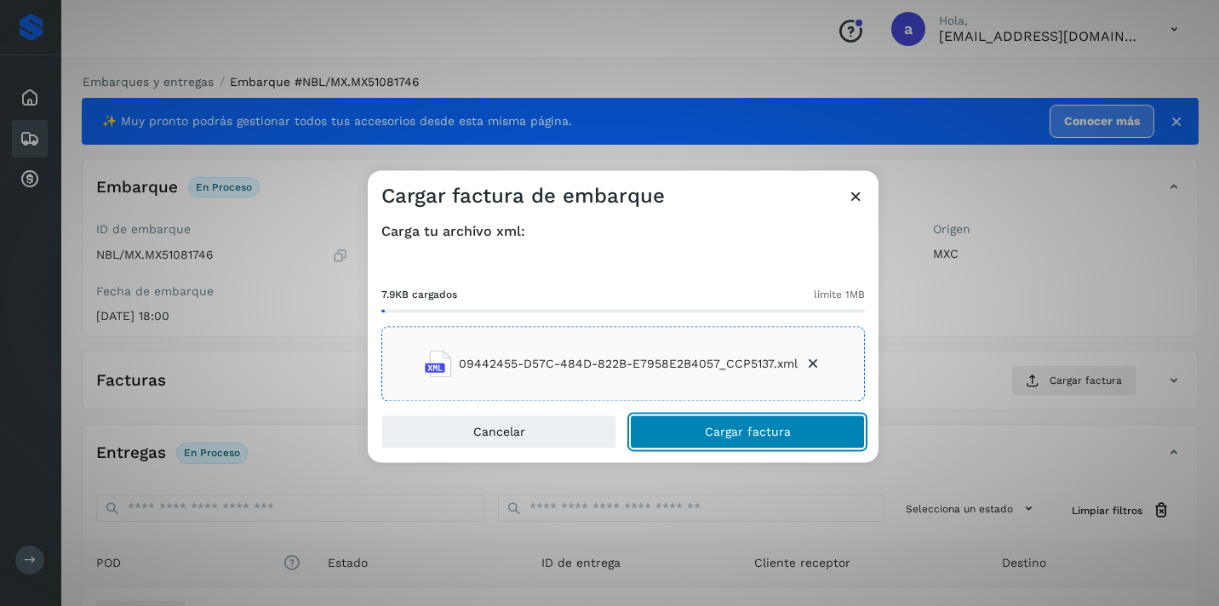
click at [789, 436] on button "Cargar factura" at bounding box center [747, 433] width 235 height 34
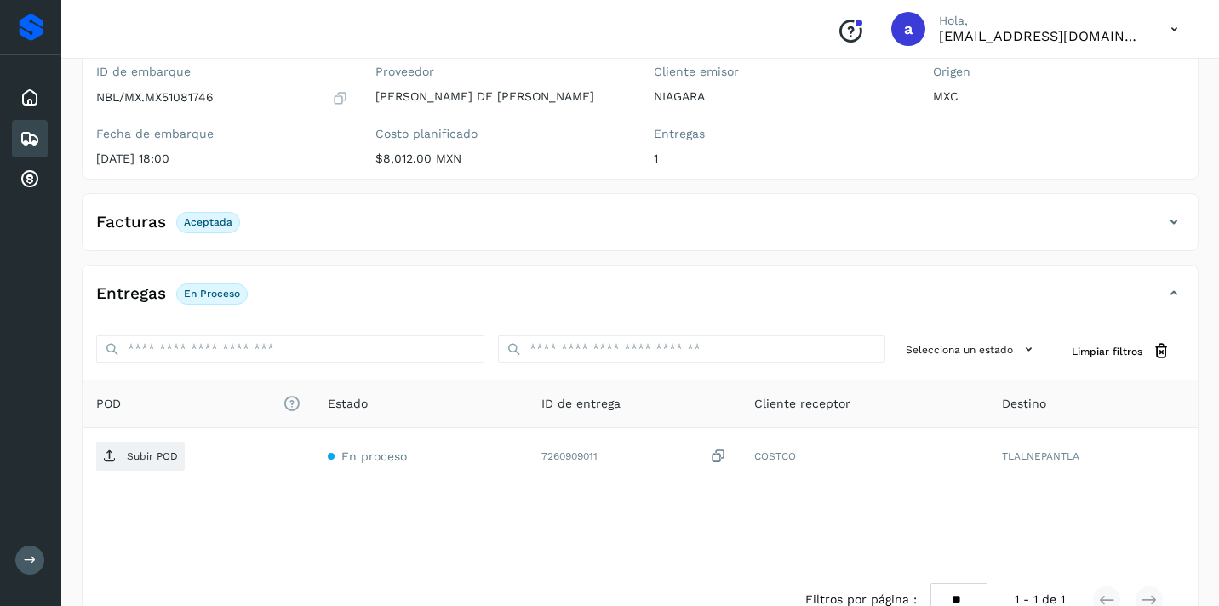
scroll to position [157, 0]
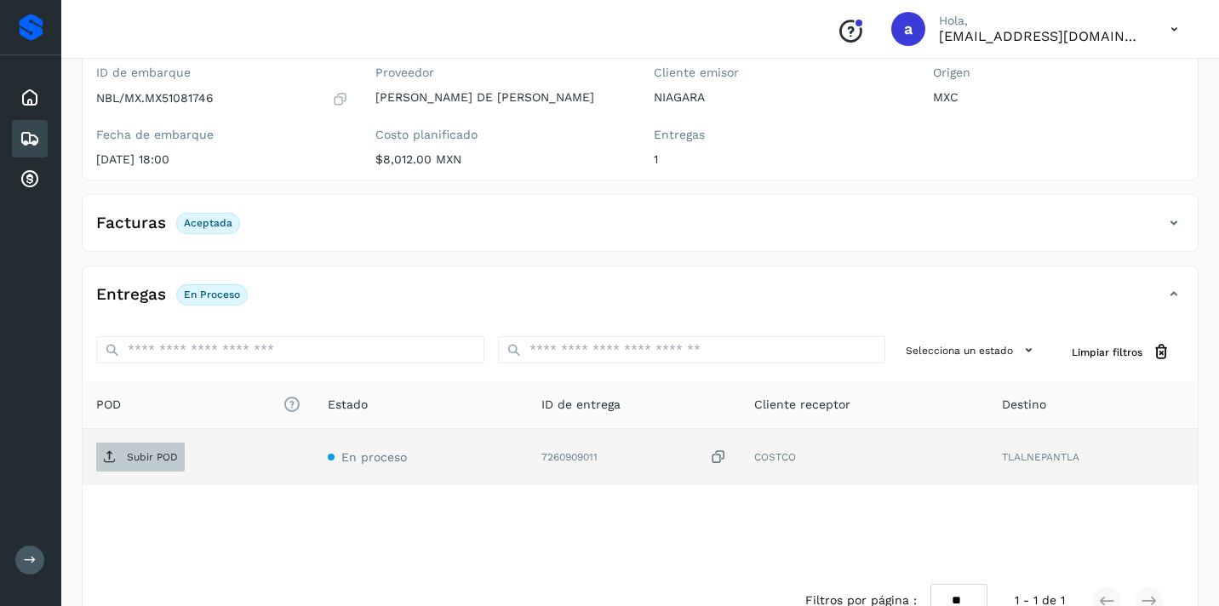
click at [164, 450] on span "Subir POD" at bounding box center [140, 457] width 89 height 27
